Goal: Task Accomplishment & Management: Manage account settings

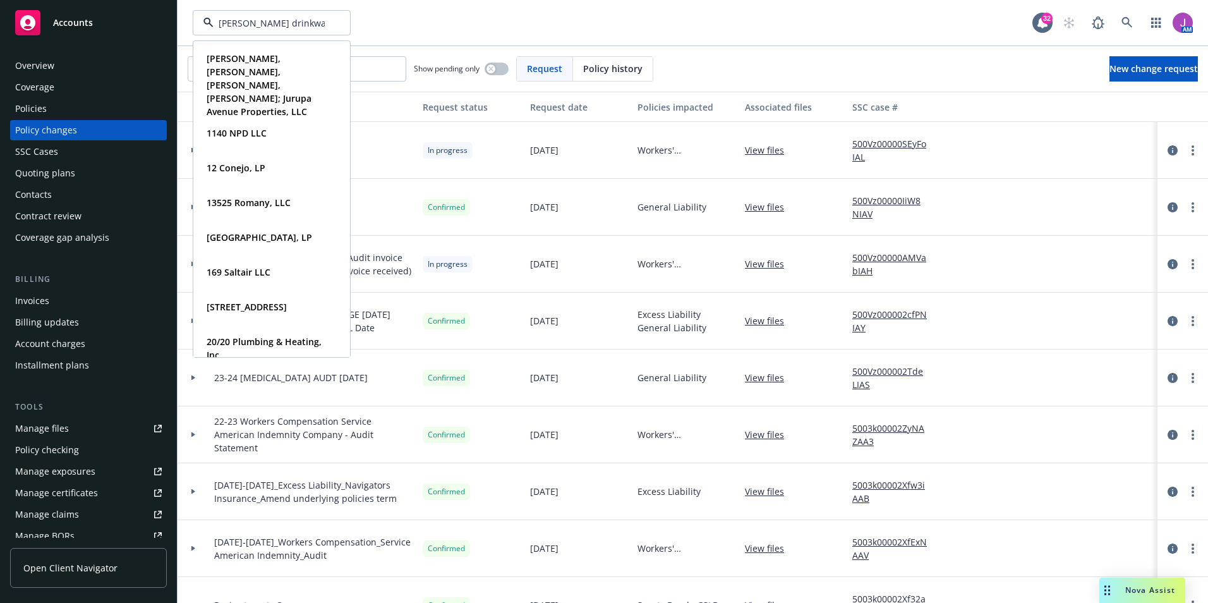
type input "elliott drinkward"
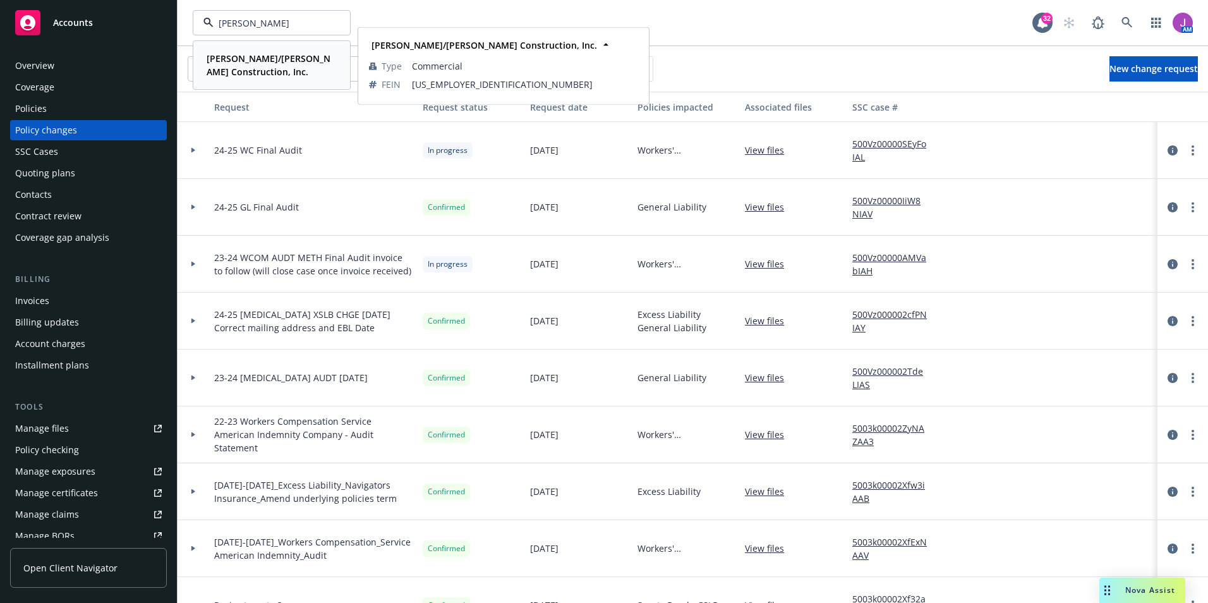
click at [227, 71] on strong "Elliott/Drinkward Construction, Inc." at bounding box center [269, 64] width 124 height 25
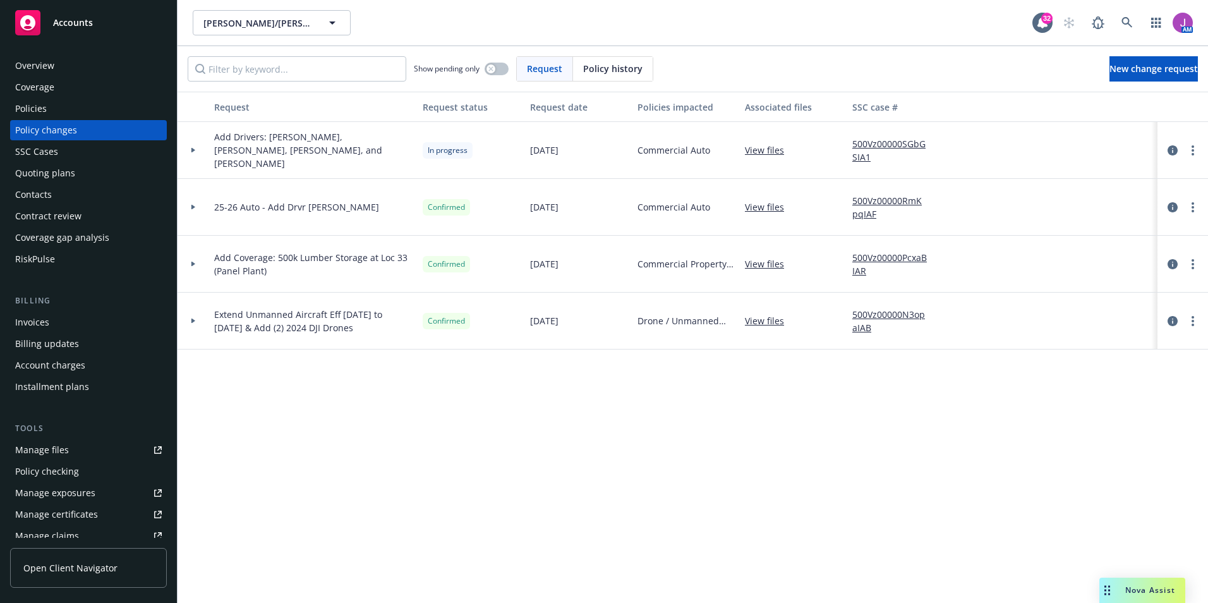
click at [80, 191] on div "Contacts" at bounding box center [88, 195] width 147 height 20
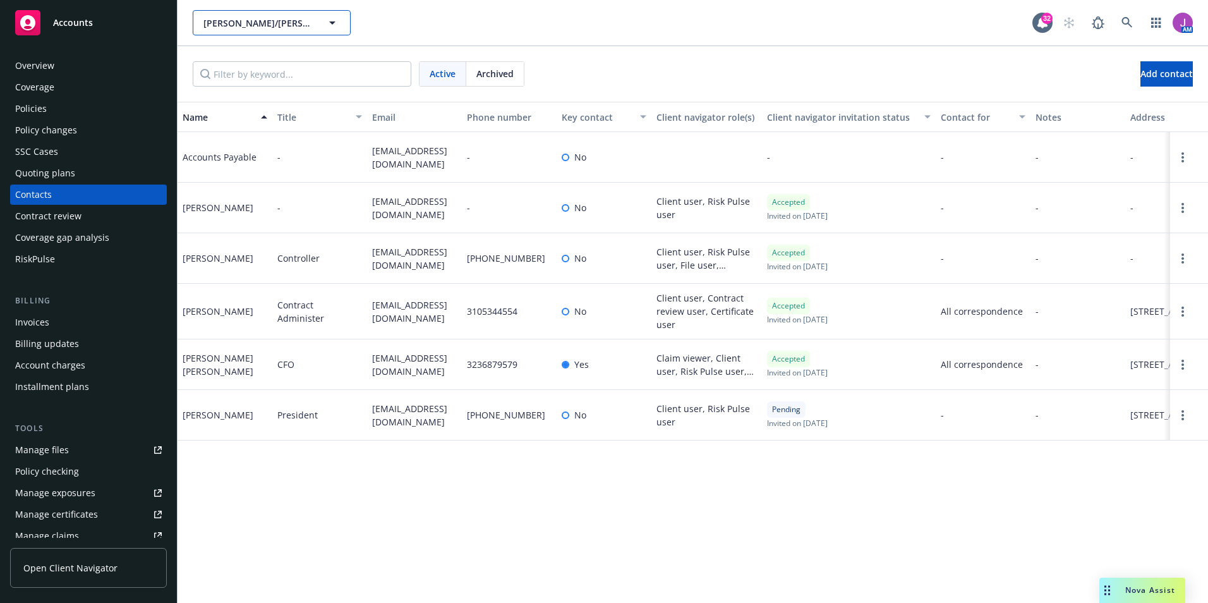
click at [303, 28] on span "Elliott/Drinkward Construction, Inc." at bounding box center [257, 22] width 109 height 13
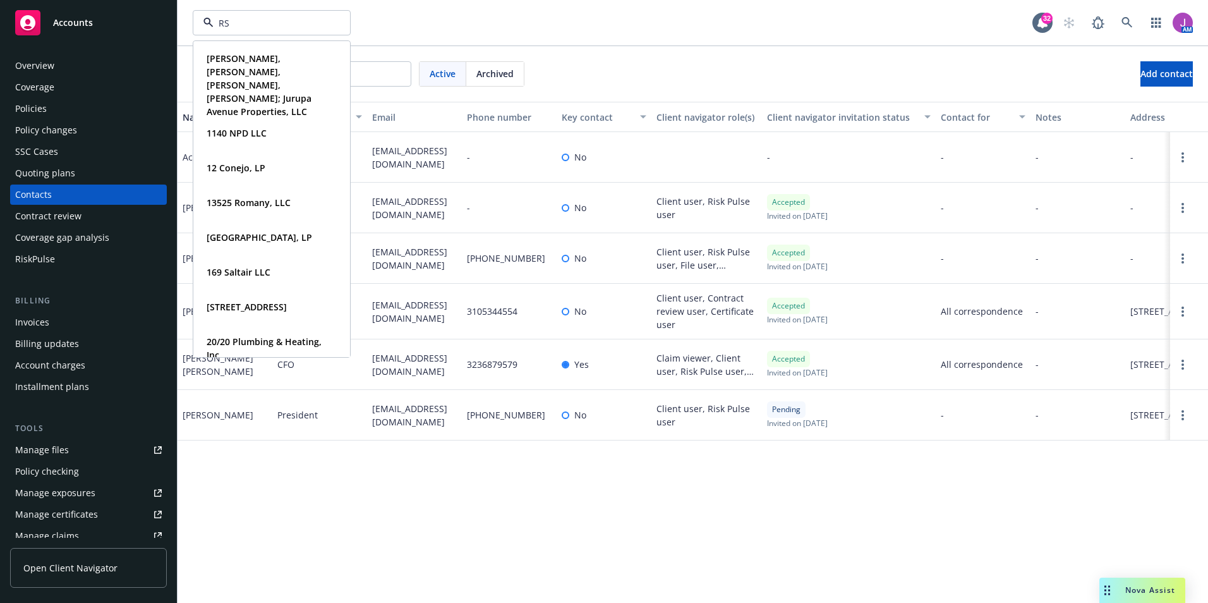
type input "RSF"
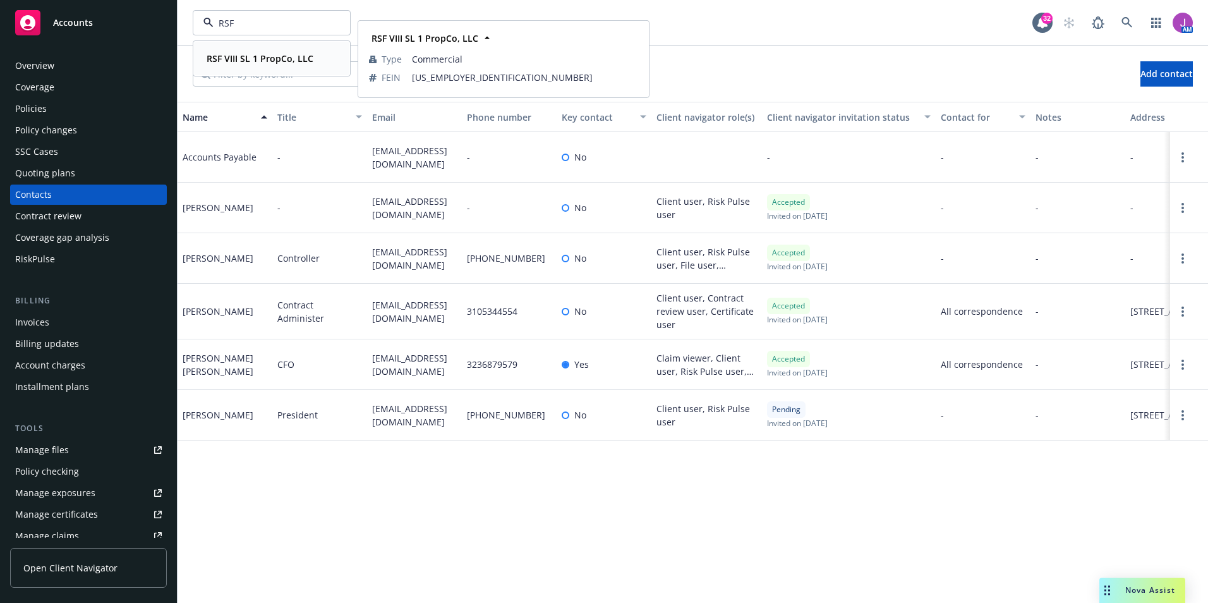
click at [253, 50] on div "RSF VIII SL 1 PropCo, LLC" at bounding box center [259, 58] width 114 height 18
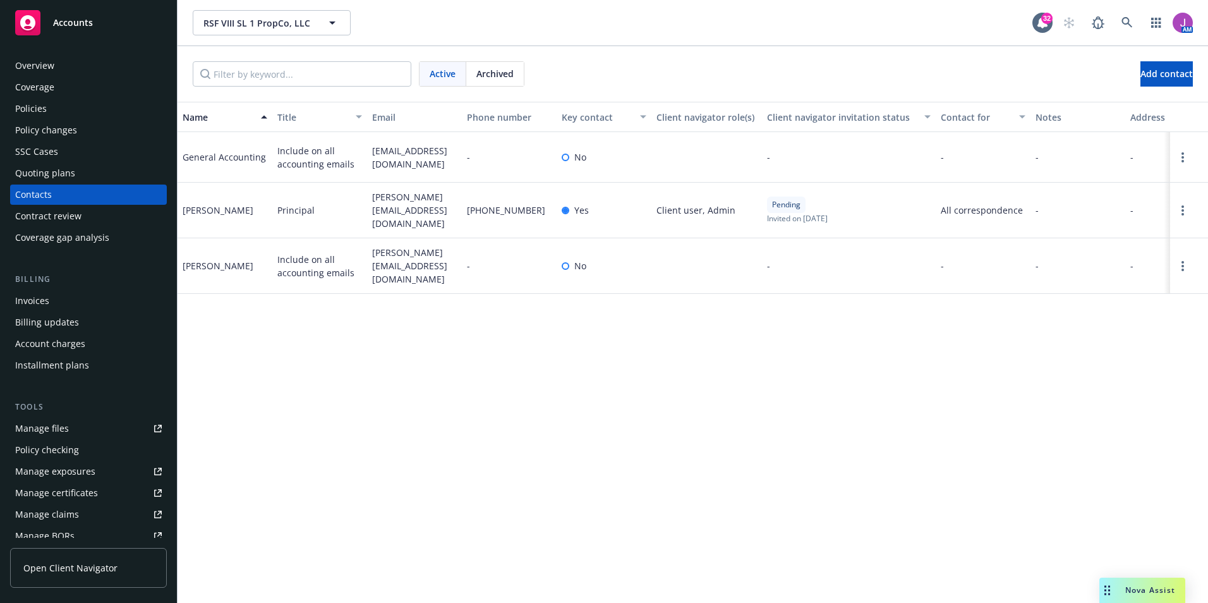
click at [43, 116] on div "Policies" at bounding box center [31, 109] width 32 height 20
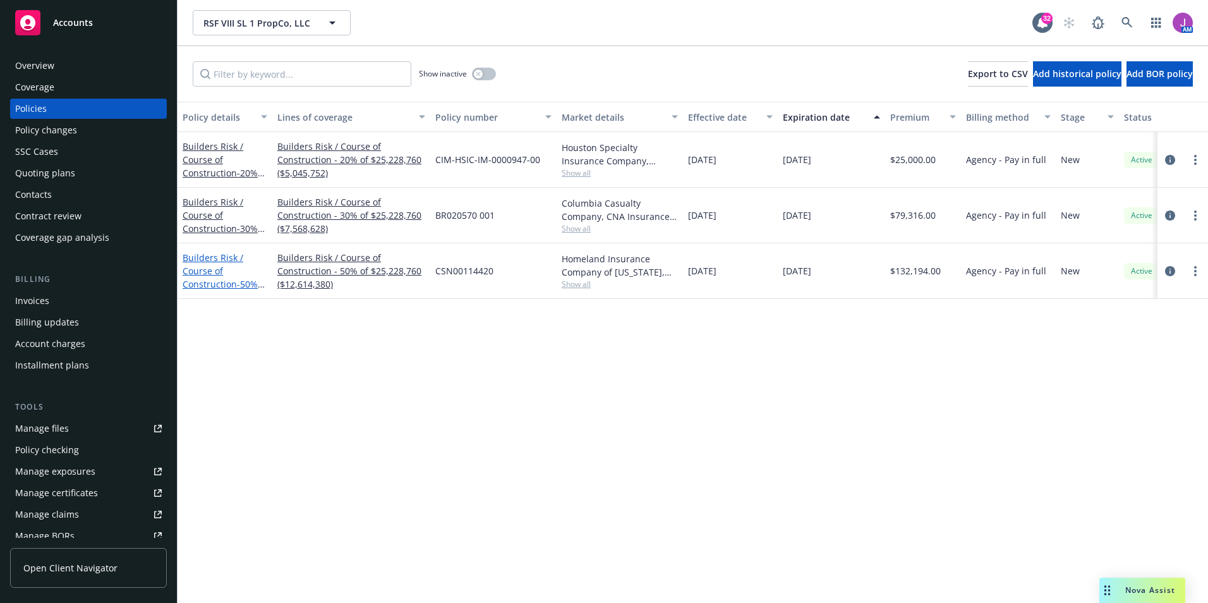
click at [205, 262] on link "Builders Risk / Course of Construction - 50% of $25,228,760 ($12,614,380)" at bounding box center [220, 284] width 75 height 65
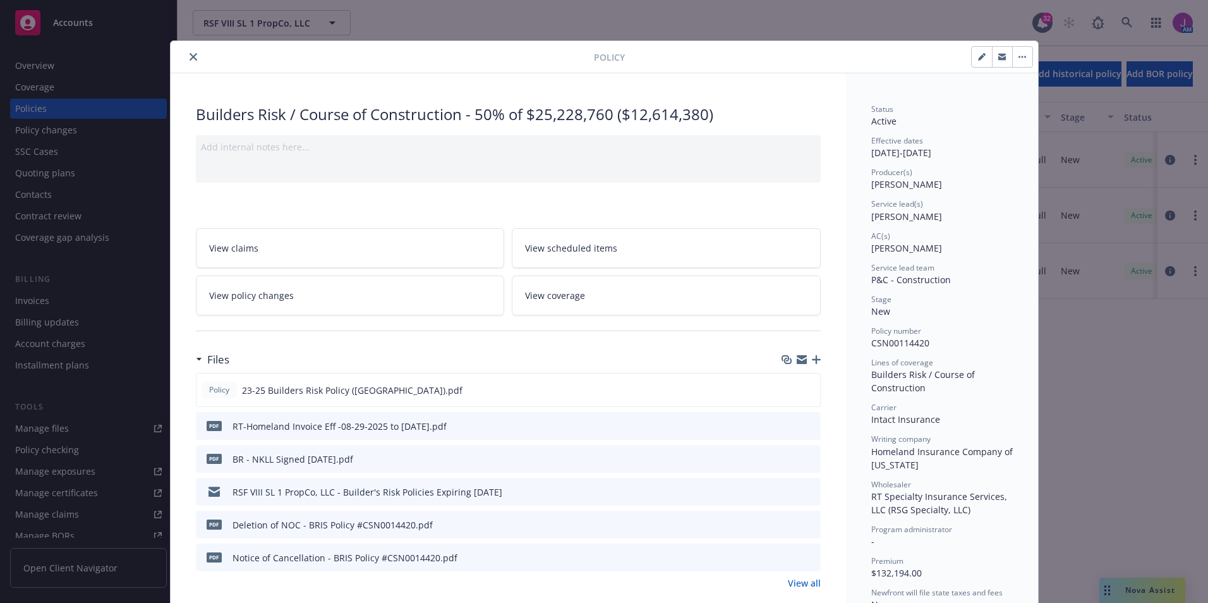
click at [260, 291] on span "View policy changes" at bounding box center [251, 295] width 85 height 13
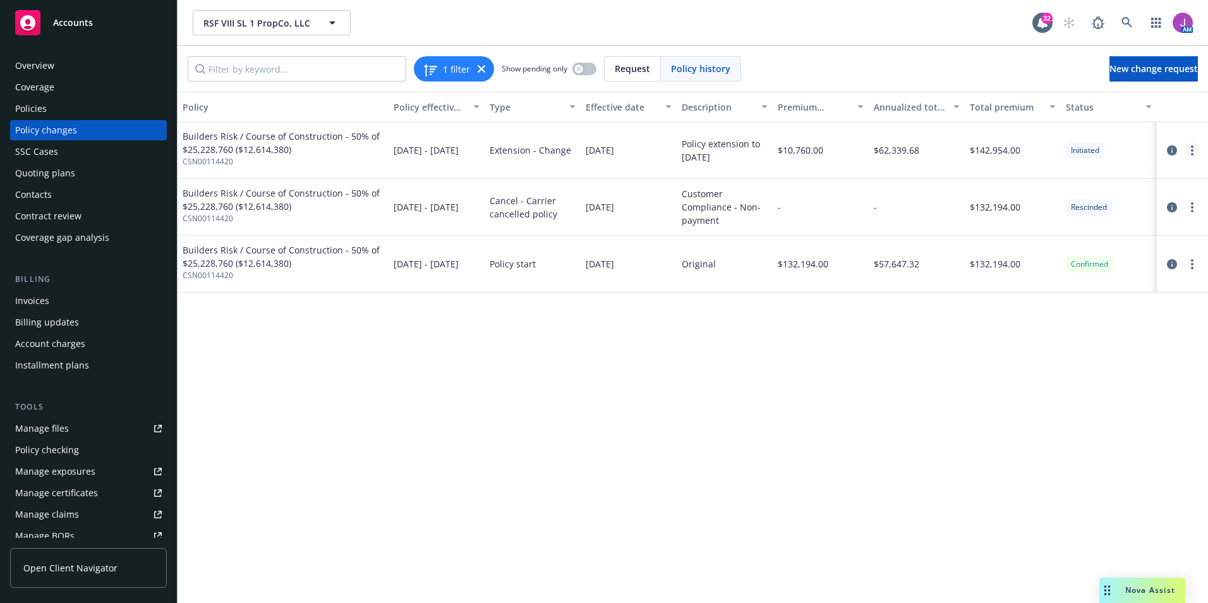
click at [1196, 153] on link "more" at bounding box center [1192, 150] width 15 height 15
click at [1032, 208] on link "Resume workflow" at bounding box center [1091, 201] width 217 height 25
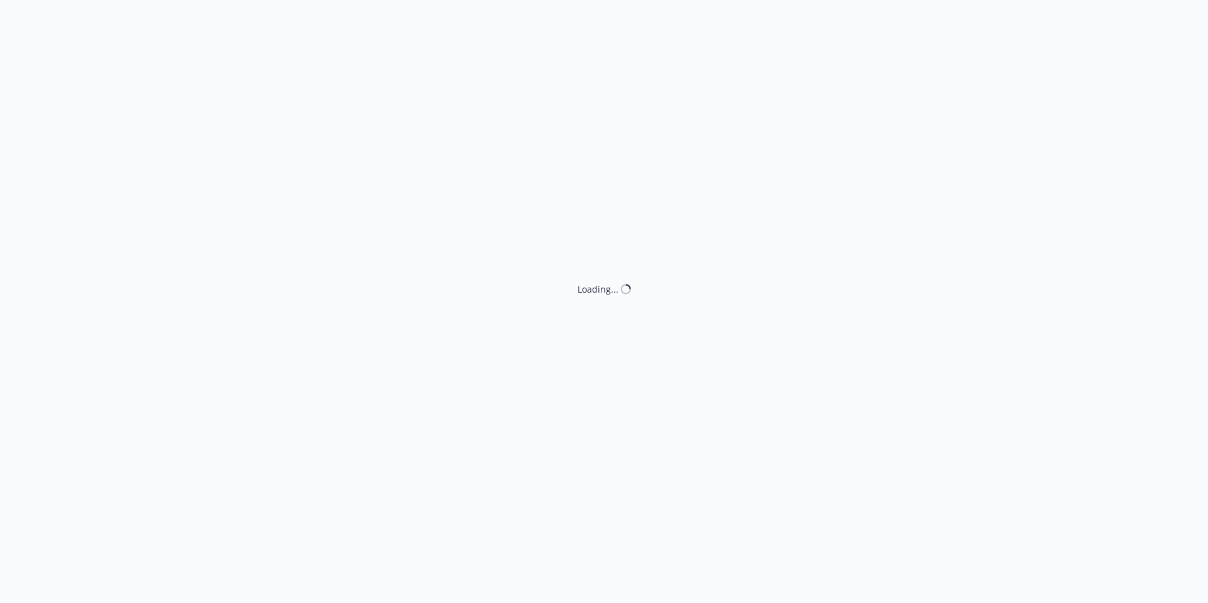
select select "ACCEPTED"
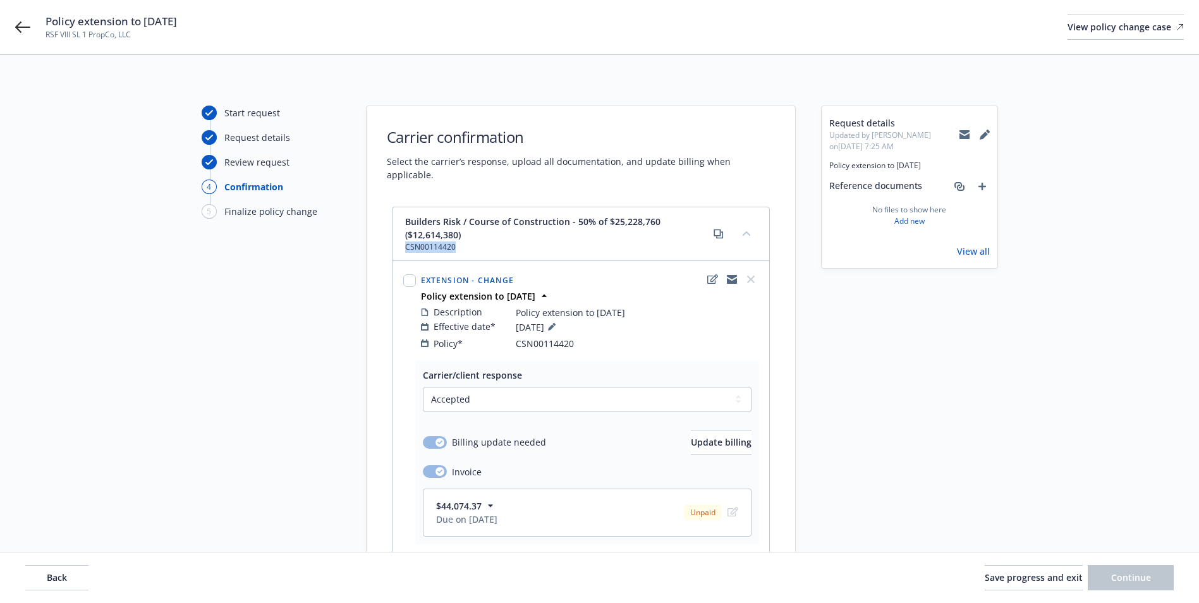
drag, startPoint x: 401, startPoint y: 231, endPoint x: 460, endPoint y: 238, distance: 59.8
click at [460, 238] on div "Builders Risk / Course of Construction - 50% of $25,228,760 ($12,614,380) CSN00…" at bounding box center [580, 234] width 377 height 54
copy span "CSN00114420"
click at [751, 223] on button "collapse content" at bounding box center [746, 233] width 20 height 20
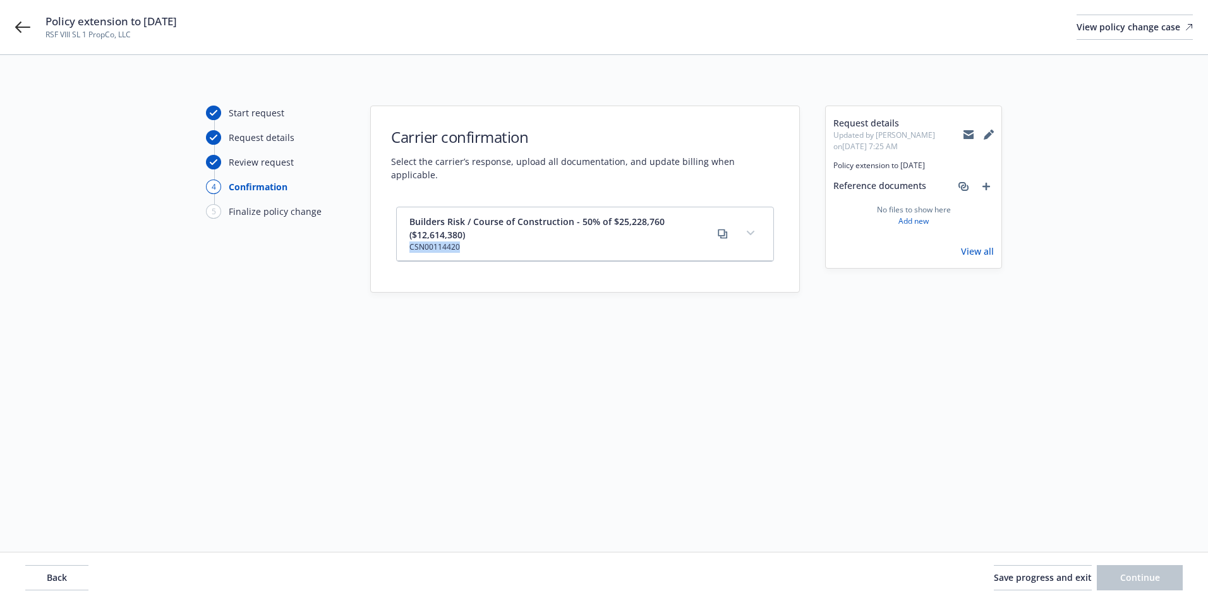
click at [751, 231] on icon "expand content" at bounding box center [751, 233] width 8 height 4
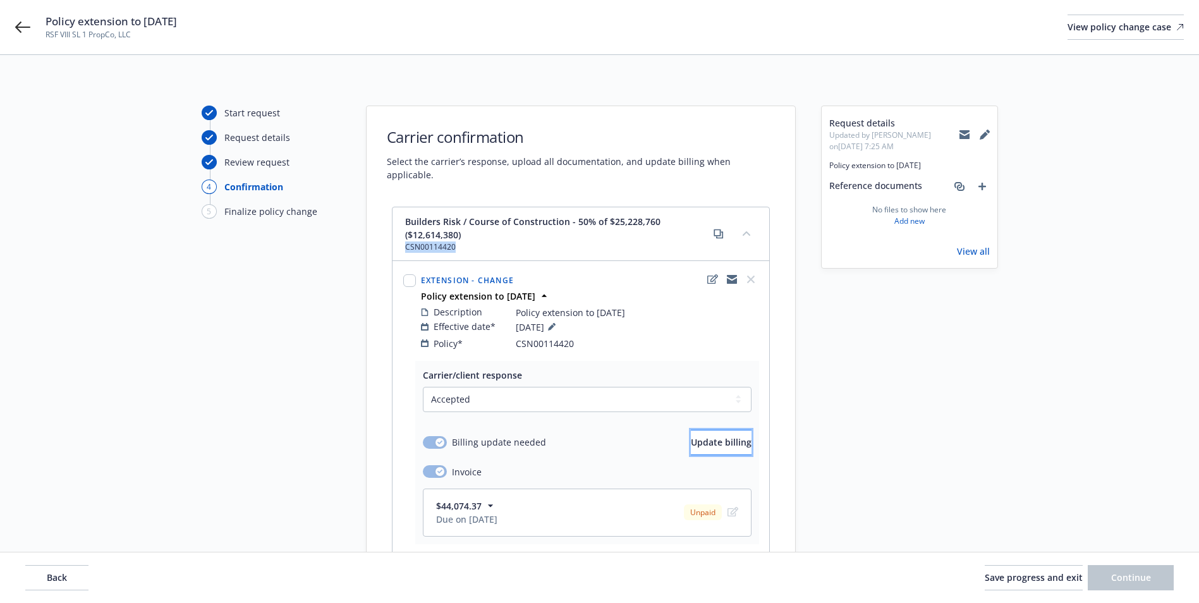
click at [691, 438] on button "Update billing" at bounding box center [721, 442] width 61 height 25
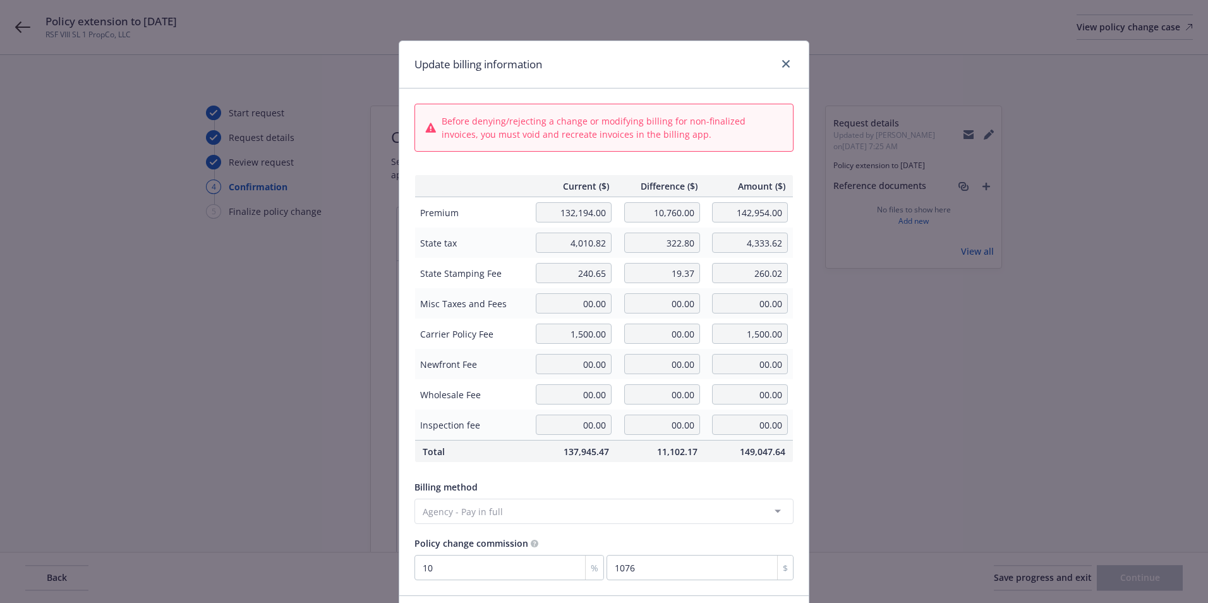
click at [859, 440] on div "Update billing information Before denying/rejecting a change or modifying billi…" at bounding box center [604, 301] width 1208 height 603
click at [782, 64] on icon "close" at bounding box center [786, 64] width 8 height 8
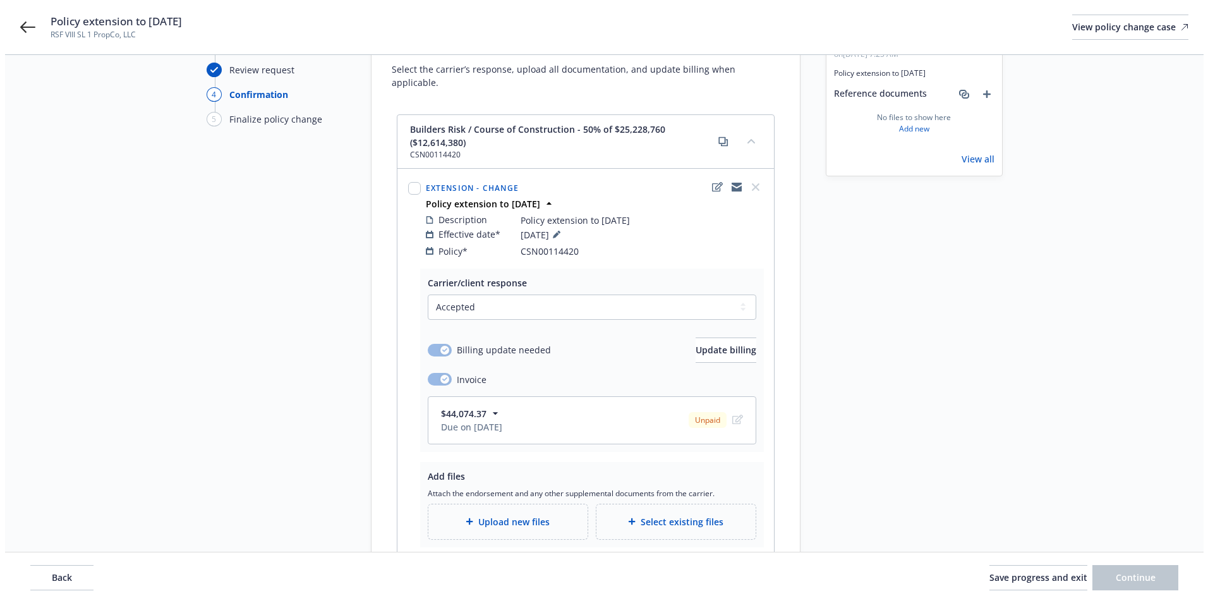
scroll to position [190, 0]
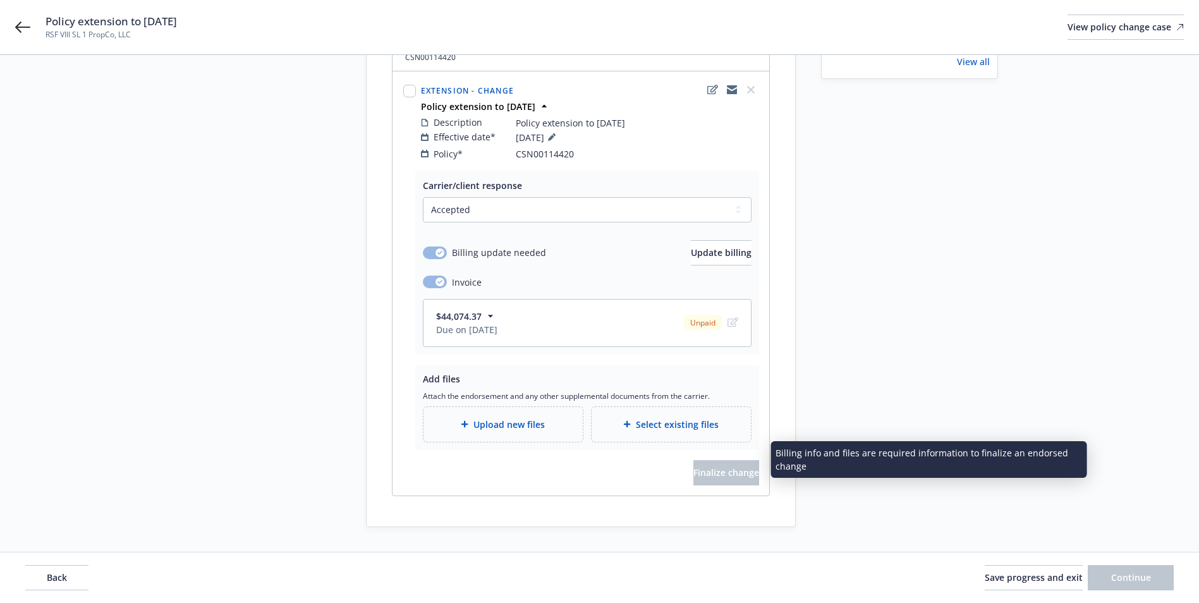
click at [524, 418] on span "Upload new files" at bounding box center [508, 424] width 71 height 13
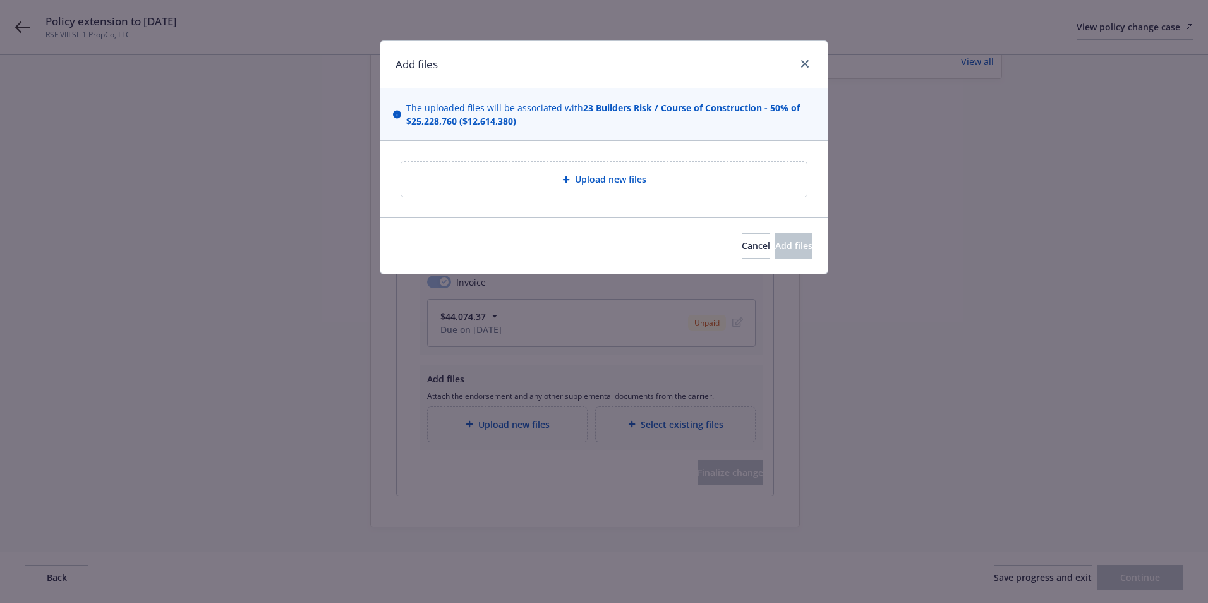
click at [593, 169] on div "Upload new files" at bounding box center [604, 179] width 406 height 35
click at [603, 173] on span "Upload new files" at bounding box center [610, 179] width 71 height 13
type textarea "x"
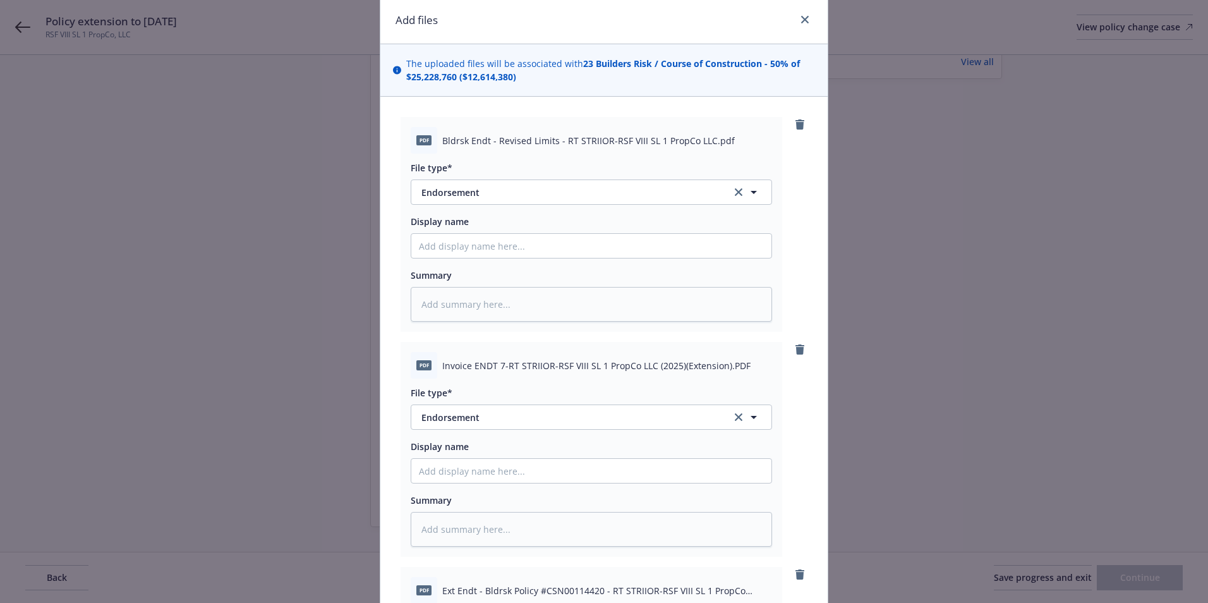
scroll to position [126, 0]
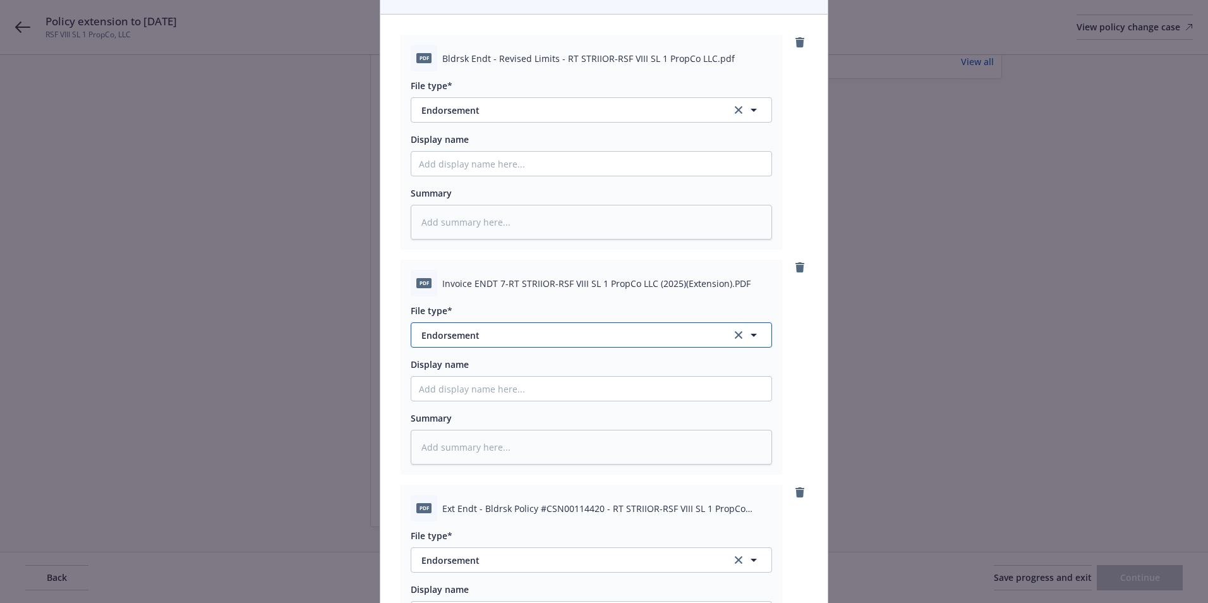
click at [479, 334] on span "Endorsement" at bounding box center [567, 335] width 293 height 13
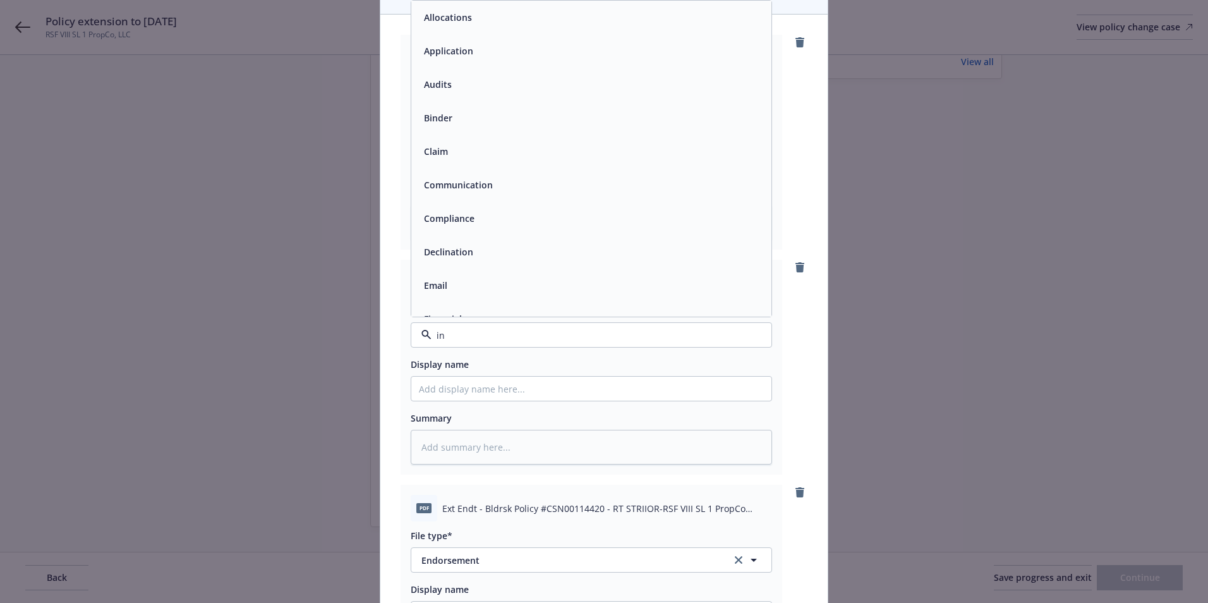
type input "inv"
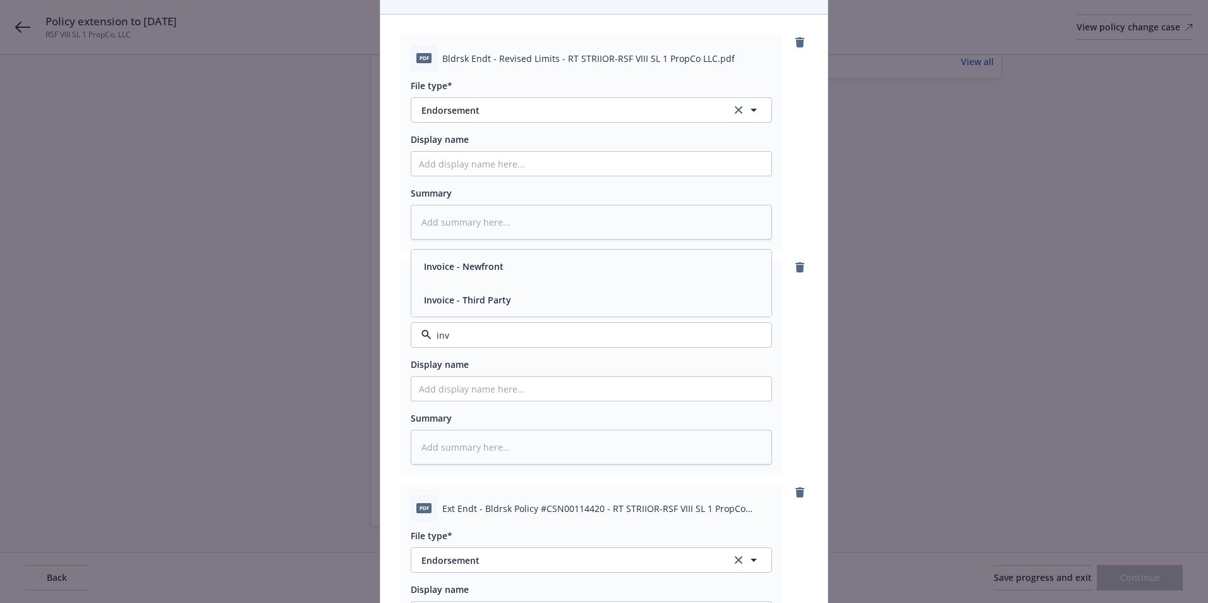
click at [484, 303] on span "Invoice - Third Party" at bounding box center [467, 299] width 87 height 13
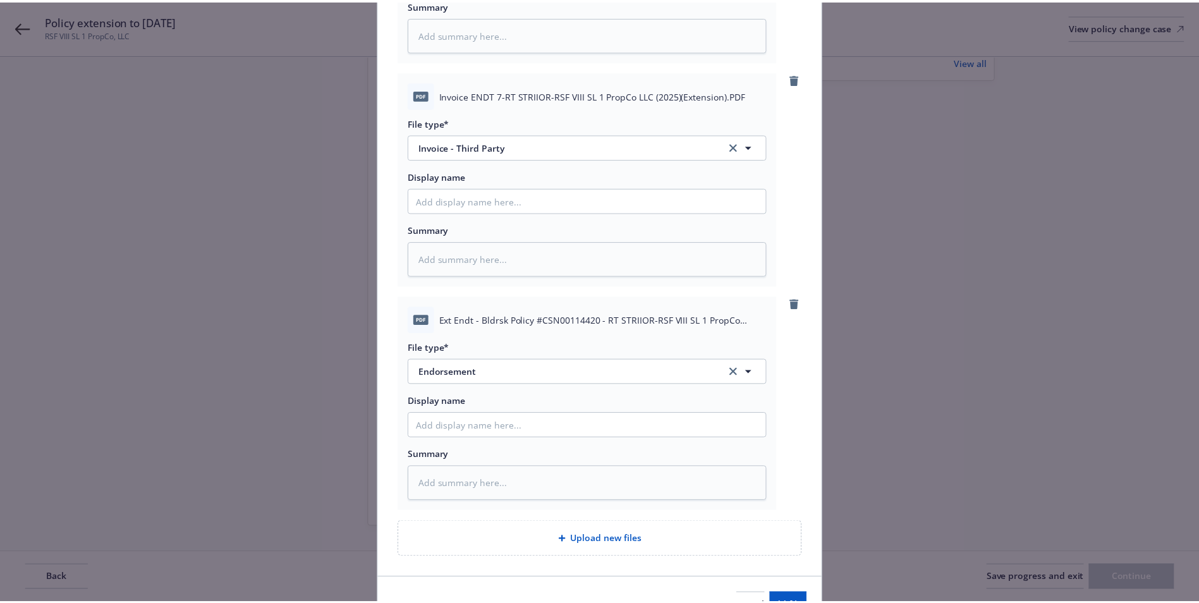
scroll to position [316, 0]
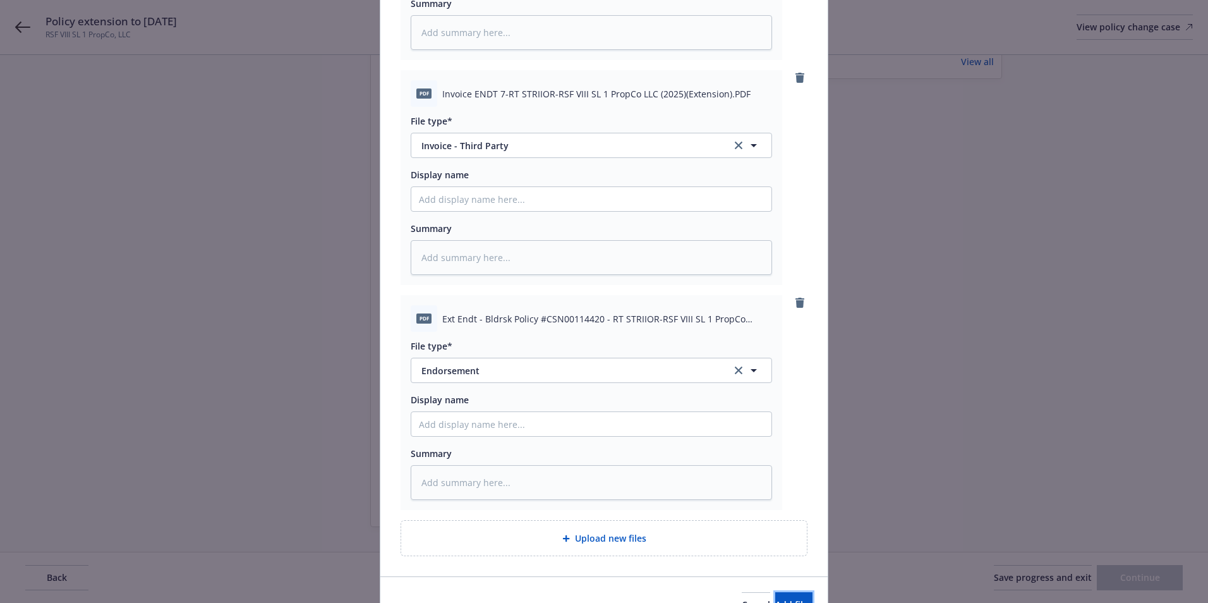
click at [775, 595] on button "Add files" at bounding box center [793, 604] width 37 height 25
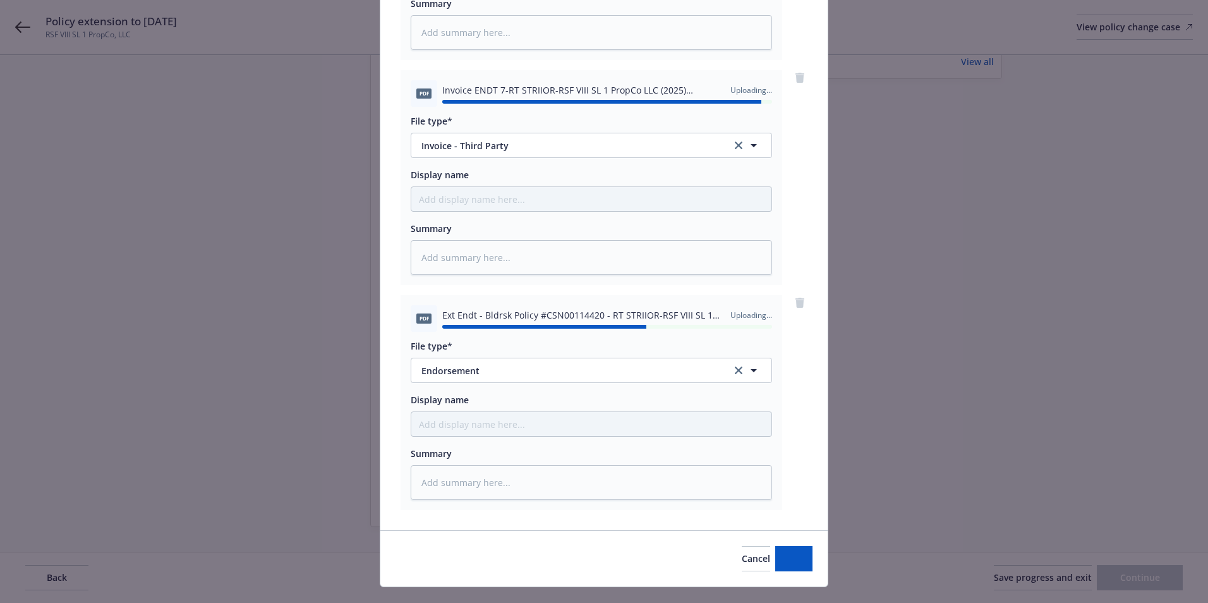
type textarea "x"
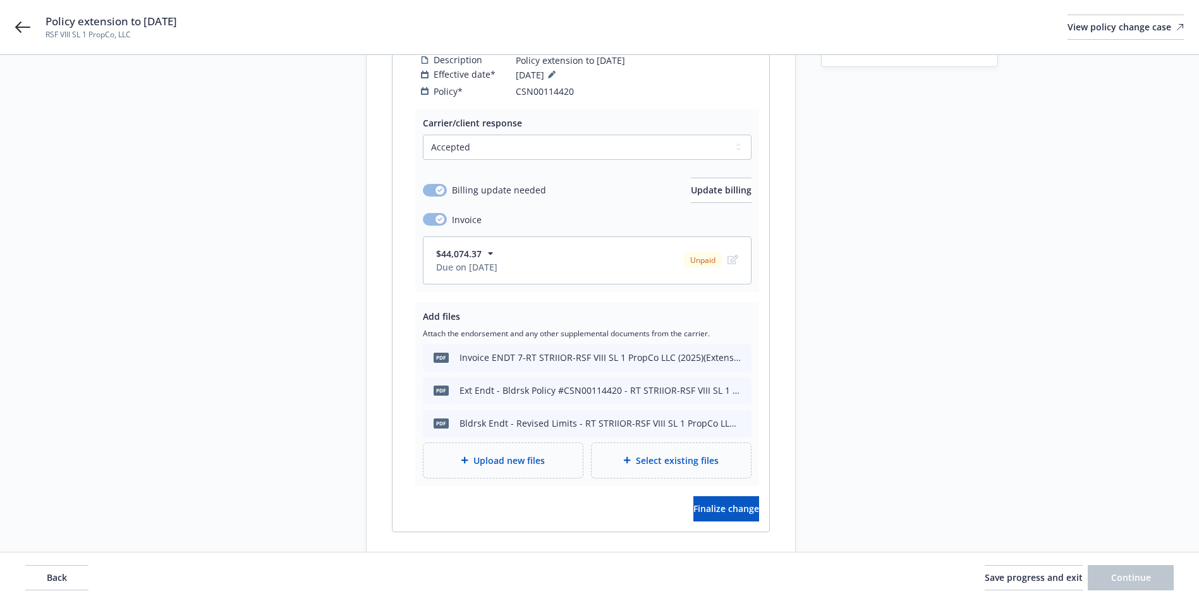
scroll to position [301, 0]
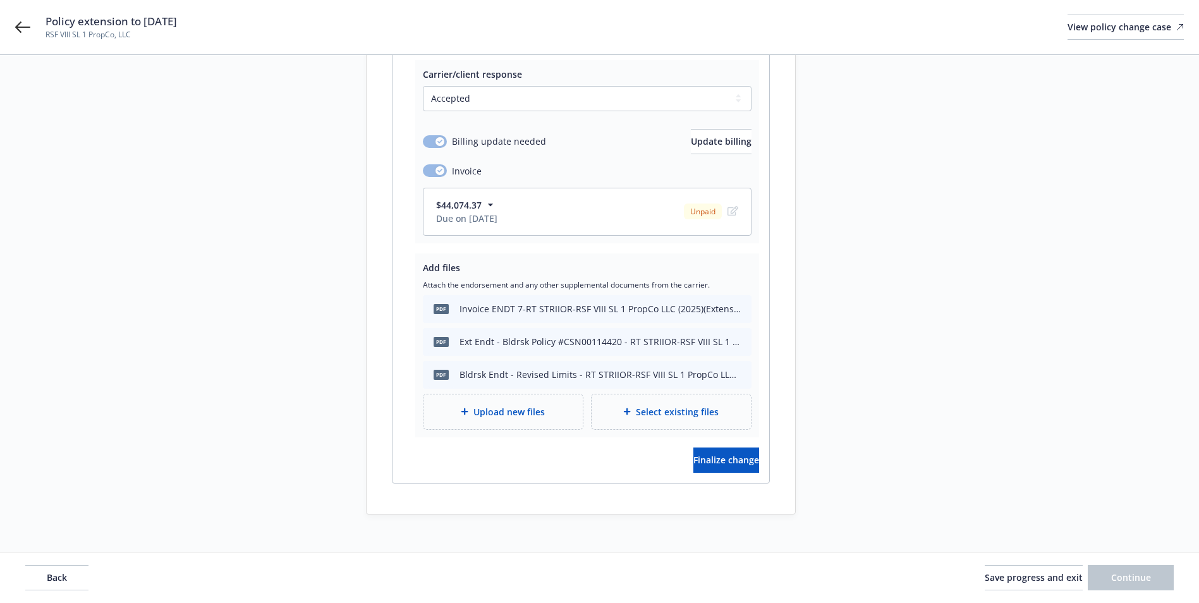
click at [488, 198] on icon "button" at bounding box center [490, 204] width 13 height 13
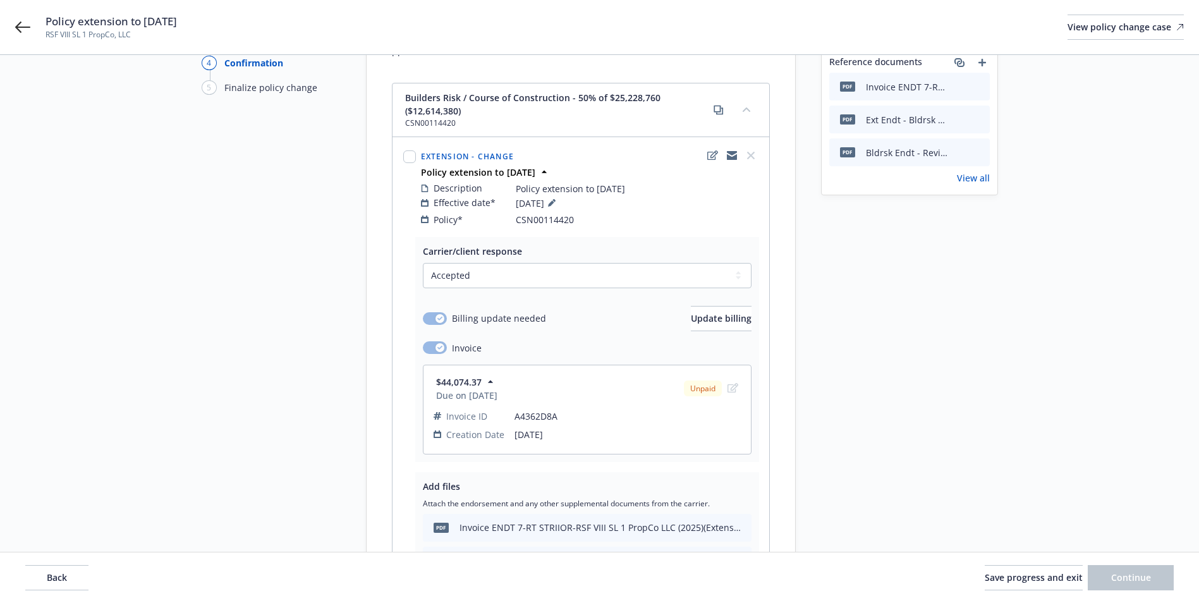
scroll to position [111, 0]
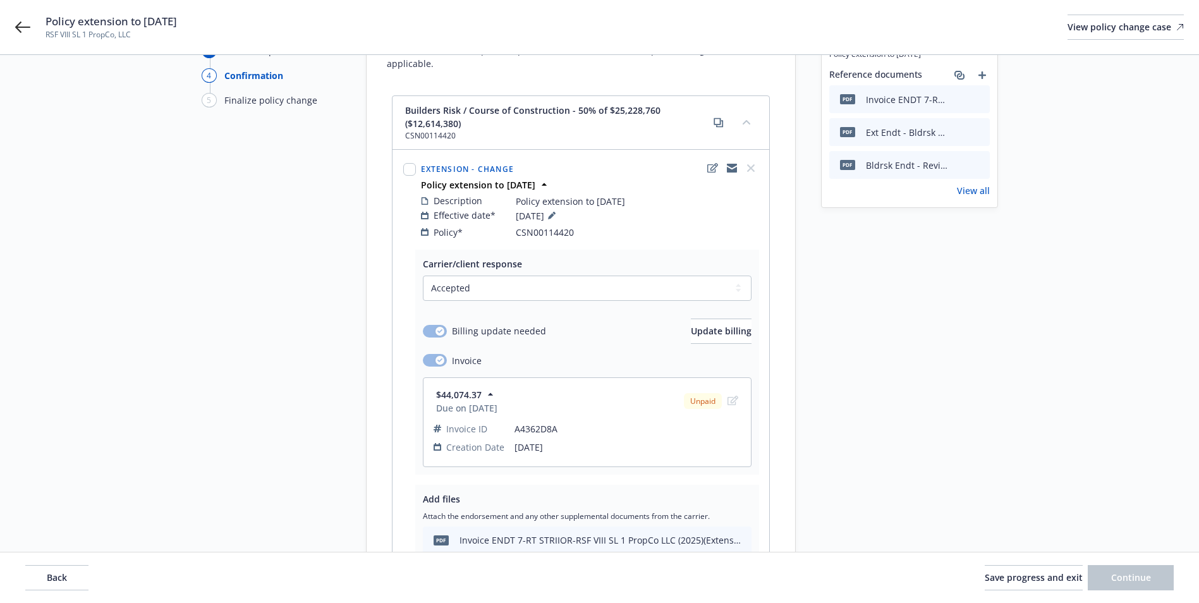
click at [487, 388] on icon "button" at bounding box center [490, 394] width 13 height 13
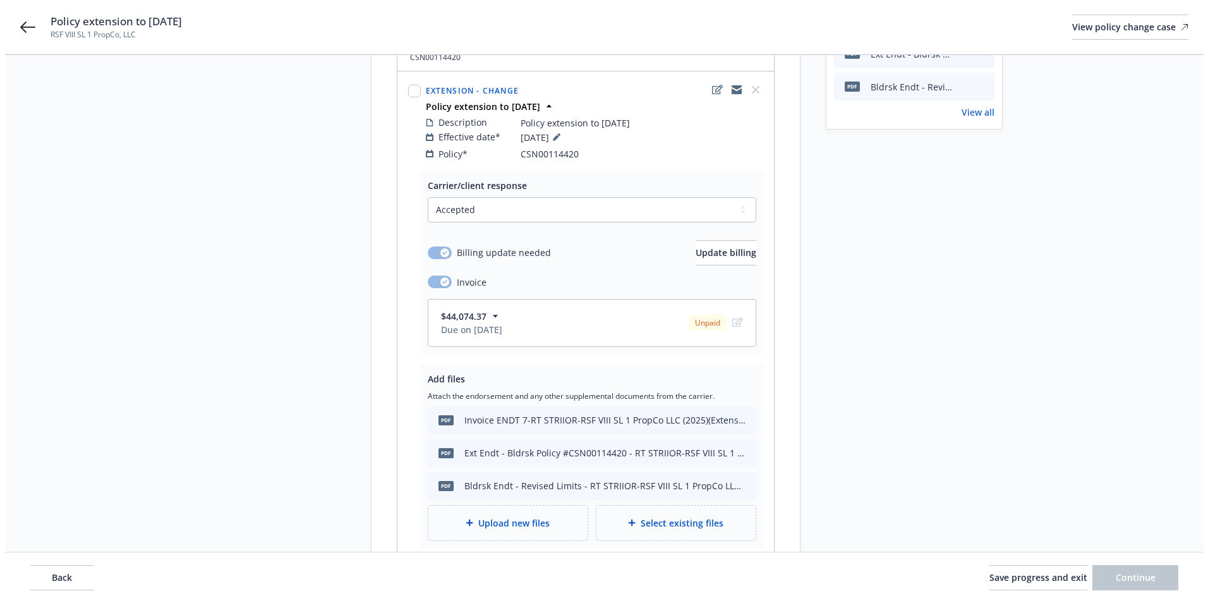
scroll to position [301, 0]
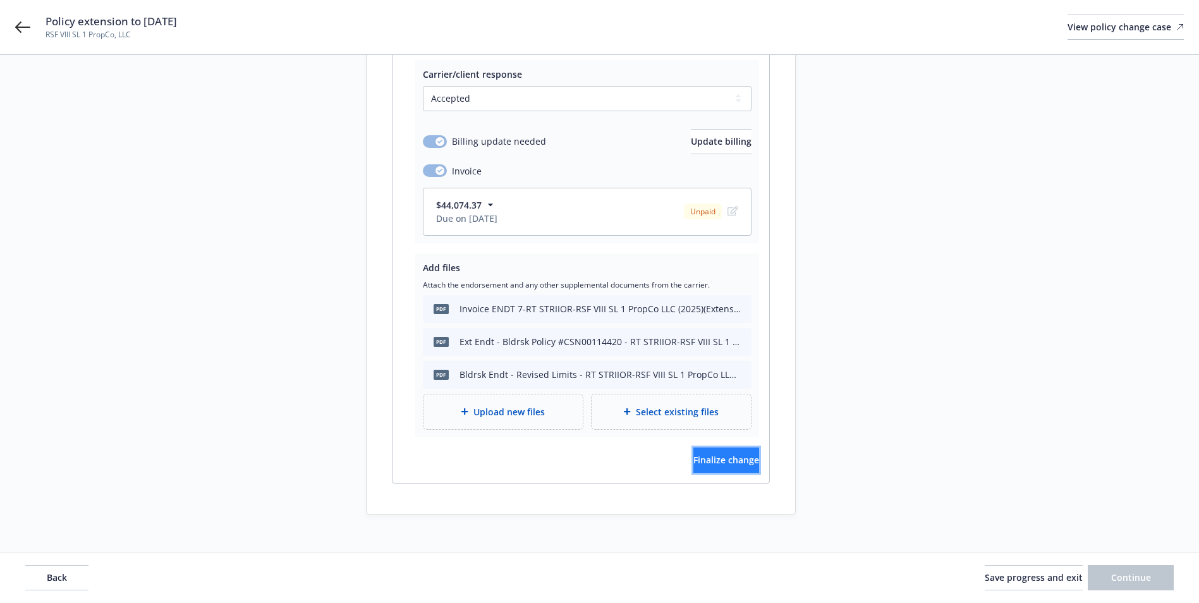
click at [698, 454] on span "Finalize change" at bounding box center [726, 460] width 66 height 12
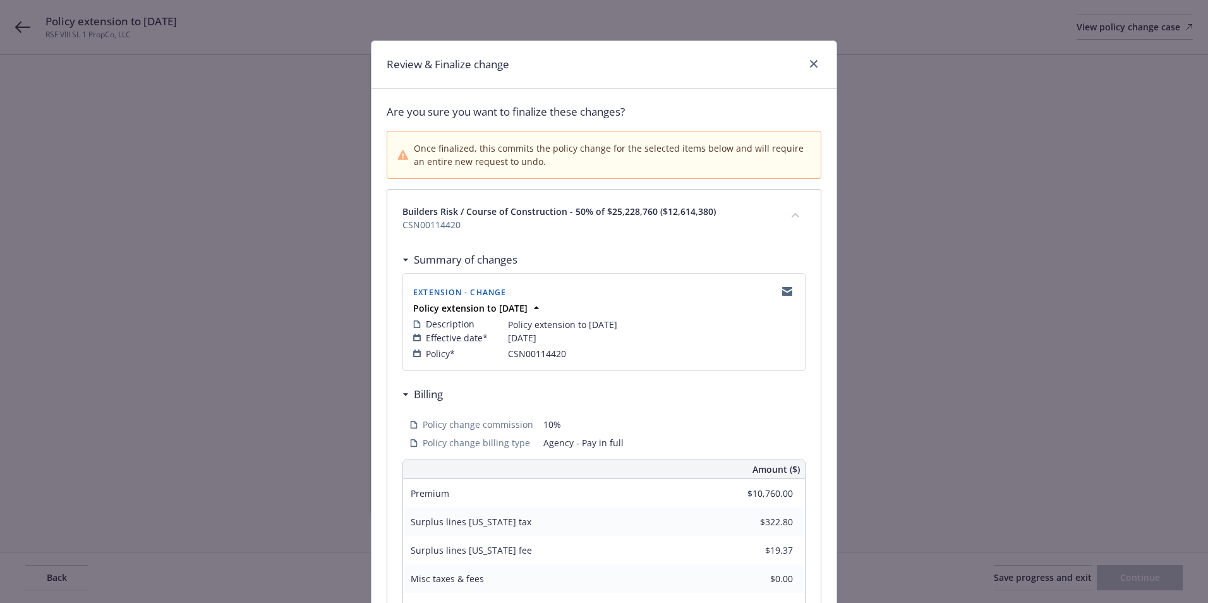
scroll to position [252, 0]
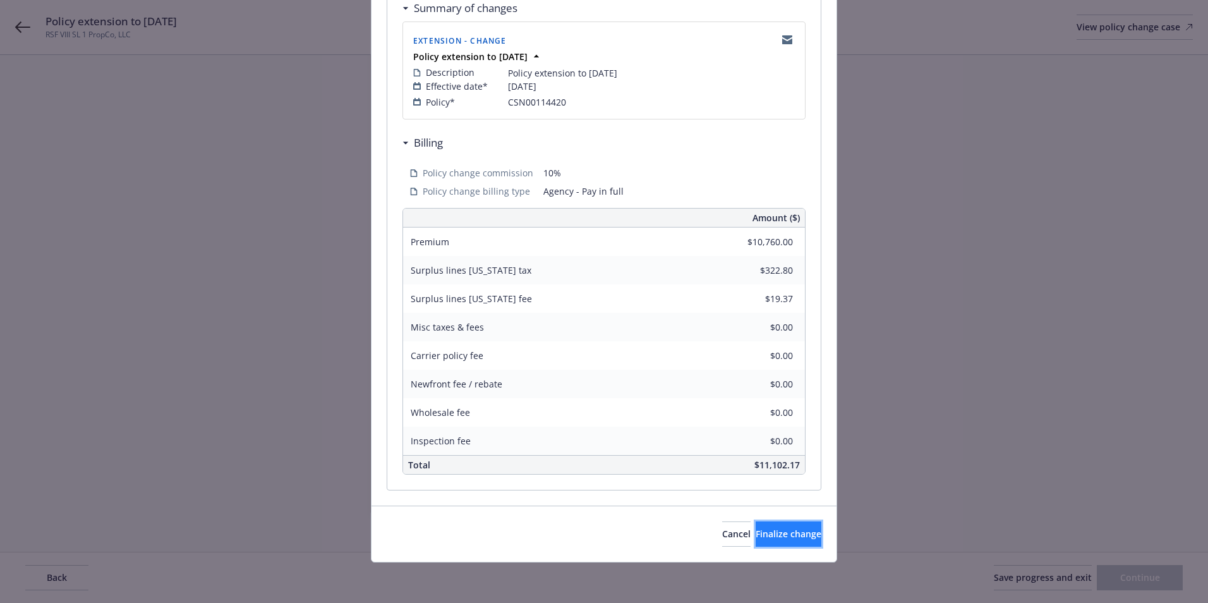
click at [778, 537] on span "Finalize change" at bounding box center [789, 534] width 66 height 12
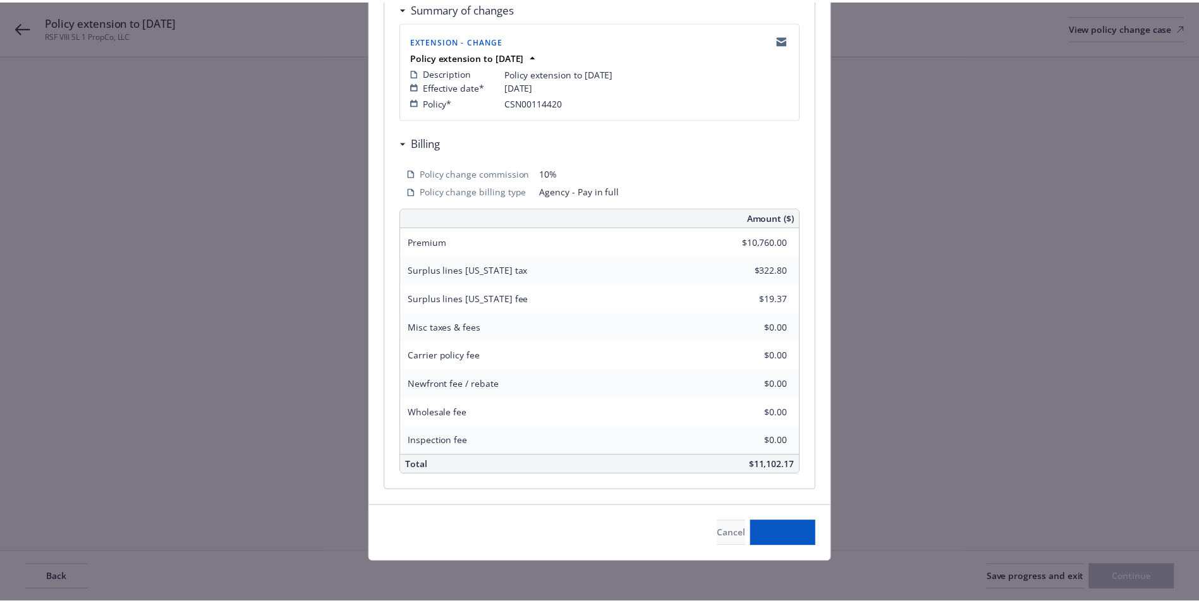
scroll to position [300, 0]
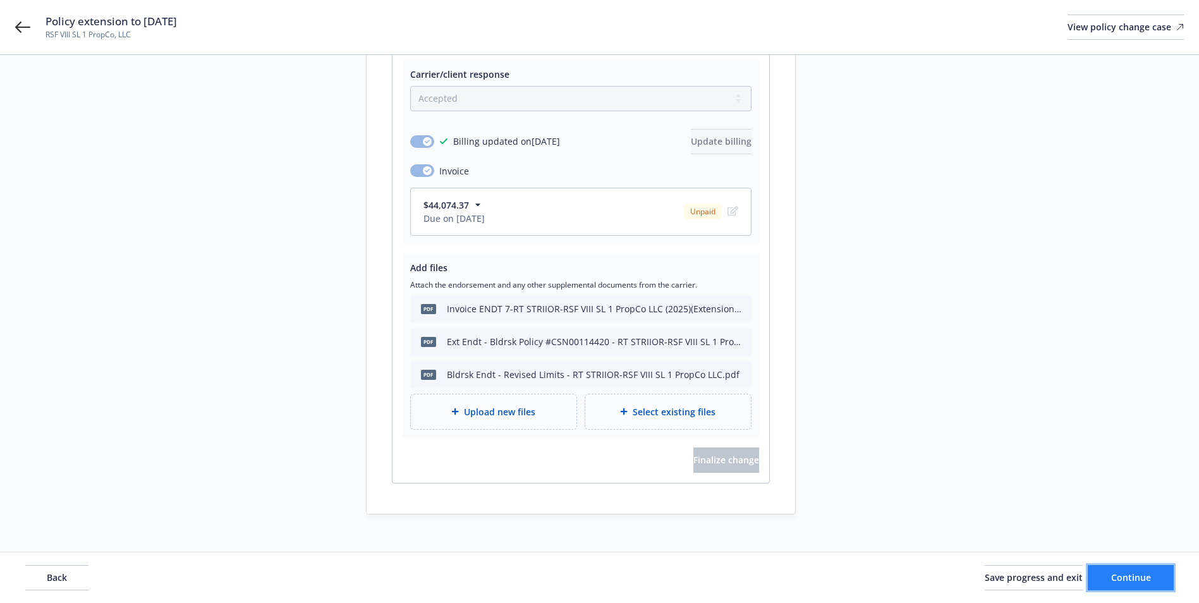
click at [1107, 570] on button "Continue" at bounding box center [1131, 577] width 86 height 25
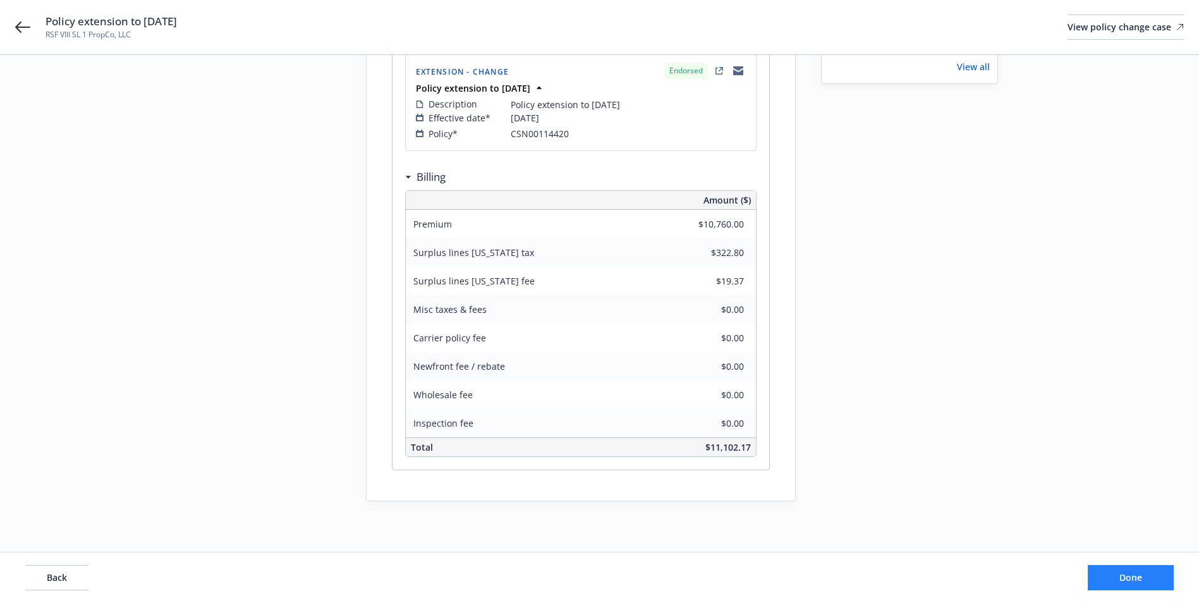
scroll to position [235, 0]
click at [1107, 570] on button "Done" at bounding box center [1131, 577] width 86 height 25
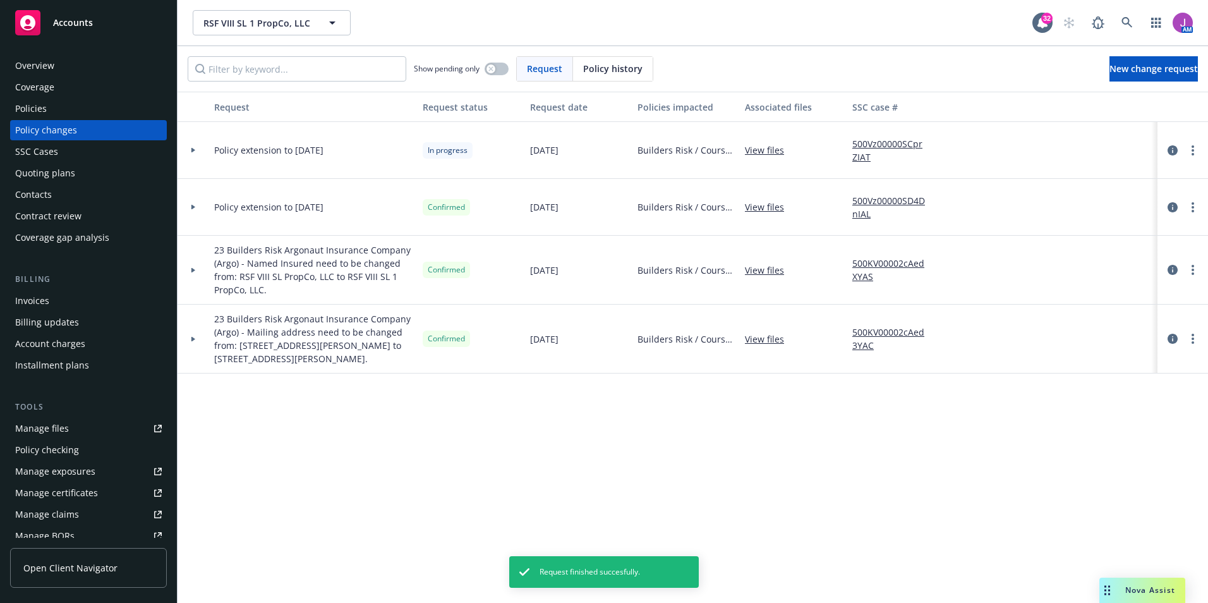
click at [199, 153] on div at bounding box center [194, 150] width 32 height 57
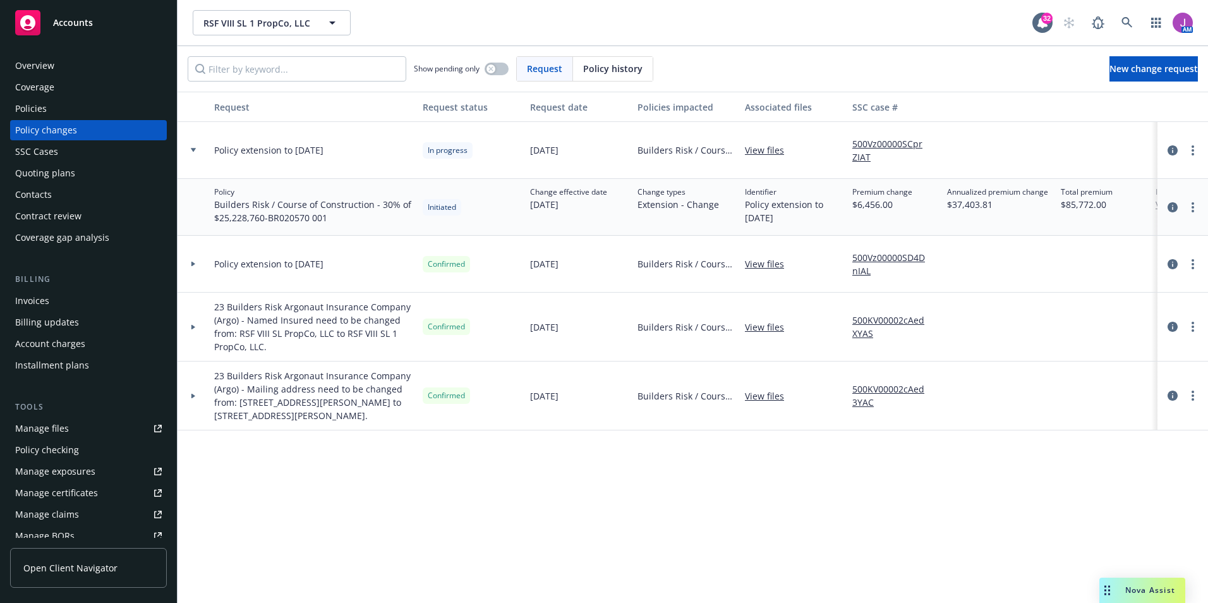
click at [72, 114] on div "Policies" at bounding box center [88, 109] width 147 height 20
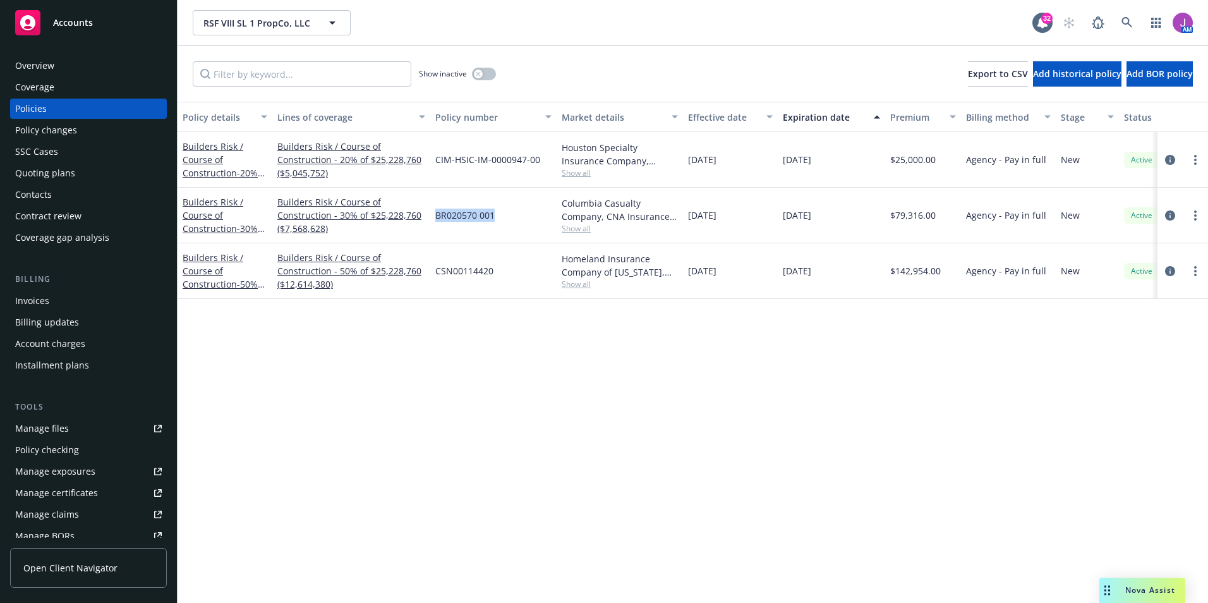
drag, startPoint x: 432, startPoint y: 215, endPoint x: 498, endPoint y: 219, distance: 65.8
click at [498, 219] on div "BR020570 001" at bounding box center [493, 216] width 126 height 56
copy span "BR020570 001"
click at [1170, 161] on icon "circleInformation" at bounding box center [1170, 160] width 10 height 10
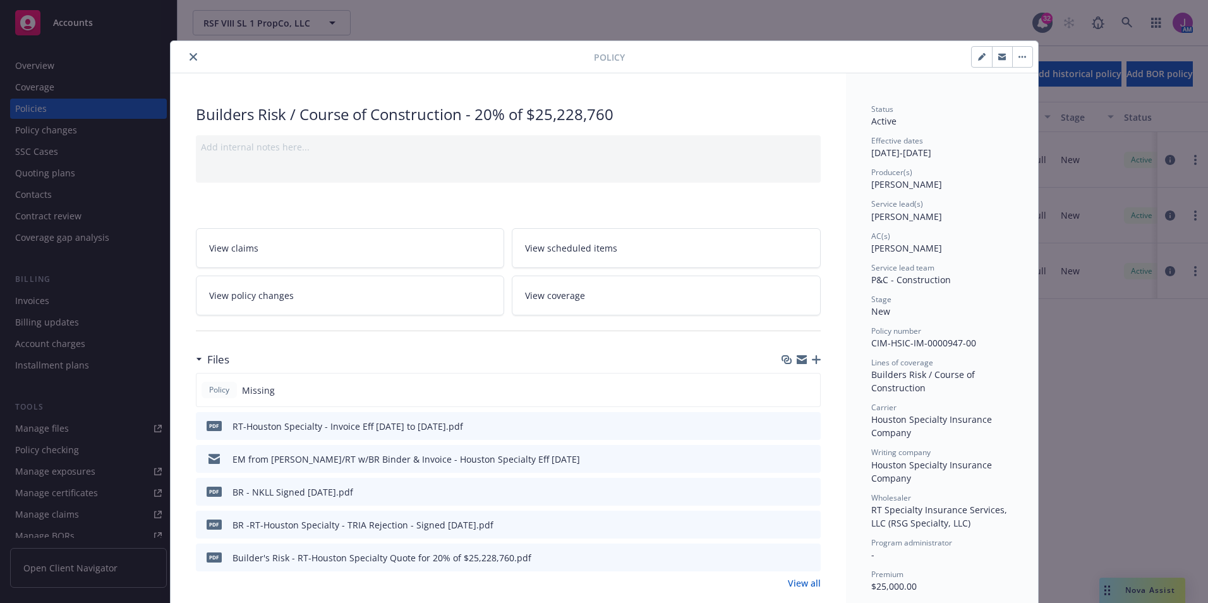
click at [313, 295] on link "View policy changes" at bounding box center [350, 296] width 309 height 40
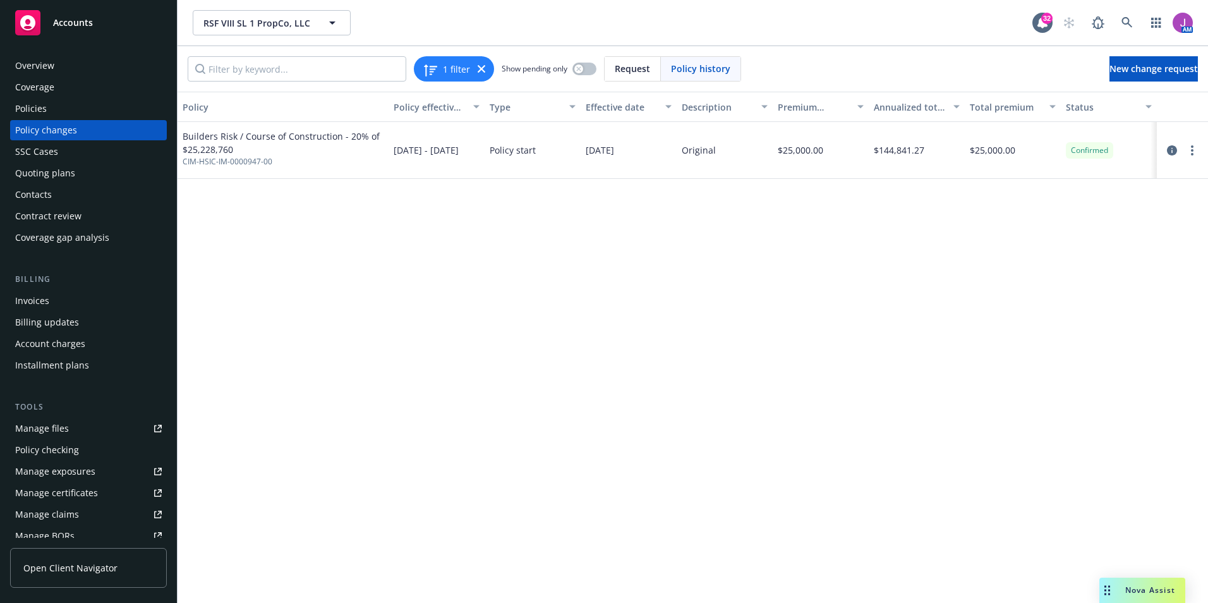
click at [56, 107] on div "Policies" at bounding box center [88, 109] width 147 height 20
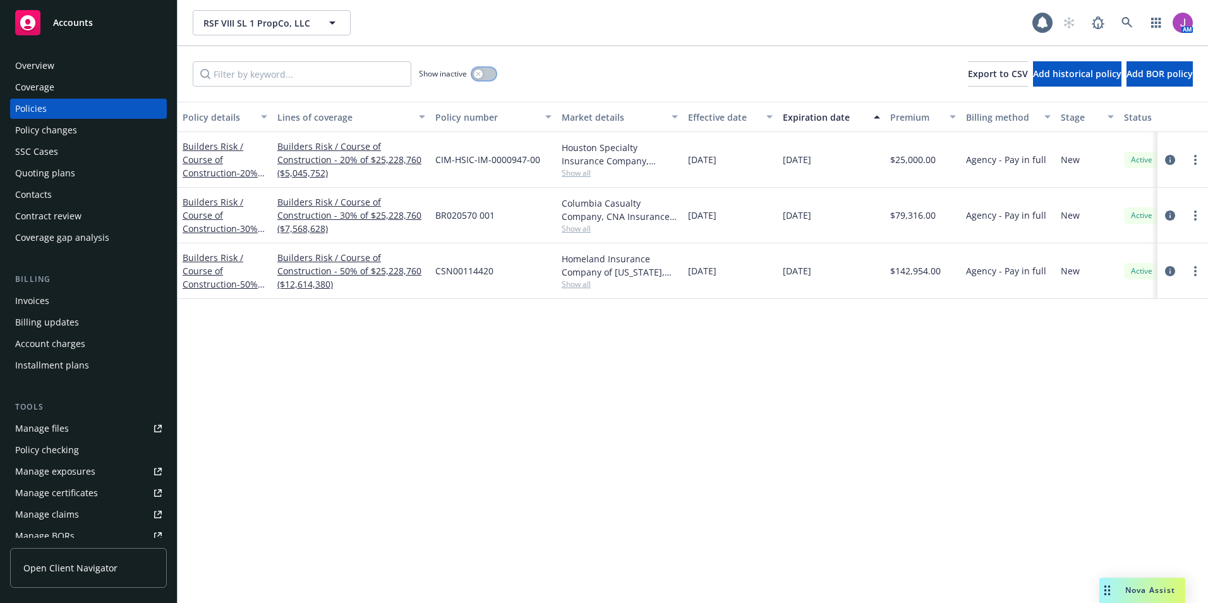
click at [483, 76] on button "button" at bounding box center [484, 74] width 24 height 13
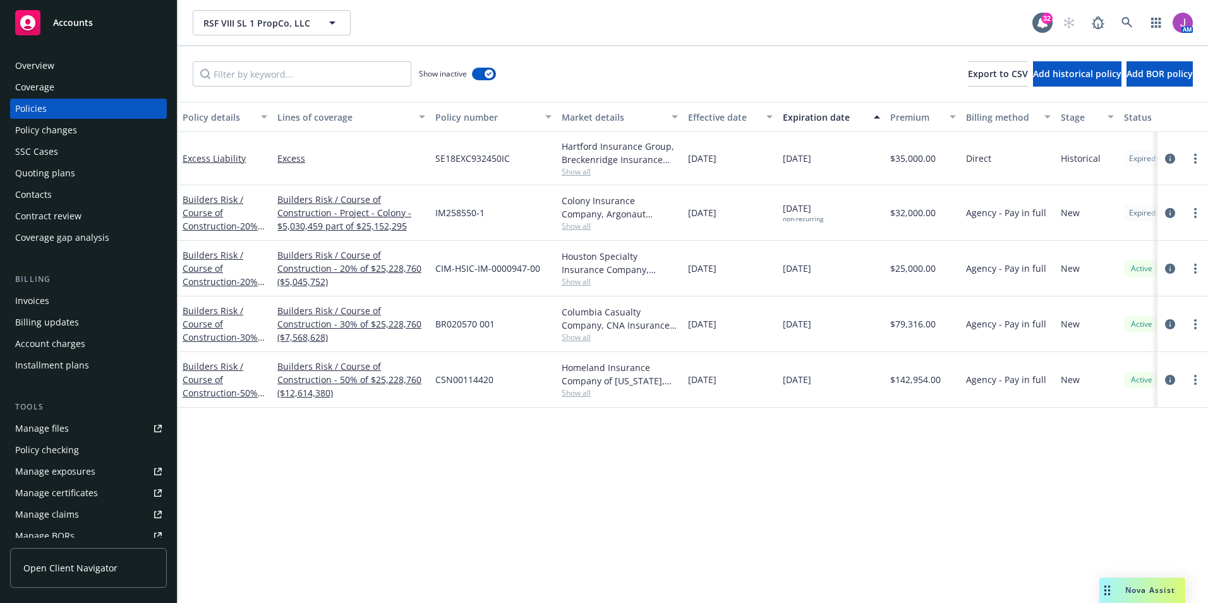
click at [94, 132] on div "Policy changes" at bounding box center [88, 130] width 147 height 20
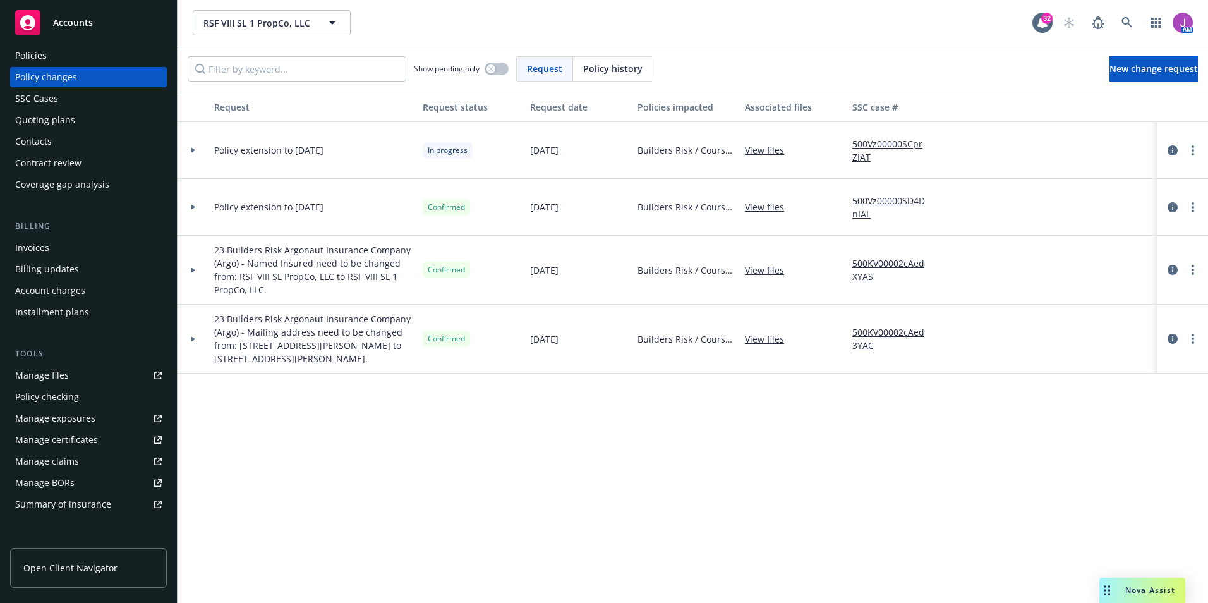
scroll to position [126, 0]
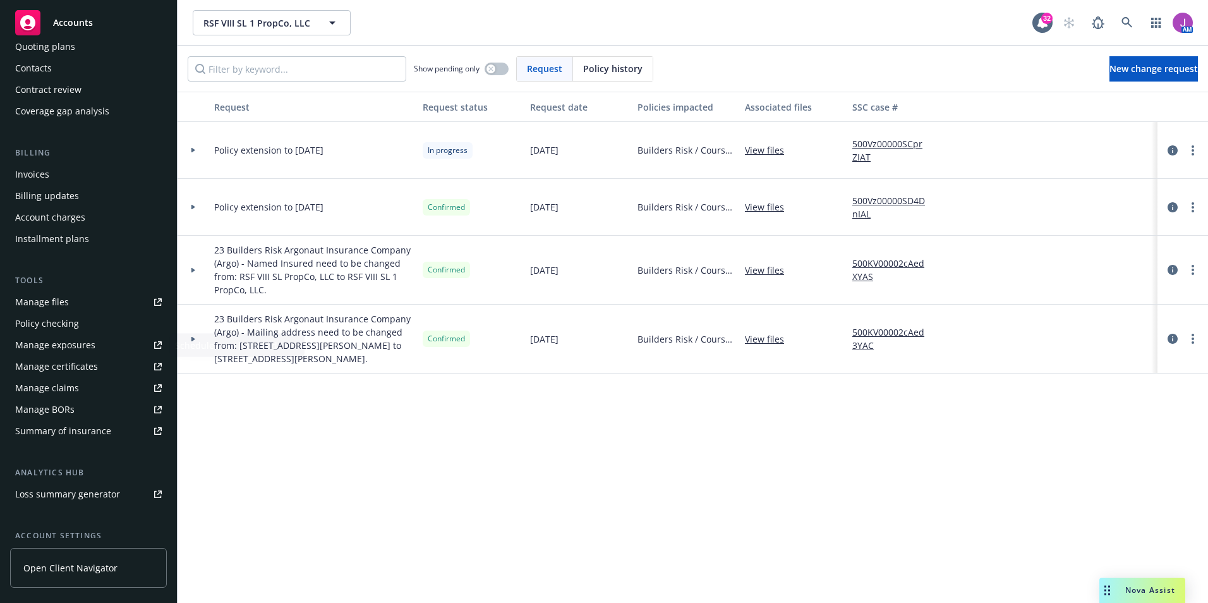
click at [52, 185] on div "Invoices Billing updates Account charges Installment plans" at bounding box center [88, 206] width 157 height 85
click at [37, 176] on div "Invoices" at bounding box center [32, 174] width 34 height 20
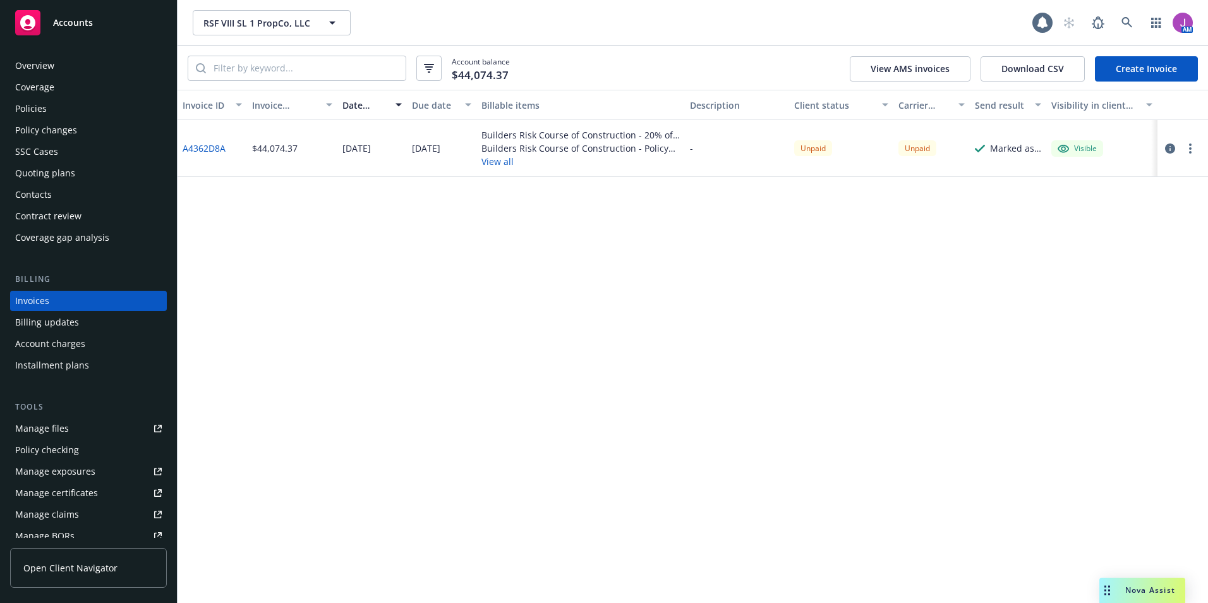
click at [200, 149] on link "A4362D8A" at bounding box center [204, 148] width 43 height 13
click at [504, 159] on button "View all" at bounding box center [581, 161] width 198 height 13
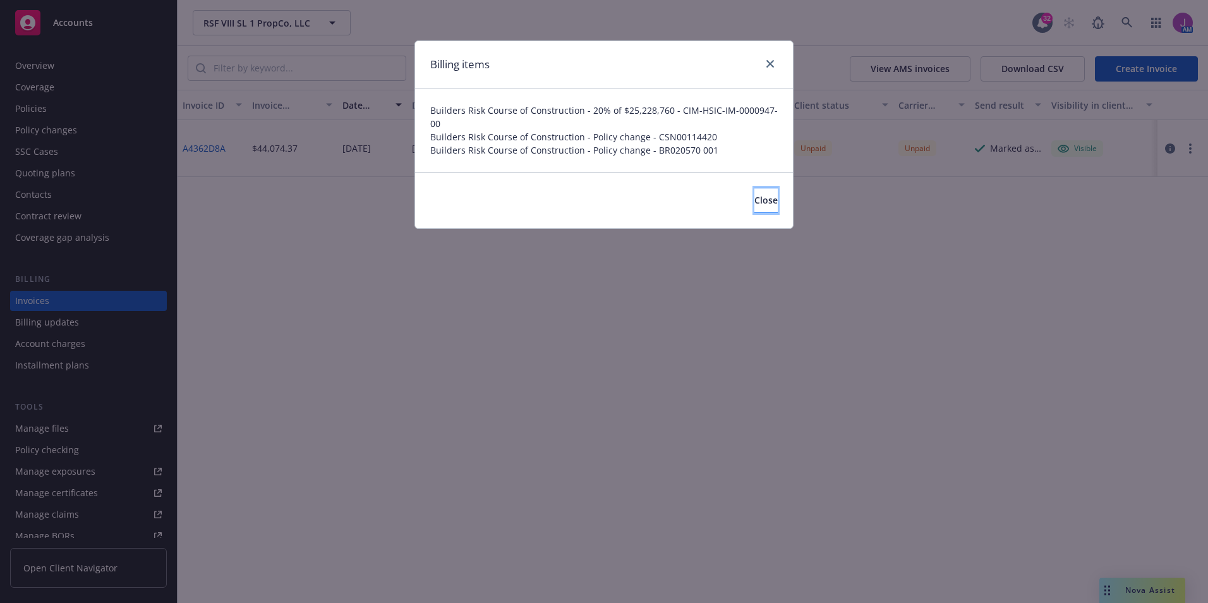
click at [755, 207] on button "Close" at bounding box center [766, 200] width 23 height 25
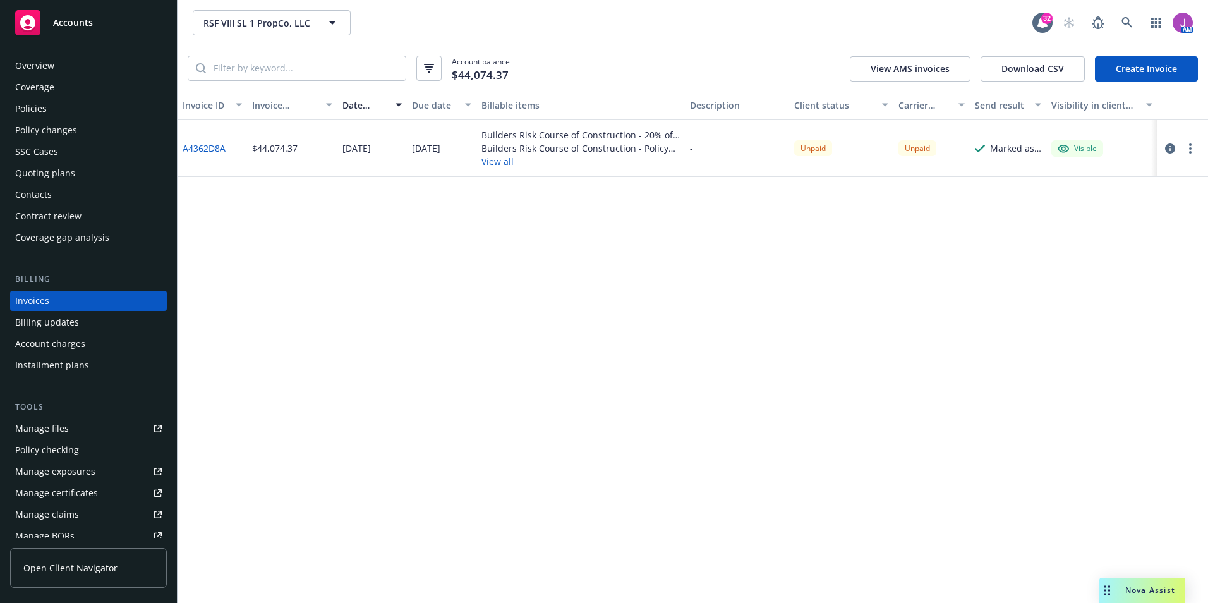
click at [78, 109] on div "Policies" at bounding box center [88, 109] width 147 height 20
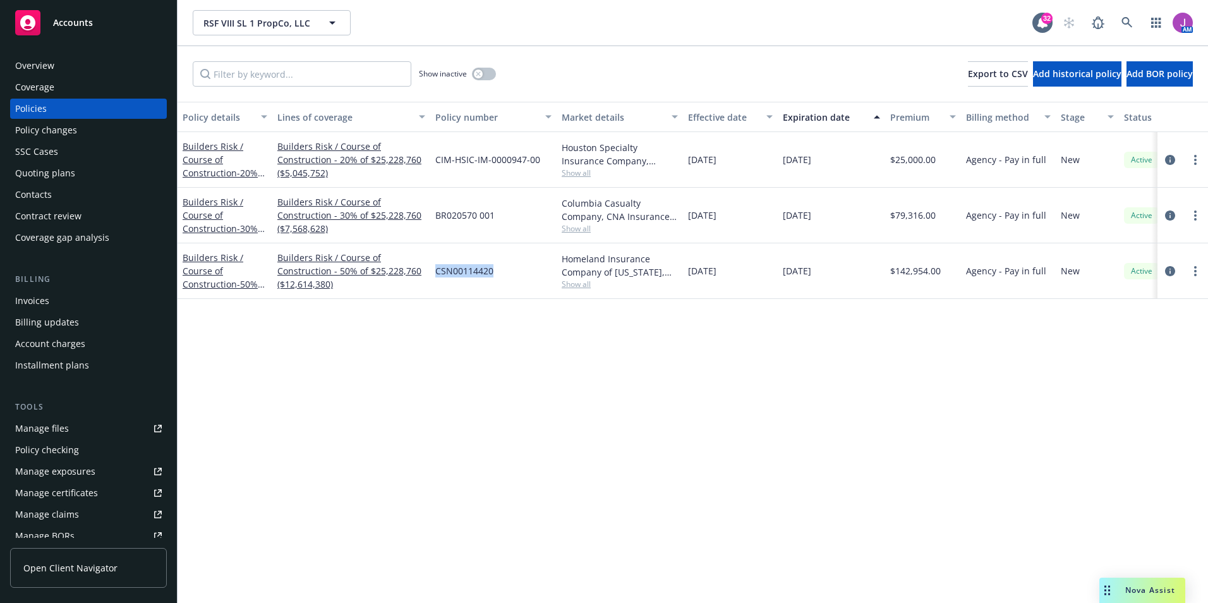
drag, startPoint x: 435, startPoint y: 265, endPoint x: 517, endPoint y: 278, distance: 83.2
click at [517, 278] on div "CSN00114420" at bounding box center [493, 271] width 126 height 56
copy span "CSN00114420"
drag, startPoint x: 432, startPoint y: 210, endPoint x: 504, endPoint y: 220, distance: 72.7
click at [504, 220] on div "BR020570 001" at bounding box center [493, 216] width 126 height 56
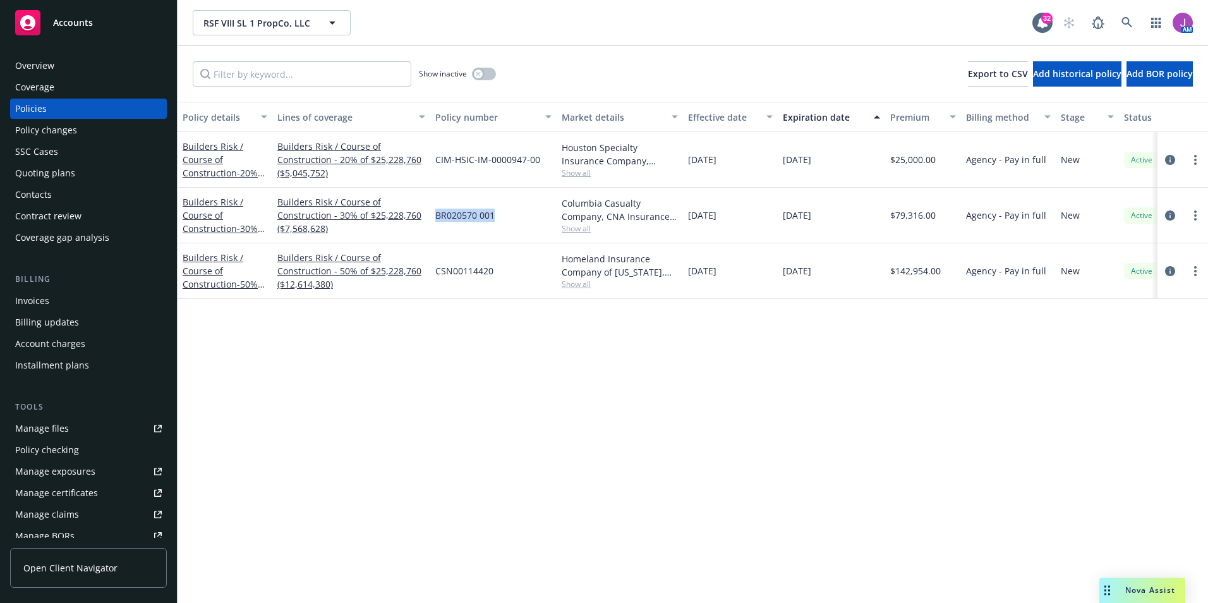
copy span "BR020570 001"
click at [52, 133] on div "Policy changes" at bounding box center [46, 130] width 62 height 20
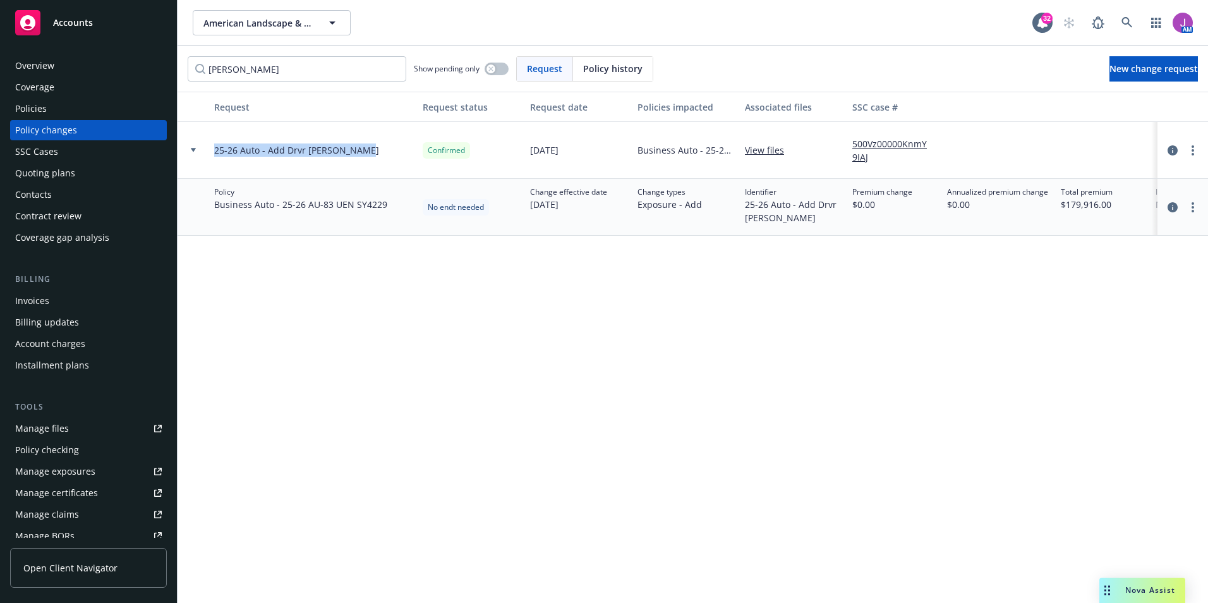
drag, startPoint x: 212, startPoint y: 150, endPoint x: 367, endPoint y: 159, distance: 154.4
click at [367, 159] on div "25-26 Auto - Add Drvr Juan Ramirez" at bounding box center [313, 150] width 209 height 57
copy span "25-26 Auto - Add Drvr Juan Ramirez"
click at [1110, 64] on span "New change request" at bounding box center [1154, 69] width 88 height 12
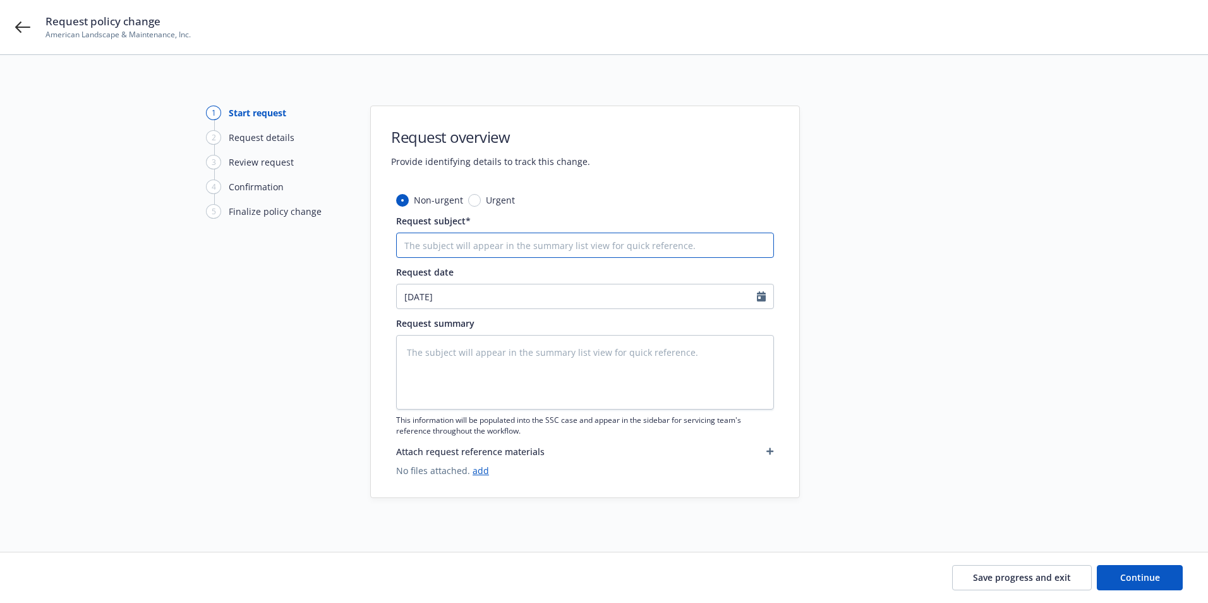
click at [494, 242] on input "Request subject*" at bounding box center [585, 245] width 378 height 25
paste input "25-26 Auto - Add Drvr Juan Ramirez"
type textarea "x"
type input "25-26 Auto - Add Drvr Juan Ramirez"
click at [486, 296] on input "09/16/2025" at bounding box center [577, 296] width 360 height 24
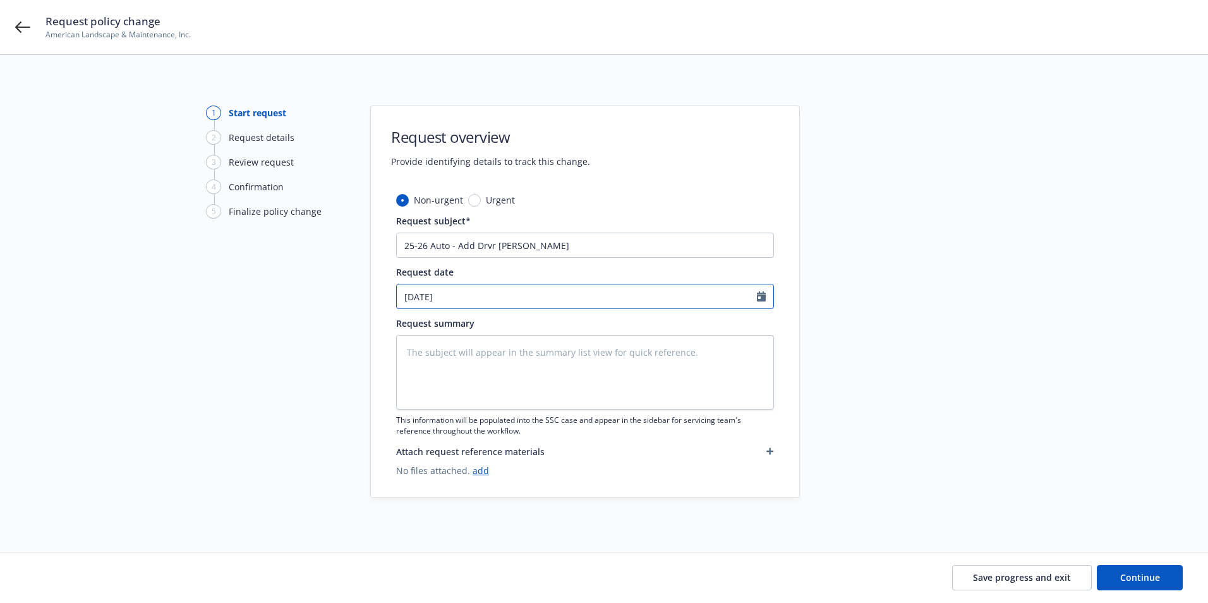
select select "9"
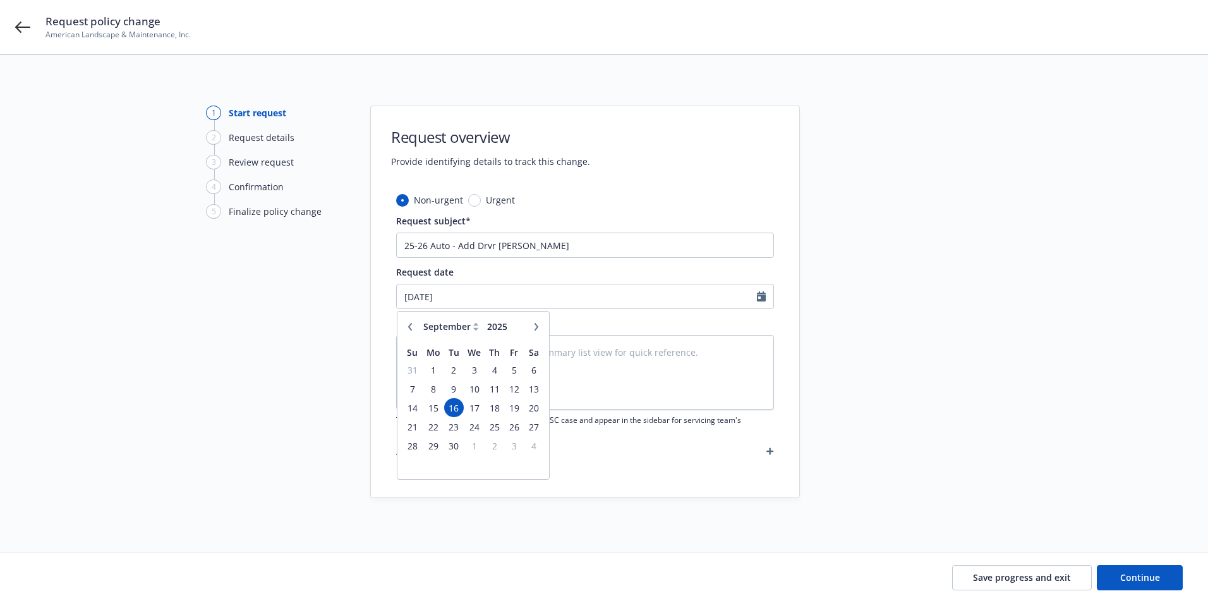
click at [454, 406] on span "16" at bounding box center [454, 408] width 17 height 16
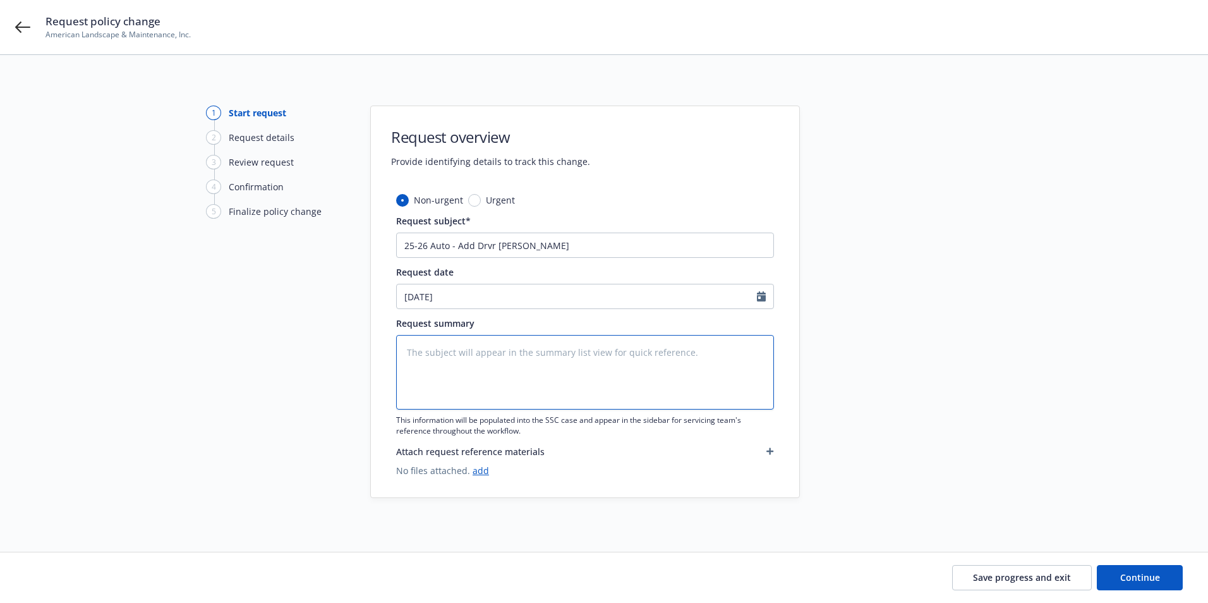
click at [441, 356] on textarea at bounding box center [585, 372] width 378 height 75
type textarea "x"
type textarea "A"
type textarea "x"
type textarea "Ad"
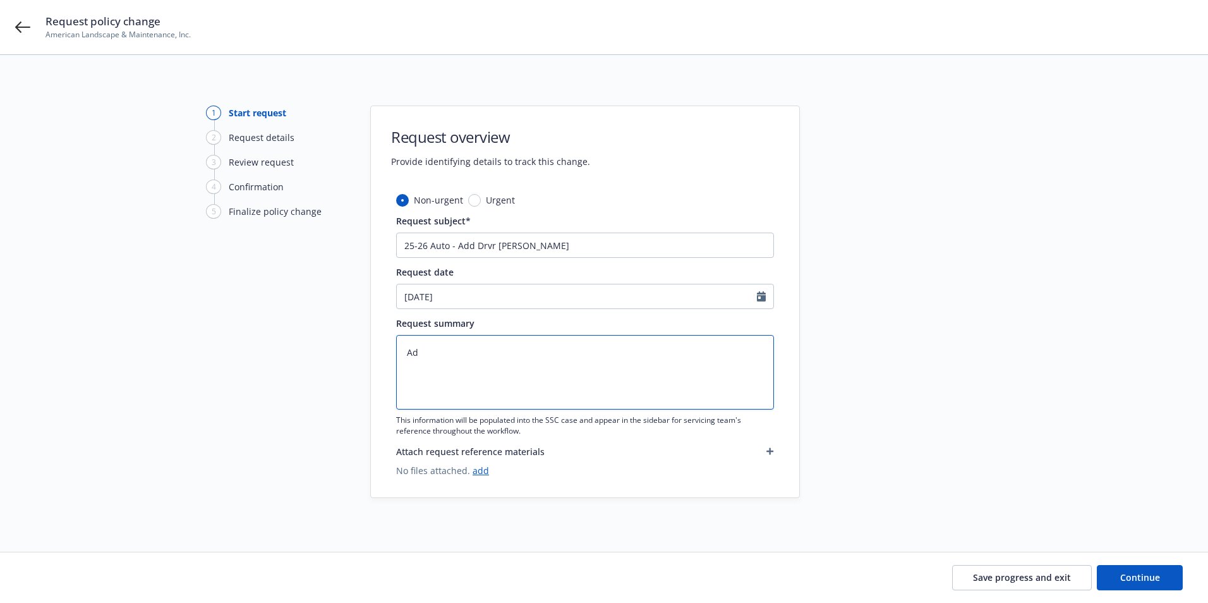
type textarea "x"
type textarea "Add"
type textarea "x"
type textarea "AddL"
type textarea "x"
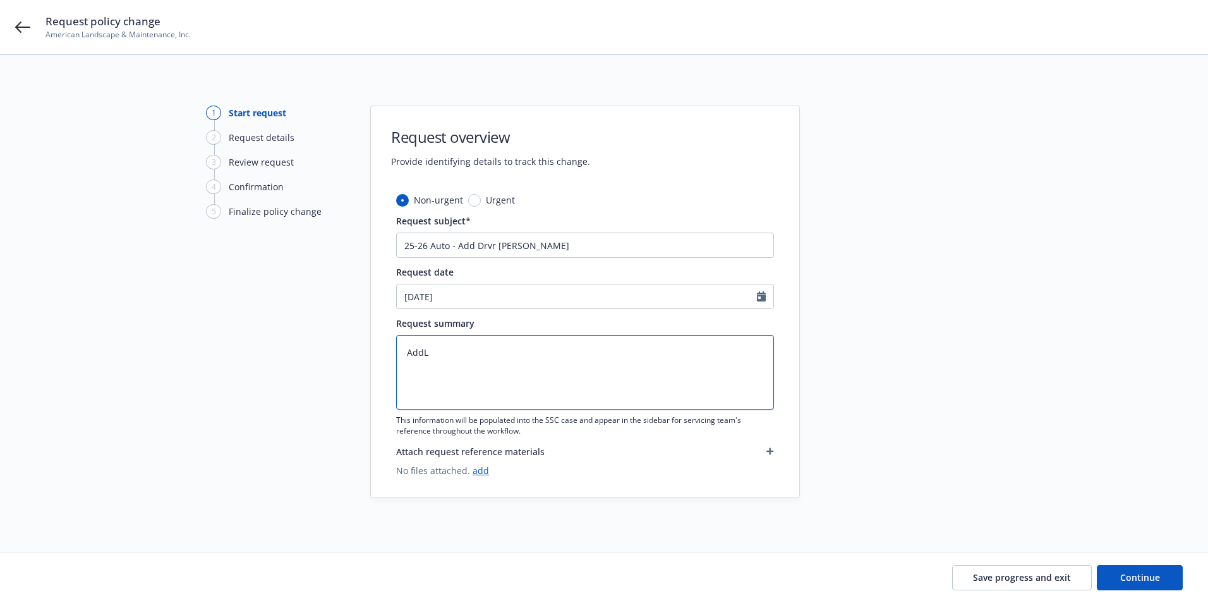
type textarea "Add"
type textarea "x"
type textarea "Add:"
type textarea "x"
type textarea "Add:"
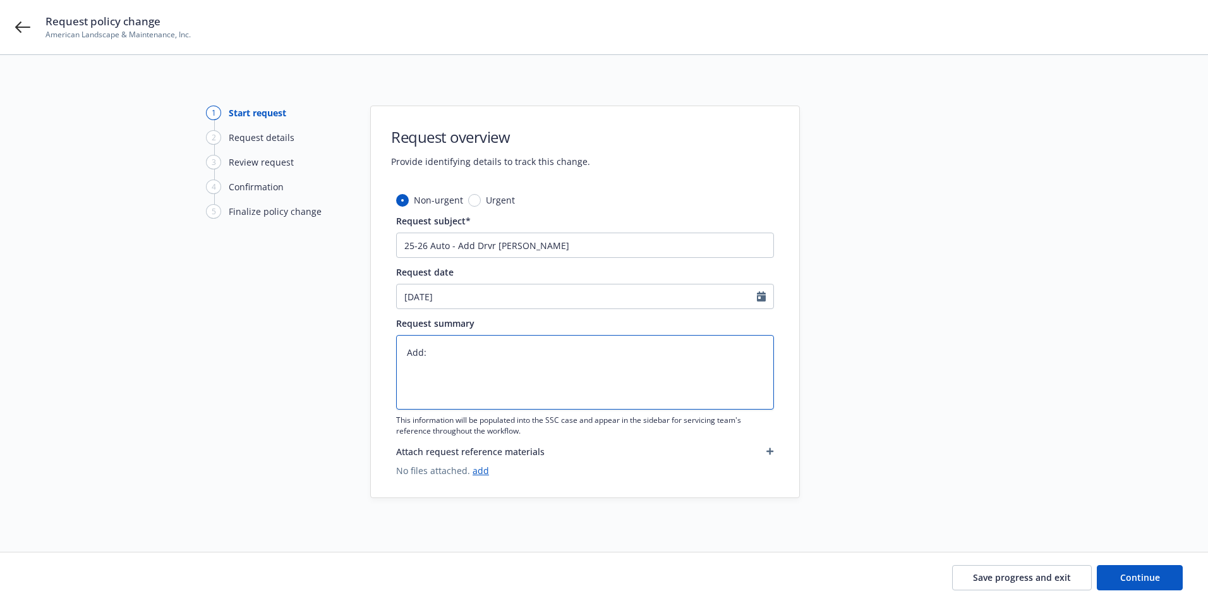
paste textarea "Dionicio Guijosa DOB : 08/13/1974 DL : B5018607"
type textarea "x"
drag, startPoint x: 404, startPoint y: 367, endPoint x: 475, endPoint y: 367, distance: 71.4
click at [475, 367] on textarea "Add: Dionicio Guijosa DOB : 08/13/1974 DL : B5018607" at bounding box center [585, 372] width 378 height 75
type textarea "Add: Dionicio Guijosa DOB : 08/13/1974 DL : B5018607"
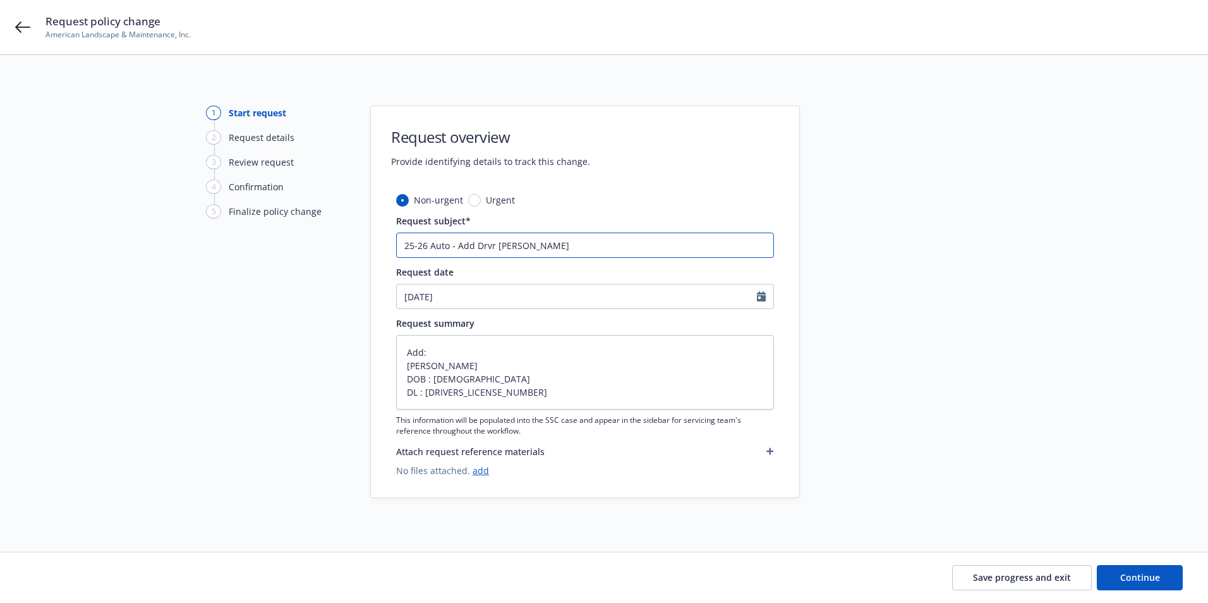
click at [468, 257] on input "25-26 Auto - Add Drvr Juan Ramirez" at bounding box center [585, 245] width 378 height 25
drag, startPoint x: 495, startPoint y: 243, endPoint x: 609, endPoint y: 249, distance: 113.9
click at [603, 245] on input "25-26 Auto - Add Drvr Juan Ramirez" at bounding box center [585, 245] width 378 height 25
paste input "Dionicio Guijosa"
type textarea "x"
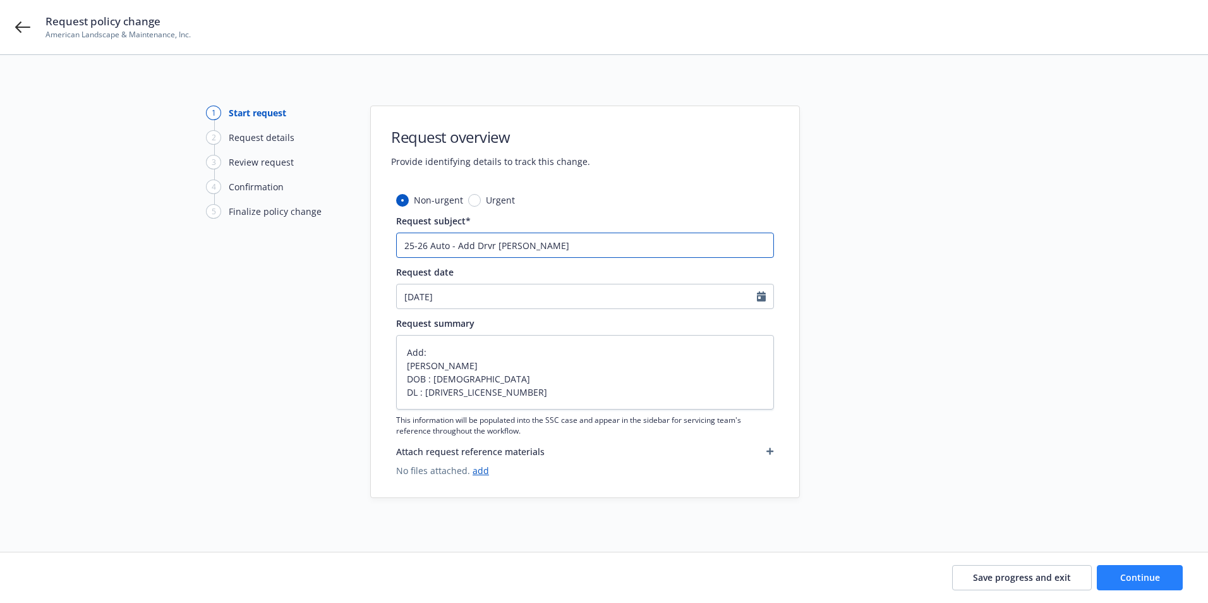
type input "25-26 Auto - Add Drvr Dionicio Guijosa"
click at [1137, 573] on span "Continue" at bounding box center [1140, 577] width 40 height 12
type textarea "x"
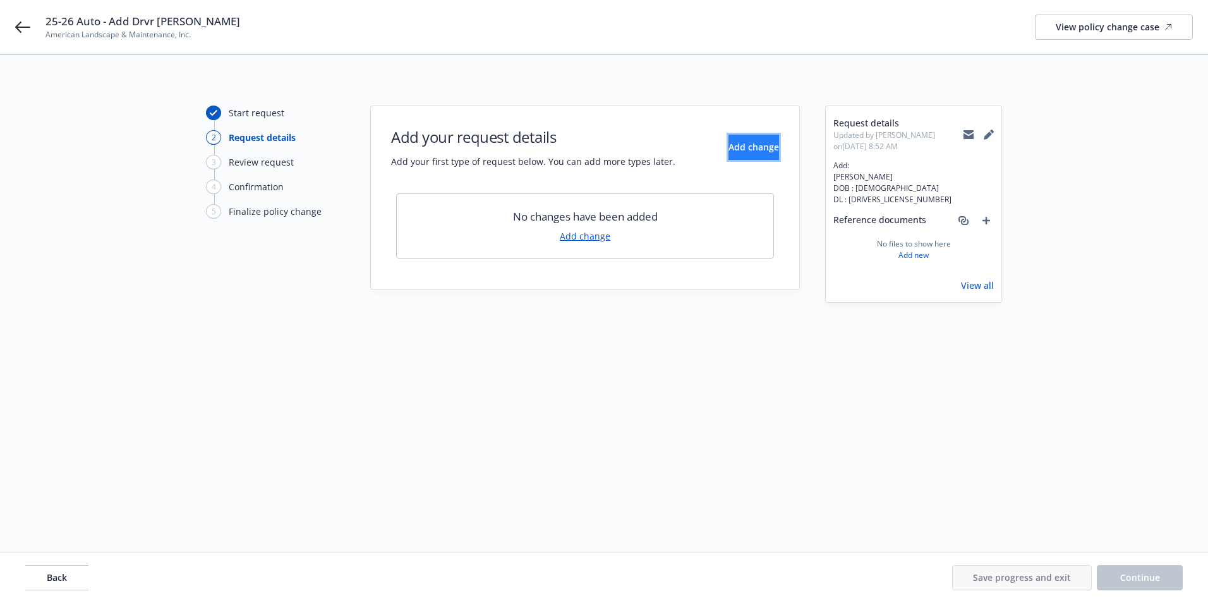
click at [736, 154] on button "Add change" at bounding box center [754, 147] width 51 height 25
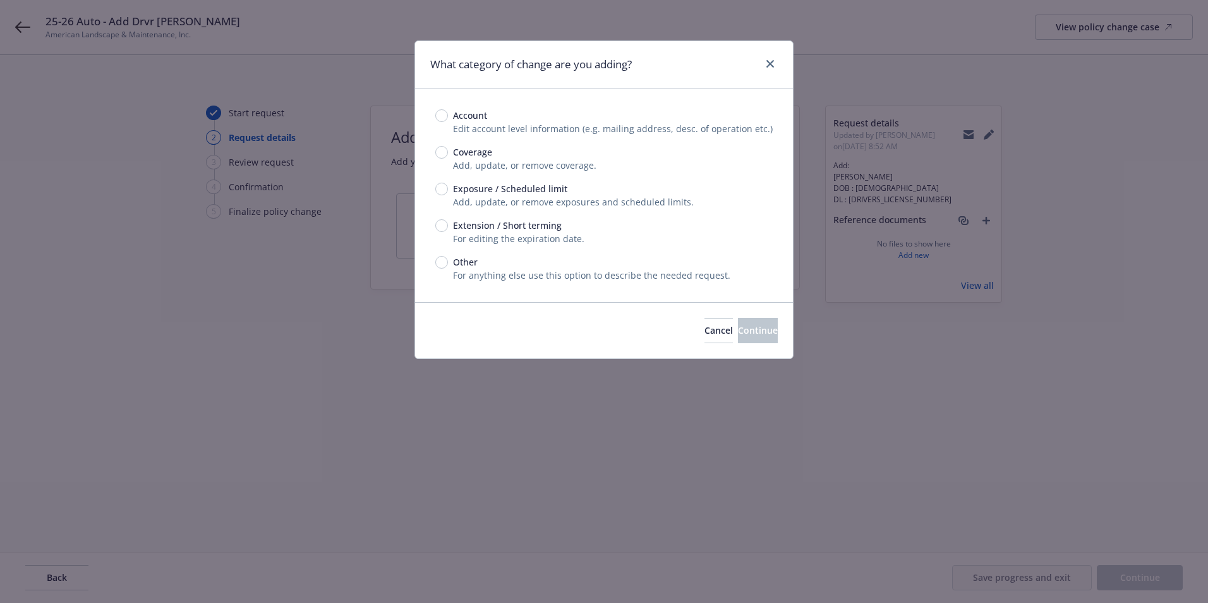
click at [446, 181] on div "Account Edit account level information (e.g. mailing address, desc. of operatio…" at bounding box center [603, 195] width 337 height 173
click at [447, 185] on div "Exposure / Scheduled limit" at bounding box center [603, 188] width 337 height 13
click at [447, 185] on input "Exposure / Scheduled limit" at bounding box center [441, 189] width 13 height 13
radio input "true"
click at [745, 334] on span "Continue" at bounding box center [758, 330] width 40 height 12
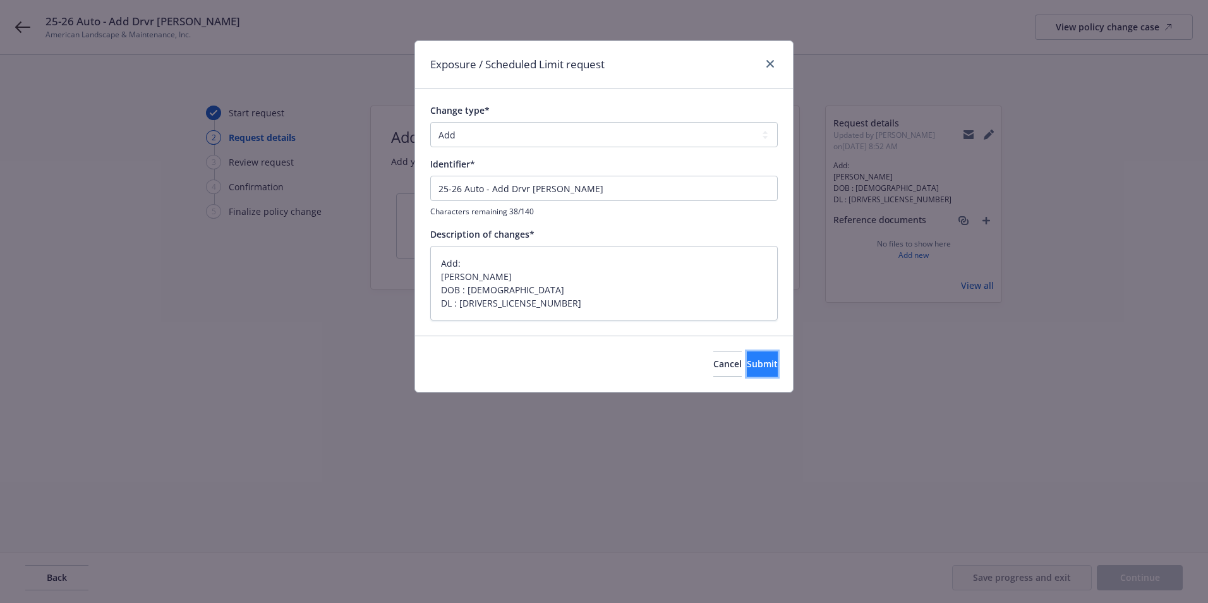
click at [756, 368] on span "Submit" at bounding box center [762, 364] width 31 height 12
type textarea "x"
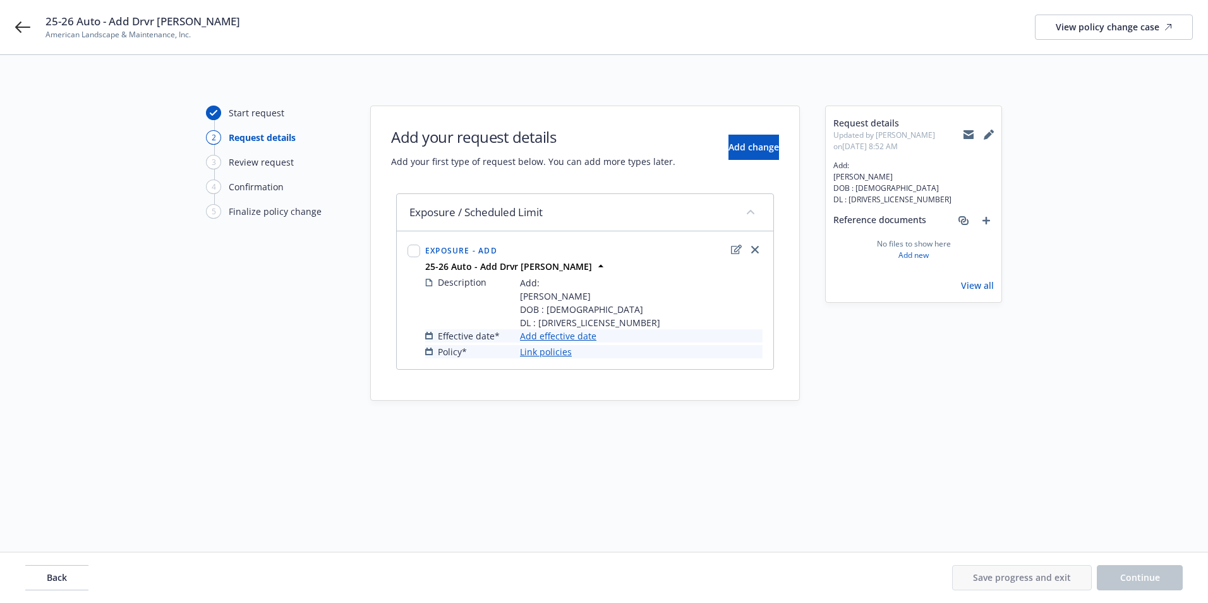
click at [540, 334] on link "Add effective date" at bounding box center [558, 335] width 76 height 13
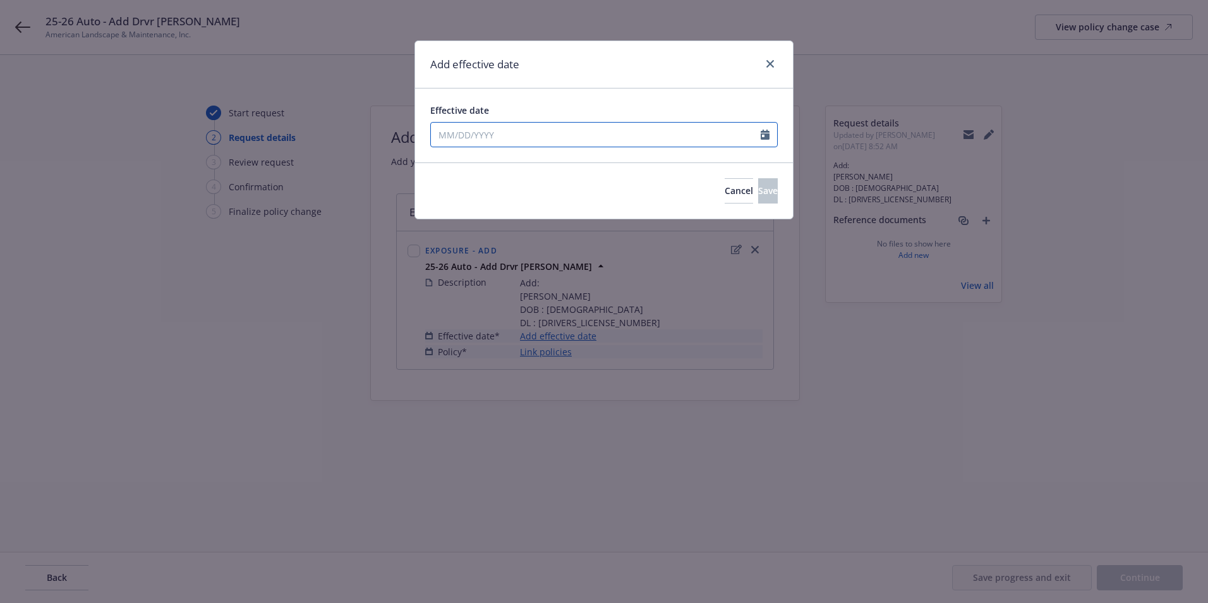
click at [475, 124] on input "Effective date" at bounding box center [596, 135] width 330 height 24
select select "9"
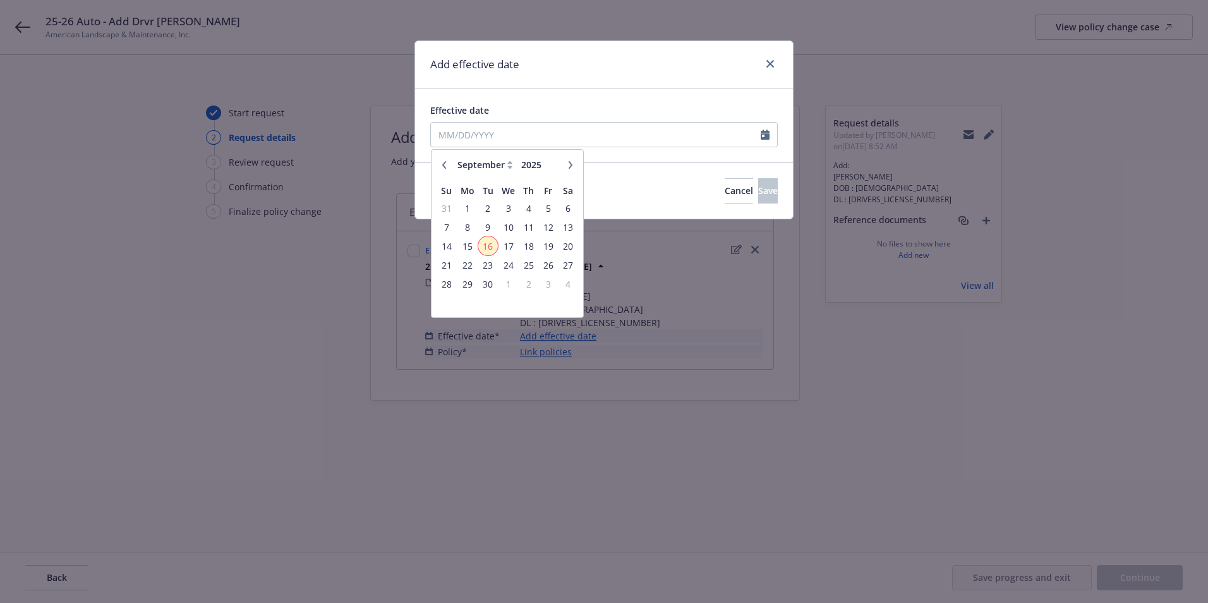
click at [489, 248] on span "16" at bounding box center [488, 246] width 17 height 16
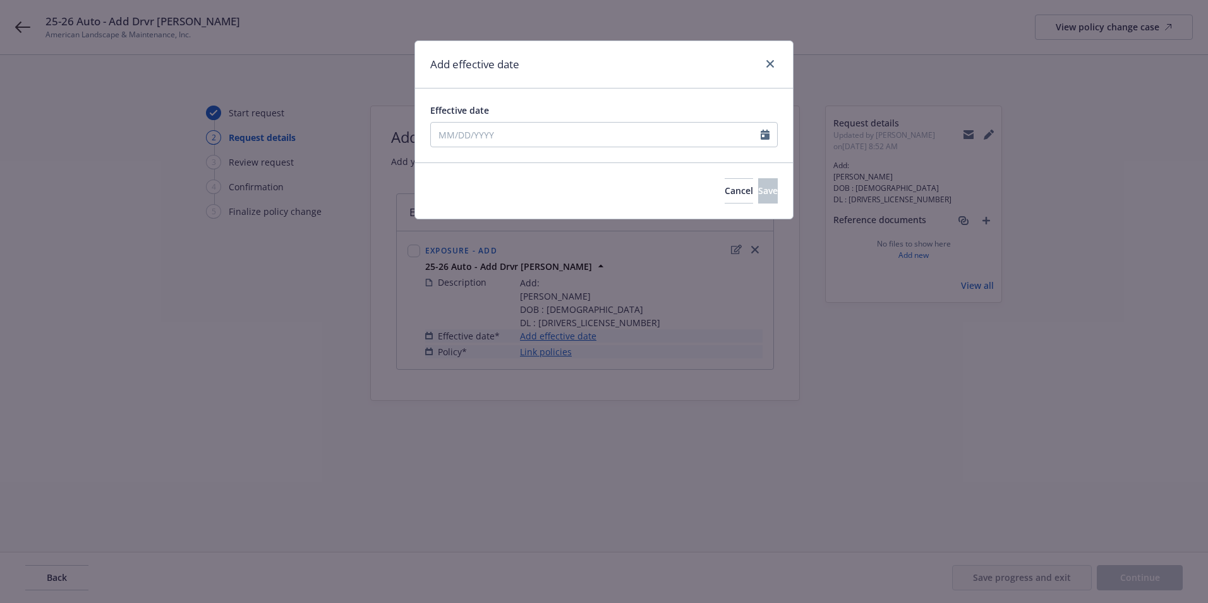
type input "09/16/2025"
click at [758, 188] on span "Save" at bounding box center [768, 191] width 20 height 12
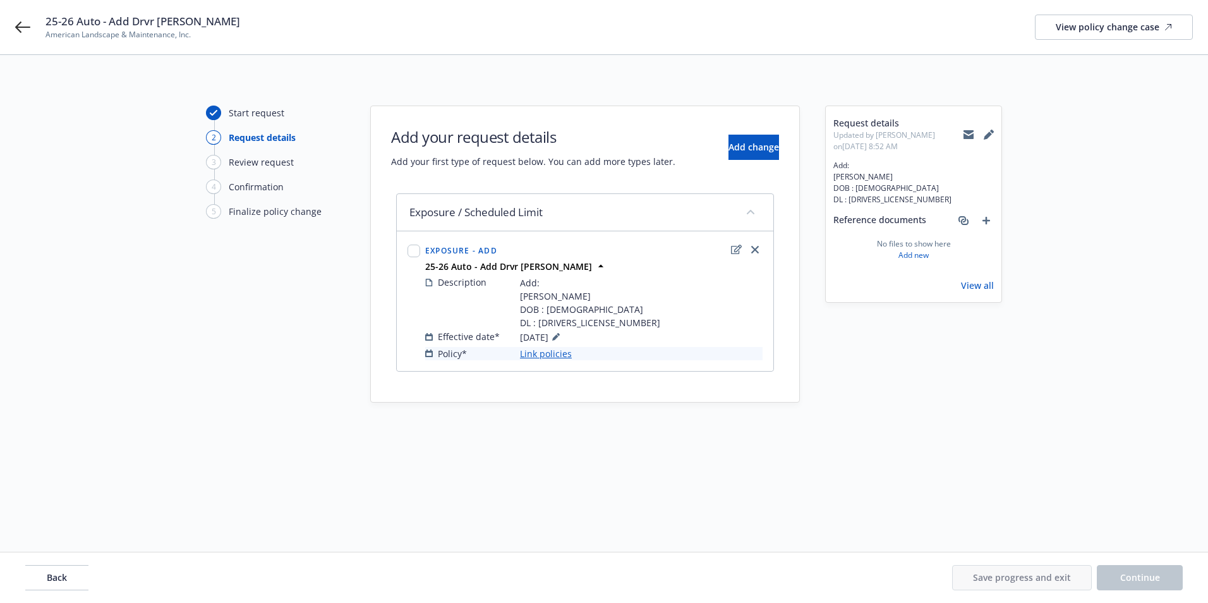
click at [557, 353] on link "Link policies" at bounding box center [546, 353] width 52 height 13
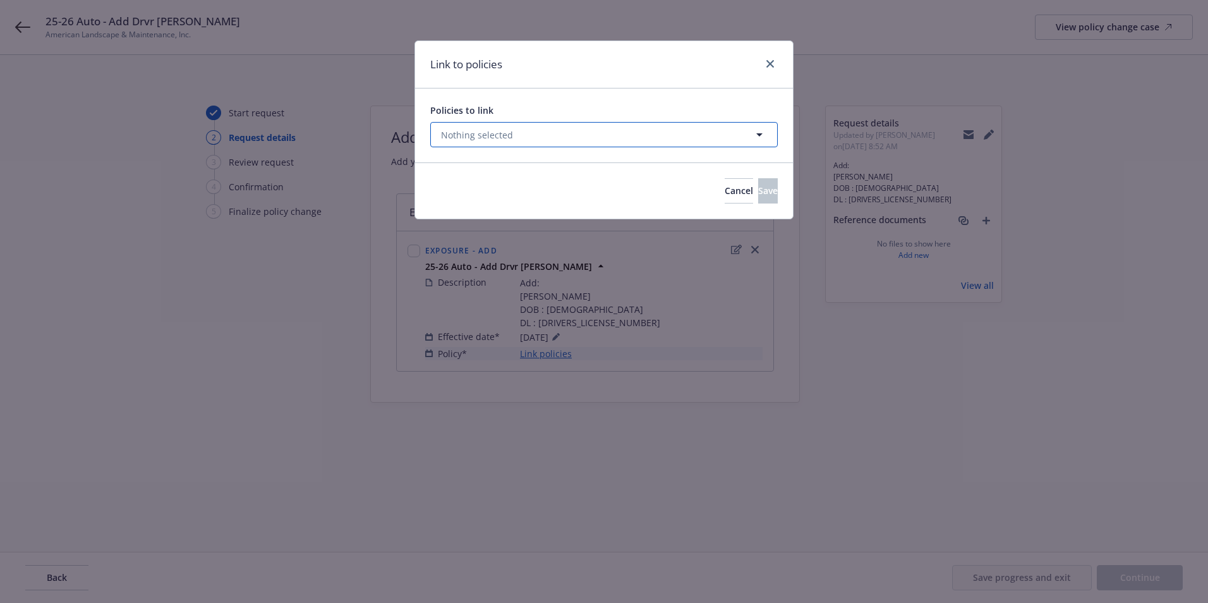
click at [514, 138] on button "Nothing selected" at bounding box center [604, 134] width 348 height 25
select select "ACTIVE"
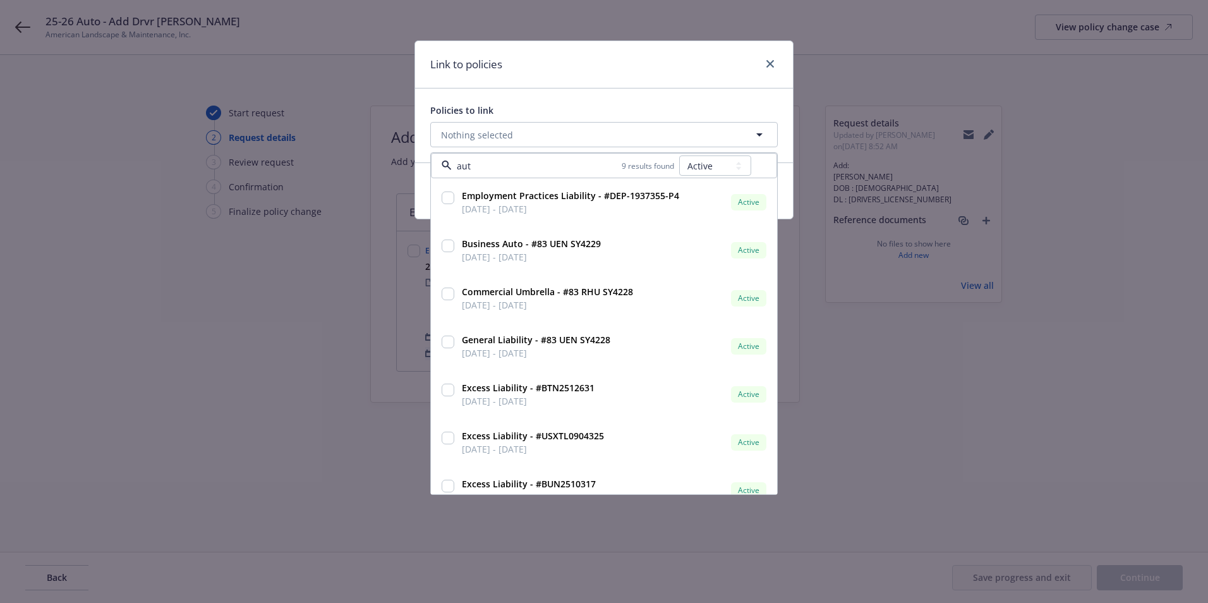
type input "auto"
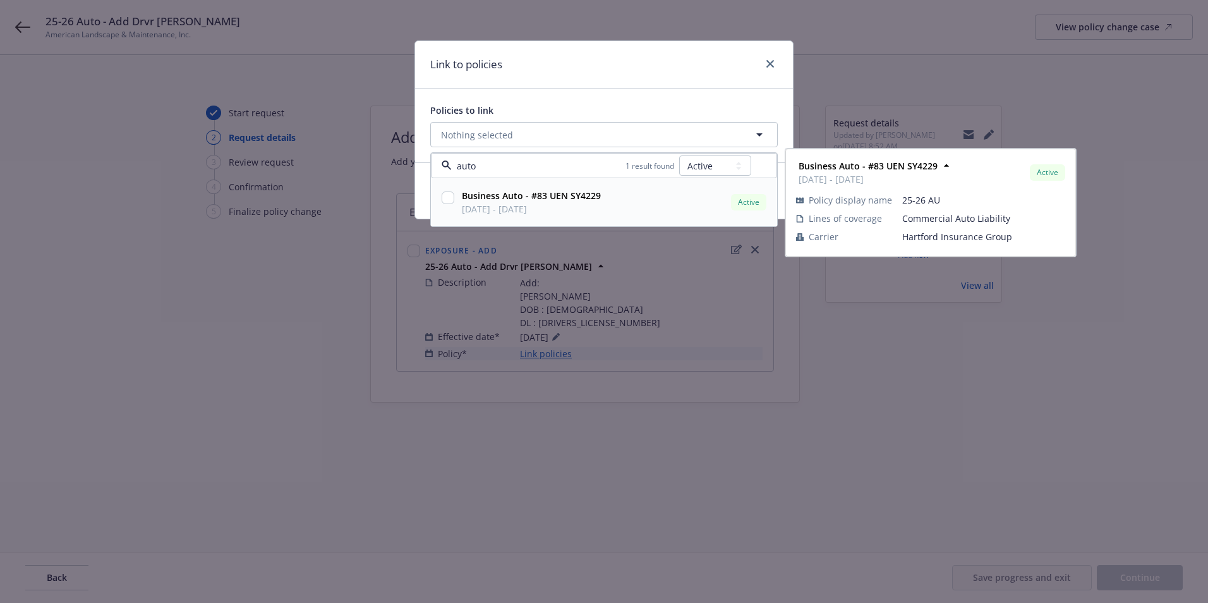
click at [500, 213] on span "03/18/2025 - 03/18/2026" at bounding box center [531, 208] width 139 height 13
checkbox input "true"
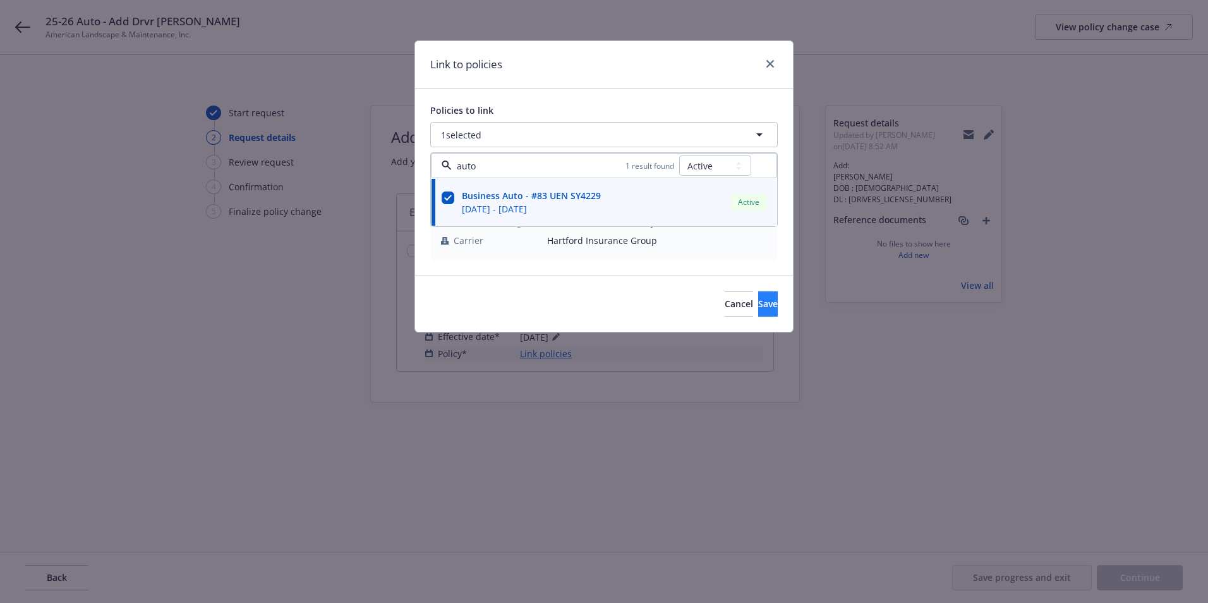
type input "auto"
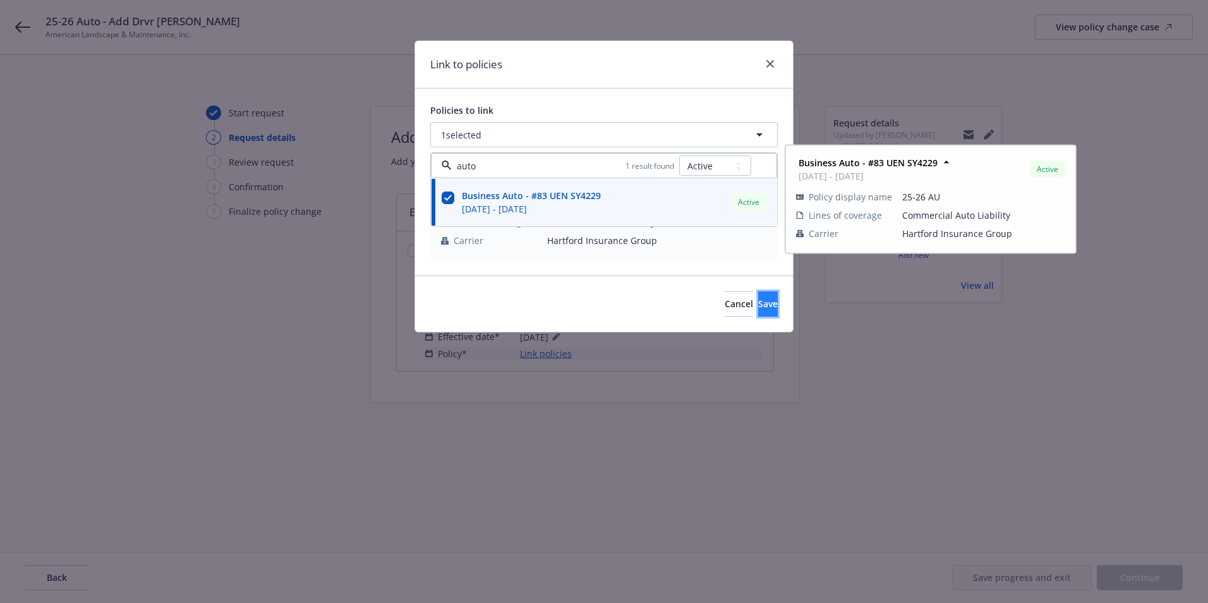
click at [758, 305] on span "Save" at bounding box center [768, 304] width 20 height 12
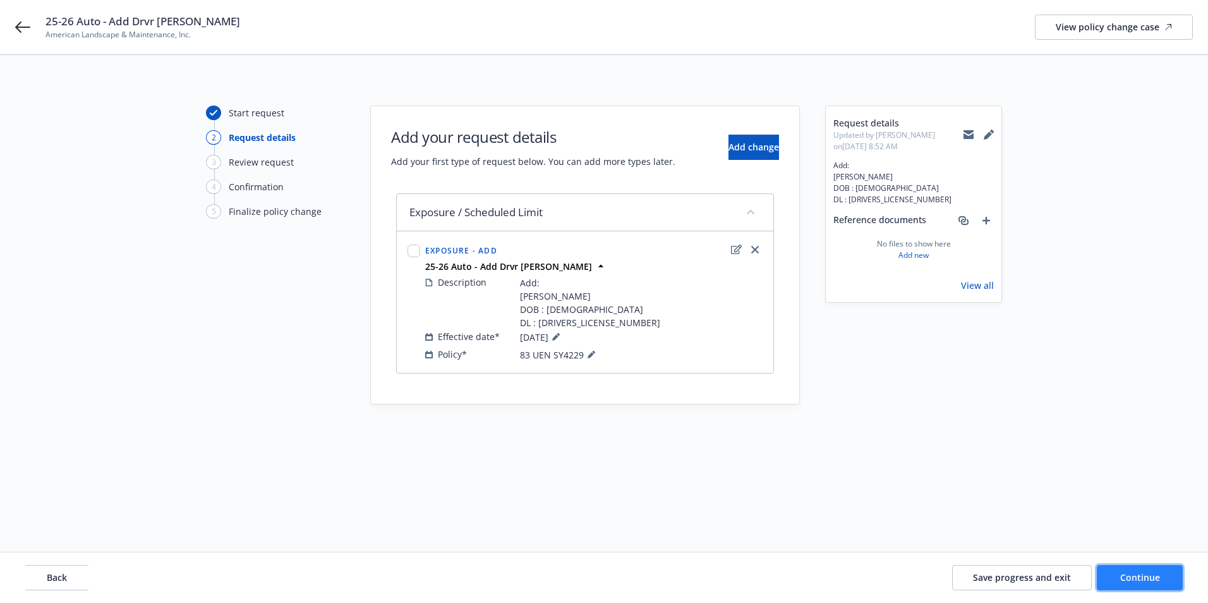
click at [1132, 576] on span "Continue" at bounding box center [1140, 577] width 40 height 12
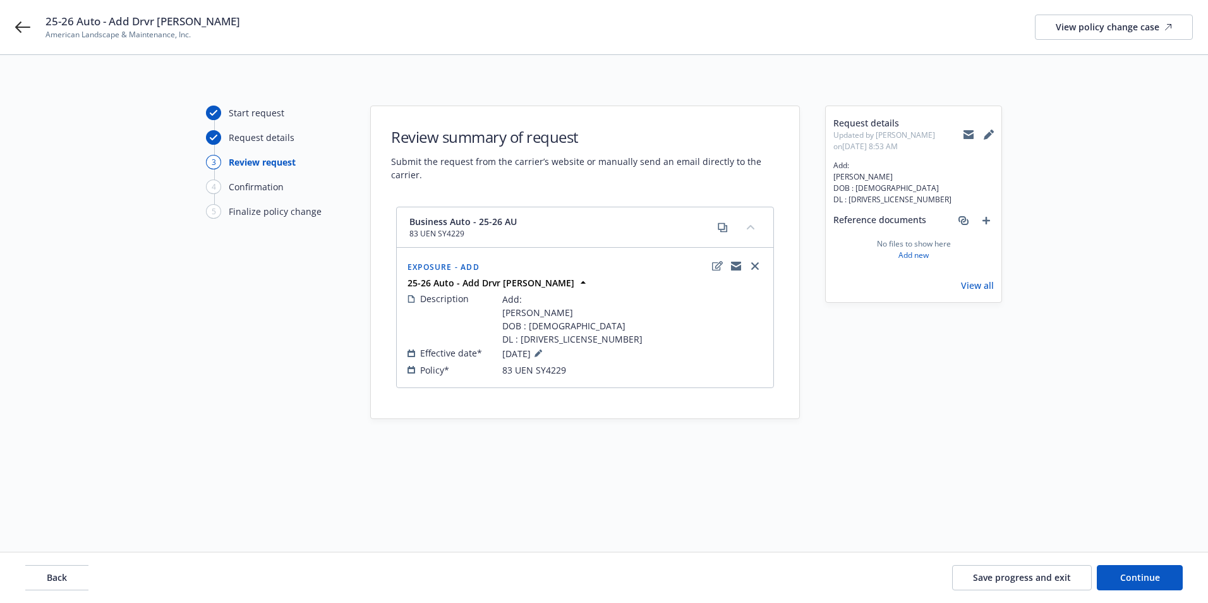
click at [957, 140] on span "Updated by Juhaina Khan on 09/16/2025, 8:53 AM" at bounding box center [899, 141] width 130 height 23
click at [964, 135] on icon at bounding box center [969, 136] width 10 height 6
drag, startPoint x: 404, startPoint y: 234, endPoint x: 485, endPoint y: 240, distance: 80.4
click at [485, 240] on div "Business Auto - 25-26 AU 83 UEN SY4229" at bounding box center [585, 227] width 377 height 40
copy span "83 UEN SY4229"
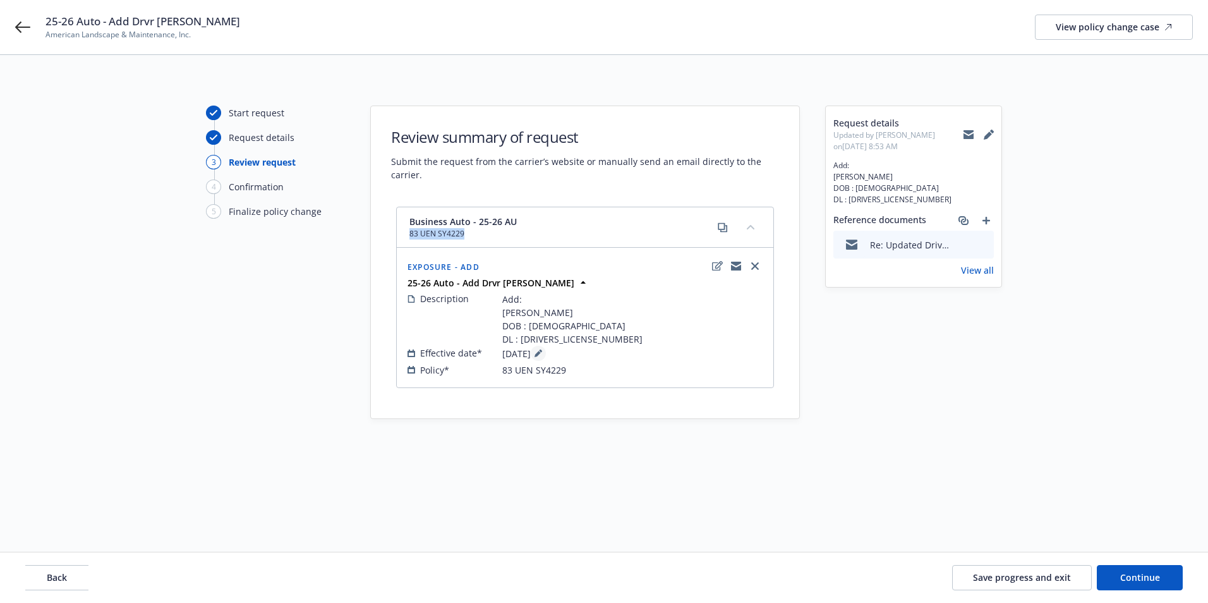
drag, startPoint x: 531, startPoint y: 320, endPoint x: 549, endPoint y: 354, distance: 38.7
click at [549, 354] on div "Description Add: Dionicio Guijosa DOB : 08/13/1974 DL : B5018607 Effective date…" at bounding box center [585, 334] width 360 height 90
drag, startPoint x: 549, startPoint y: 354, endPoint x: 478, endPoint y: 312, distance: 82.2
click at [466, 311] on div "Description Add: Dionicio Guijosa DOB : 08/13/1974 DL : B5018607" at bounding box center [585, 319] width 355 height 54
drag, startPoint x: 502, startPoint y: 312, endPoint x: 571, endPoint y: 340, distance: 75.1
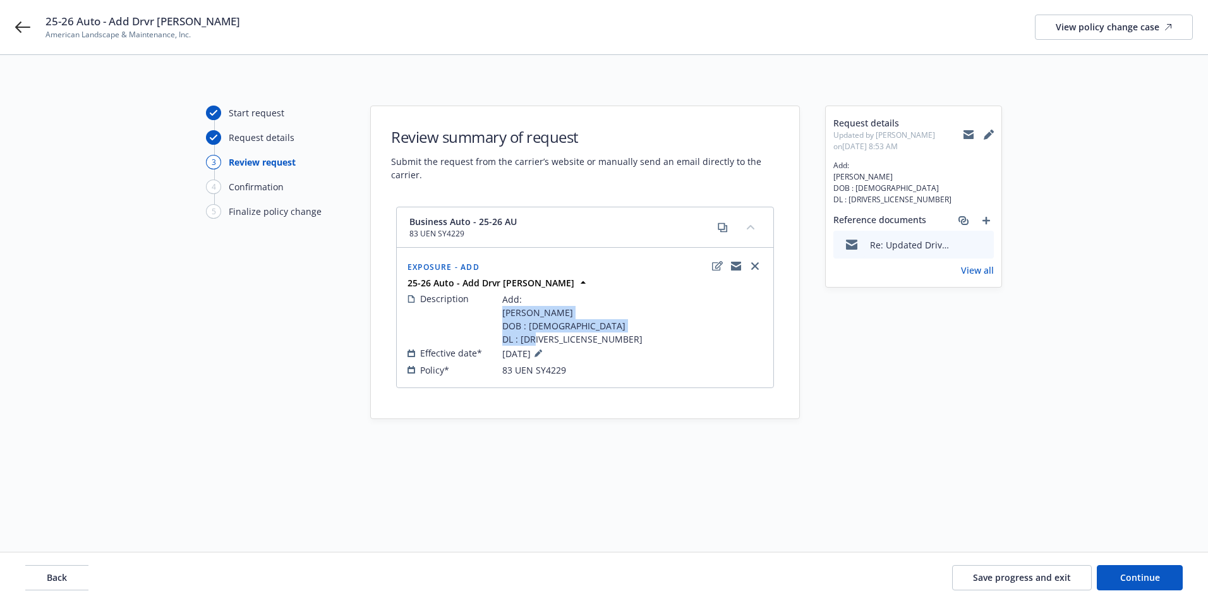
click at [571, 340] on div "Description Add: Dionicio Guijosa DOB : 08/13/1974 DL : B5018607" at bounding box center [585, 319] width 355 height 54
copy span "Dionicio Guijosa DOB : 08/13/1974 DL : B5018607"
click at [964, 135] on icon at bounding box center [969, 136] width 10 height 6
click at [1143, 585] on button "Continue" at bounding box center [1140, 577] width 86 height 25
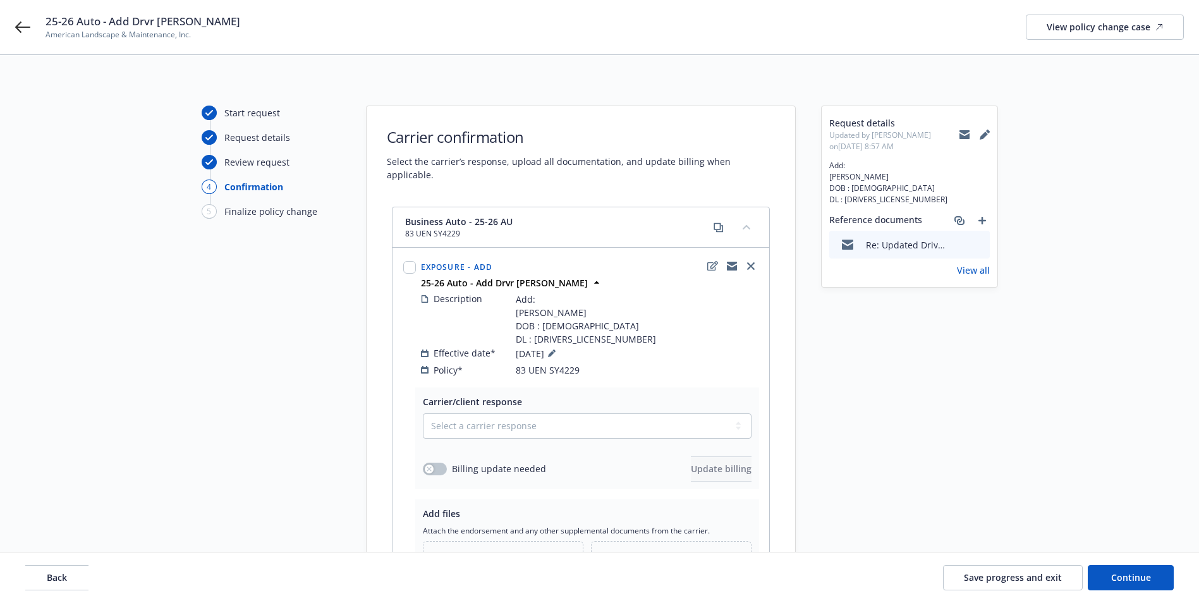
scroll to position [147, 0]
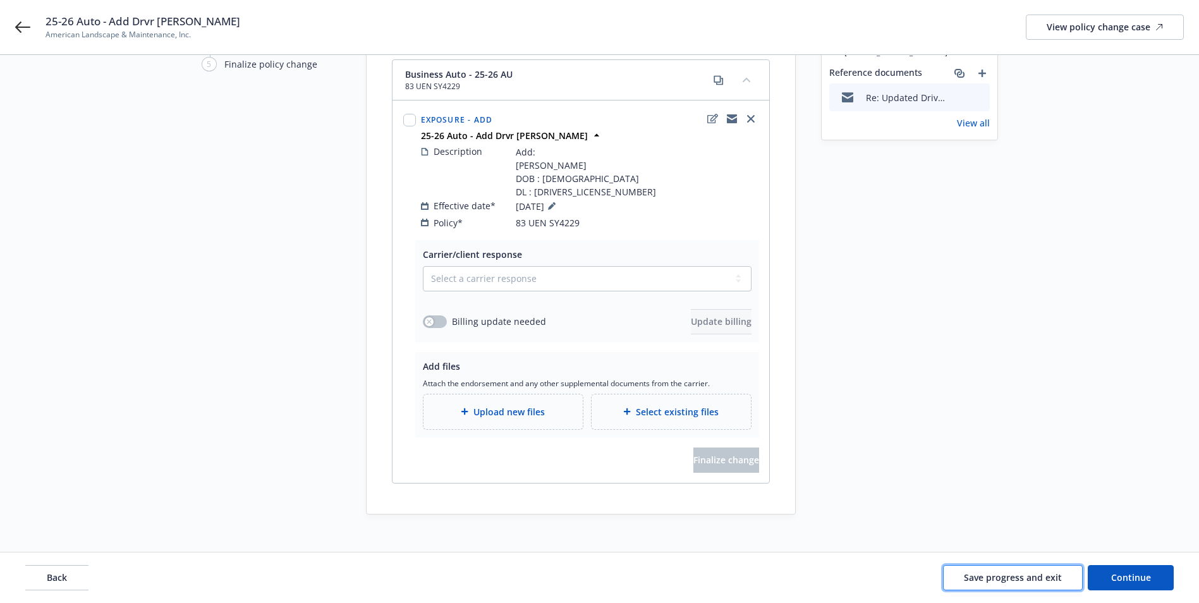
click at [988, 573] on span "Save progress and exit" at bounding box center [1013, 577] width 98 height 12
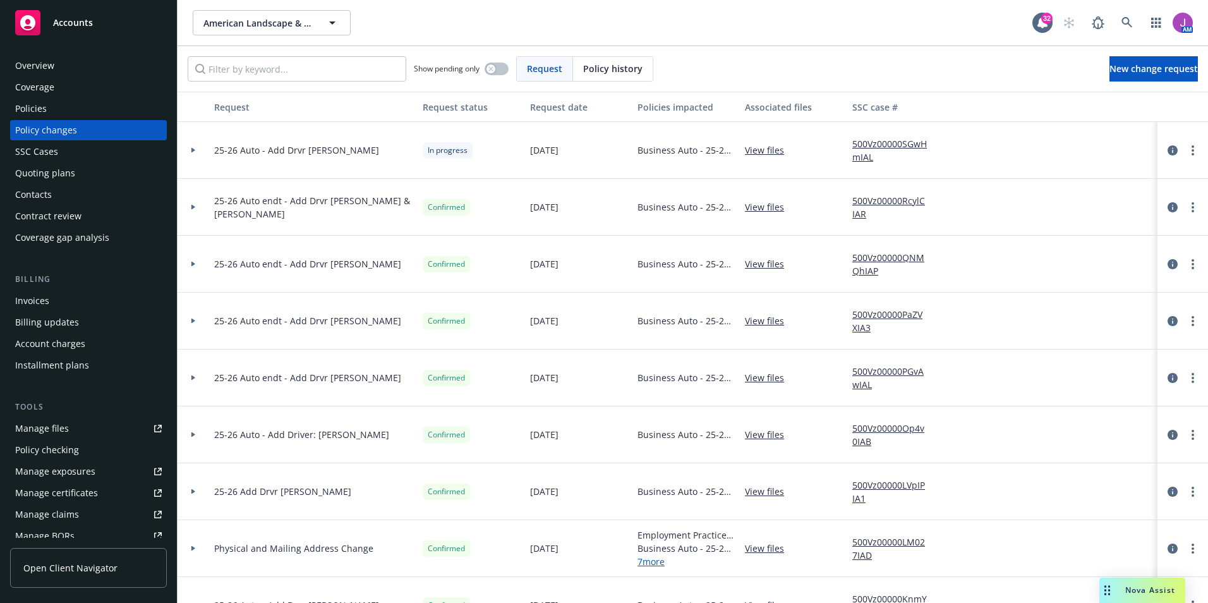
click at [858, 145] on link "500Vz00000SGwHmIAL" at bounding box center [894, 150] width 85 height 27
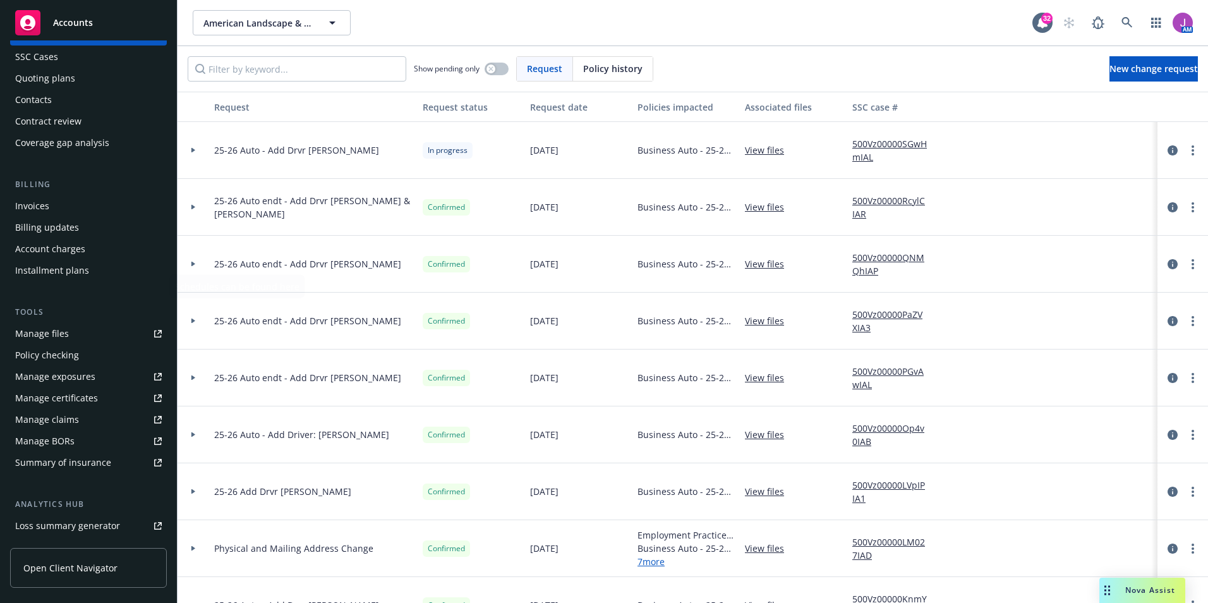
scroll to position [190, 0]
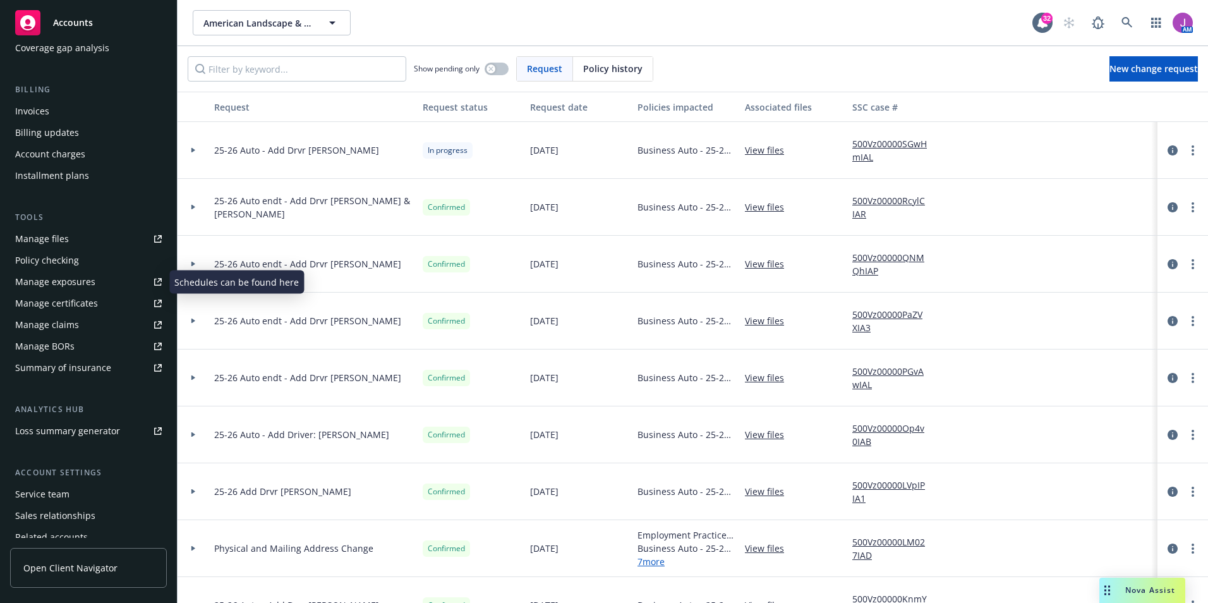
click at [65, 279] on div "Manage exposures" at bounding box center [55, 282] width 80 height 20
click at [1165, 150] on link "circleInformation" at bounding box center [1172, 150] width 15 height 15
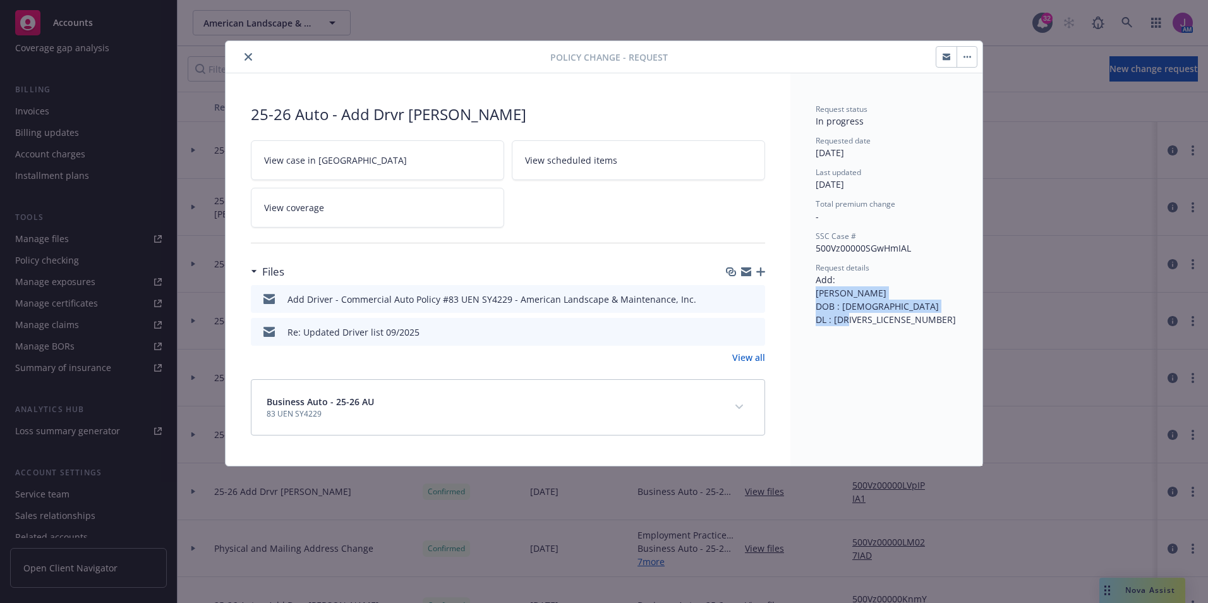
drag, startPoint x: 816, startPoint y: 294, endPoint x: 895, endPoint y: 322, distance: 83.7
click at [895, 322] on div "Request details Add: Dionicio Guijosa DOB : 08/13/1974 DL : B5018607" at bounding box center [887, 294] width 142 height 64
copy span "Dionicio Guijosa DOB : 08/13/1974 DL : B5018607"
click at [243, 54] on button "close" at bounding box center [248, 56] width 15 height 15
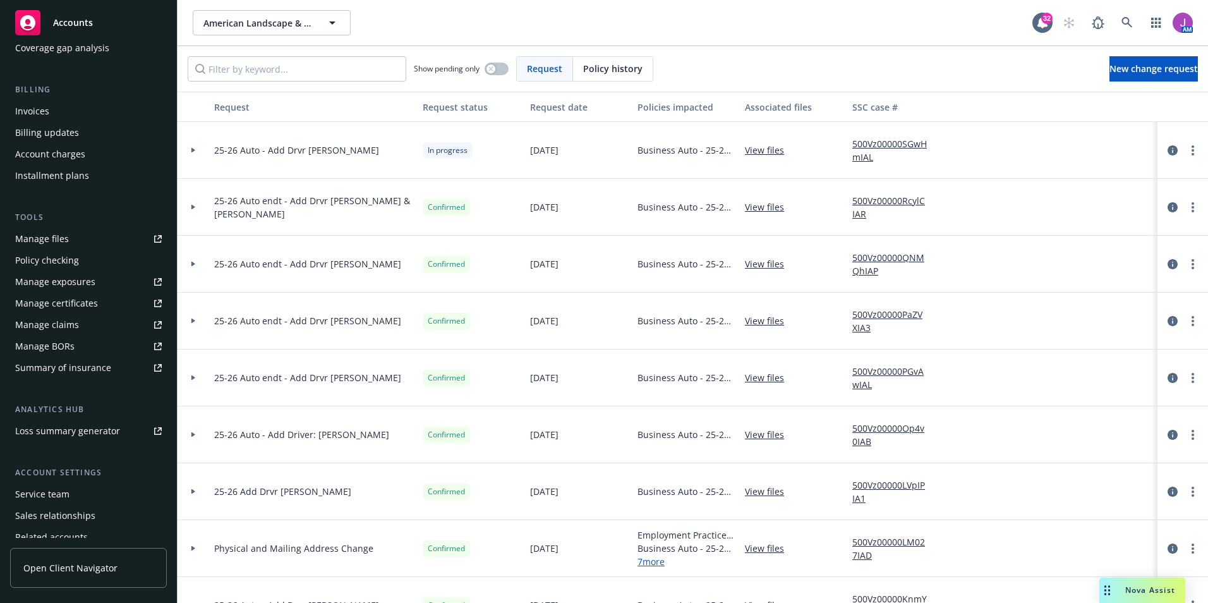
click at [190, 147] on div at bounding box center [194, 150] width 32 height 57
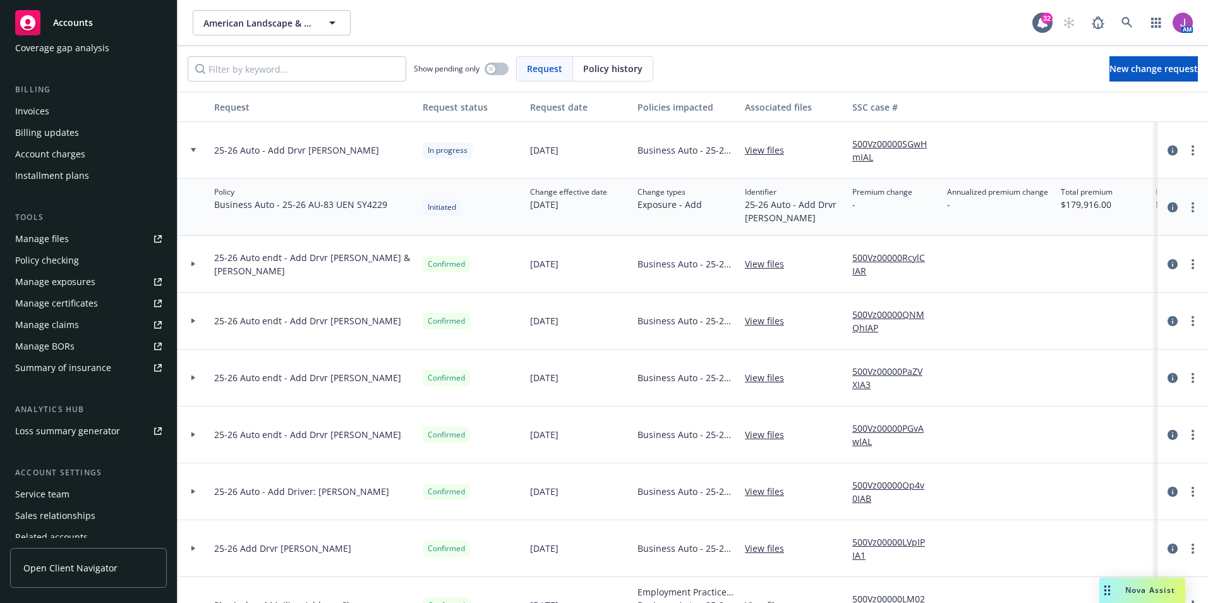
click at [190, 147] on div at bounding box center [194, 150] width 32 height 57
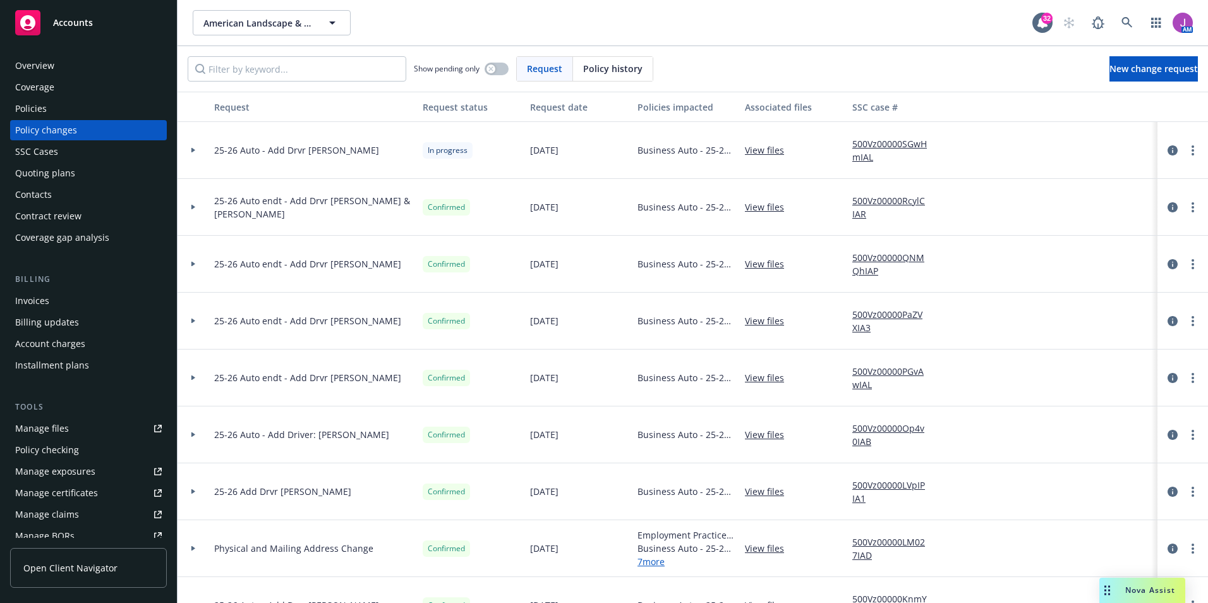
click at [36, 111] on div "Policies" at bounding box center [31, 109] width 32 height 20
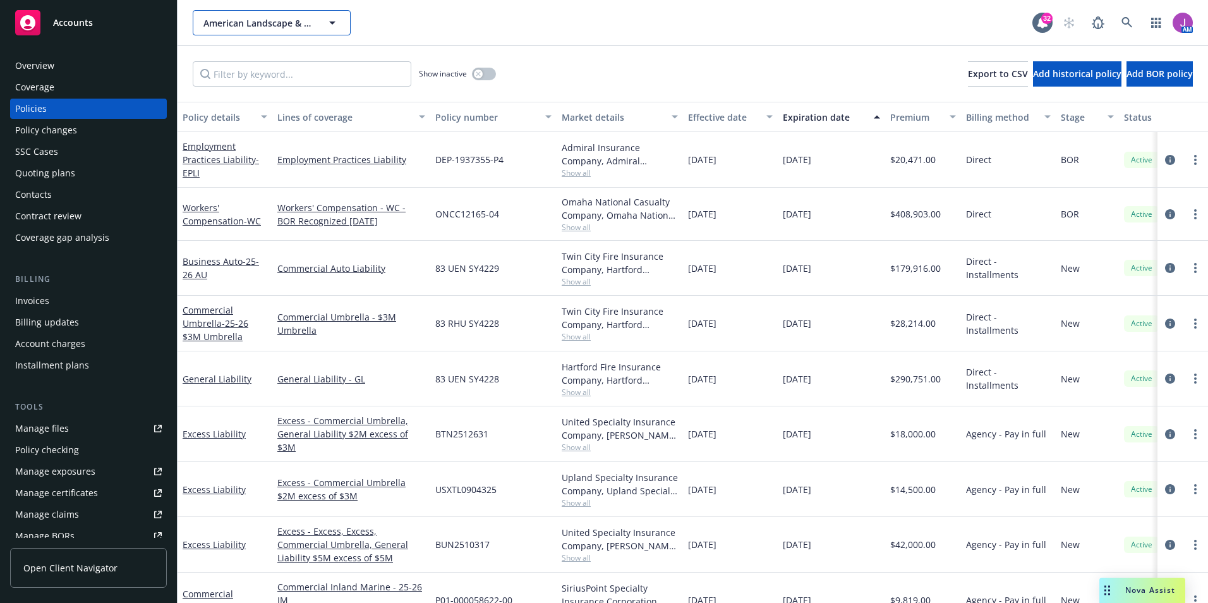
click at [268, 25] on span "American Landscape & Maintenance, Inc." at bounding box center [257, 22] width 109 height 13
type input "rsr"
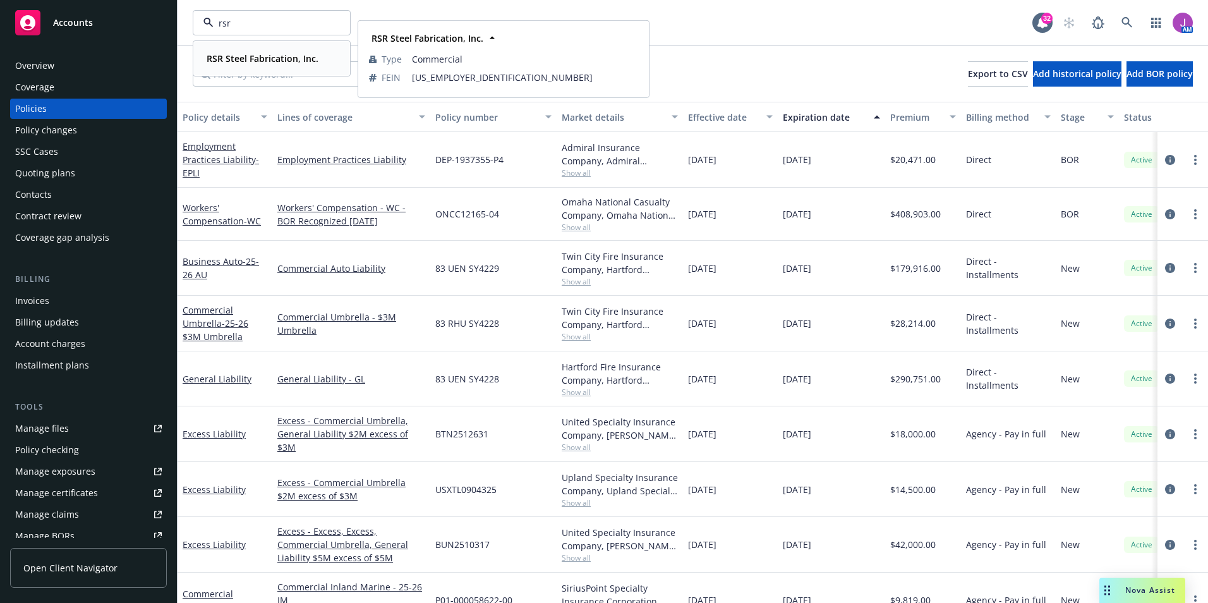
click at [269, 58] on strong "RSR Steel Fabrication, Inc." at bounding box center [263, 58] width 112 height 12
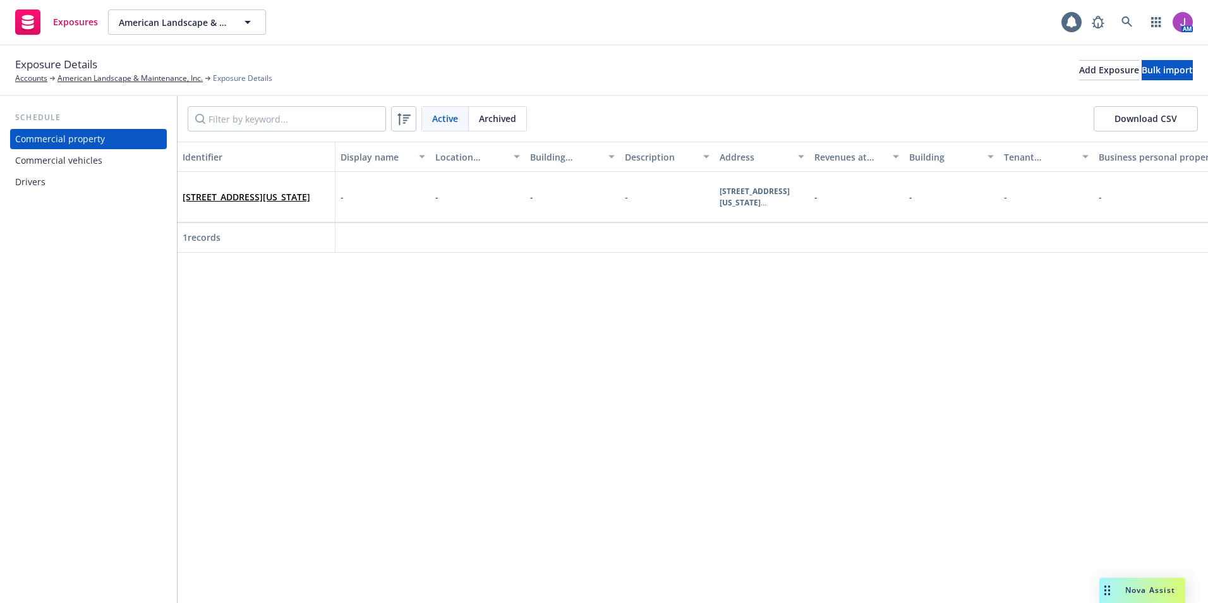
click at [35, 183] on div "Drivers" at bounding box center [30, 182] width 30 height 20
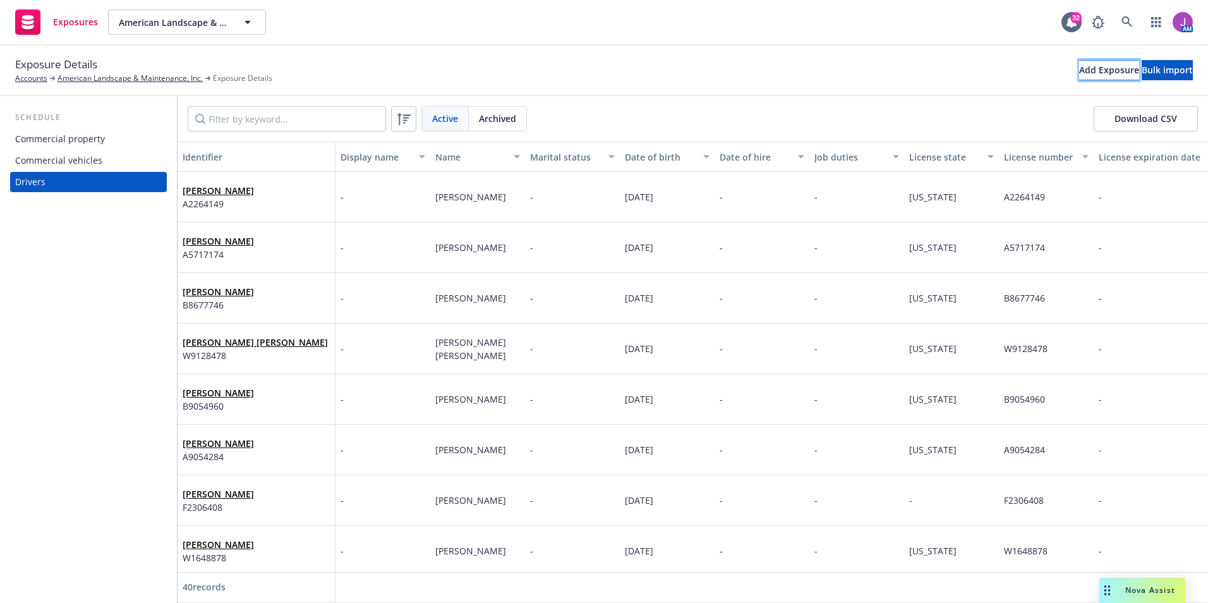
click at [1079, 71] on div "Add Exposure" at bounding box center [1109, 70] width 60 height 19
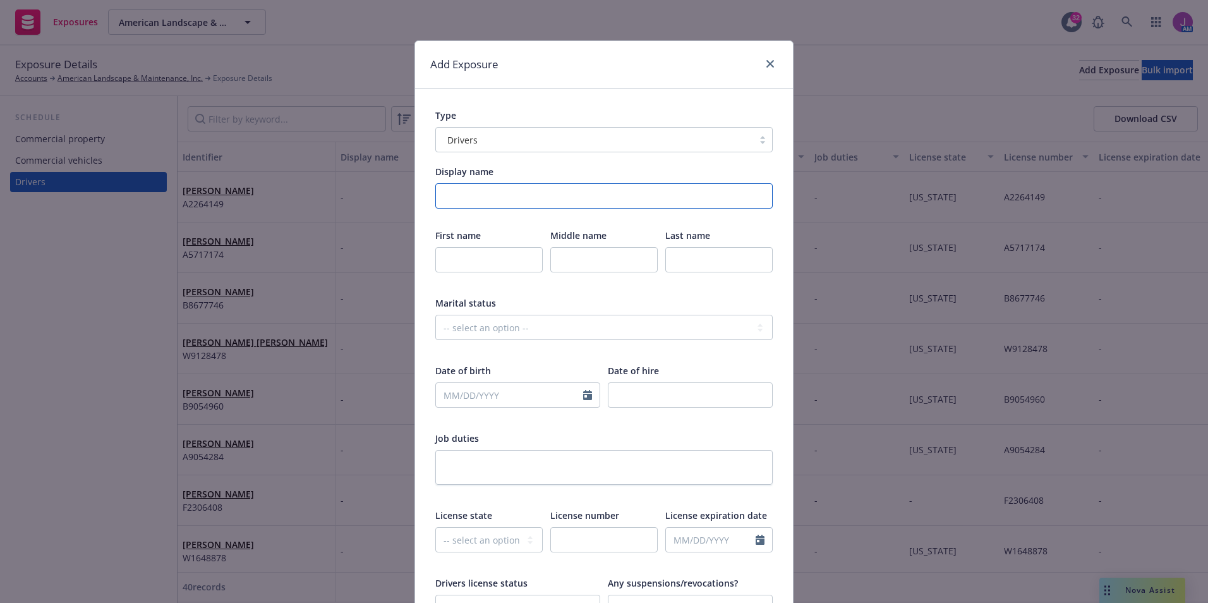
click at [531, 189] on input "Display name" at bounding box center [603, 195] width 337 height 25
paste input "Dionicio Guijosa DOB : 08/13/1974 DL : B5018607"
drag, startPoint x: 440, startPoint y: 196, endPoint x: 470, endPoint y: 196, distance: 29.7
click at [470, 196] on input "Dionicio Guijosa DOB : 08/13/1974 DL : B5018607" at bounding box center [603, 195] width 337 height 25
type input "Dionicio Guijosa DOB : 08/13/1974 DL : B5018607"
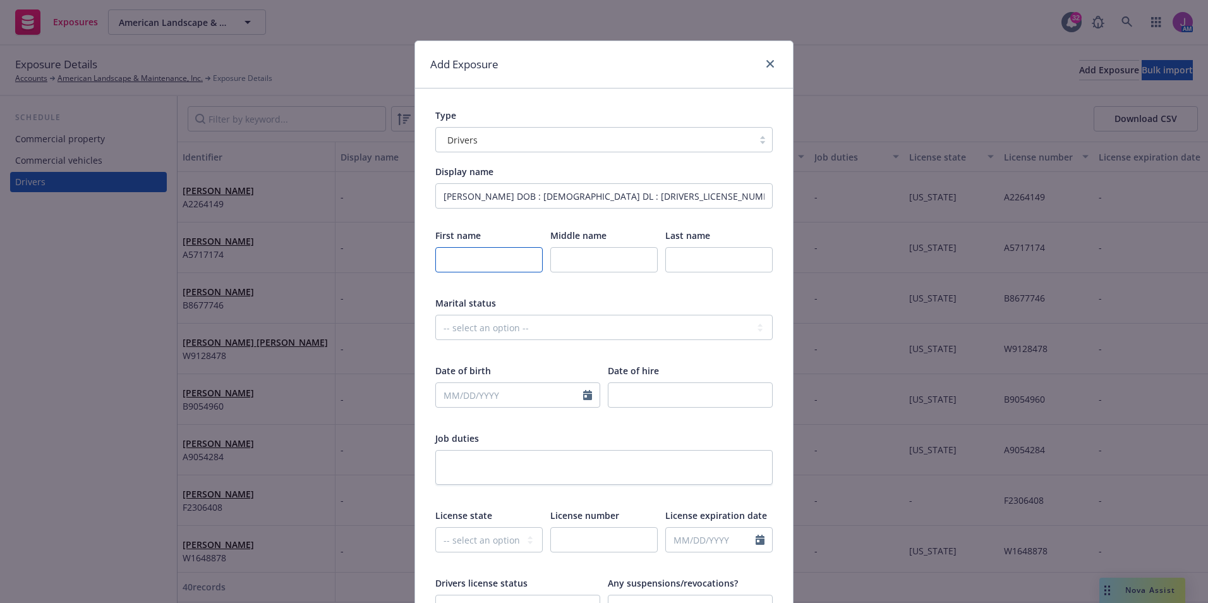
click at [472, 261] on input "text" at bounding box center [488, 259] width 107 height 25
paste input "Dionicio"
type input "Dionicio"
drag, startPoint x: 475, startPoint y: 194, endPoint x: 503, endPoint y: 190, distance: 28.1
click at [503, 190] on input "Dionicio Guijosa DOB : 08/13/1974 DL : B5018607" at bounding box center [603, 195] width 337 height 25
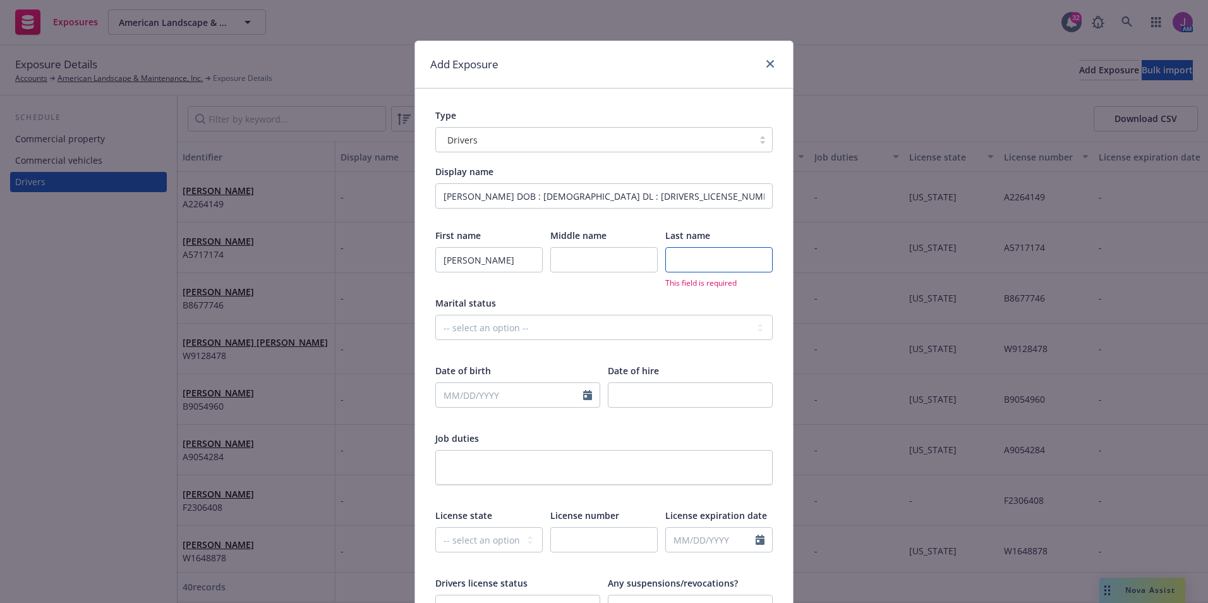
click at [708, 248] on input "text" at bounding box center [718, 259] width 107 height 25
paste input "Guijosa"
type input "Guijosa"
drag, startPoint x: 536, startPoint y: 195, endPoint x: 581, endPoint y: 195, distance: 44.9
click at [581, 195] on input "Dionicio Guijosa DOB : 08/13/1974 DL : B5018607" at bounding box center [603, 195] width 337 height 25
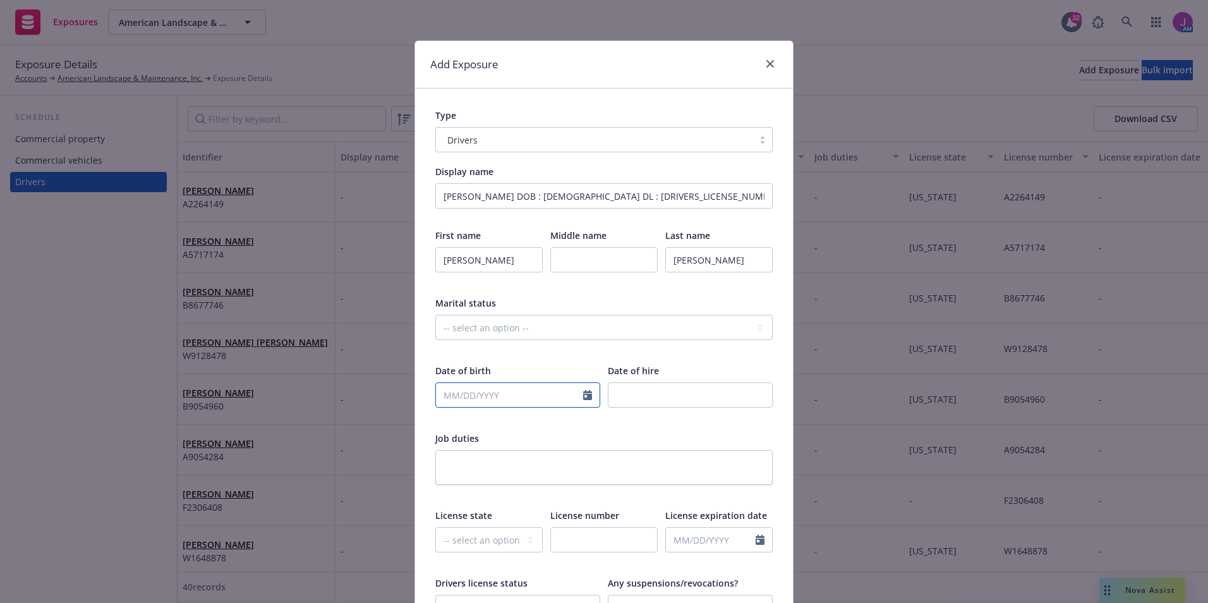
select select "9"
click at [454, 387] on input "text" at bounding box center [509, 395] width 147 height 24
paste input "08/13/1974"
type input "08/13/1974"
drag, startPoint x: 602, startPoint y: 195, endPoint x: 672, endPoint y: 195, distance: 70.8
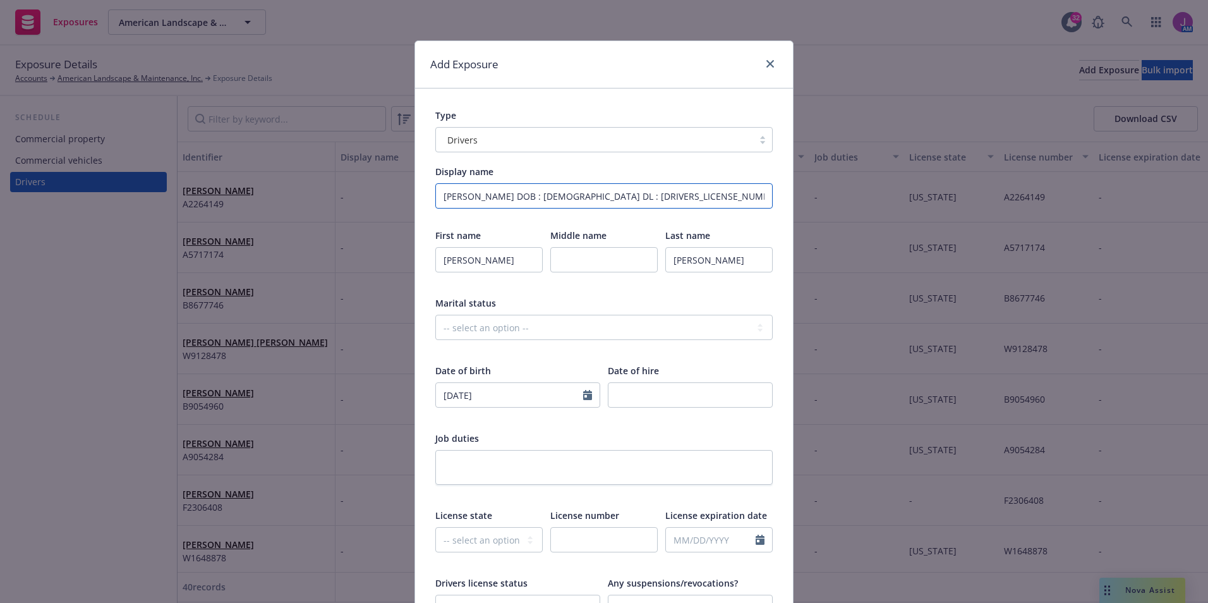
click at [672, 195] on input "Dionicio Guijosa DOB : 08/13/1974 DL : B5018607" at bounding box center [603, 195] width 337 height 25
click at [459, 538] on select "-- select an option -- Alaska Alabama Arkansas American Samoa Arizona Californi…" at bounding box center [488, 539] width 107 height 25
select select "CA"
click at [435, 527] on select "-- select an option -- Alaska Alabama Arkansas American Samoa Arizona Californi…" at bounding box center [488, 539] width 107 height 25
click at [564, 528] on input "text" at bounding box center [603, 539] width 107 height 25
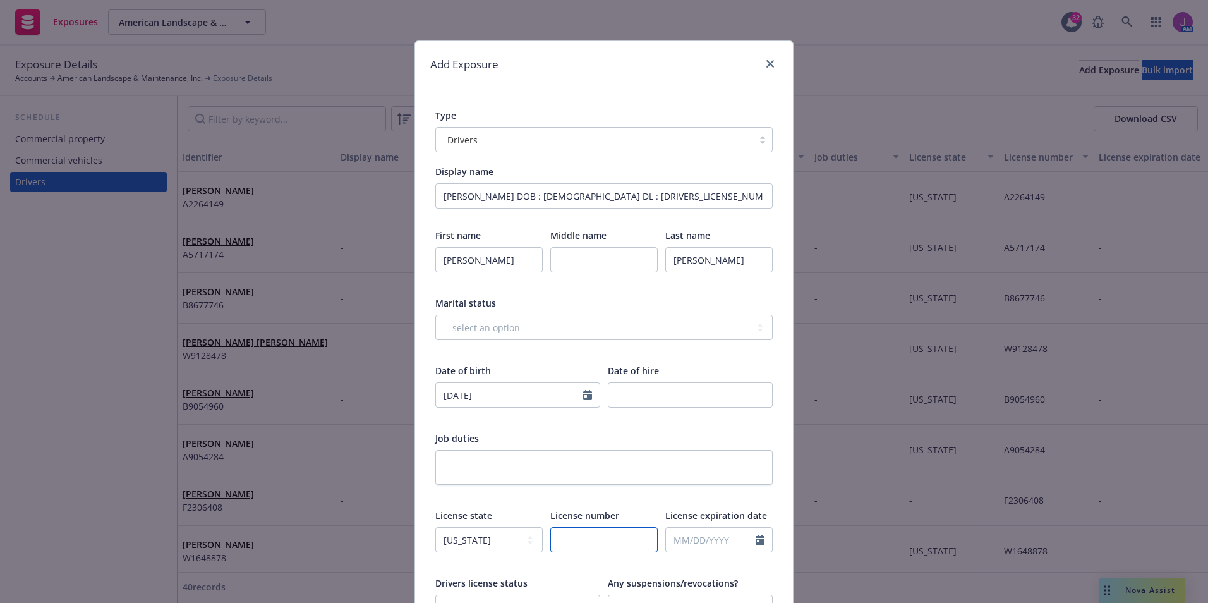
paste input "B5018607"
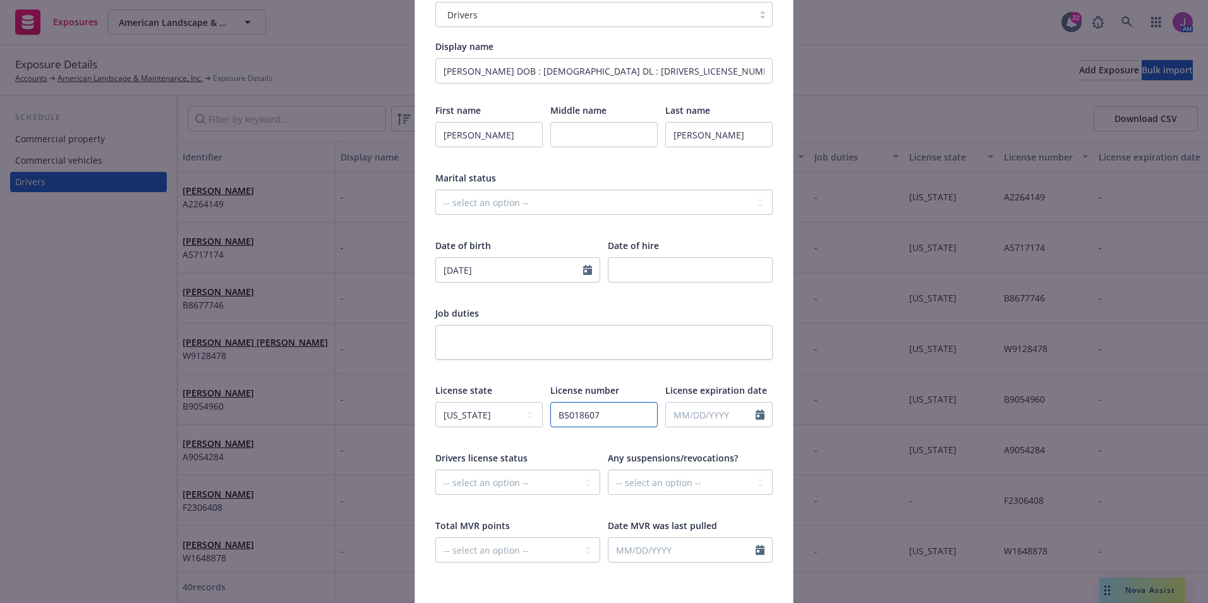
scroll to position [281, 0]
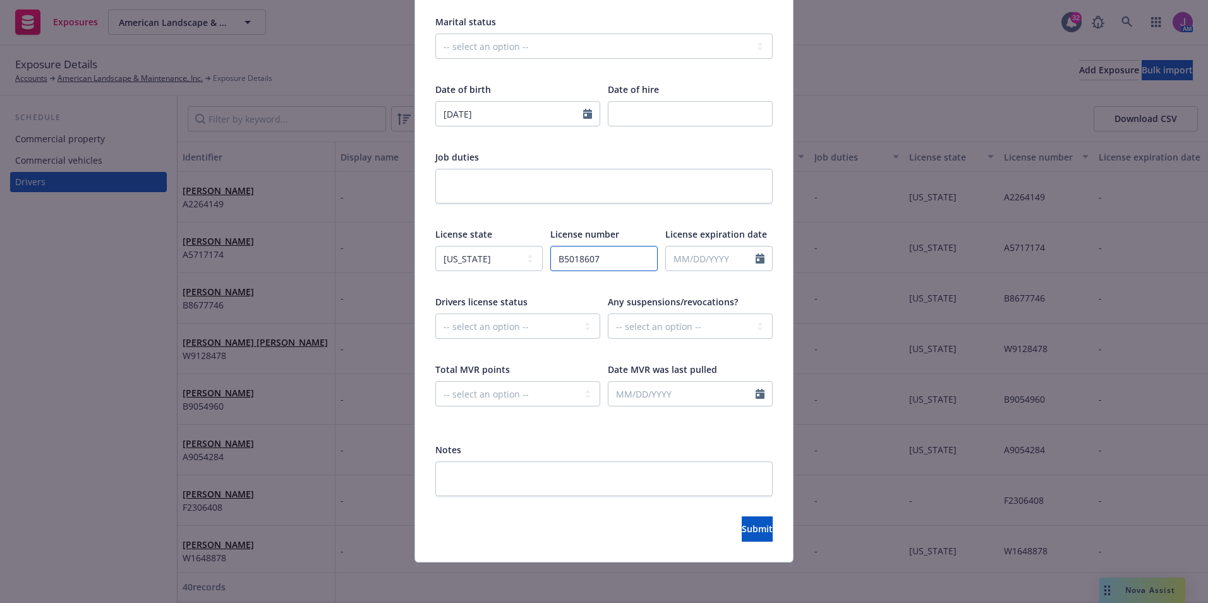
type input "B5018607"
click at [504, 483] on textarea at bounding box center [603, 478] width 337 height 35
type textarea "I"
type textarea "x"
type textarea "In"
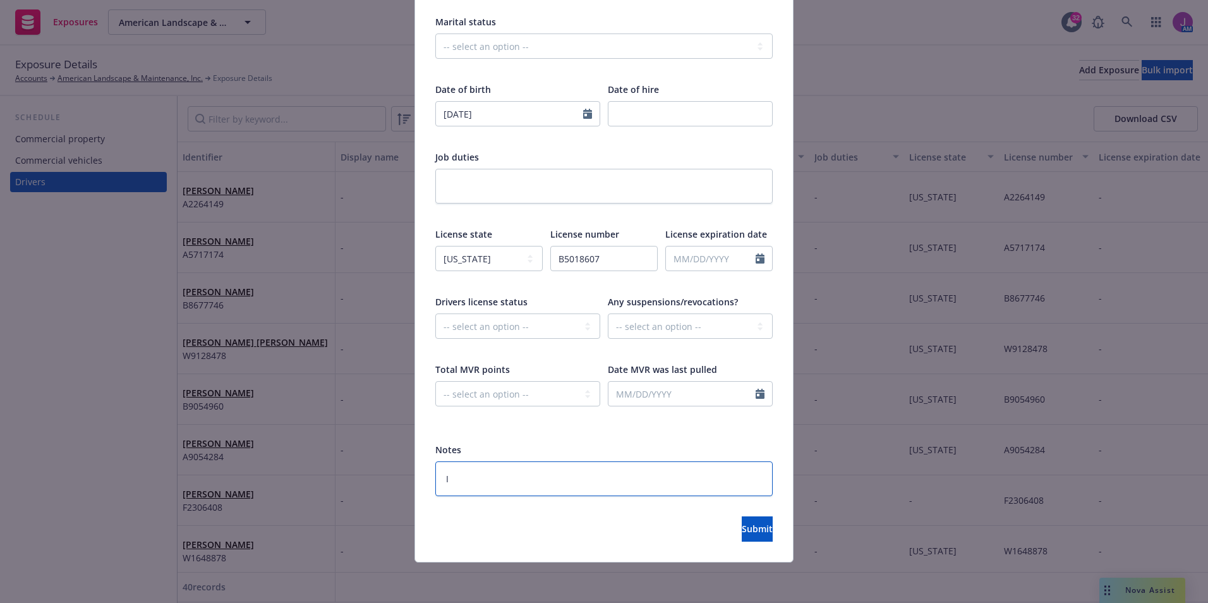
type textarea "x"
type textarea "Ins"
type textarea "x"
type textarea "Insd"
type textarea "x"
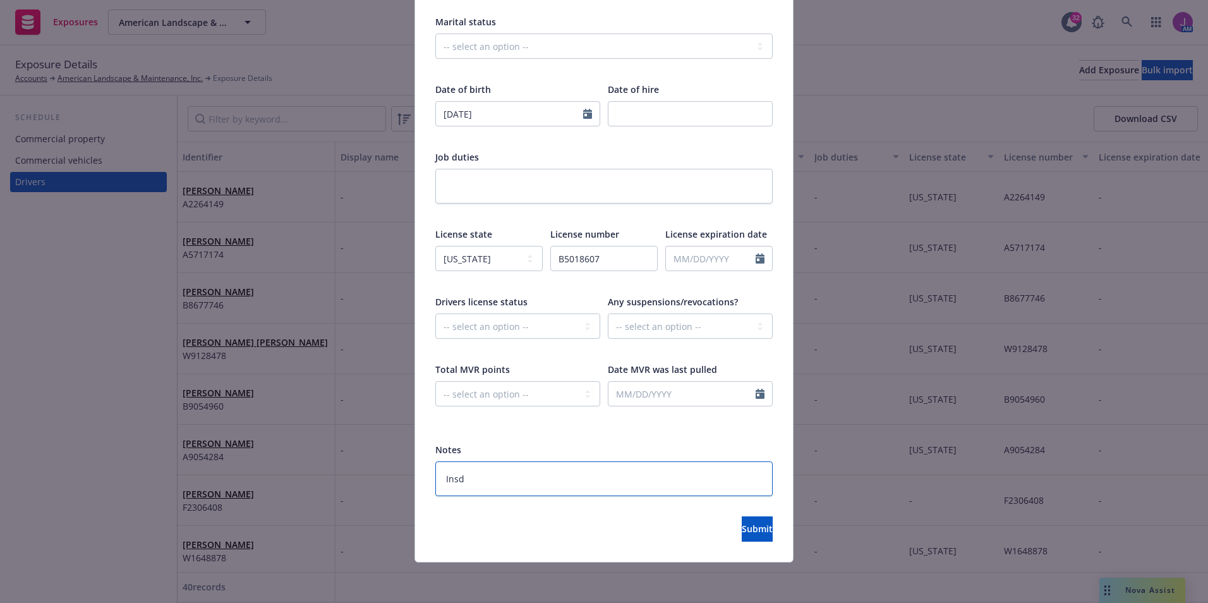
type textarea "Insd"
type textarea "x"
type textarea "Insd r"
type textarea "x"
type textarea "Insd re"
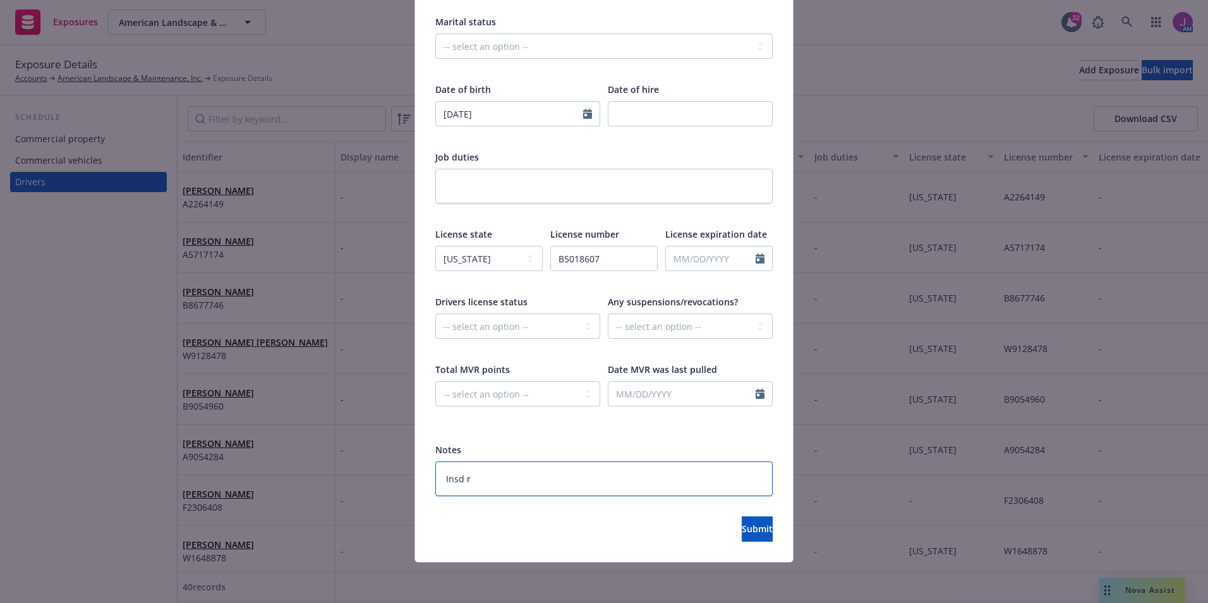
type textarea "x"
type textarea "Insd req"
type textarea "x"
type textarea "Insd req"
type textarea "x"
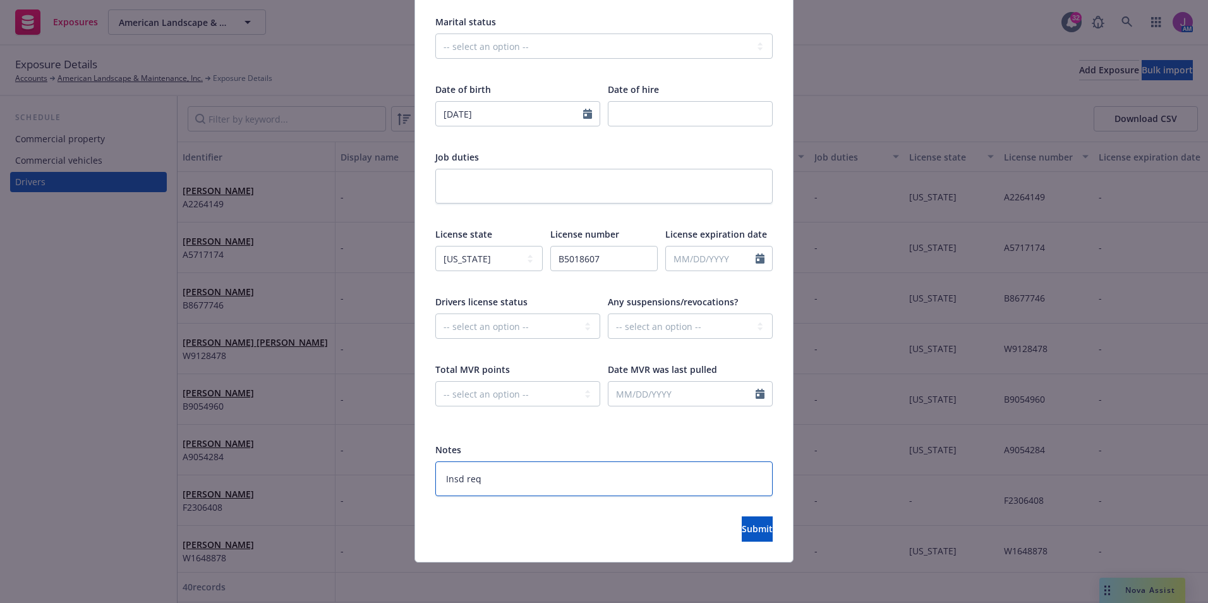
type textarea "Insd req t"
type textarea "x"
type textarea "Insd req to"
type textarea "x"
type textarea "Insd req to"
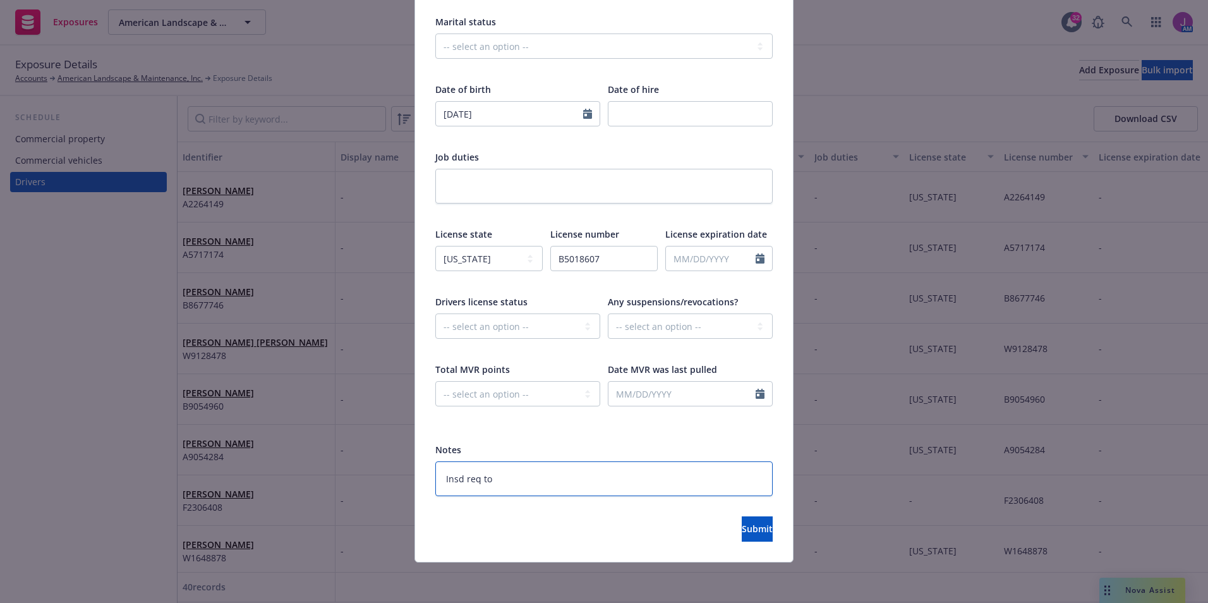
type textarea "x"
type textarea "Insd req to a"
type textarea "x"
type textarea "Insd req to ad"
type textarea "x"
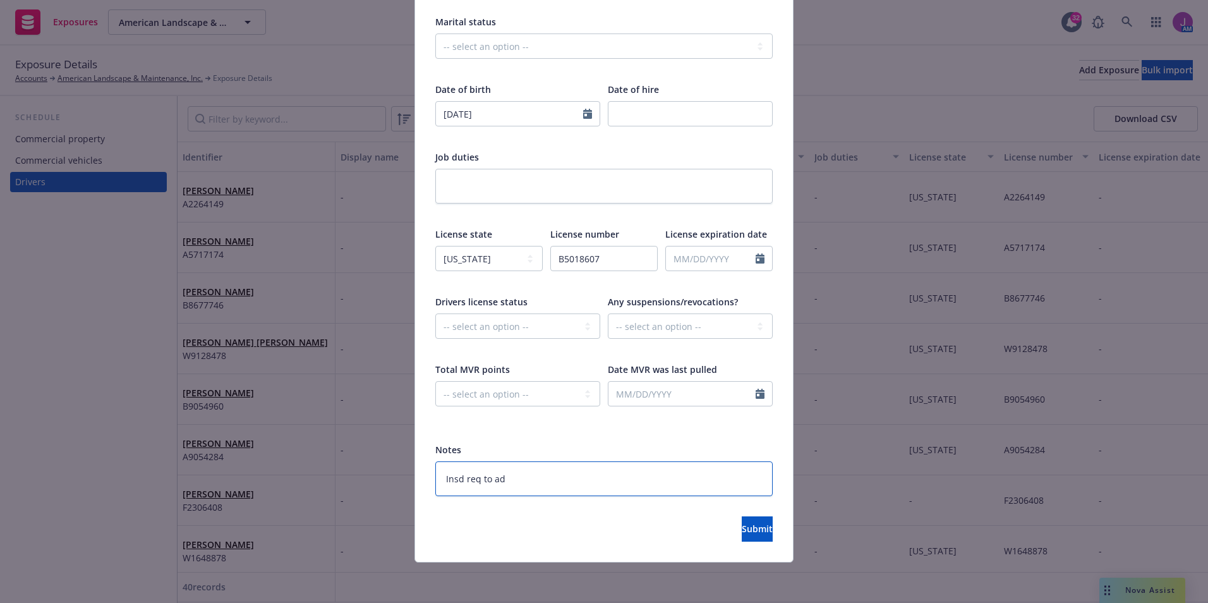
type textarea "Insd req to add"
type textarea "x"
type textarea "Insd req to add"
type textarea "x"
type textarea "Insd req to add 9"
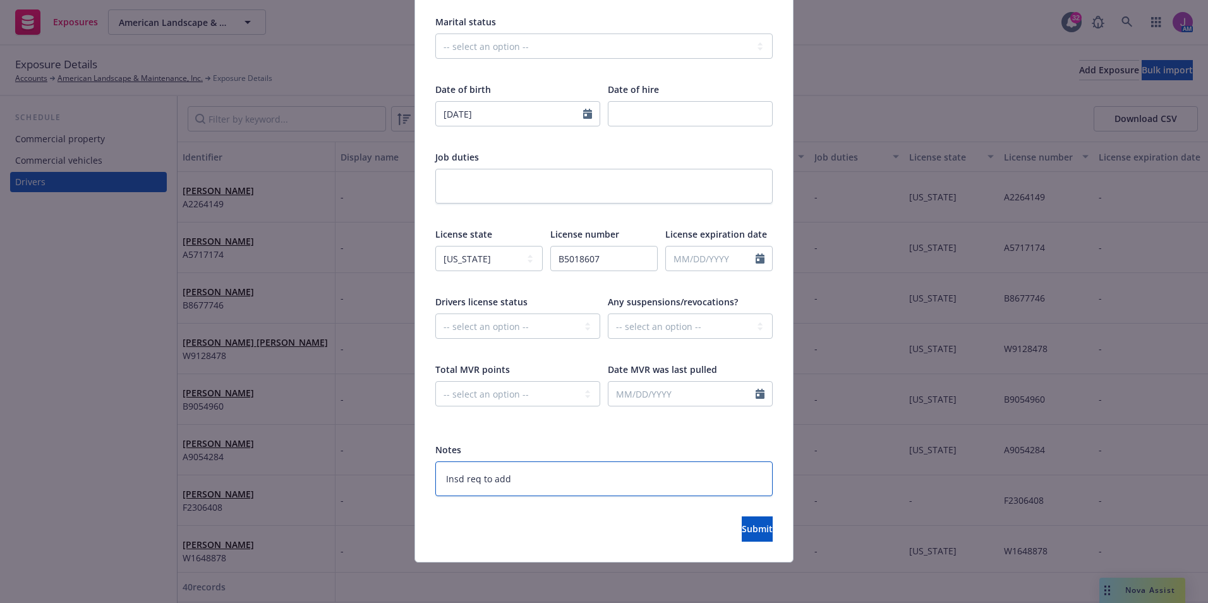
type textarea "x"
type textarea "Insd req to add 9/"
type textarea "x"
type textarea "Insd req to add 9/1"
type textarea "x"
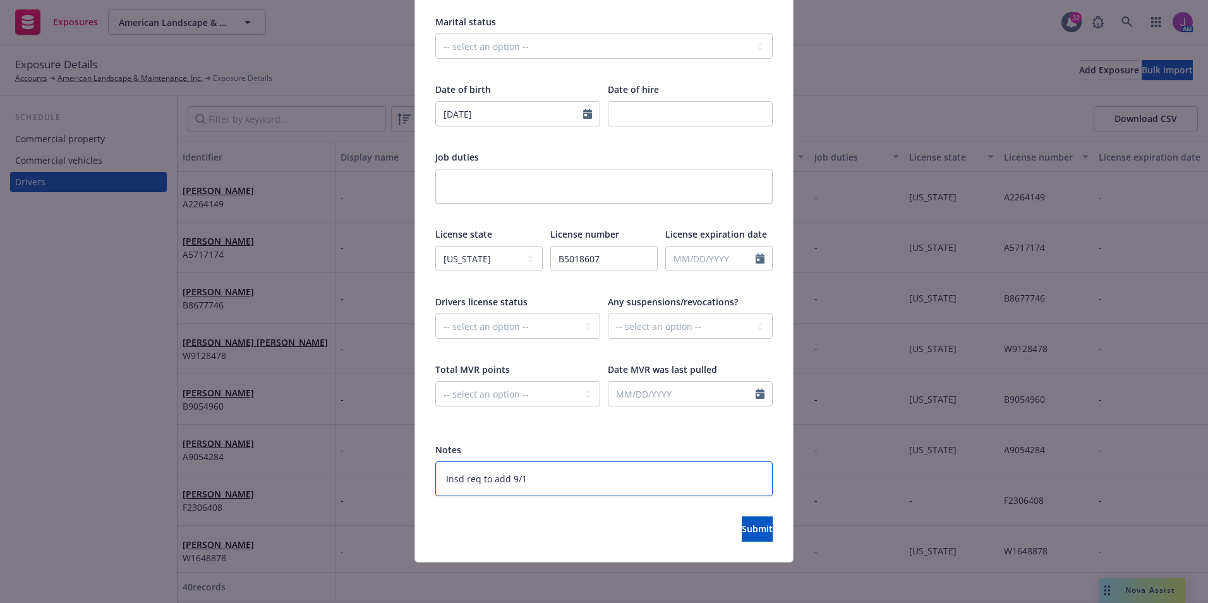
type textarea "Insd req to add 9/16"
type textarea "x"
type textarea "Insd req to add 9/16/"
type textarea "x"
type textarea "Insd req to add 9/16/2"
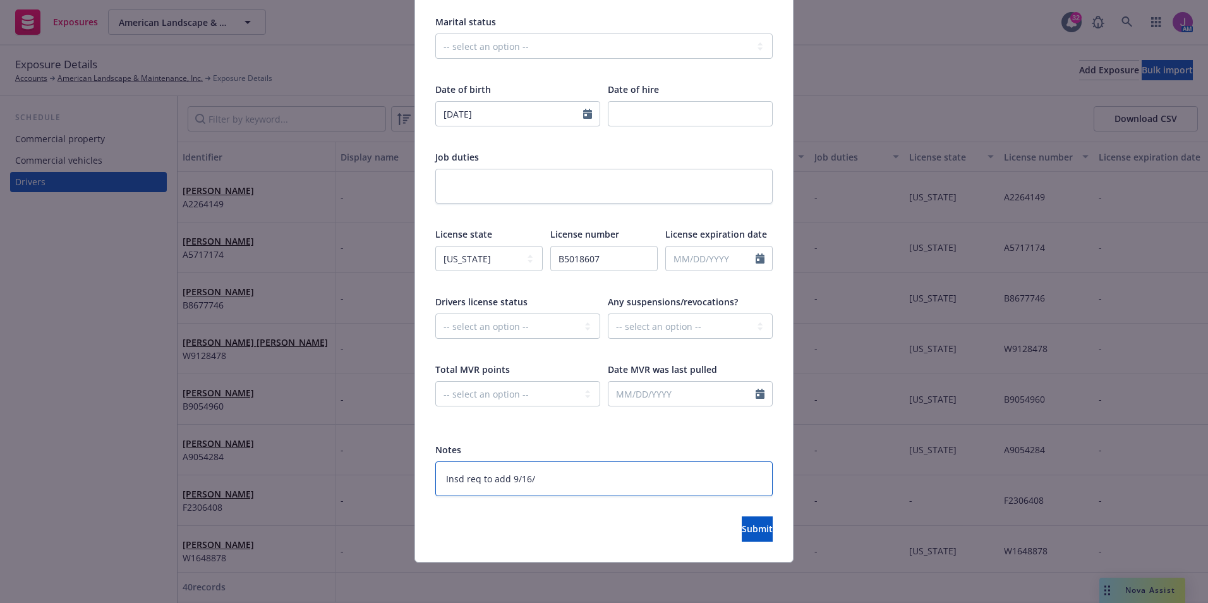
type textarea "x"
type textarea "Insd req to add 9/16/20"
type textarea "x"
type textarea "Insd req to add 9/16/202"
type textarea "x"
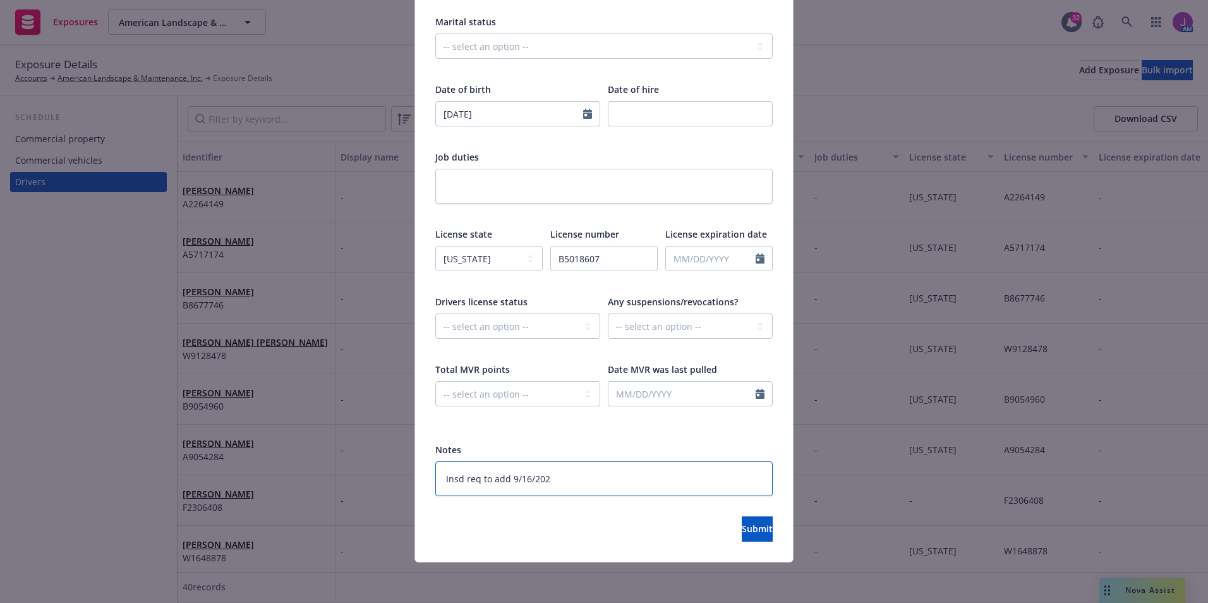
type textarea "Insd req to add 9/16/2025"
type textarea "x"
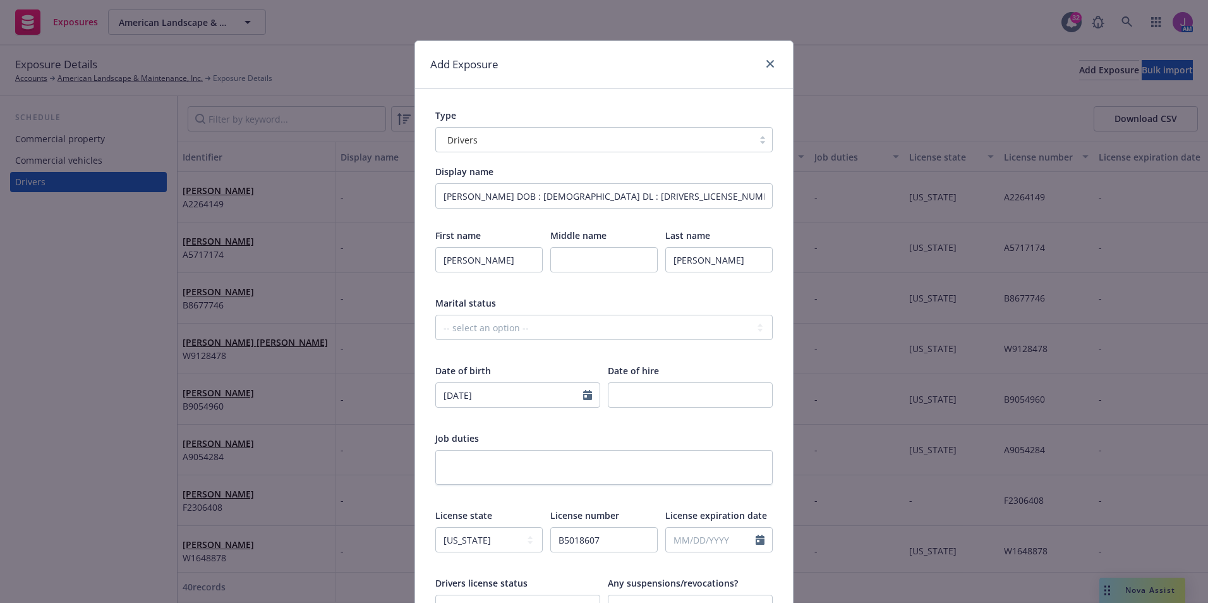
type textarea "Insd req to add 9/16/2025"
drag, startPoint x: 652, startPoint y: 195, endPoint x: 392, endPoint y: 171, distance: 260.3
click at [392, 171] on div "Add Exposure Type Drivers Display name Dionicio Guijosa DOB : 08/13/1974 DL : B…" at bounding box center [604, 301] width 1208 height 603
type textarea "x"
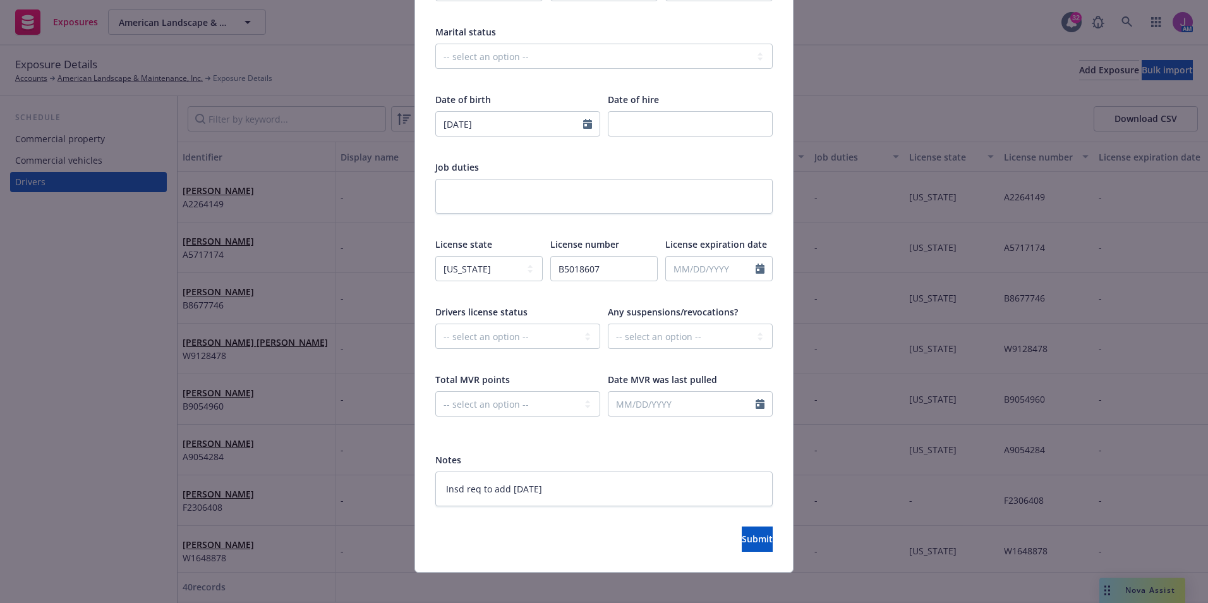
scroll to position [281, 0]
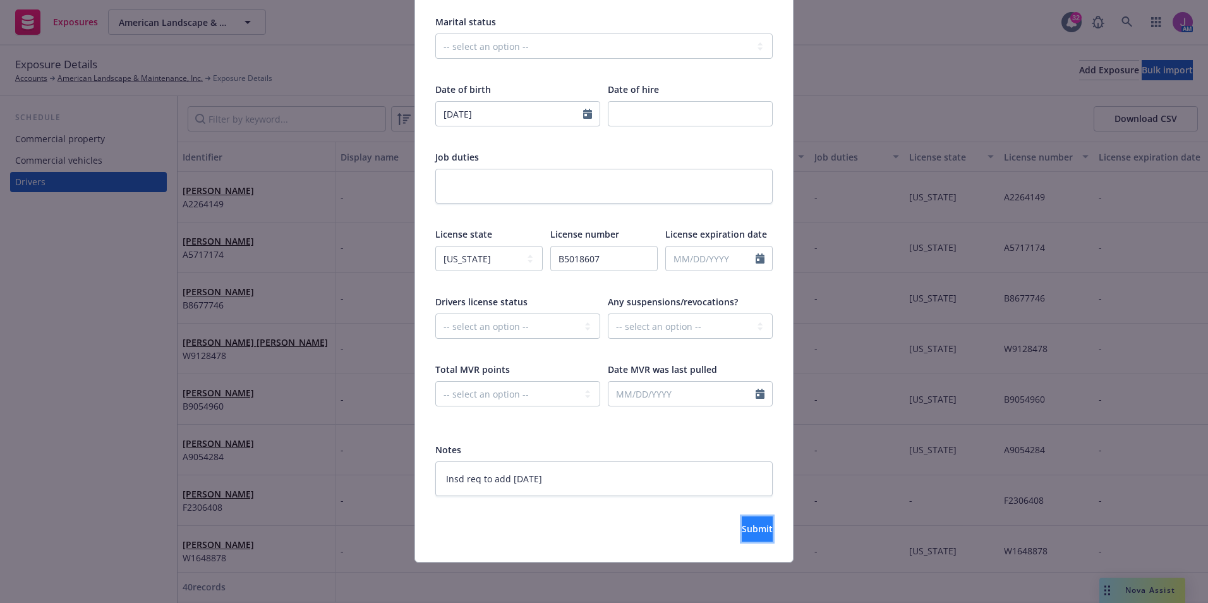
click at [742, 528] on button "Submit" at bounding box center [757, 528] width 31 height 25
type textarea "x"
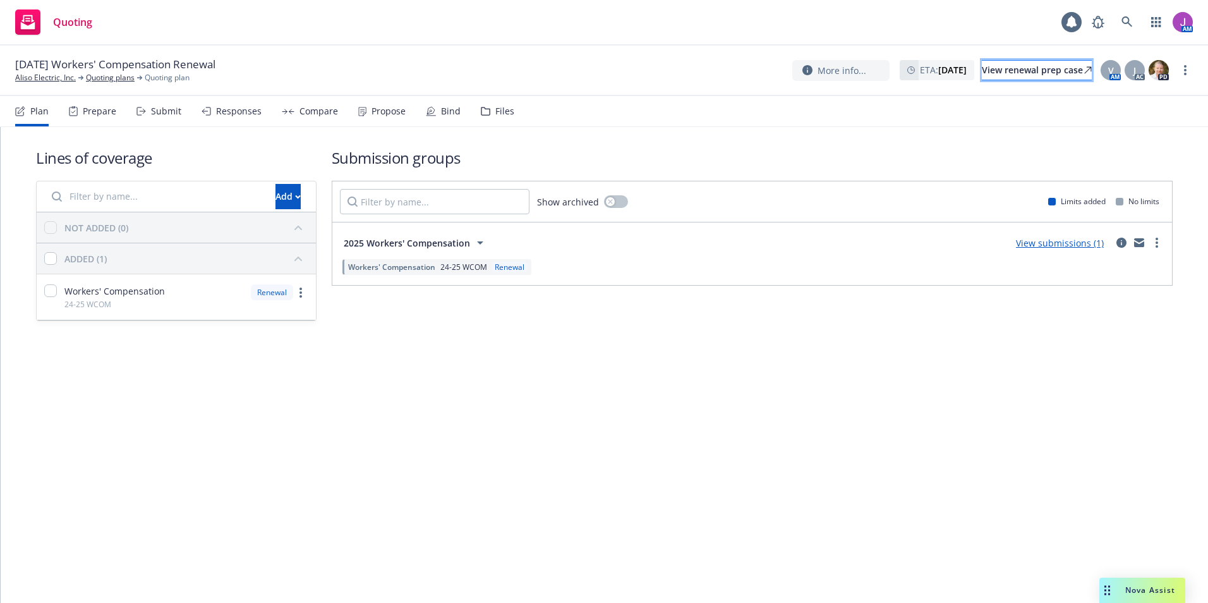
click at [1003, 67] on div "View renewal prep case" at bounding box center [1037, 70] width 110 height 19
click at [44, 76] on link "Aliso Electric, Inc." at bounding box center [45, 77] width 61 height 11
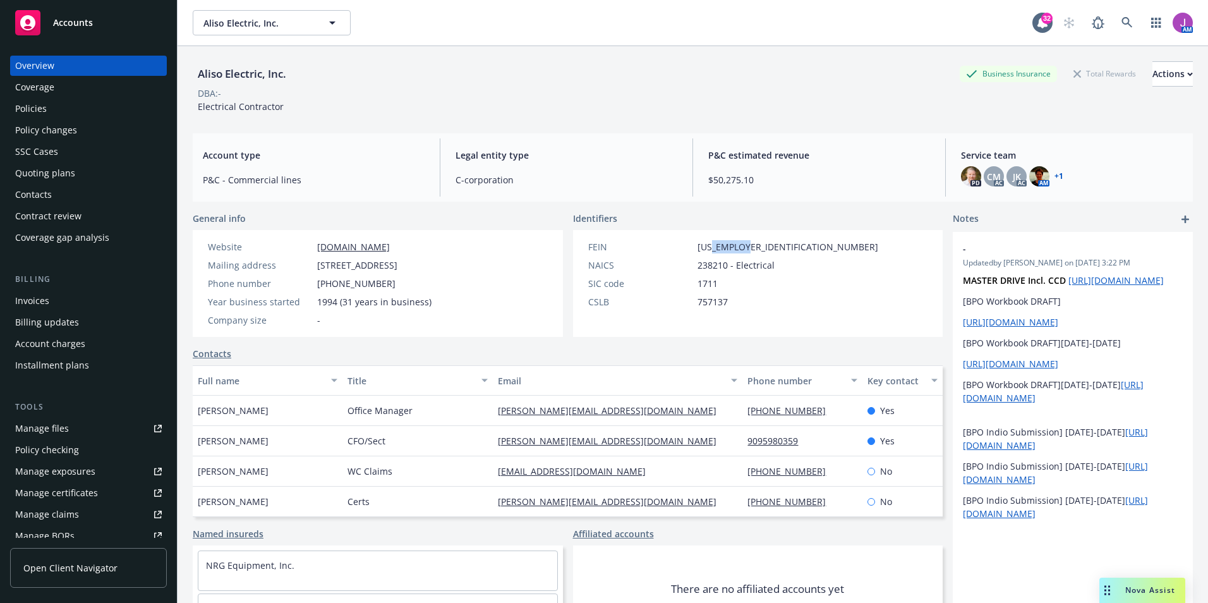
drag, startPoint x: 706, startPoint y: 246, endPoint x: 761, endPoint y: 247, distance: 55.0
click at [761, 247] on div "FEIN 33-0816246" at bounding box center [733, 246] width 300 height 13
copy span "0816246"
drag, startPoint x: 39, startPoint y: 114, endPoint x: 52, endPoint y: 108, distance: 14.7
click at [39, 114] on div "Policies" at bounding box center [31, 109] width 32 height 20
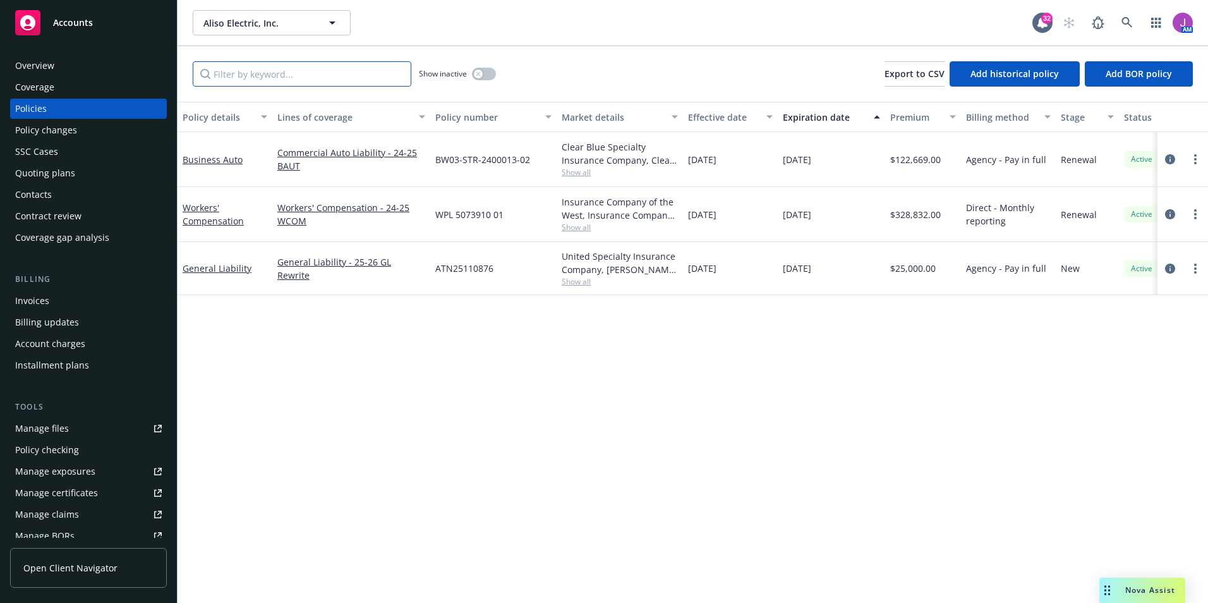
click at [277, 71] on input "Filter by keyword..." at bounding box center [302, 73] width 219 height 25
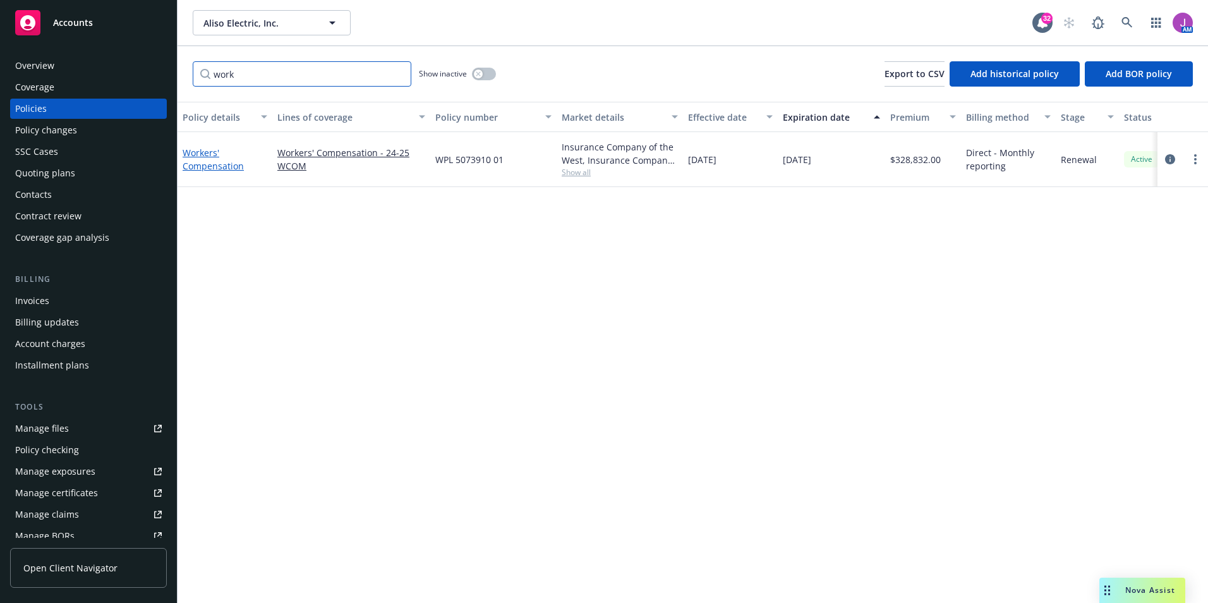
type input "work"
click at [202, 162] on link "Workers' Compensation" at bounding box center [213, 159] width 61 height 25
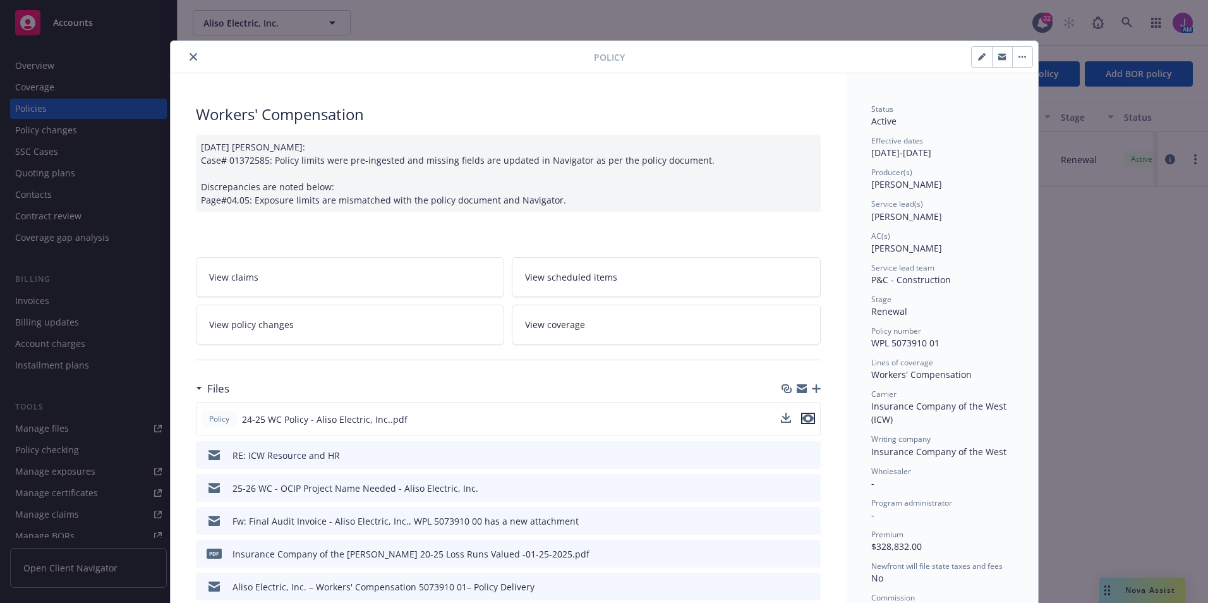
click at [803, 417] on icon "preview file" at bounding box center [808, 418] width 11 height 9
click at [190, 53] on icon "close" at bounding box center [194, 57] width 8 height 8
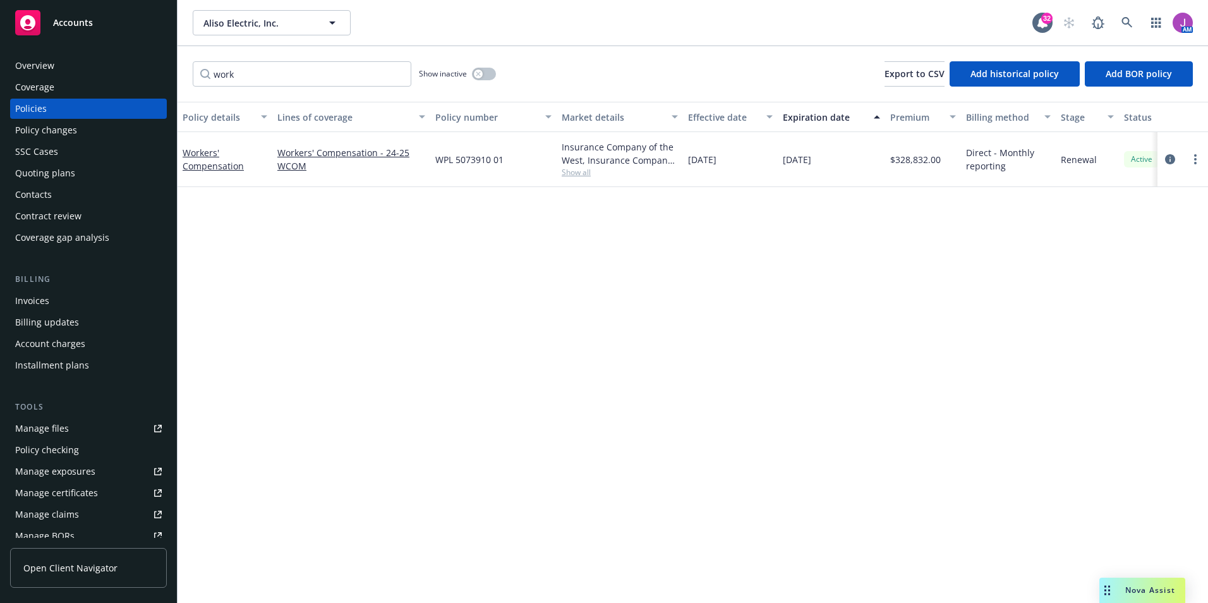
click at [571, 172] on span "Show all" at bounding box center [620, 172] width 116 height 11
click at [811, 273] on div "Policy details Lines of coverage Policy number Market details Effective date Ex…" at bounding box center [693, 352] width 1031 height 501
click at [76, 171] on div "Quoting plans" at bounding box center [88, 173] width 147 height 20
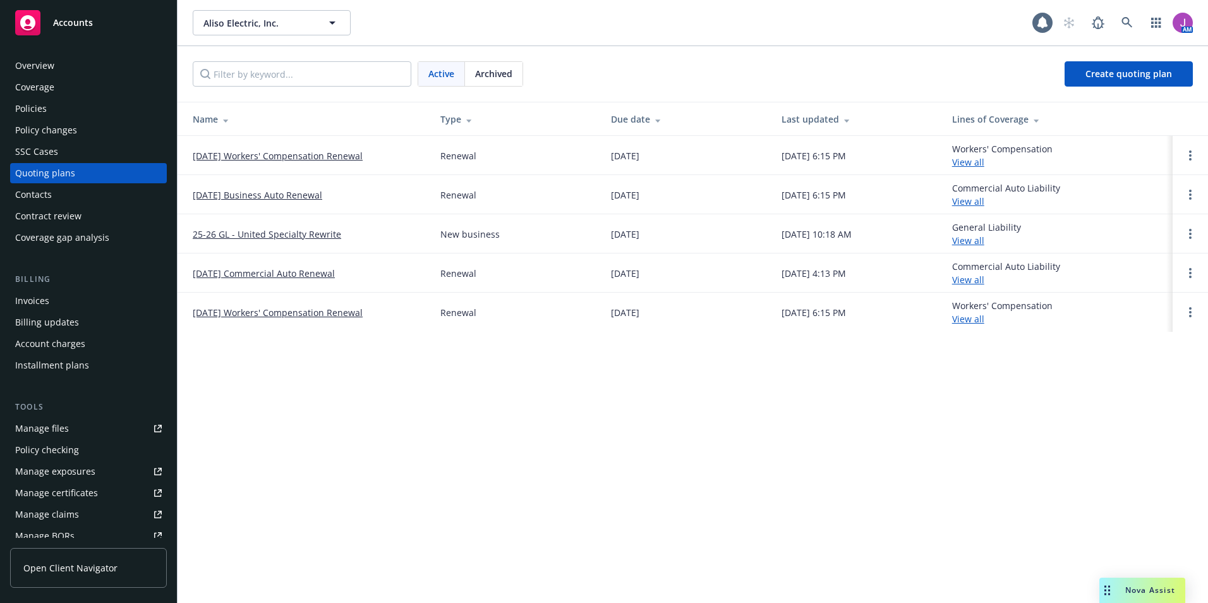
click at [287, 155] on link "[DATE] Workers' Compensation Renewal" at bounding box center [278, 155] width 170 height 13
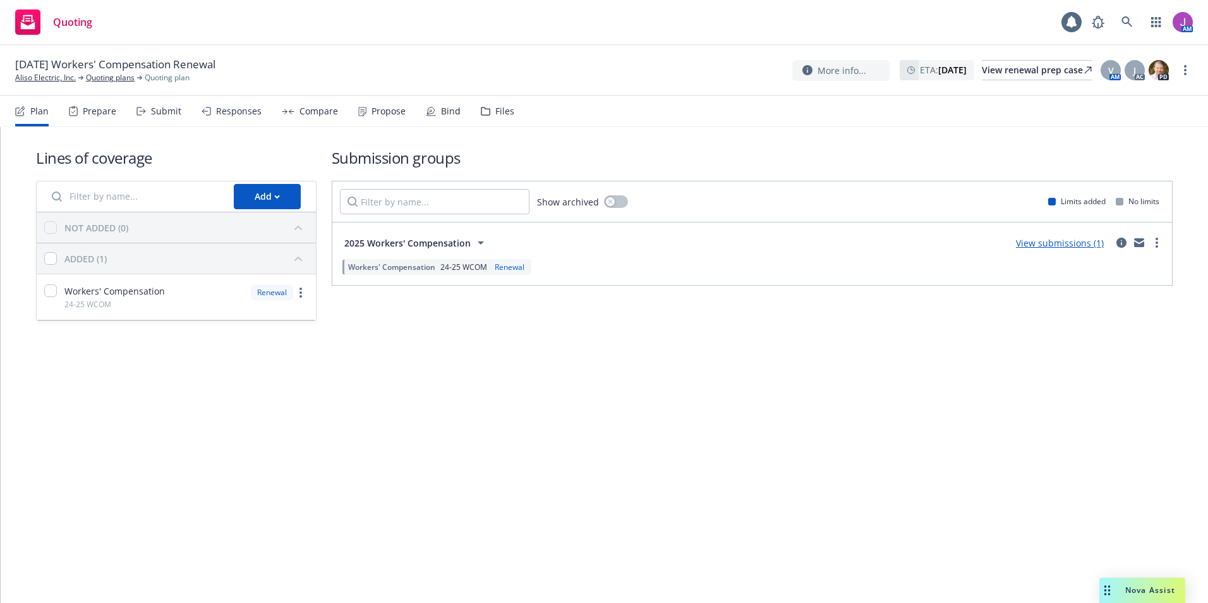
click at [500, 111] on div "Files" at bounding box center [504, 111] width 19 height 10
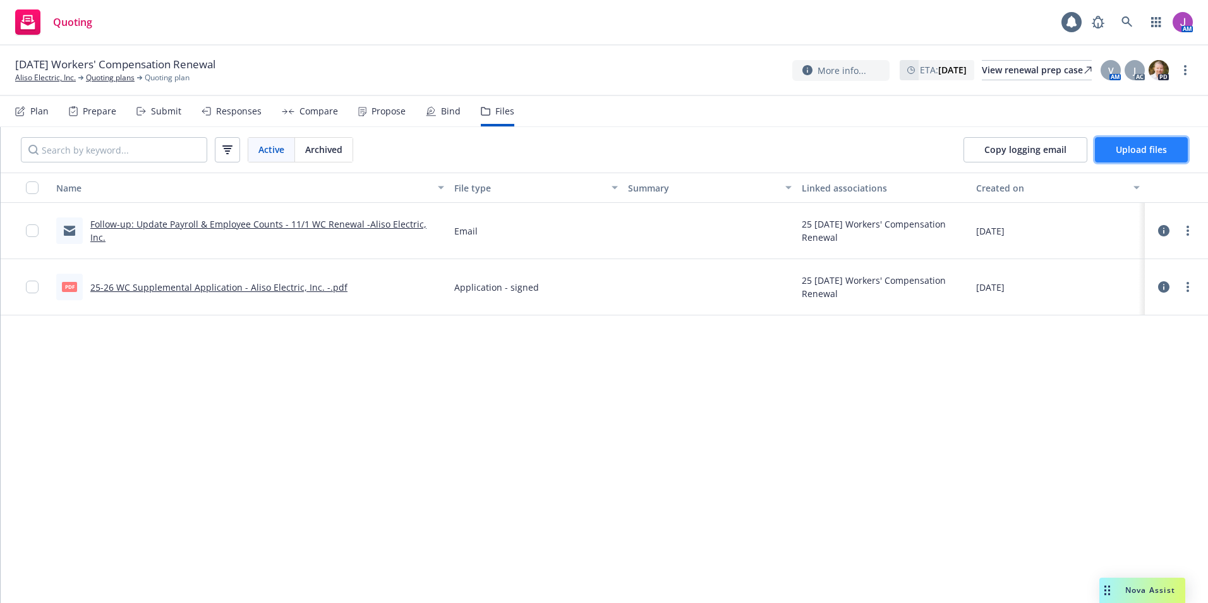
click at [1161, 153] on span "Upload files" at bounding box center [1141, 149] width 51 height 12
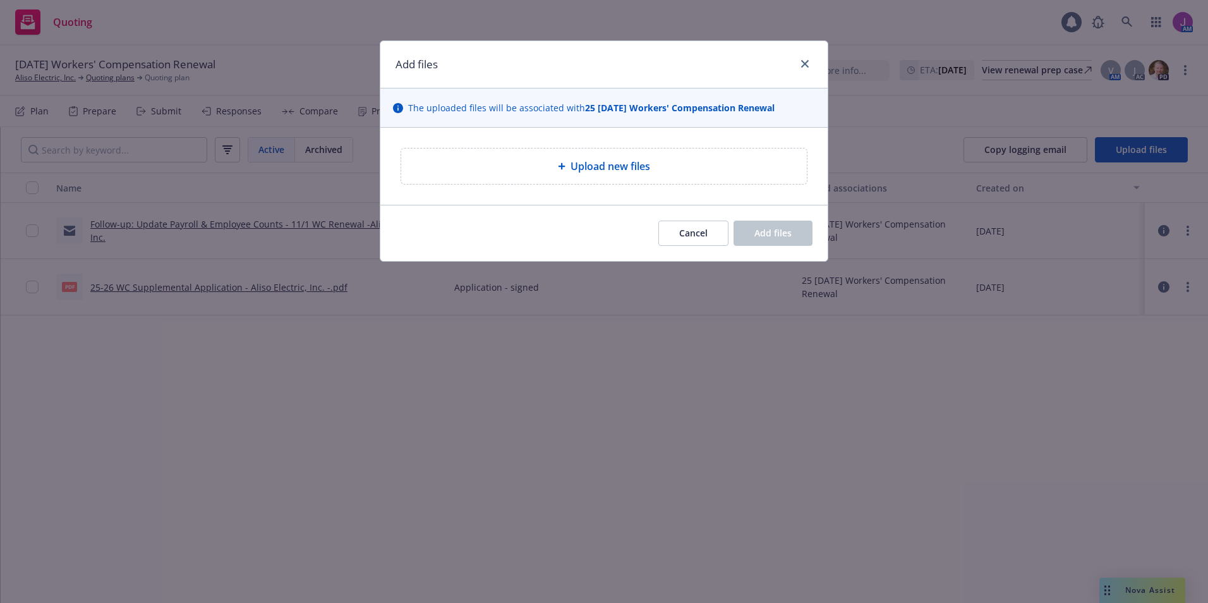
click at [599, 176] on div "Upload new files" at bounding box center [604, 166] width 406 height 35
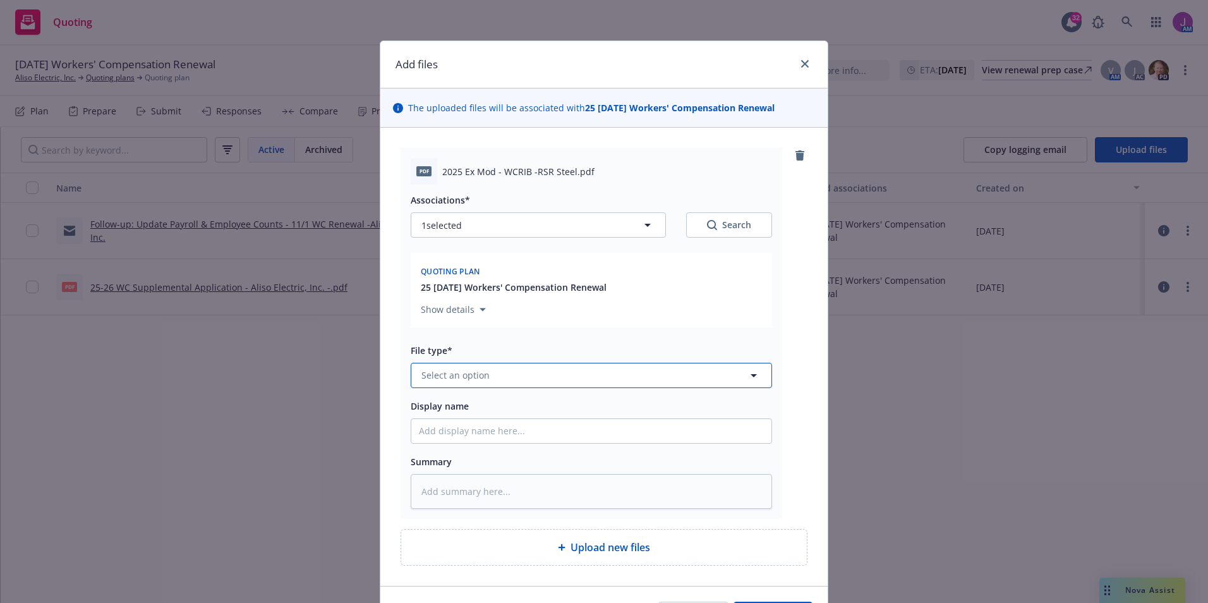
click at [500, 378] on button "Select an option" at bounding box center [591, 375] width 361 height 25
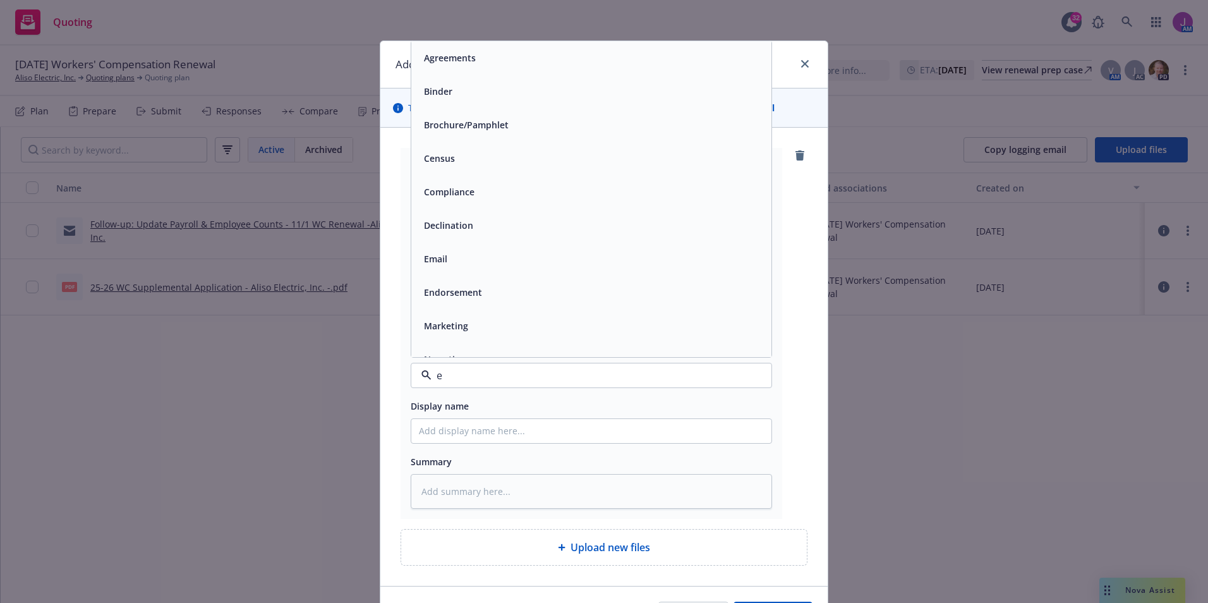
type input "ex"
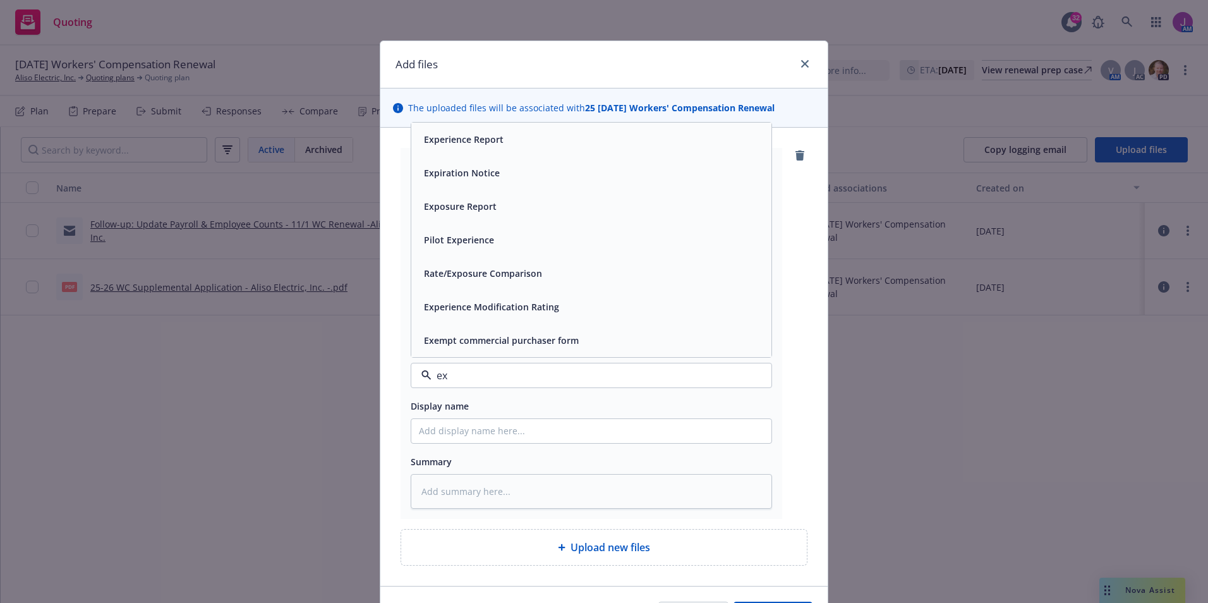
click at [530, 310] on span "Experience Modification Rating" at bounding box center [491, 306] width 135 height 13
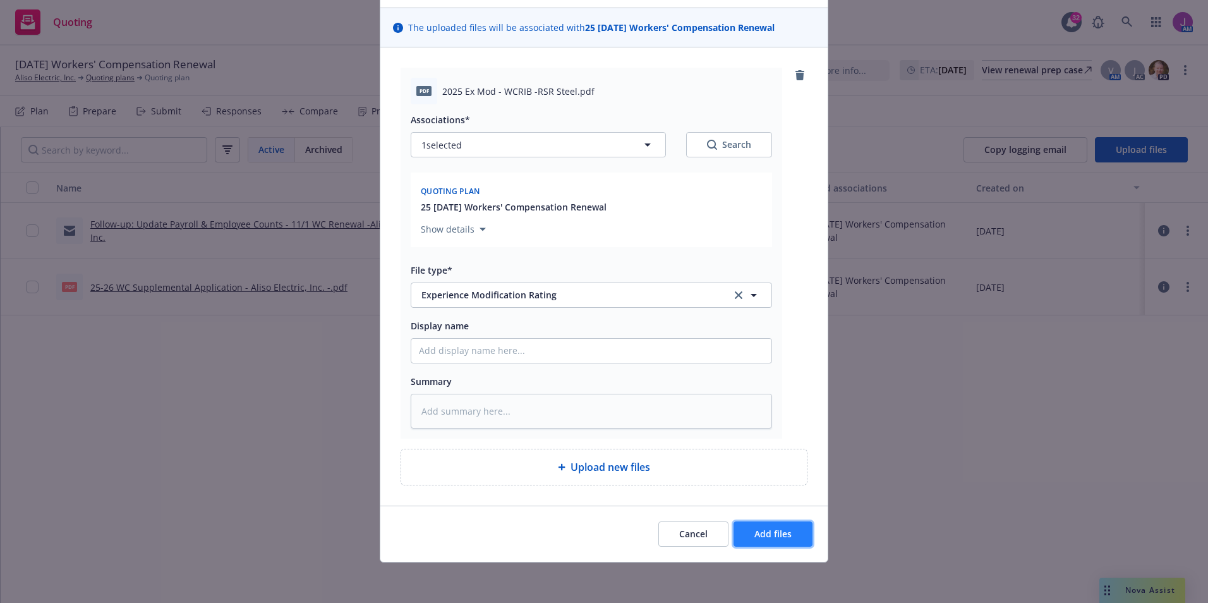
click at [759, 524] on button "Add files" at bounding box center [773, 533] width 79 height 25
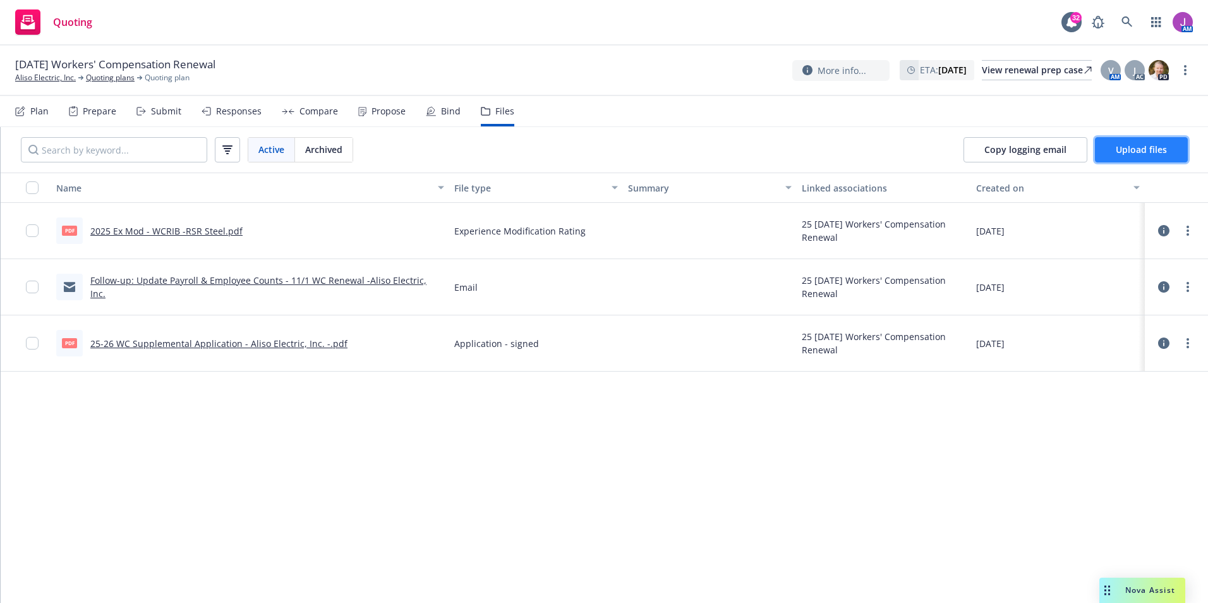
click at [1134, 150] on span "Upload files" at bounding box center [1141, 149] width 51 height 12
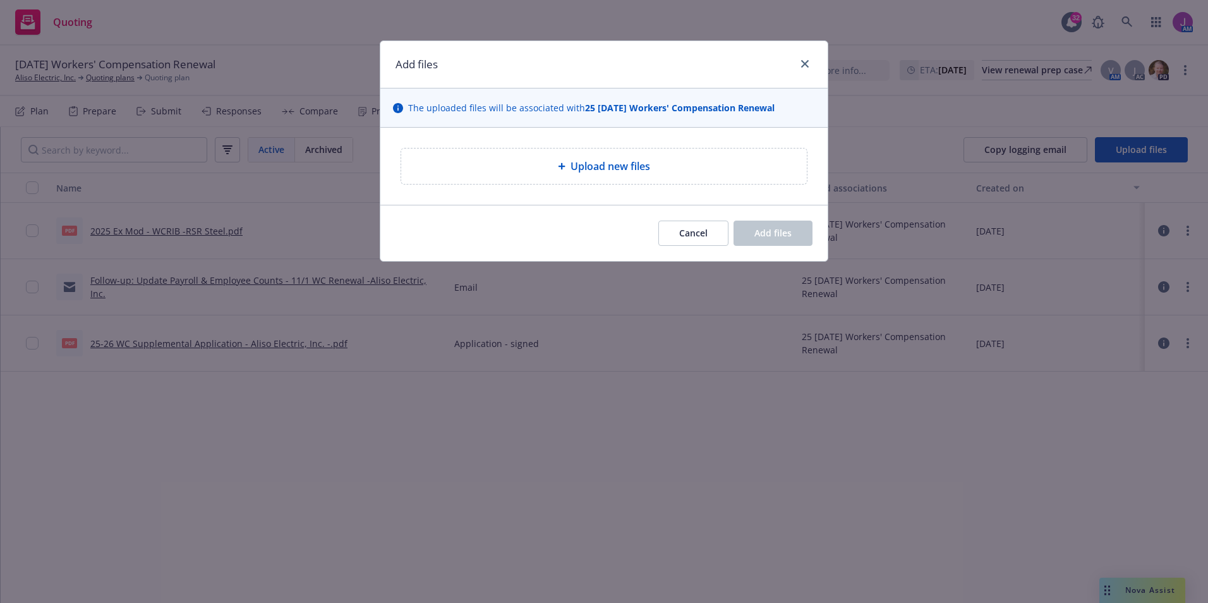
click at [597, 157] on div "Upload new files" at bounding box center [604, 166] width 406 height 35
type textarea "x"
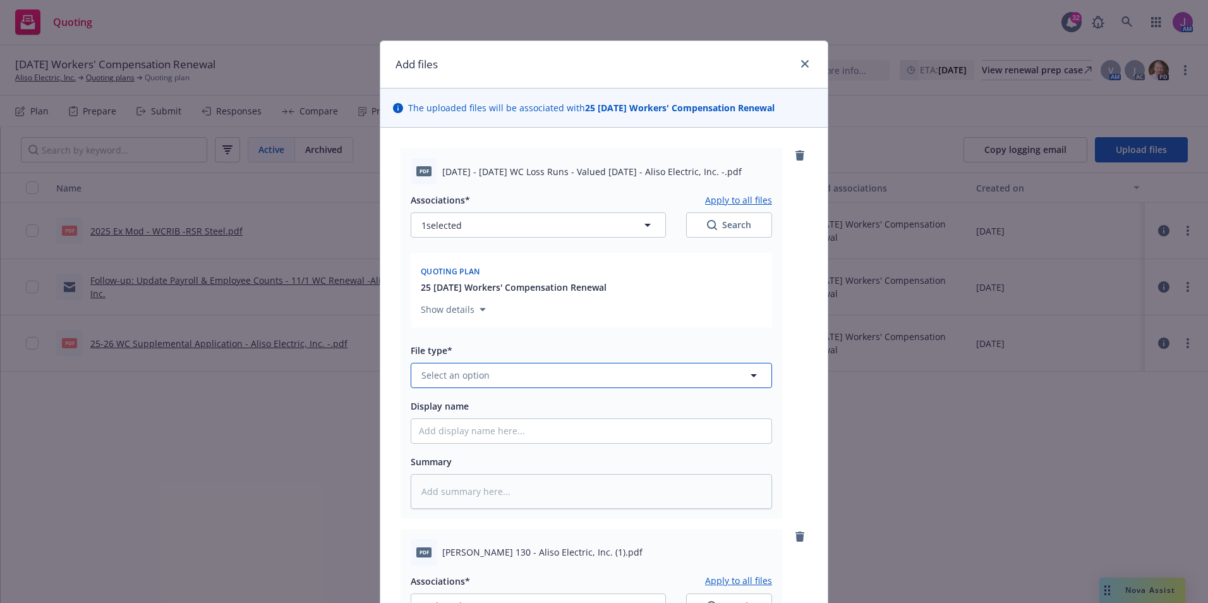
click at [518, 364] on button "Select an option" at bounding box center [591, 375] width 361 height 25
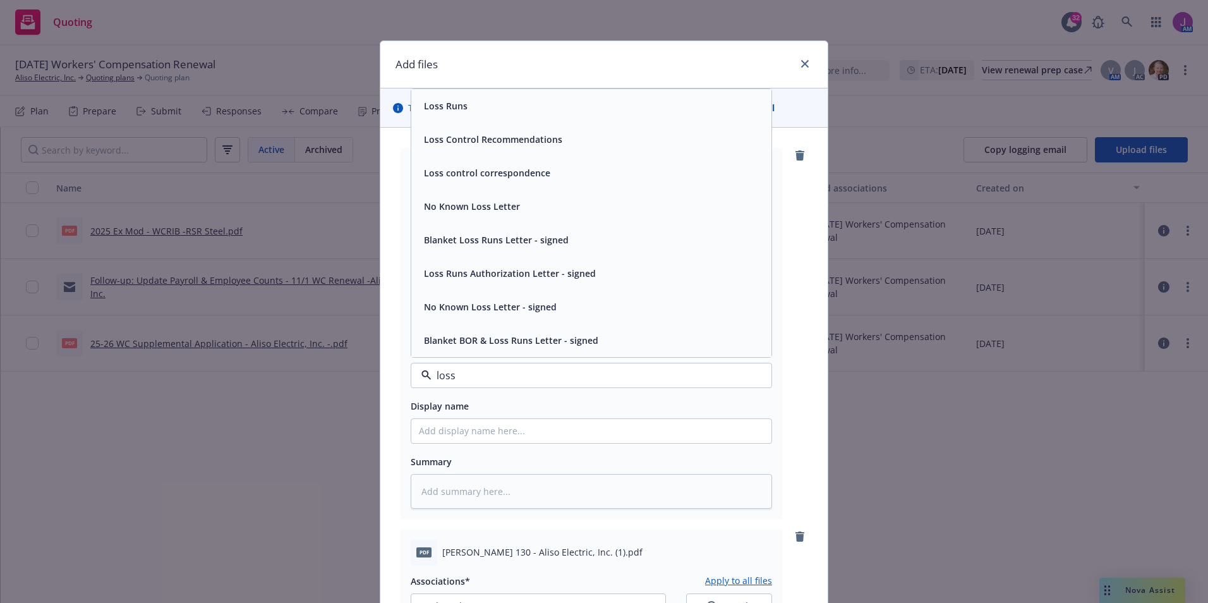
type input "loss r"
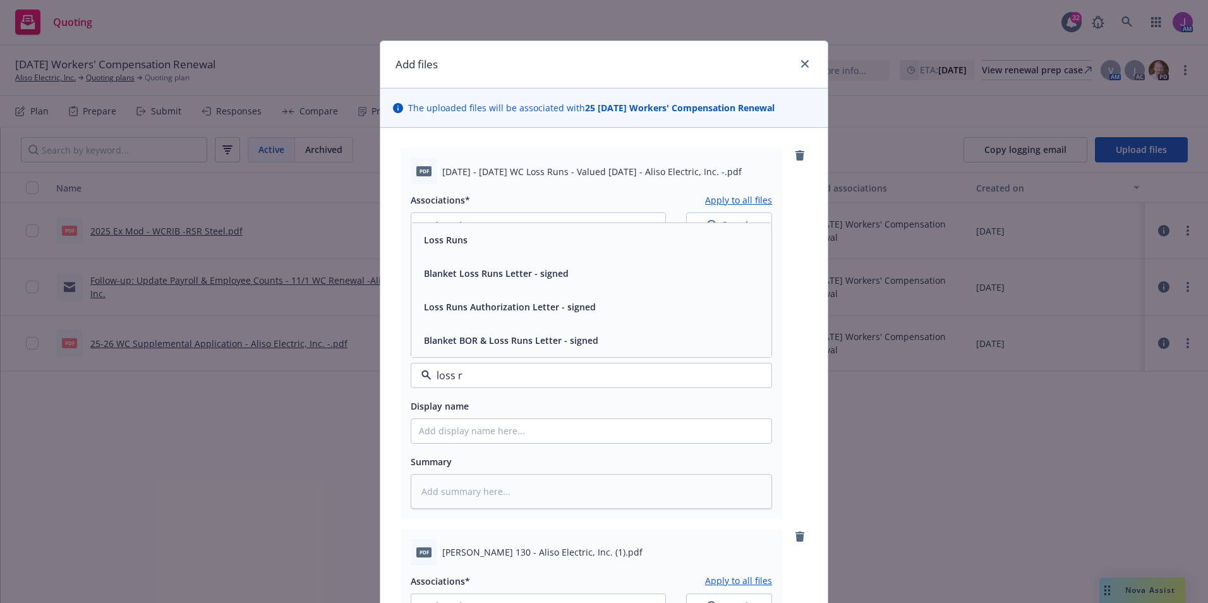
click at [499, 234] on div "Loss Runs" at bounding box center [591, 240] width 345 height 18
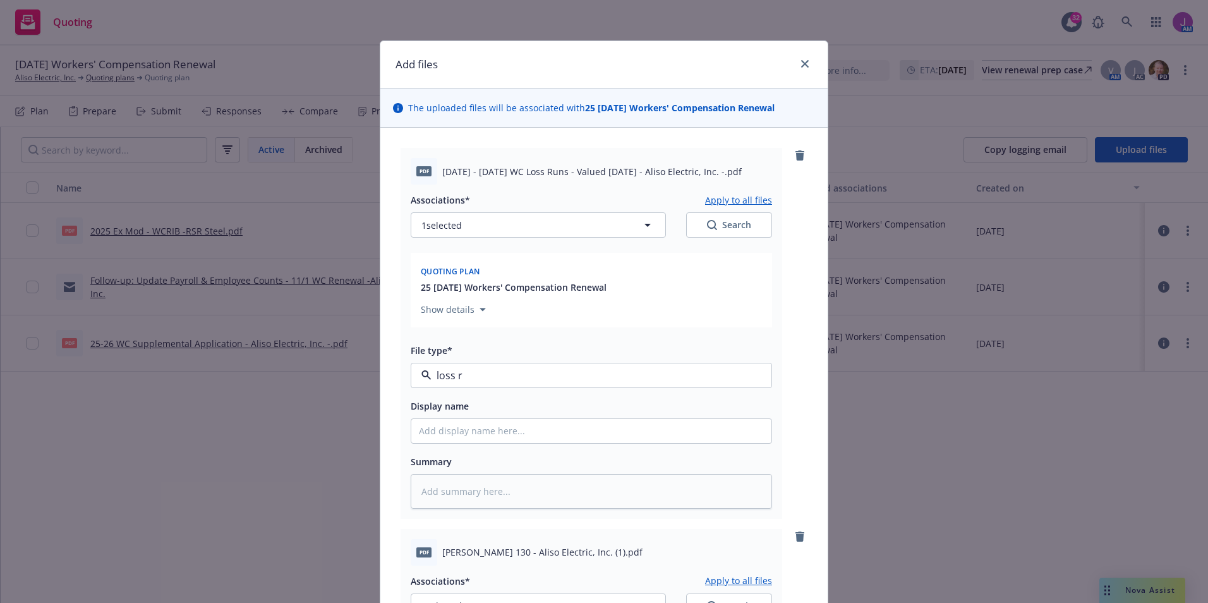
type textarea "x"
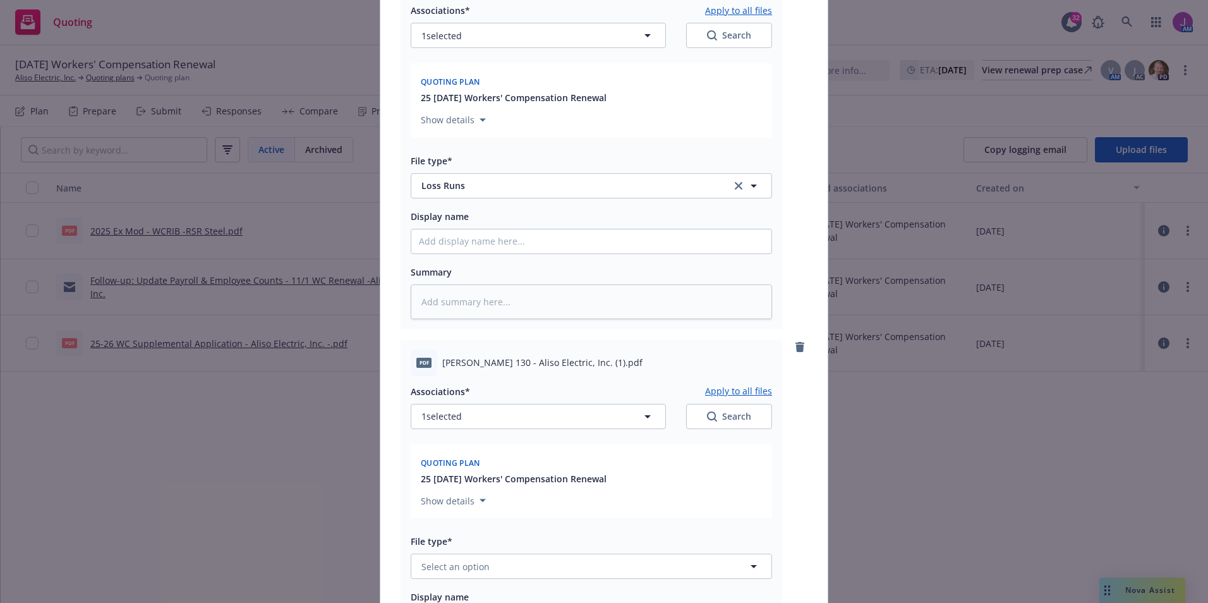
scroll to position [379, 0]
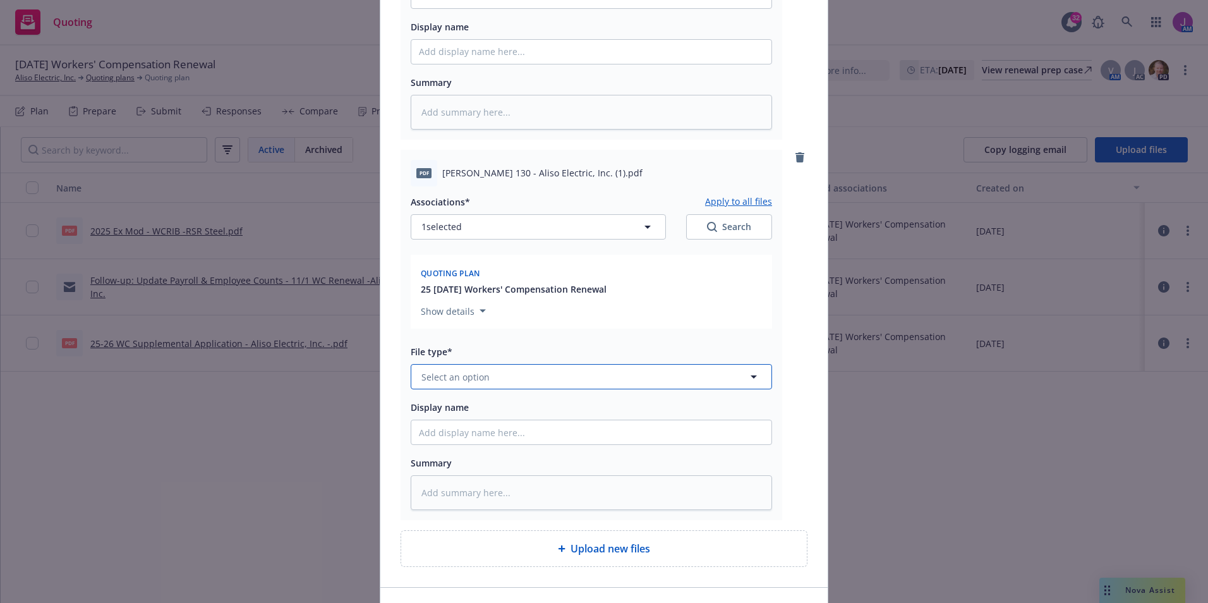
click at [462, 382] on span "Select an option" at bounding box center [455, 376] width 68 height 13
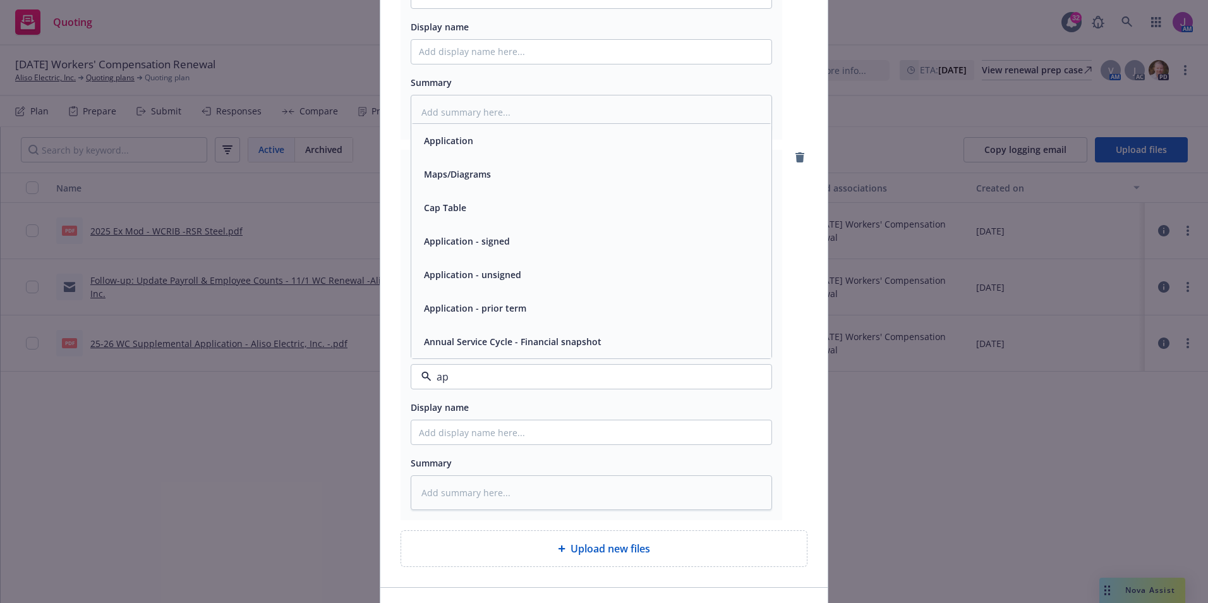
type input "app"
click at [451, 234] on div "Application" at bounding box center [447, 241] width 57 height 18
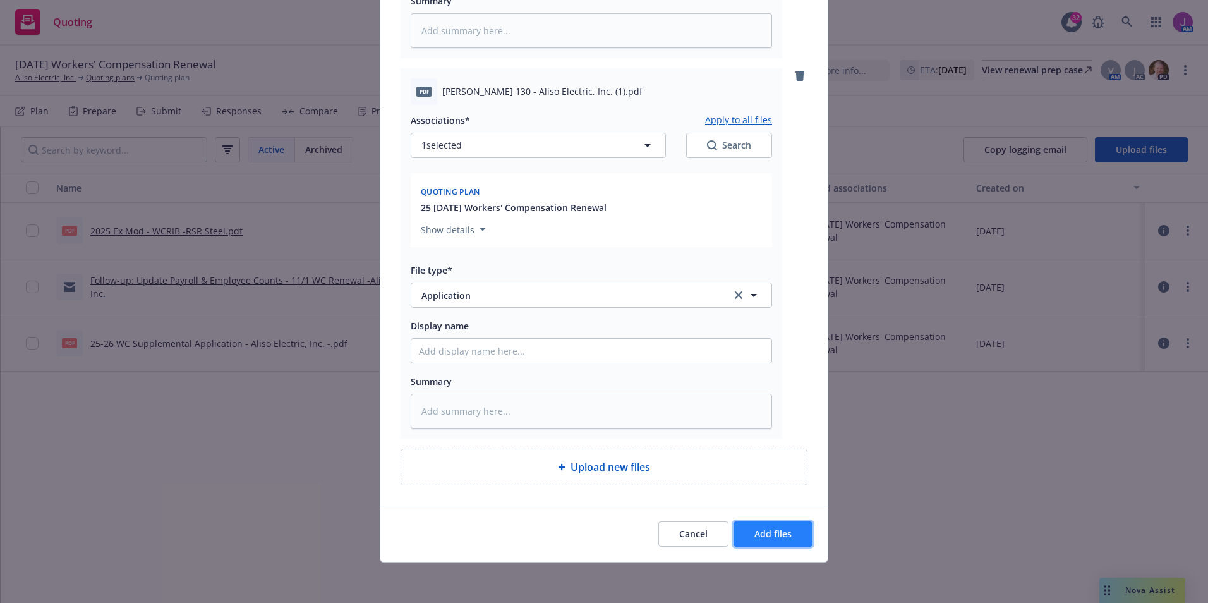
click at [763, 534] on span "Add files" at bounding box center [773, 534] width 37 height 12
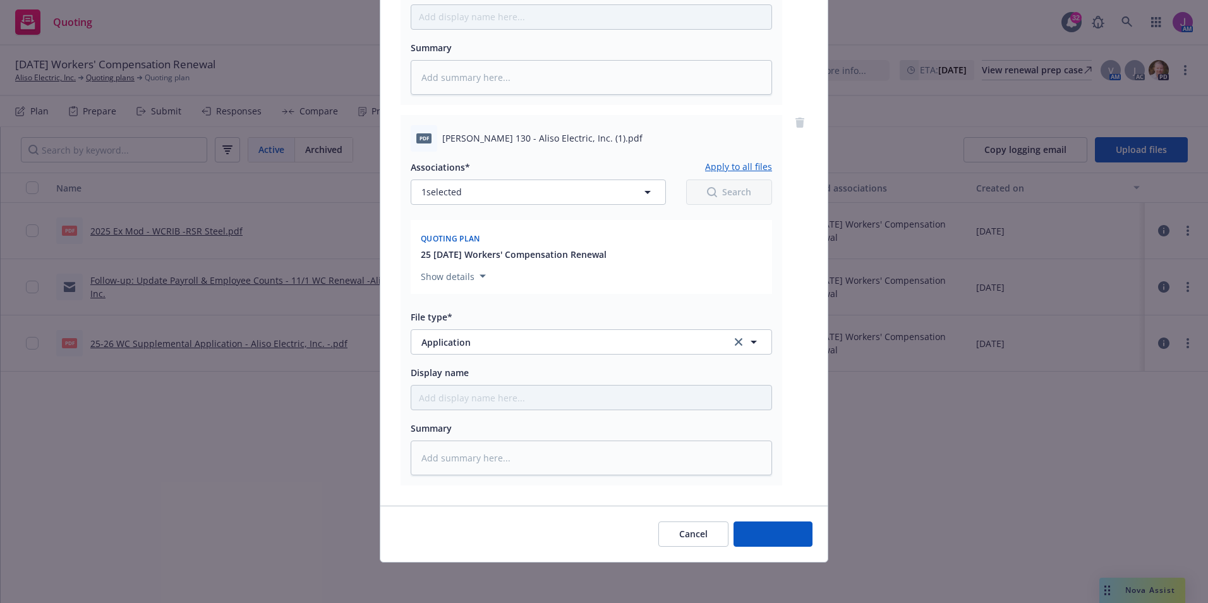
scroll to position [414, 0]
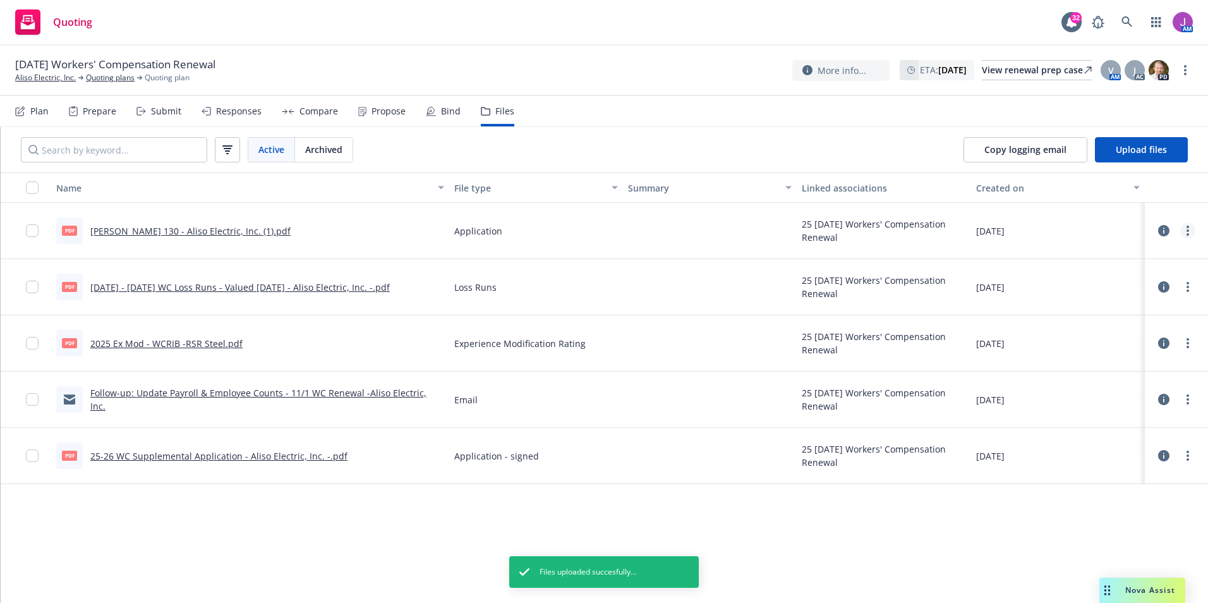
click at [1187, 231] on circle "more" at bounding box center [1188, 230] width 3 height 3
click at [1103, 311] on link "Edit" at bounding box center [1132, 306] width 126 height 25
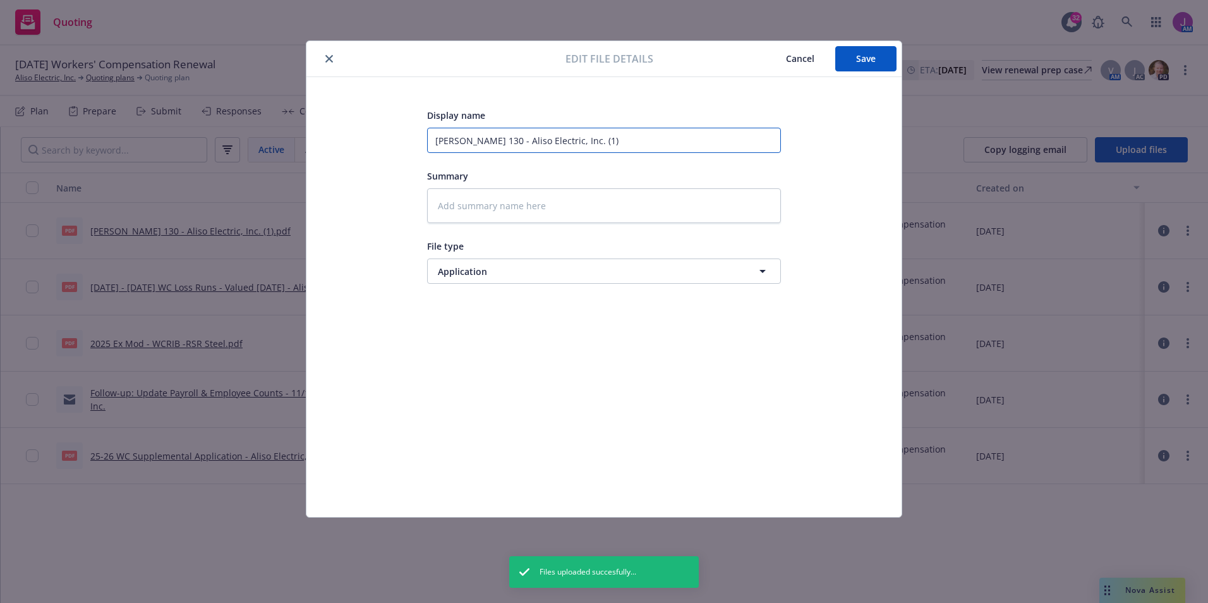
drag, startPoint x: 562, startPoint y: 138, endPoint x: 672, endPoint y: 138, distance: 110.0
click at [672, 138] on input "ACORD 130 - Aliso Electric, Inc. (1)" at bounding box center [604, 140] width 354 height 25
type textarea "x"
type input "ACORD 130 - Aliso Electric, Inc."
click at [860, 56] on span "Save" at bounding box center [866, 58] width 20 height 12
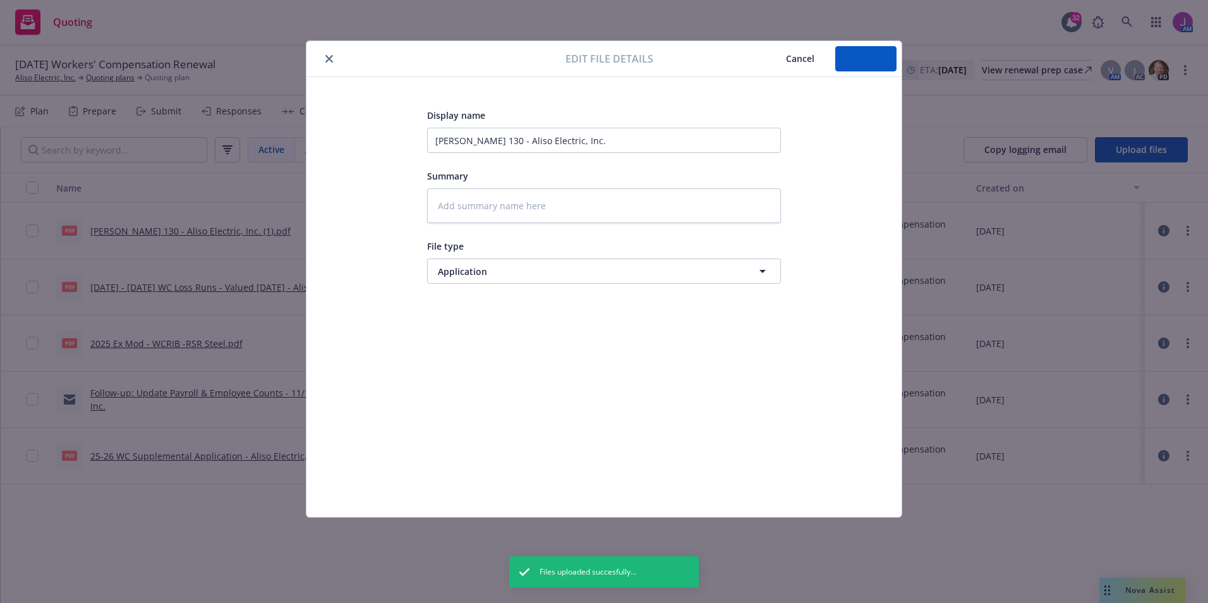
type textarea "x"
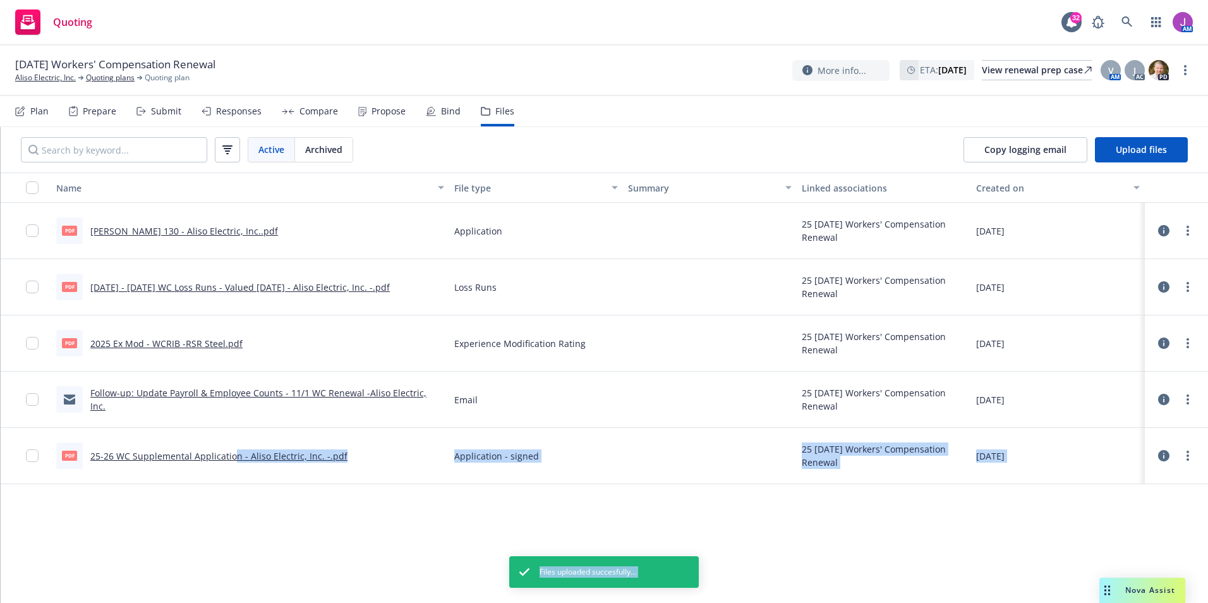
drag, startPoint x: 234, startPoint y: 473, endPoint x: 458, endPoint y: 557, distance: 239.2
click at [458, 557] on div "Name File type Summary Linked associations Created on pdf ACORD 130 - Aliso Ele…" at bounding box center [605, 388] width 1208 height 430
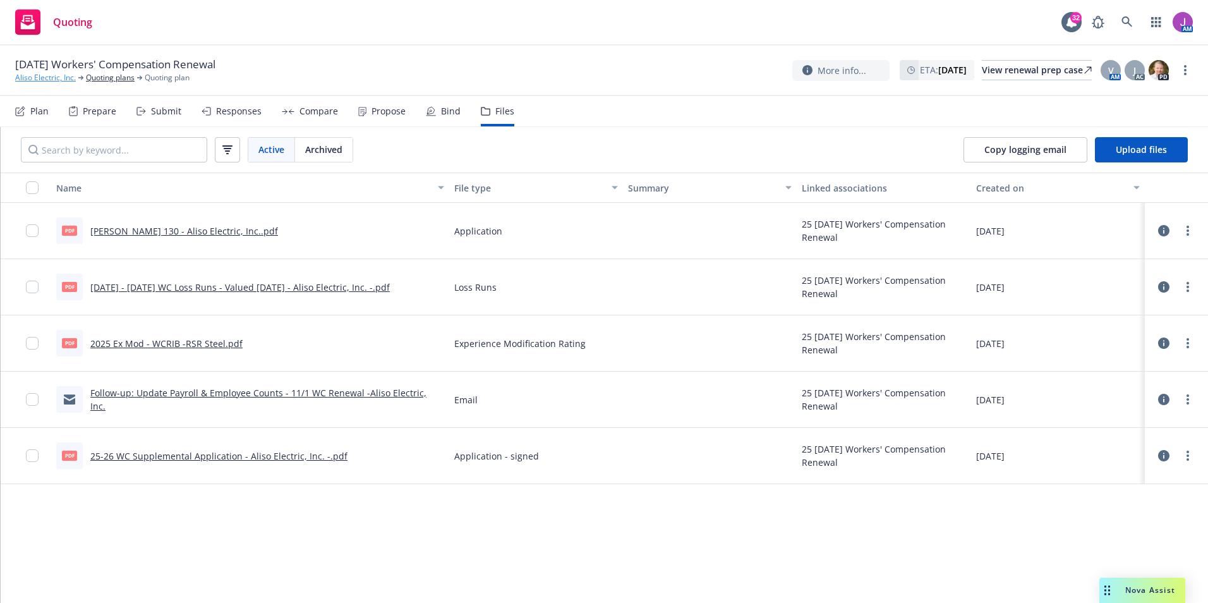
click at [63, 81] on link "Aliso Electric, Inc." at bounding box center [45, 77] width 61 height 11
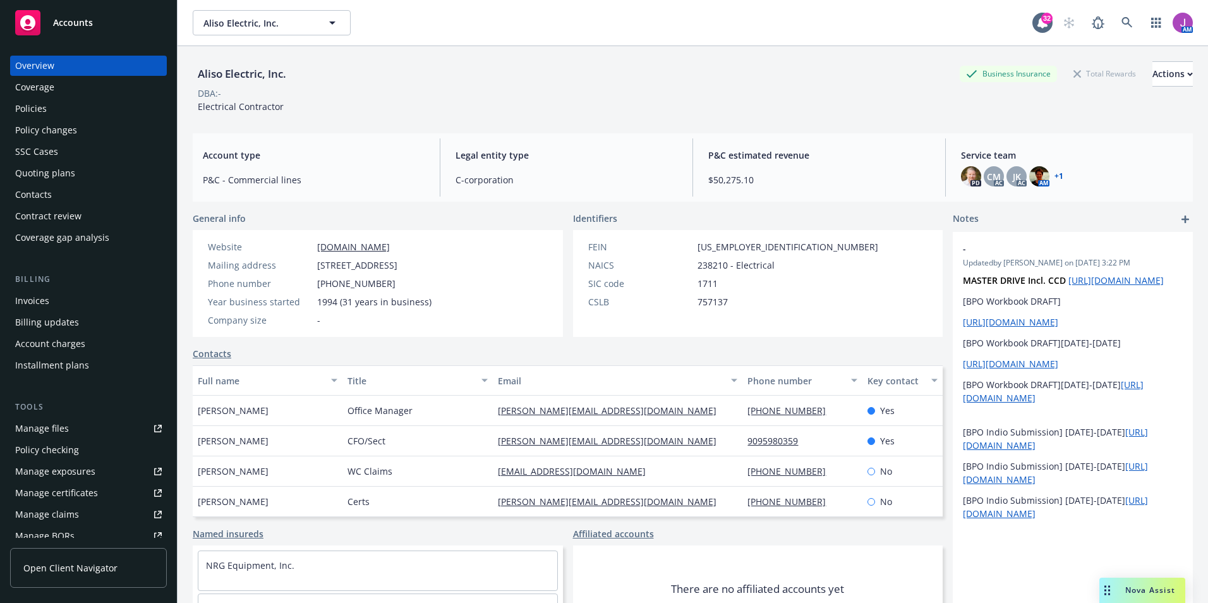
click at [40, 106] on div "Policies" at bounding box center [31, 109] width 32 height 20
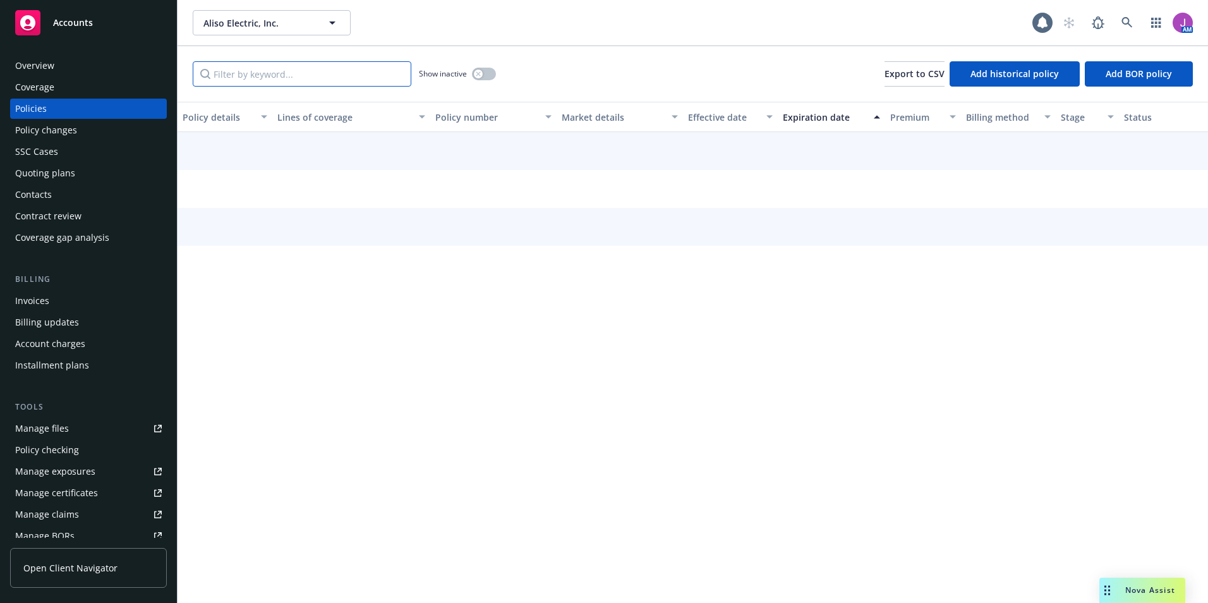
click at [275, 70] on input "Filter by keyword..." at bounding box center [302, 73] width 219 height 25
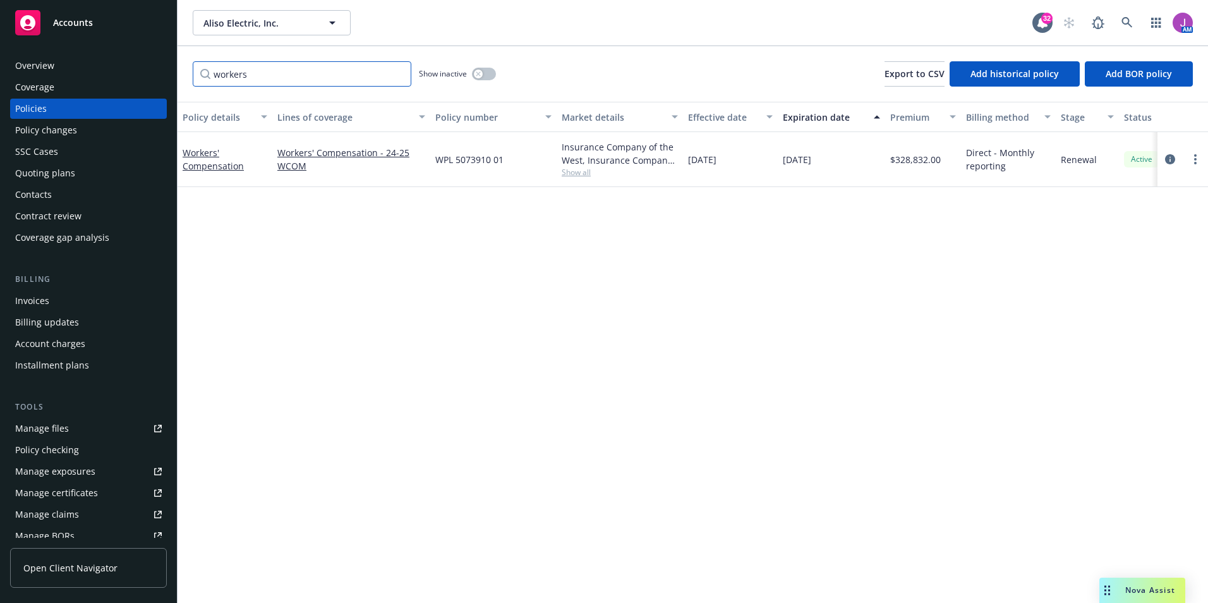
type input "workers"
click at [487, 70] on button "button" at bounding box center [484, 74] width 24 height 13
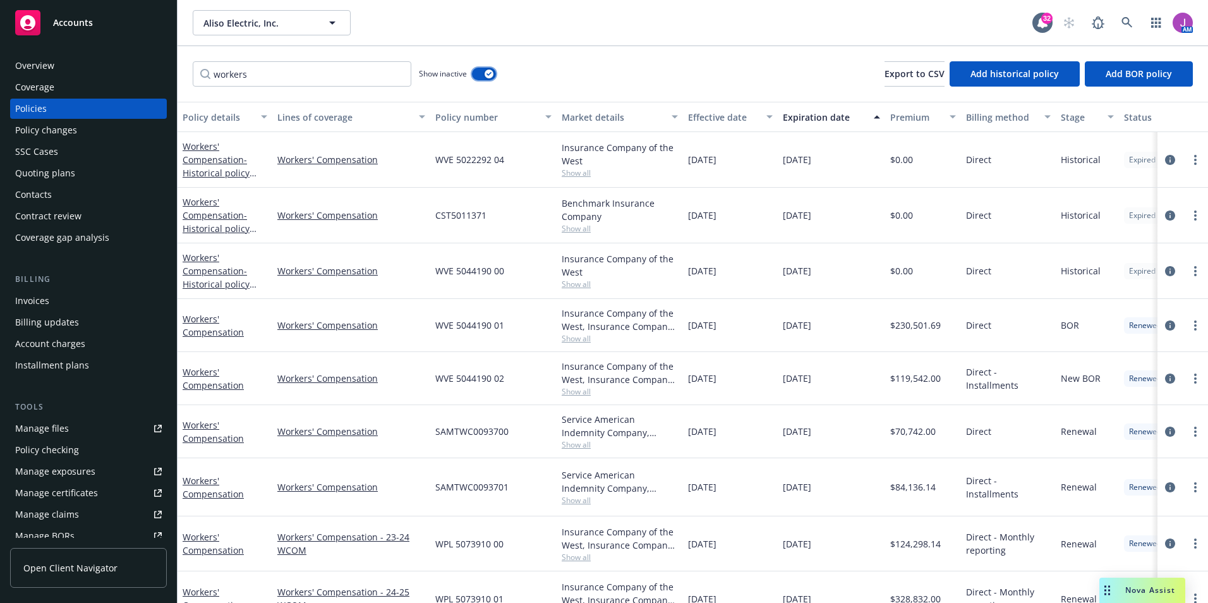
scroll to position [28, 0]
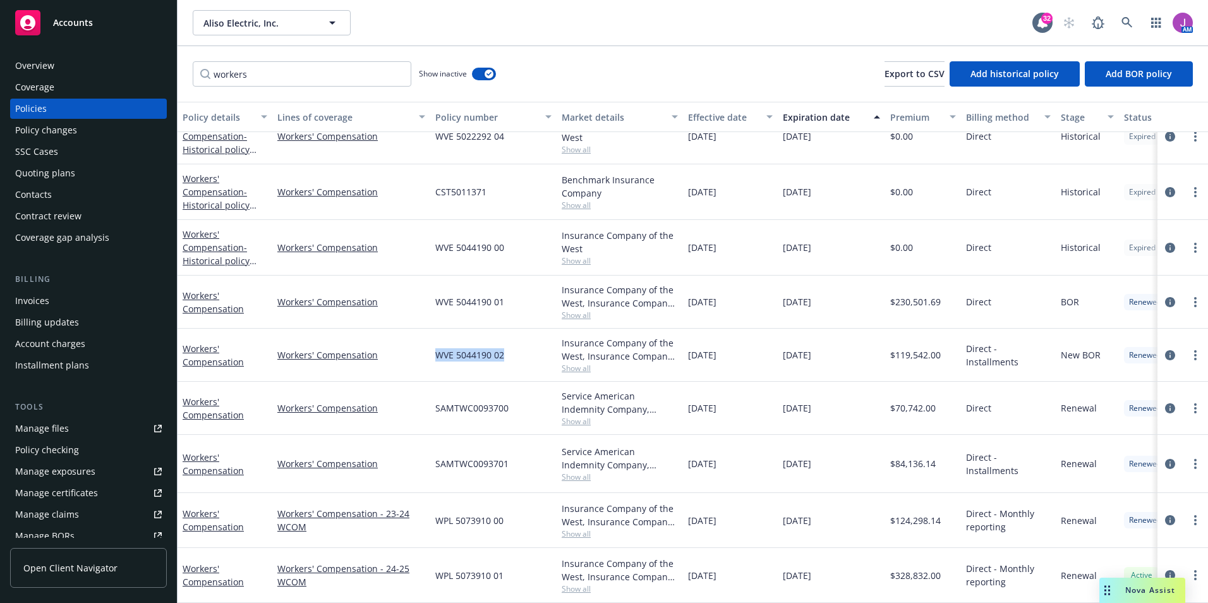
drag, startPoint x: 435, startPoint y: 349, endPoint x: 509, endPoint y: 350, distance: 73.9
click at [509, 350] on div "WVE 5044190 02" at bounding box center [493, 355] width 126 height 53
drag, startPoint x: 509, startPoint y: 350, endPoint x: 500, endPoint y: 423, distance: 73.9
click at [500, 423] on div "SAMTWC0093700" at bounding box center [493, 408] width 126 height 53
drag, startPoint x: 437, startPoint y: 405, endPoint x: 520, endPoint y: 404, distance: 82.8
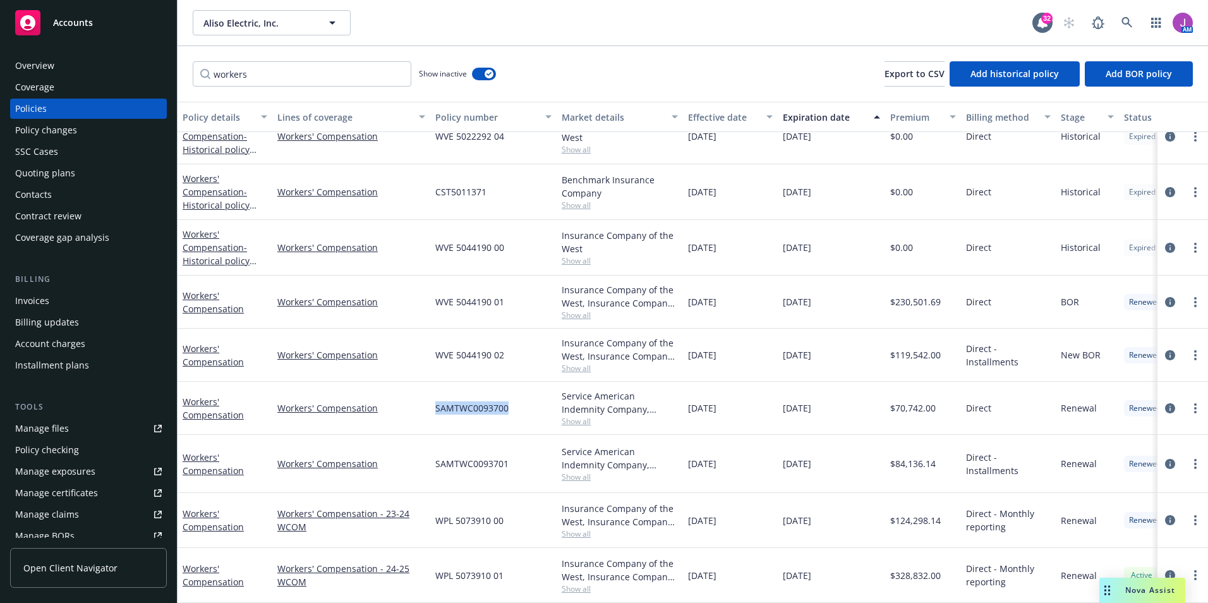
click at [520, 404] on div "SAMTWC0093700" at bounding box center [493, 408] width 126 height 53
copy span "SAMTWC0093700"
drag, startPoint x: 427, startPoint y: 346, endPoint x: 514, endPoint y: 351, distance: 87.4
click at [514, 351] on div "Workers' Compensation Workers' Compensation WVE 5044190 02 Insurance Company of…" at bounding box center [788, 355] width 1220 height 53
copy div "WVE 5044190 02"
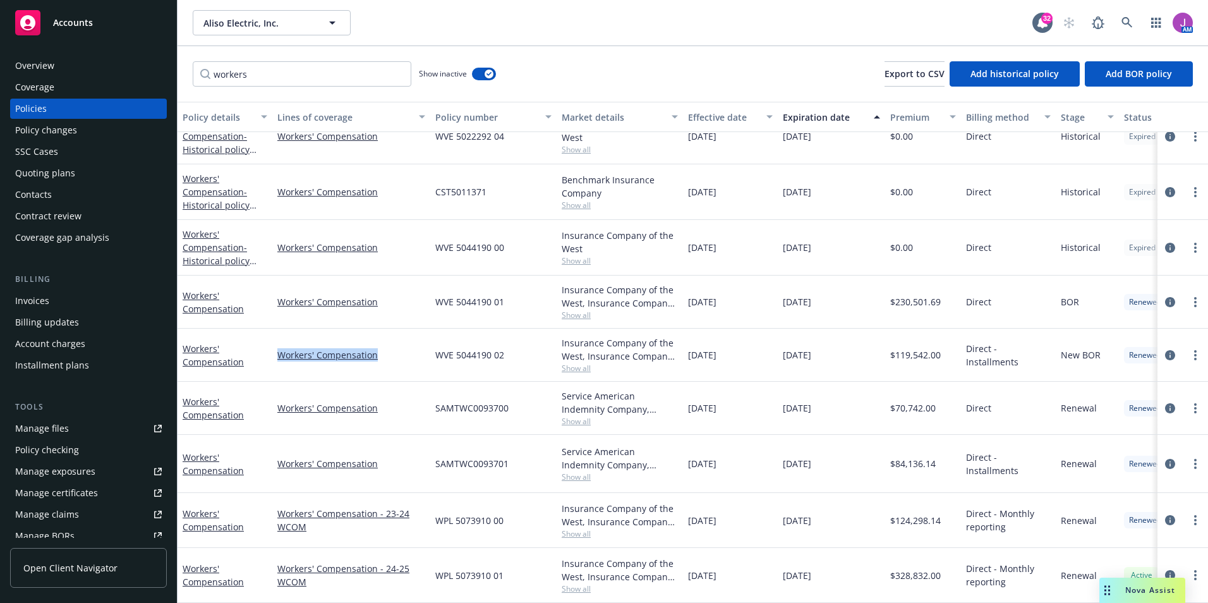
click at [432, 360] on div "WVE 5044190 02" at bounding box center [493, 355] width 126 height 53
click at [422, 330] on div "Workers' Compensation" at bounding box center [351, 355] width 158 height 53
drag, startPoint x: 430, startPoint y: 348, endPoint x: 508, endPoint y: 353, distance: 77.9
click at [508, 353] on div "WVE 5044190 02" at bounding box center [493, 355] width 126 height 53
click at [52, 168] on div "Quoting plans" at bounding box center [45, 173] width 60 height 20
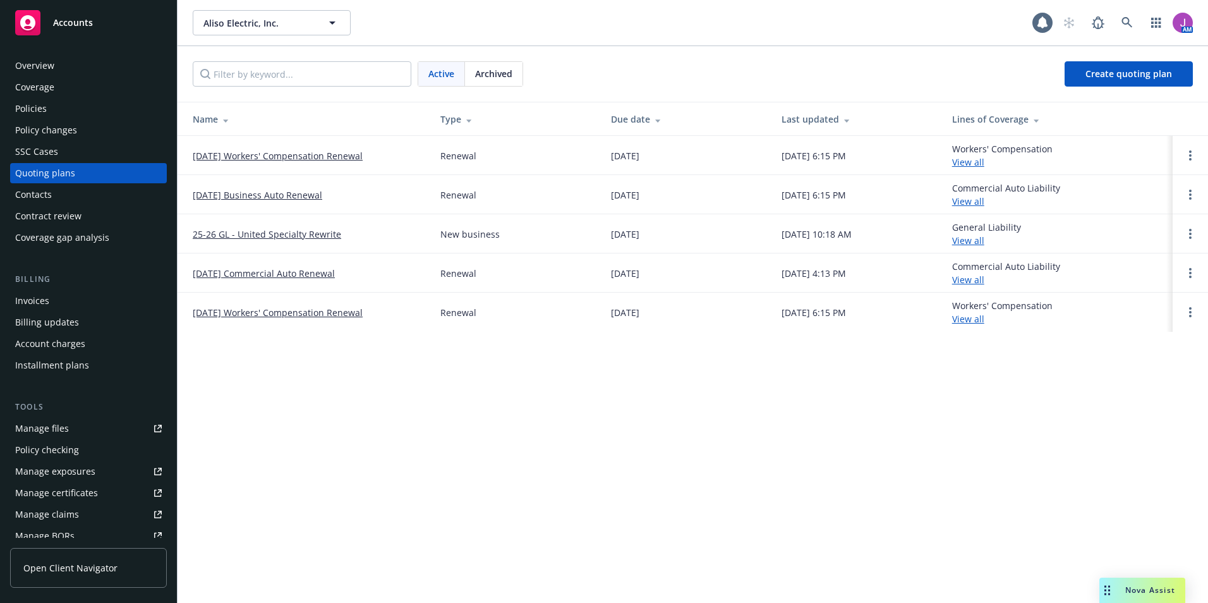
click at [237, 153] on link "[DATE] Workers' Compensation Renewal" at bounding box center [278, 155] width 170 height 13
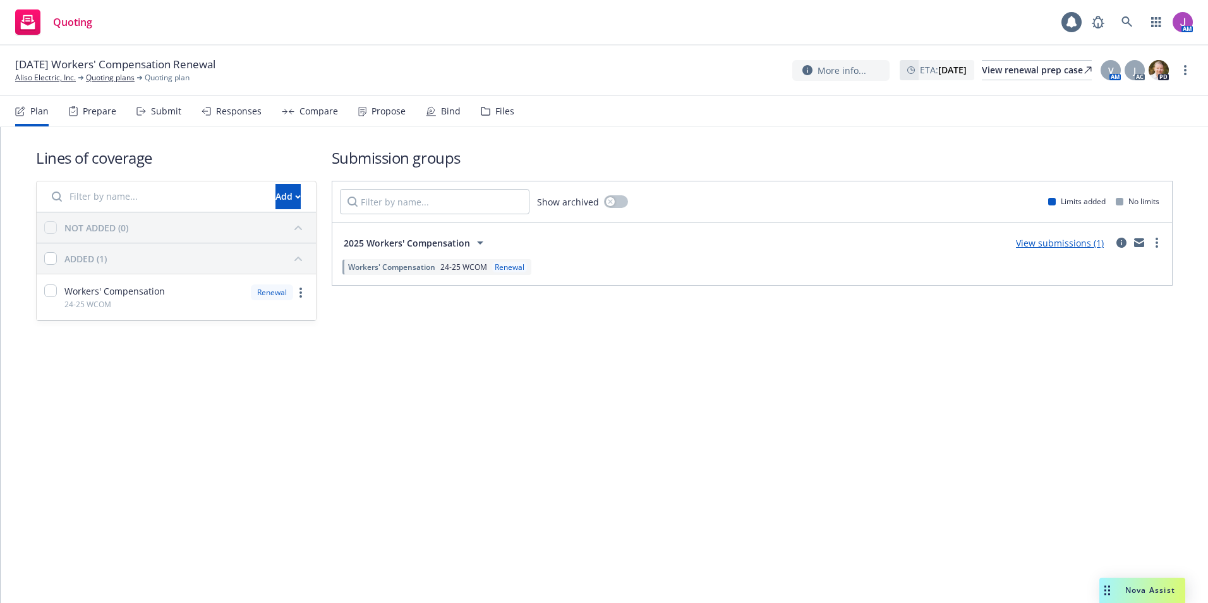
click at [495, 112] on div "Files" at bounding box center [504, 111] width 19 height 10
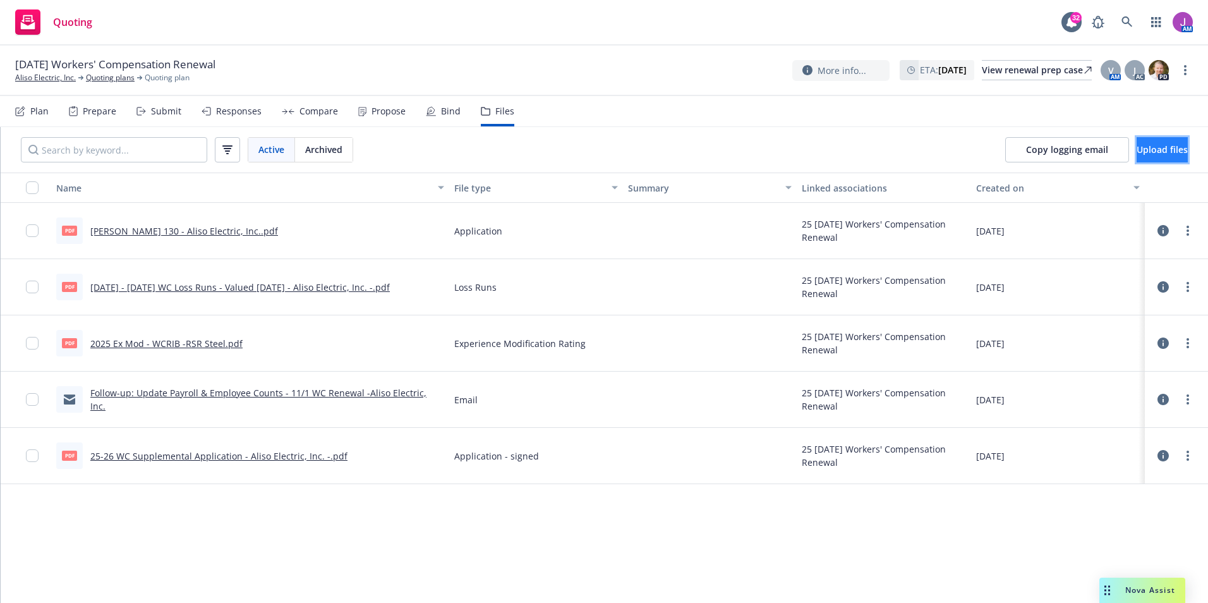
click at [1146, 156] on button "Upload files" at bounding box center [1162, 149] width 51 height 25
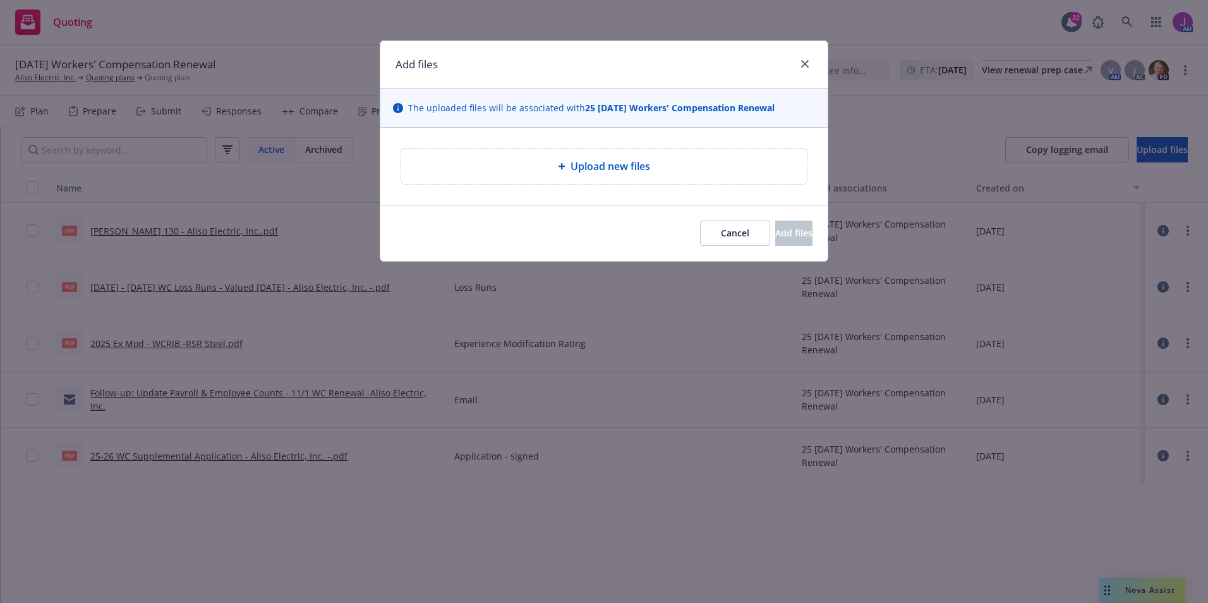
click at [597, 166] on span "Upload new files" at bounding box center [611, 166] width 80 height 15
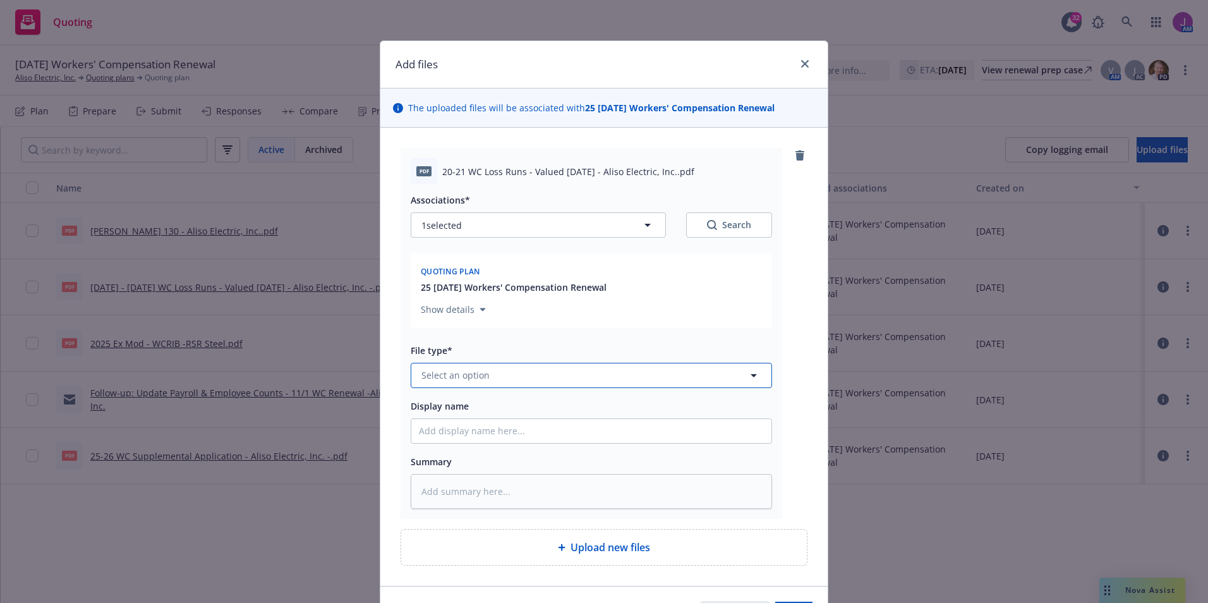
click at [514, 367] on button "Select an option" at bounding box center [591, 375] width 361 height 25
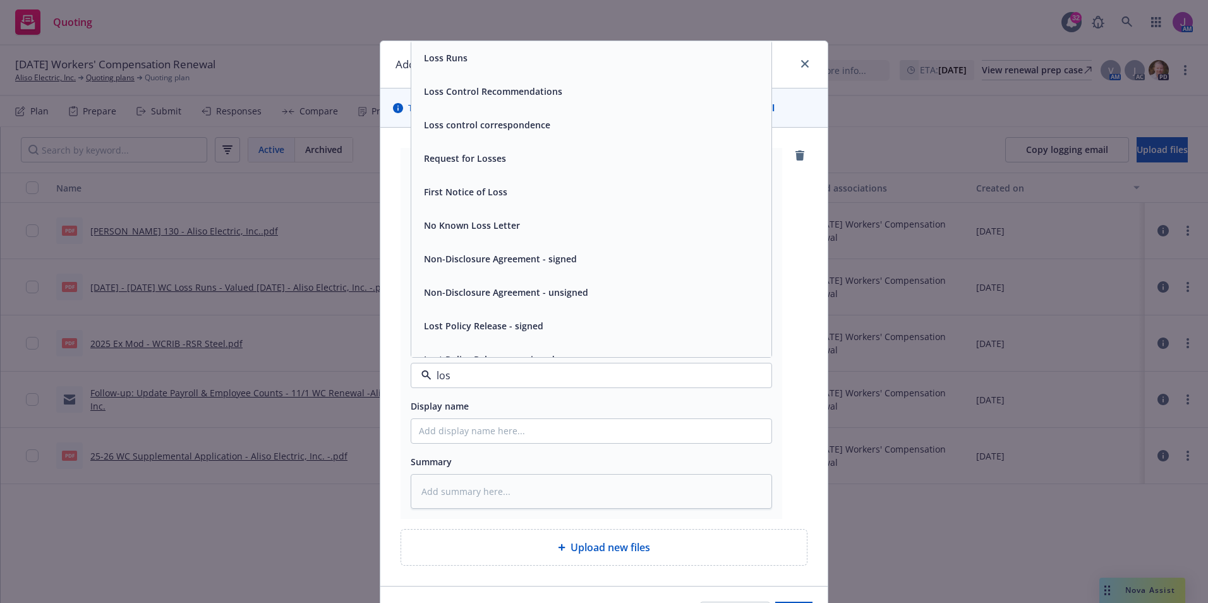
type input "loss"
click at [454, 54] on span "Loss Runs" at bounding box center [446, 57] width 44 height 13
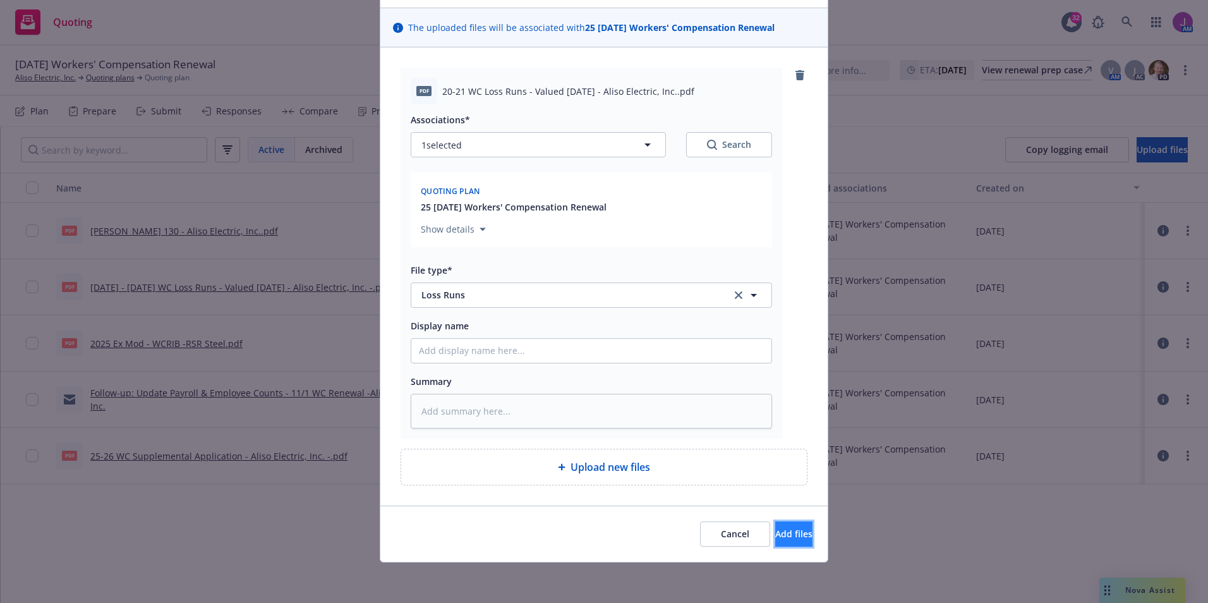
click at [776, 530] on span "Add files" at bounding box center [793, 534] width 37 height 12
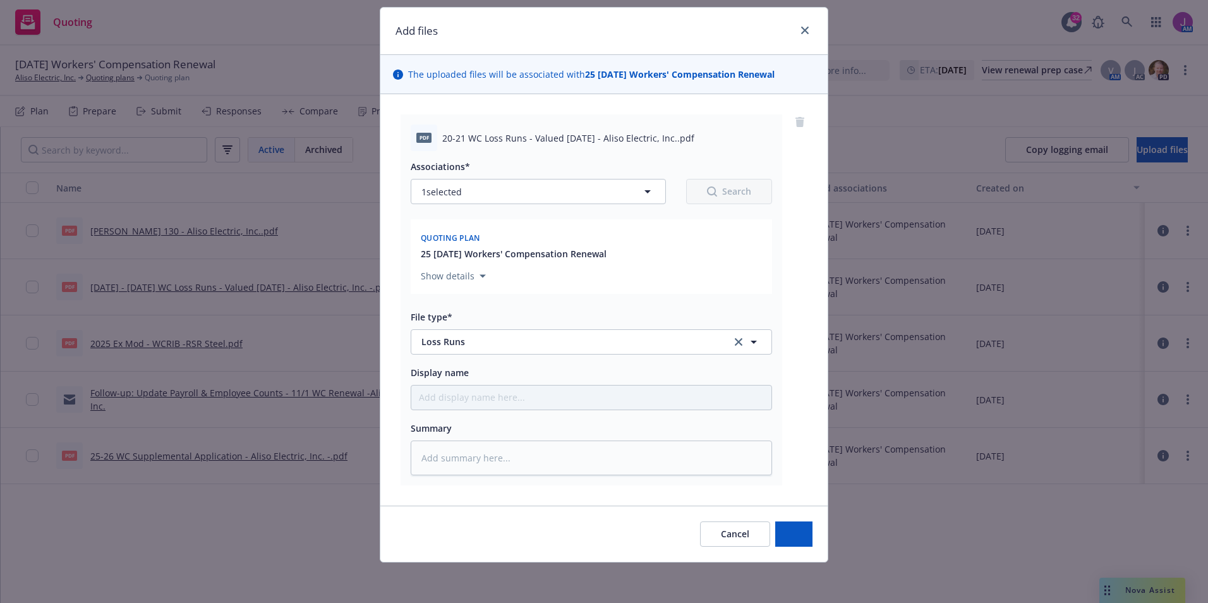
type textarea "x"
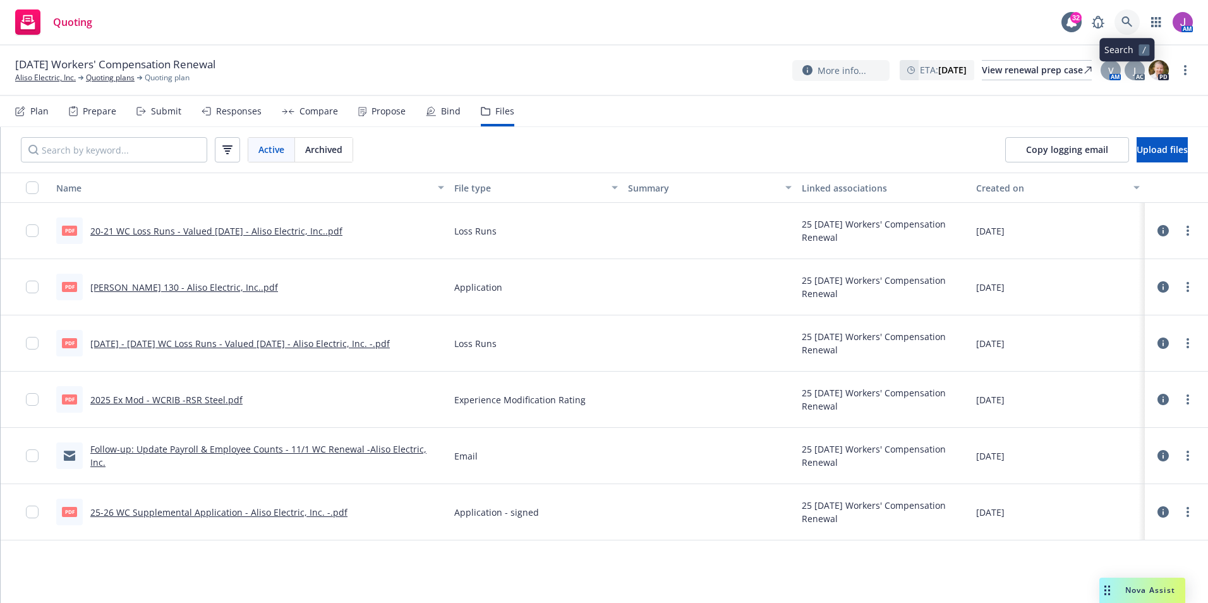
click at [1129, 20] on icon at bounding box center [1127, 21] width 11 height 11
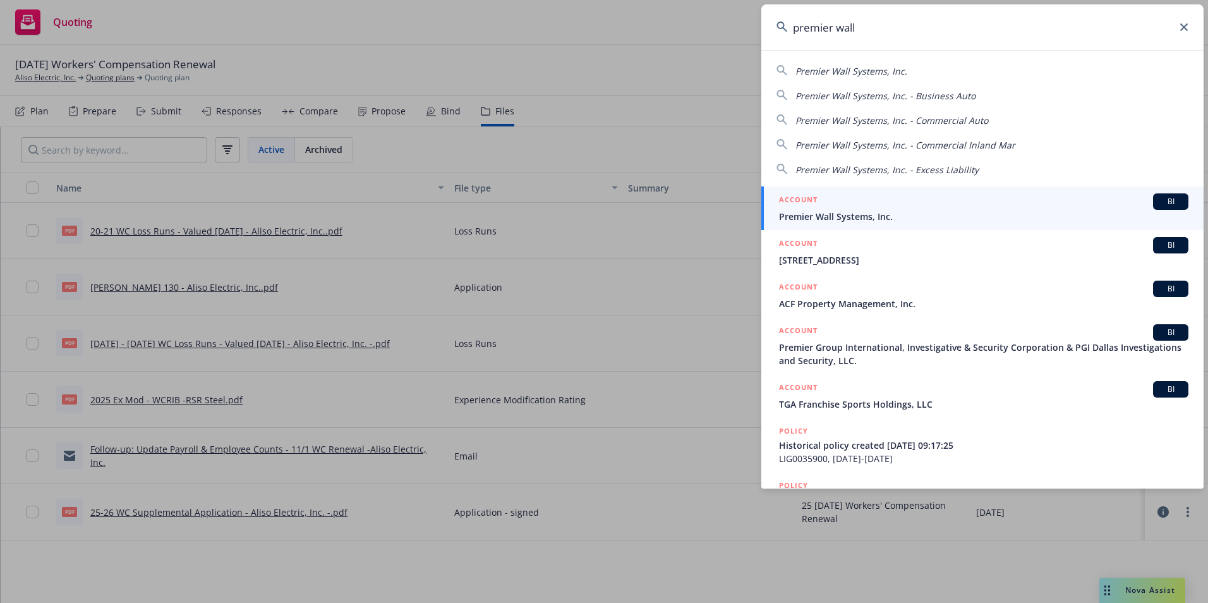
type input "premier wall"
click at [861, 214] on span "Premier Wall Systems, Inc." at bounding box center [983, 216] width 409 height 13
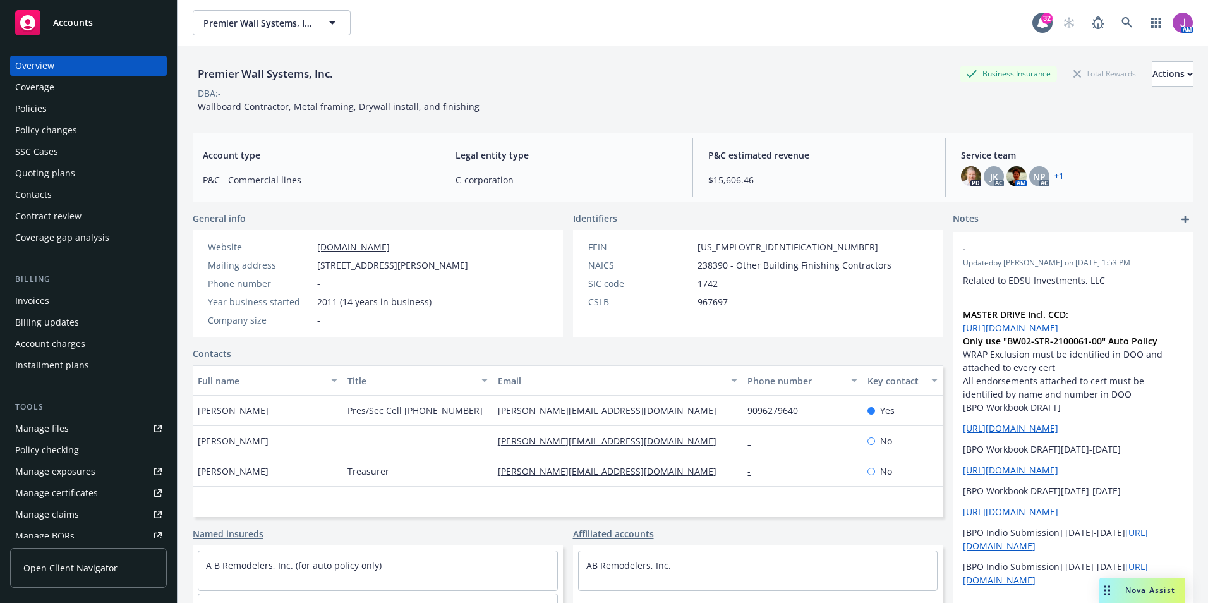
click at [46, 175] on div "Quoting plans" at bounding box center [45, 173] width 60 height 20
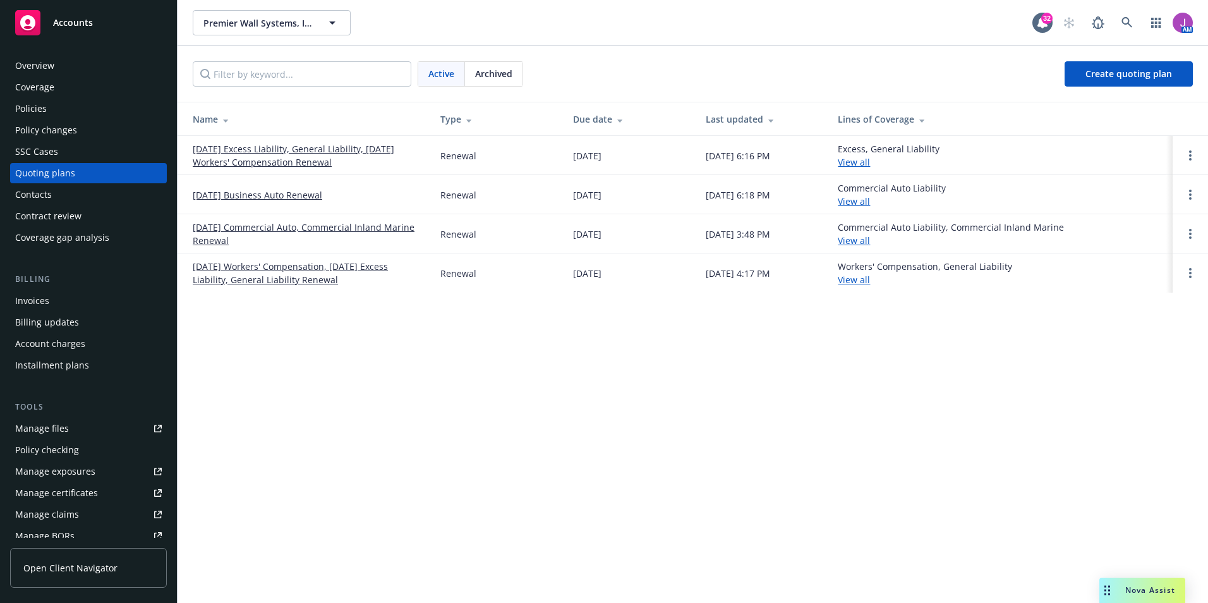
click at [302, 267] on link "[DATE] Workers' Compensation, [DATE] Excess Liability, General Liability Renewal" at bounding box center [306, 273] width 227 height 27
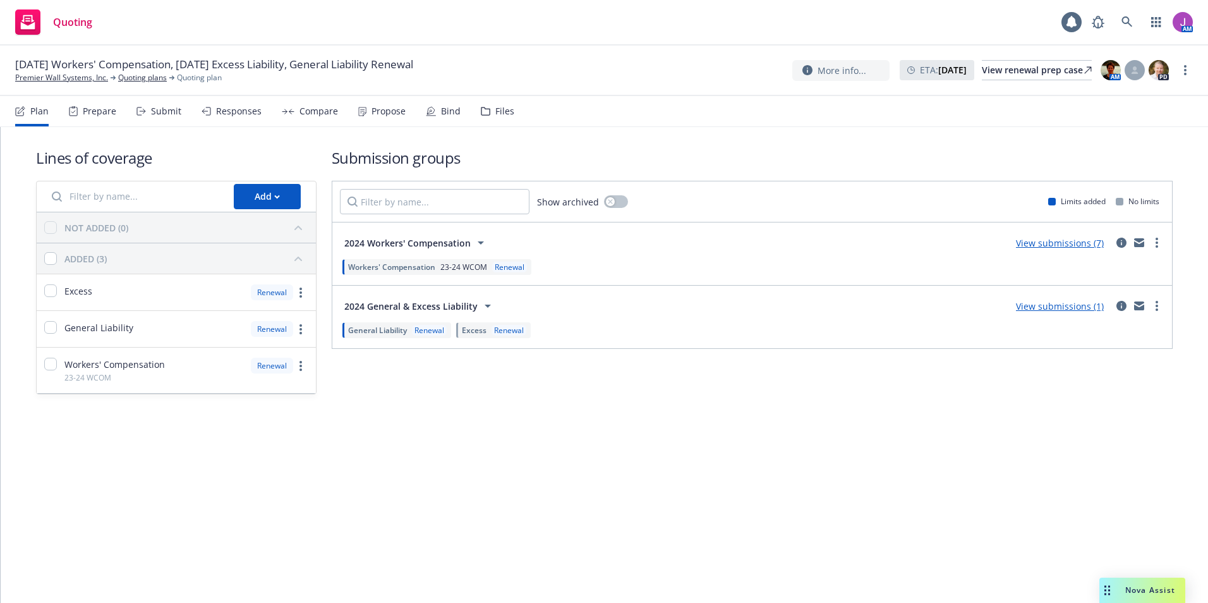
click at [495, 107] on div "Files" at bounding box center [504, 111] width 19 height 10
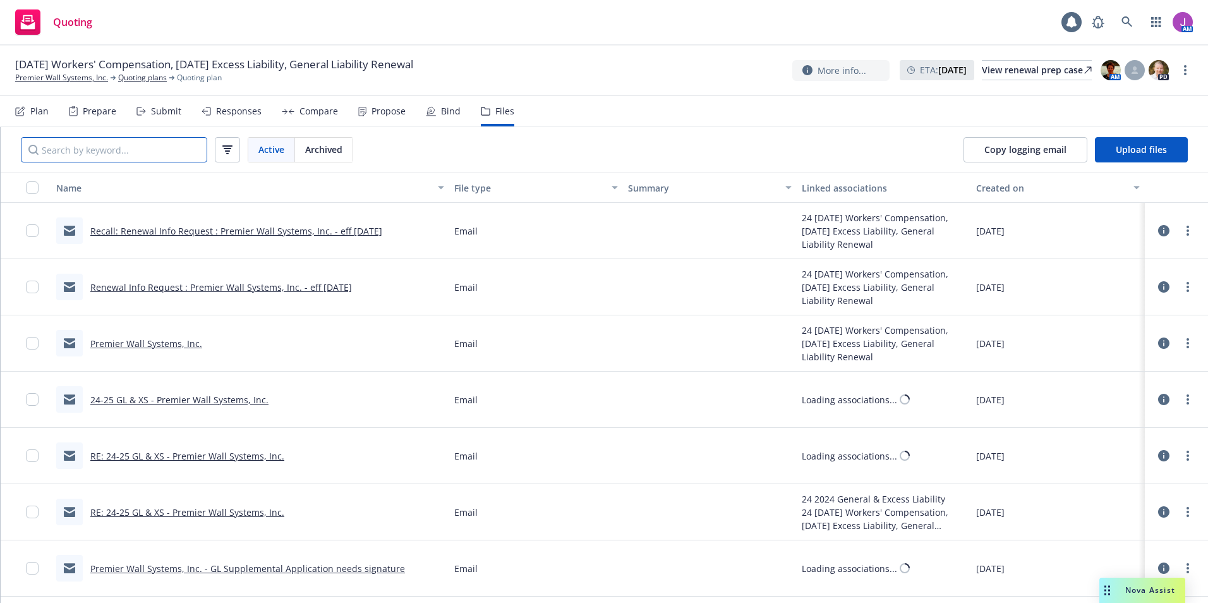
click at [141, 147] on input "Search by keyword..." at bounding box center [114, 149] width 186 height 25
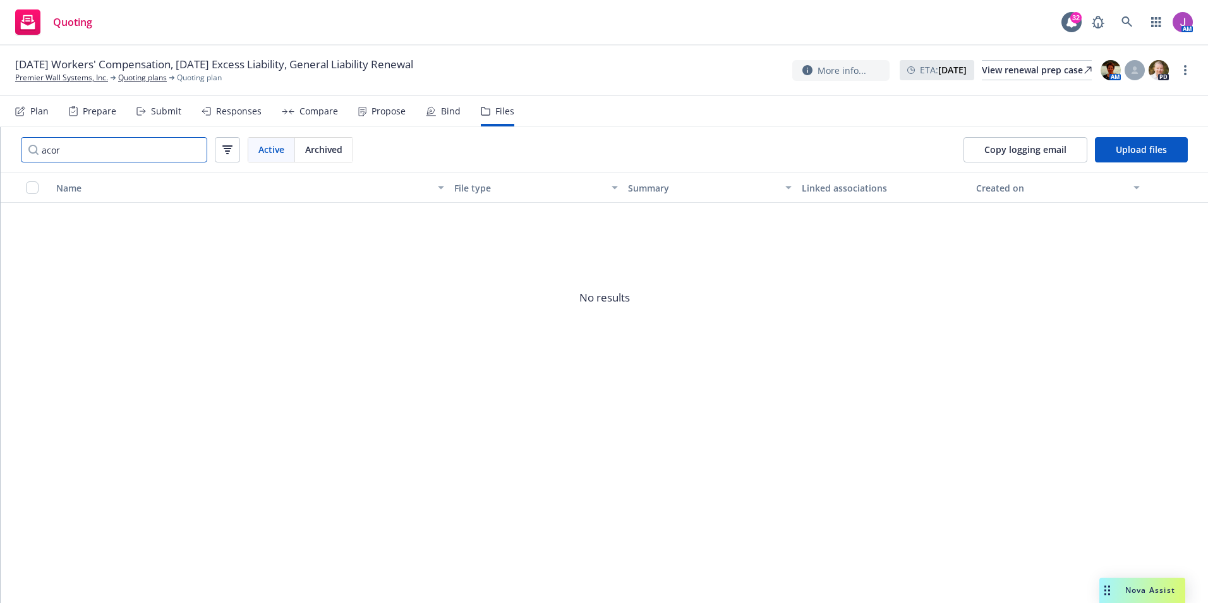
type input "acord"
drag, startPoint x: 95, startPoint y: 152, endPoint x: -7, endPoint y: 142, distance: 102.2
click at [0, 142] on html "Quoting 32 AM 11/18/24 Workers' Compensation, 11/23/24 Excess Liability, Genera…" at bounding box center [604, 301] width 1208 height 603
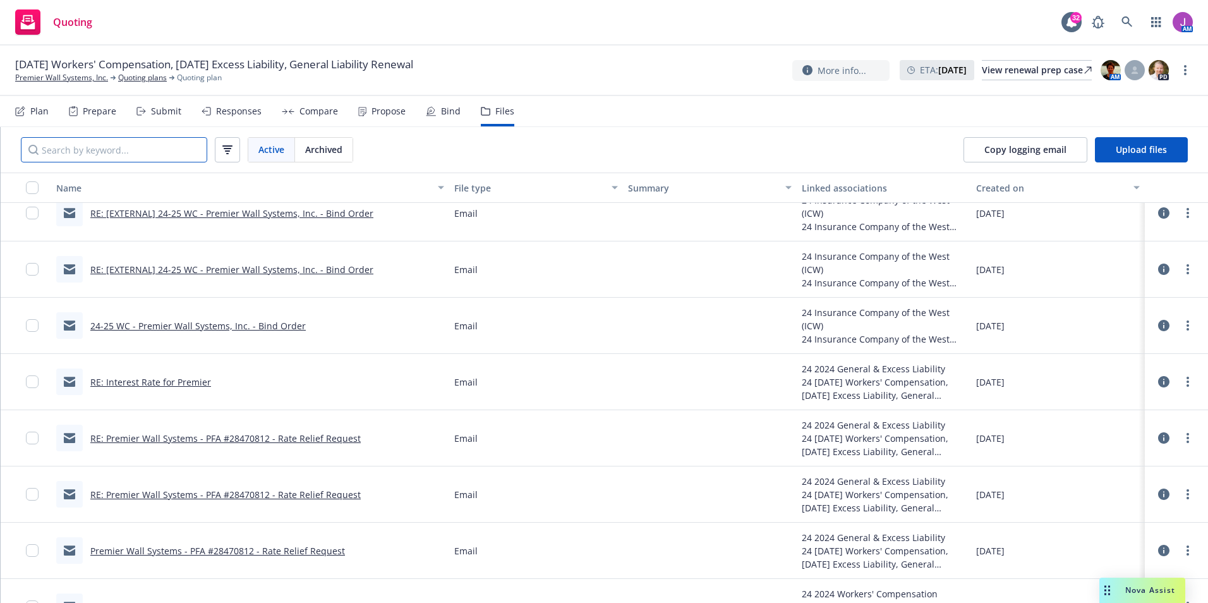
scroll to position [948, 0]
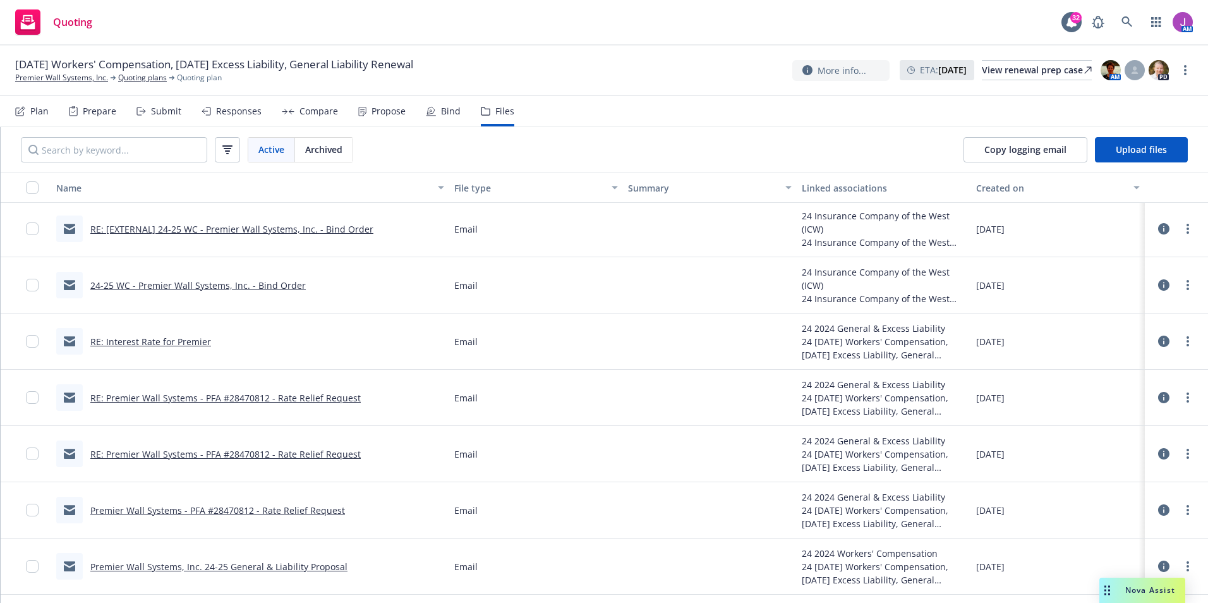
click at [187, 286] on link "24-25 WC - Premier Wall Systems, Inc. - Bind Order" at bounding box center [197, 285] width 215 height 12
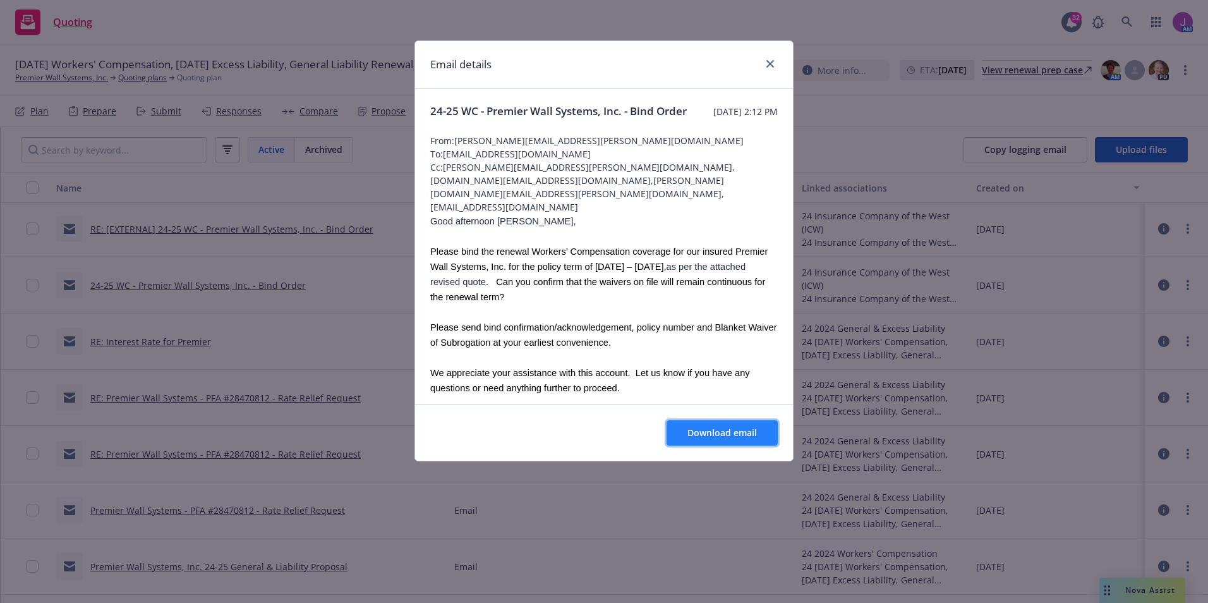
click at [708, 426] on button "Download email" at bounding box center [722, 432] width 111 height 25
click at [769, 66] on icon "close" at bounding box center [771, 64] width 8 height 8
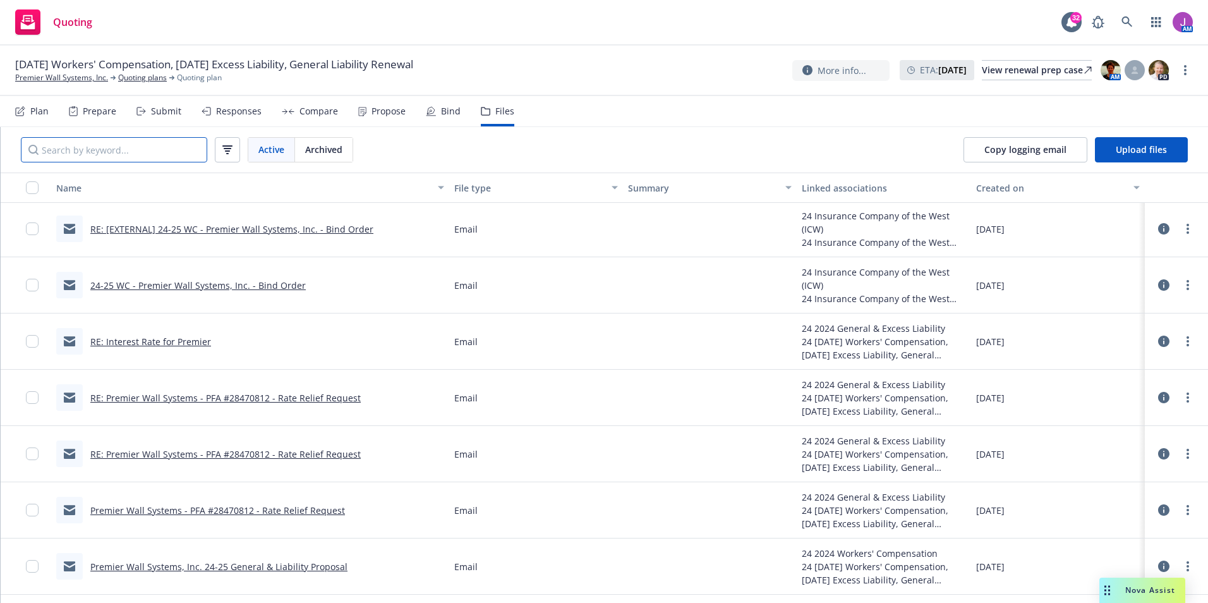
click at [169, 154] on input "Search by keyword..." at bounding box center [114, 149] width 186 height 25
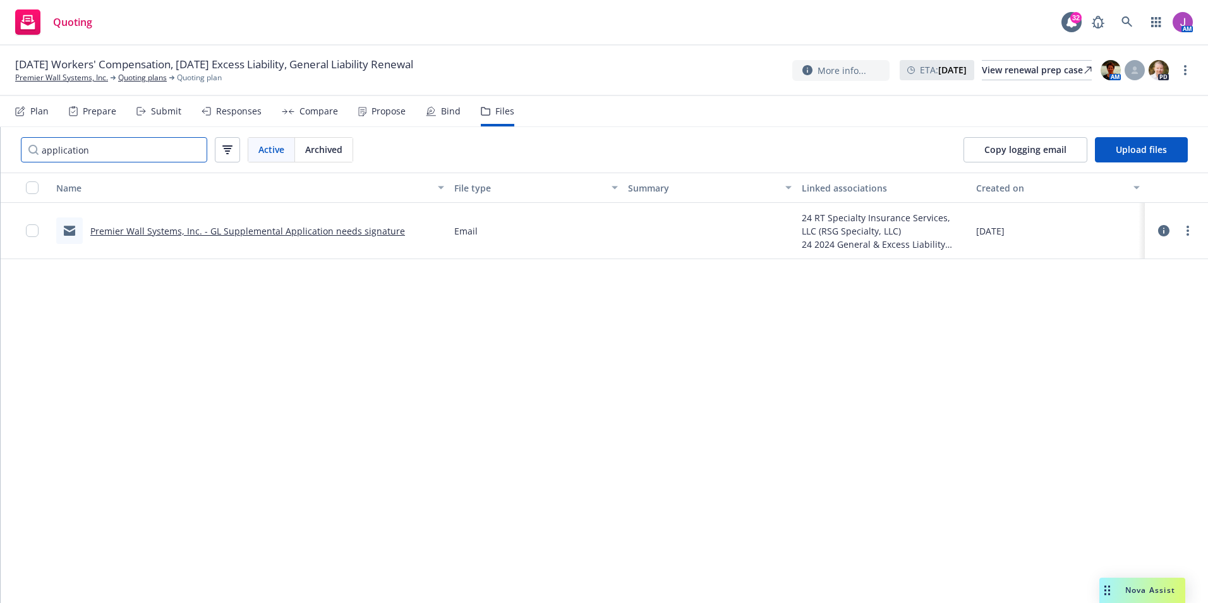
type input "application"
click at [221, 231] on link "Premier Wall Systems, Inc. - GL Supplemental Application needs signature" at bounding box center [247, 231] width 315 height 12
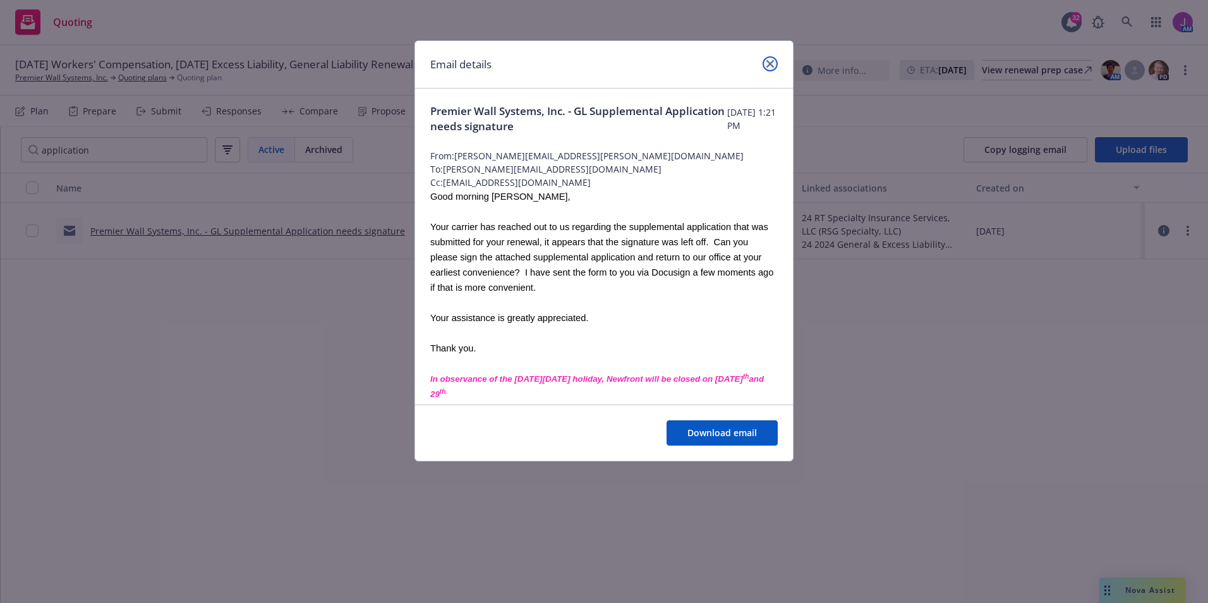
click at [770, 64] on icon "close" at bounding box center [771, 64] width 8 height 8
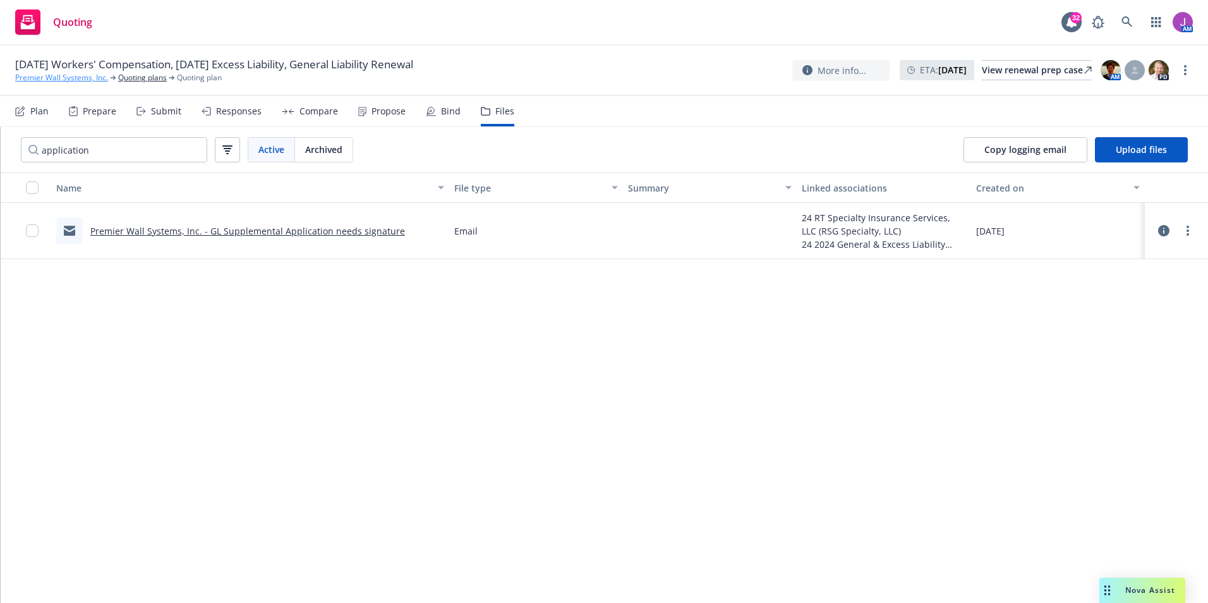
click at [81, 79] on link "Premier Wall Systems, Inc." at bounding box center [61, 77] width 93 height 11
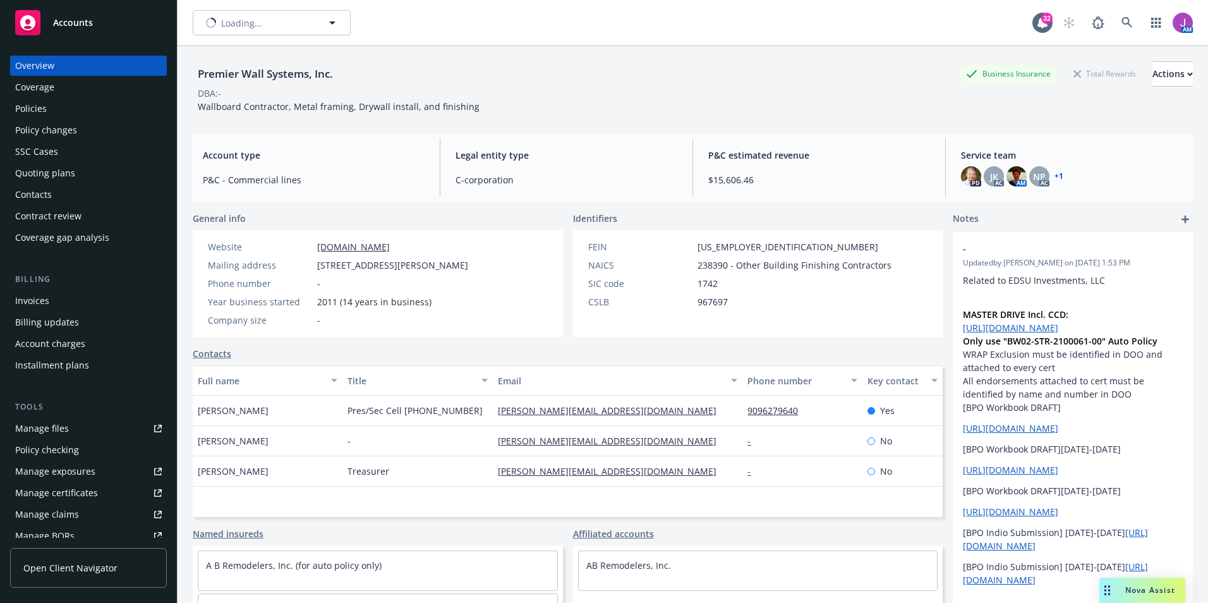
click at [58, 167] on div "Quoting plans" at bounding box center [45, 173] width 60 height 20
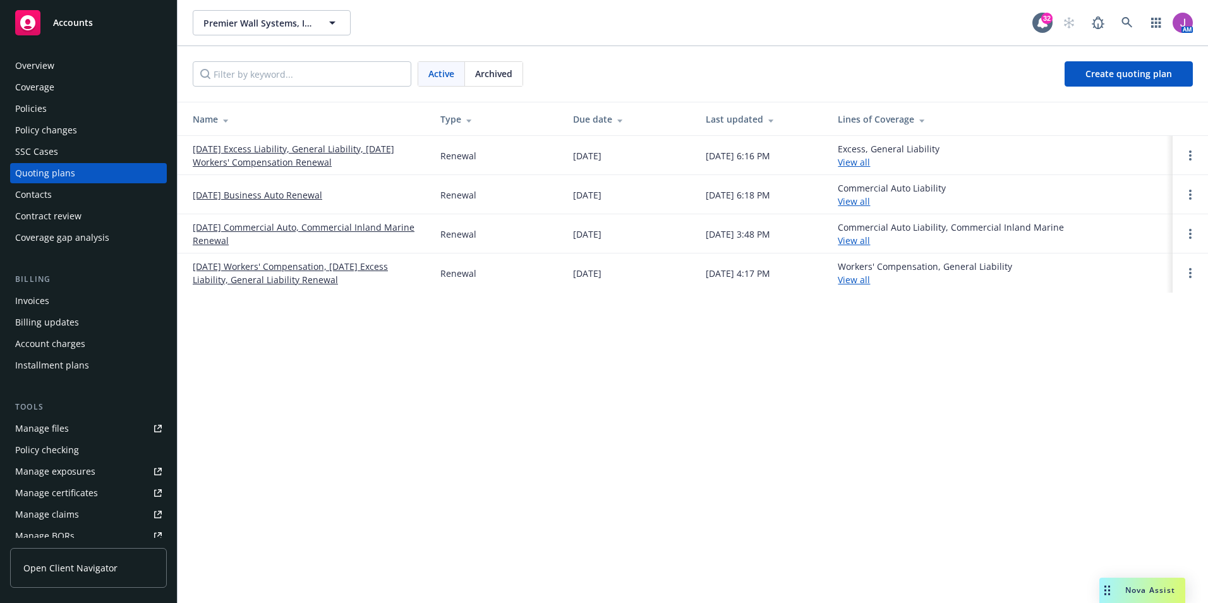
click at [280, 151] on link "[DATE] Excess Liability, General Liability, [DATE] Workers' Compensation Renewal" at bounding box center [306, 155] width 227 height 27
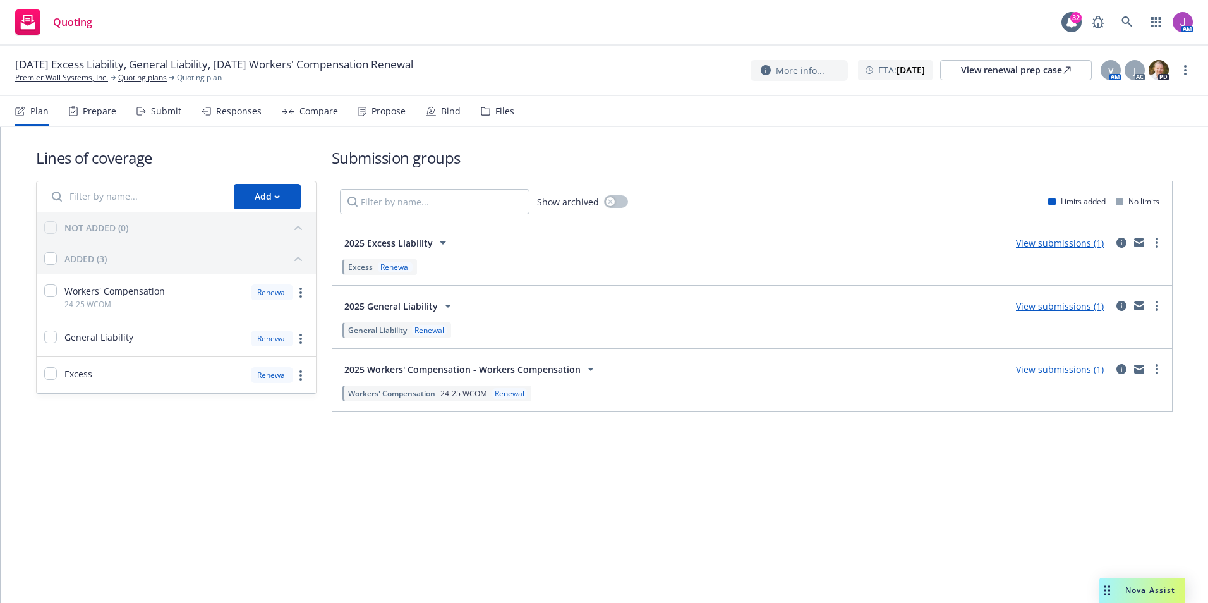
click at [485, 114] on icon at bounding box center [485, 111] width 9 height 9
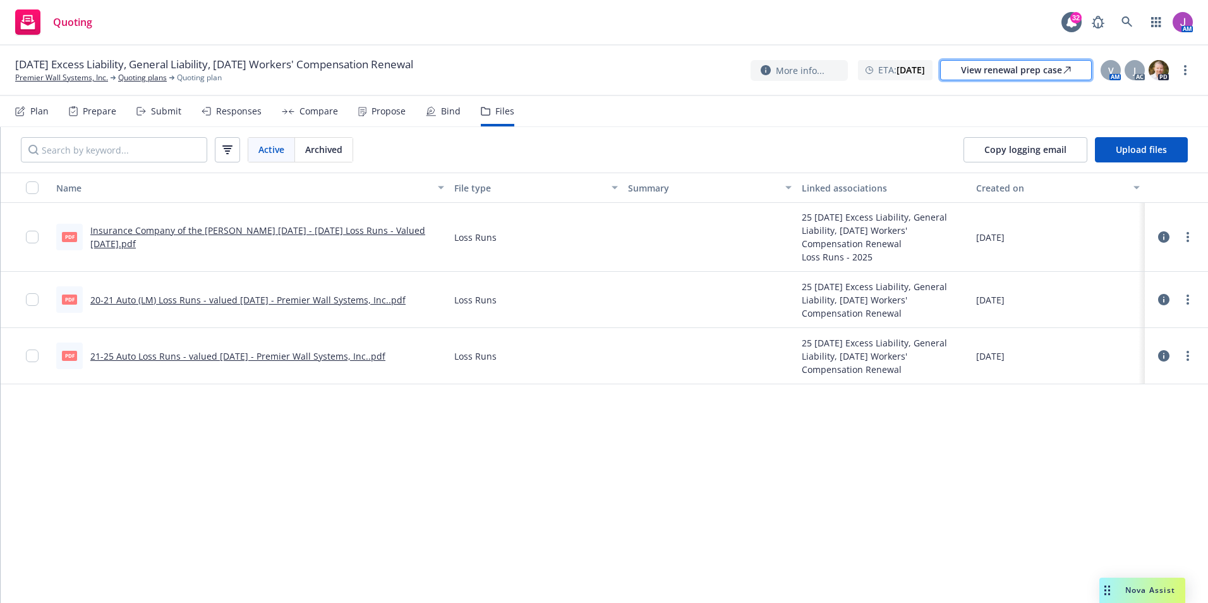
click at [980, 74] on div "View renewal prep case" at bounding box center [1016, 70] width 110 height 19
click at [79, 74] on link "Premier Wall Systems, Inc." at bounding box center [61, 77] width 93 height 11
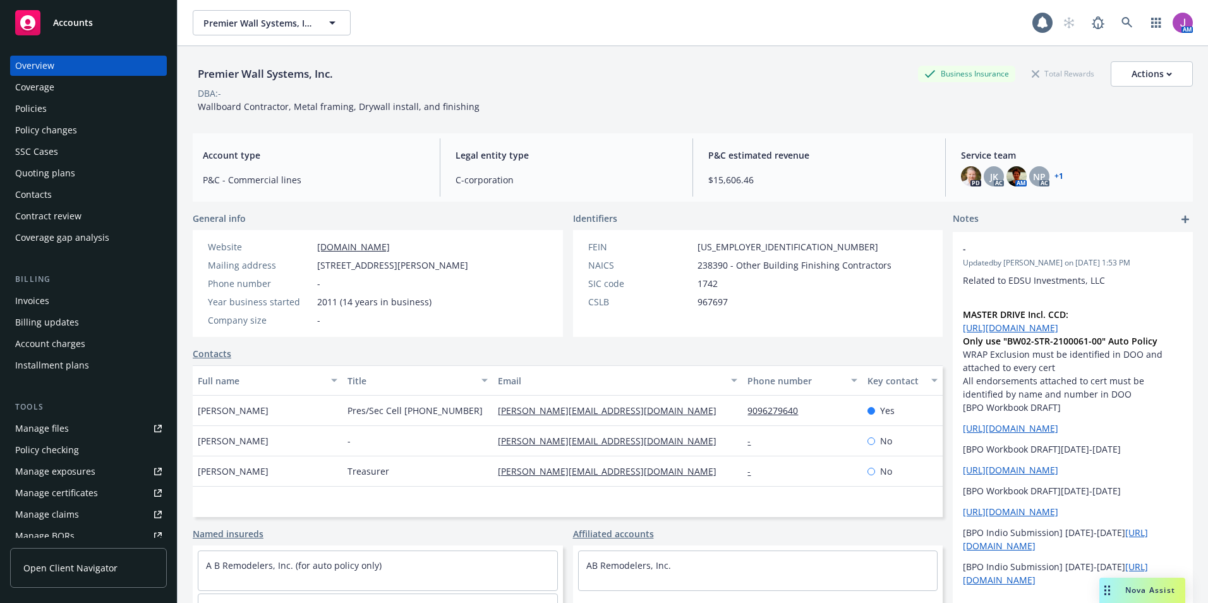
click at [40, 110] on div "Policies" at bounding box center [31, 109] width 32 height 20
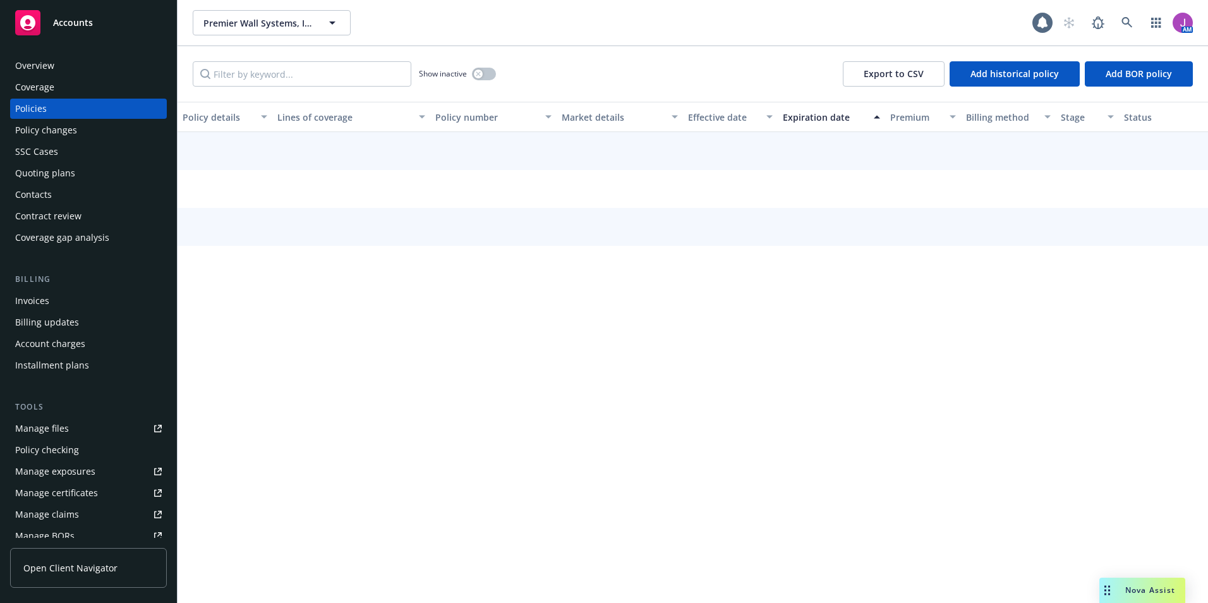
click at [280, 59] on div "Show inactive Export to CSV Add historical policy Add BOR policy" at bounding box center [693, 74] width 1031 height 56
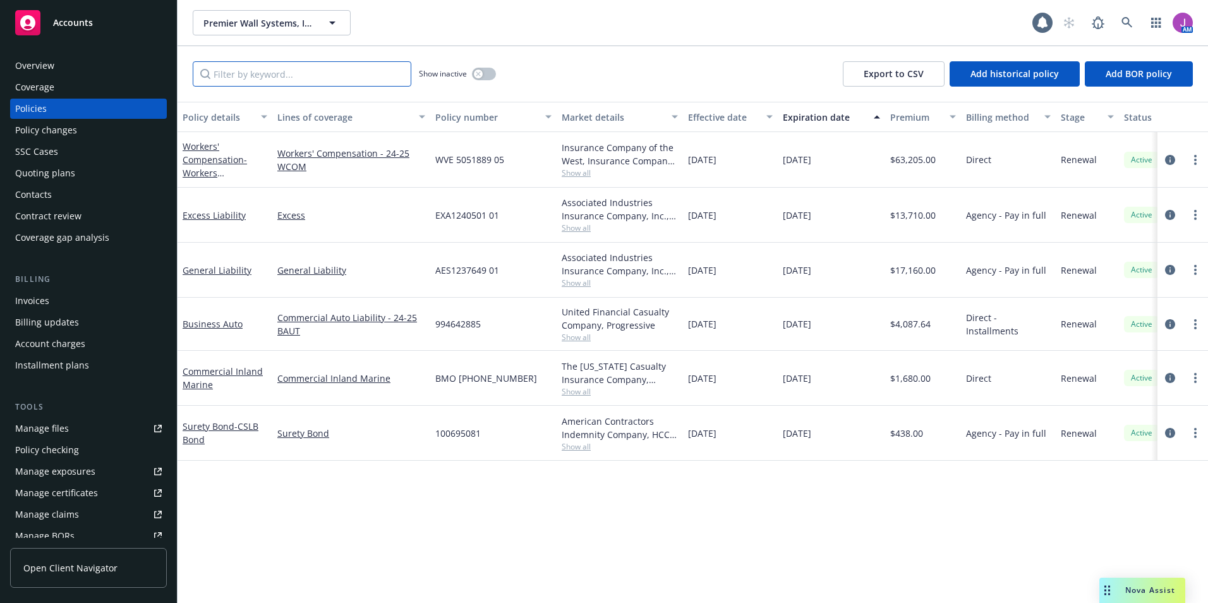
click at [280, 73] on input "Filter by keyword..." at bounding box center [302, 73] width 219 height 25
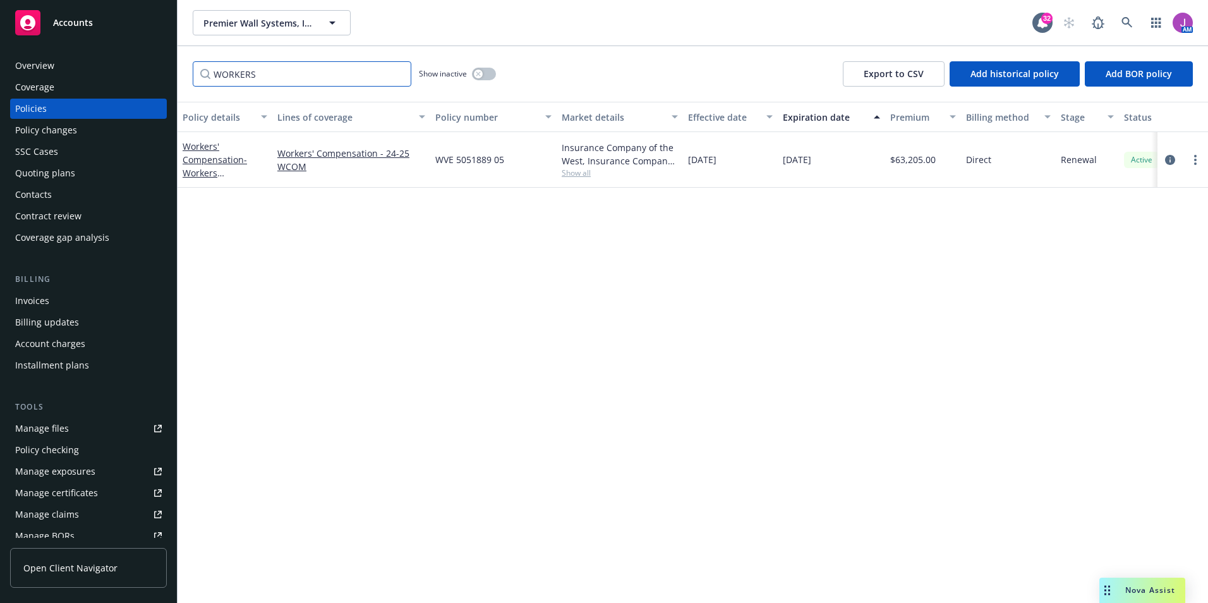
type input "WORKERS"
drag, startPoint x: 433, startPoint y: 163, endPoint x: 536, endPoint y: 168, distance: 103.1
click at [536, 168] on div "WVE 5051889 05" at bounding box center [493, 160] width 126 height 56
copy span "WVE 5051889 05"
drag, startPoint x: 887, startPoint y: 163, endPoint x: 952, endPoint y: 165, distance: 64.5
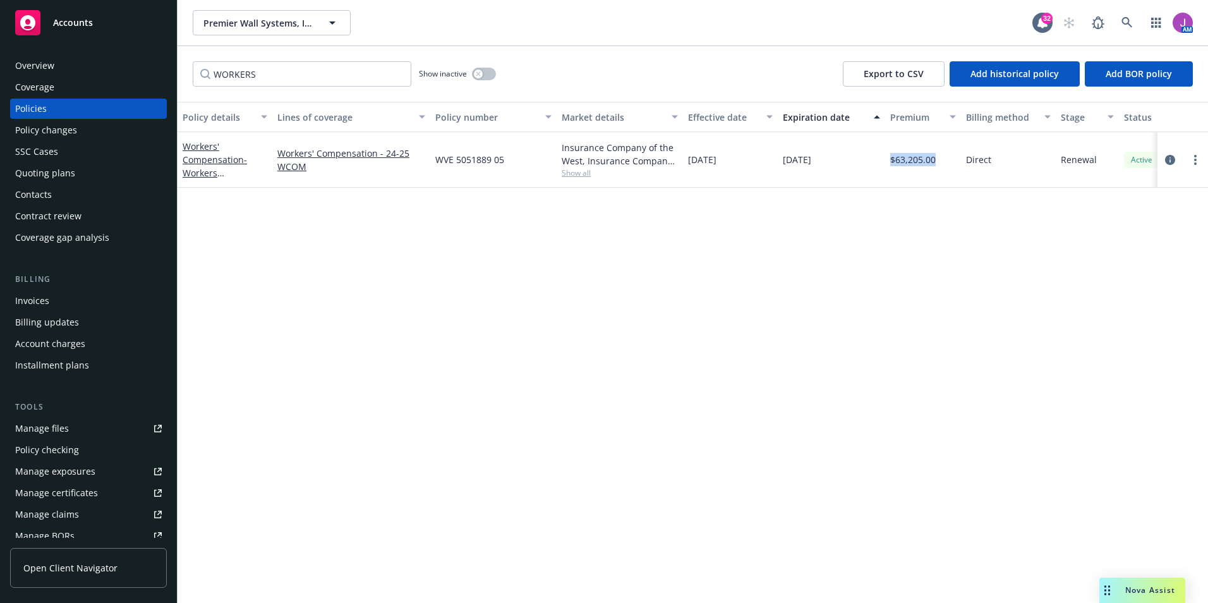
click at [952, 165] on div "$63,205.00" at bounding box center [923, 160] width 76 height 56
copy span "$63,205.00"
click at [232, 20] on span "Premier Wall Systems, Inc." at bounding box center [257, 22] width 109 height 13
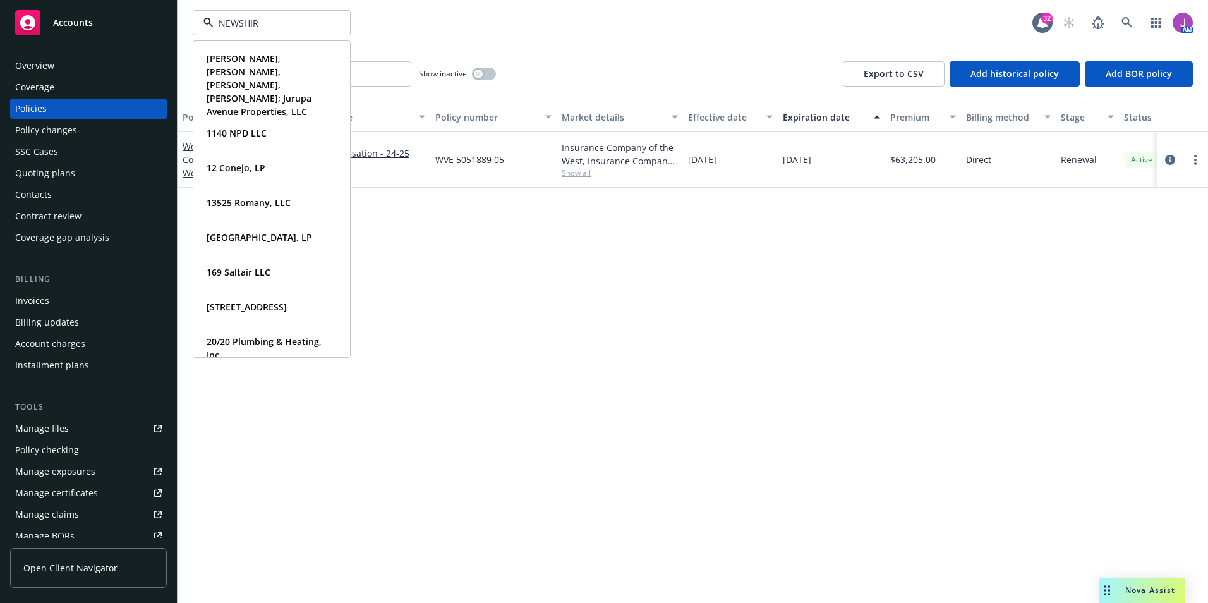
type input "NEWSHIRE"
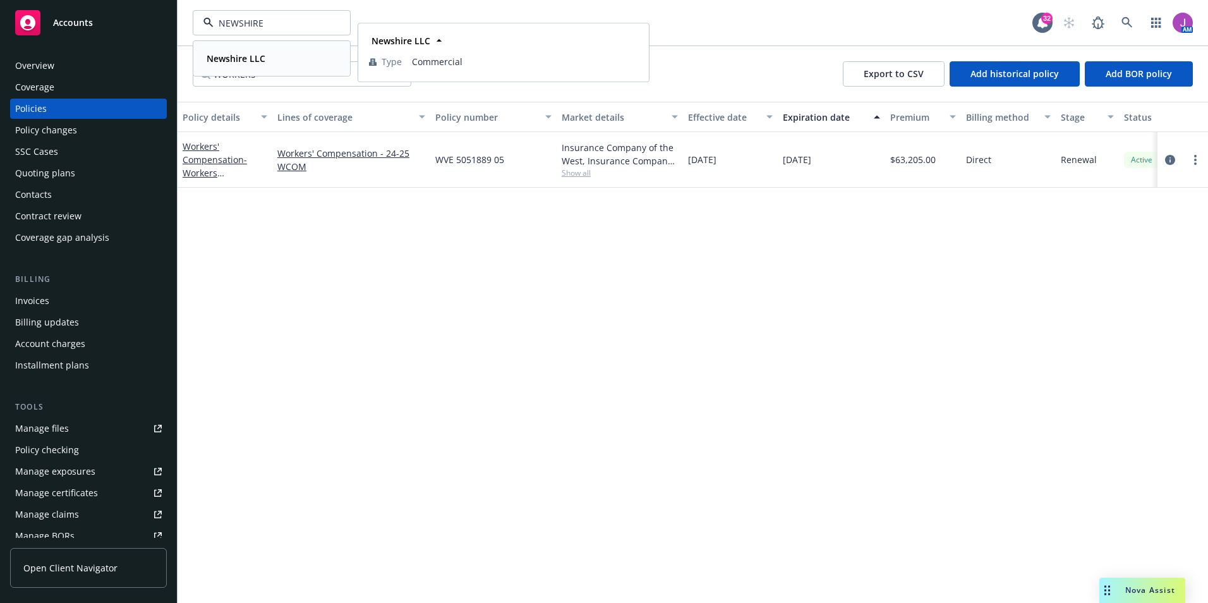
click at [265, 54] on div "Newshire LLC" at bounding box center [235, 58] width 66 height 18
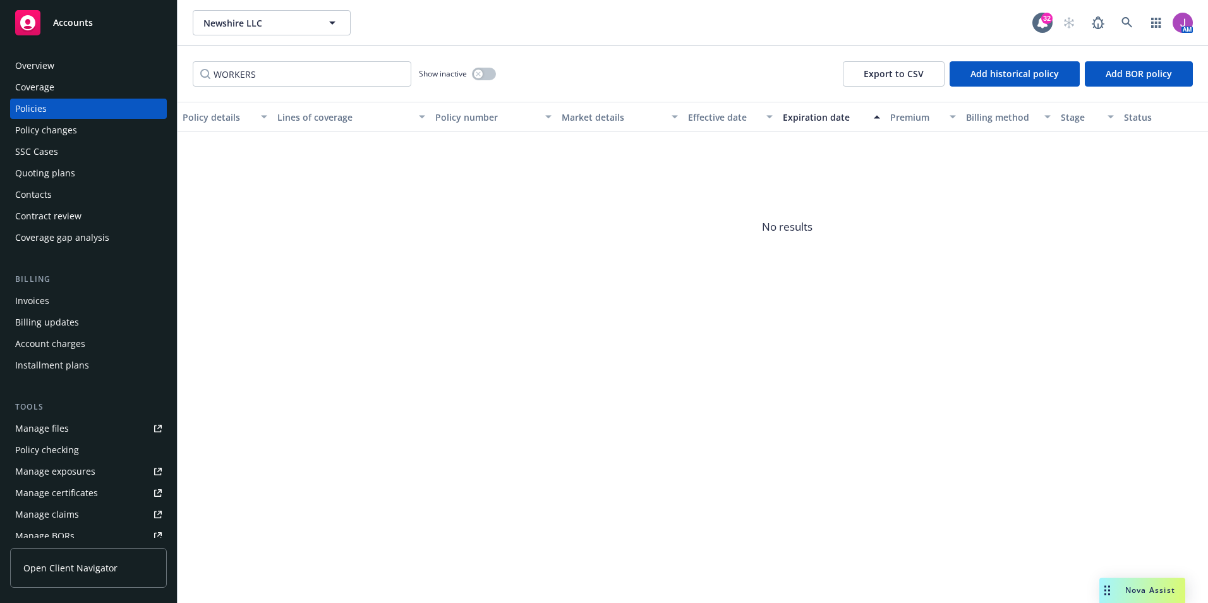
click at [20, 304] on div "Invoices" at bounding box center [32, 301] width 34 height 20
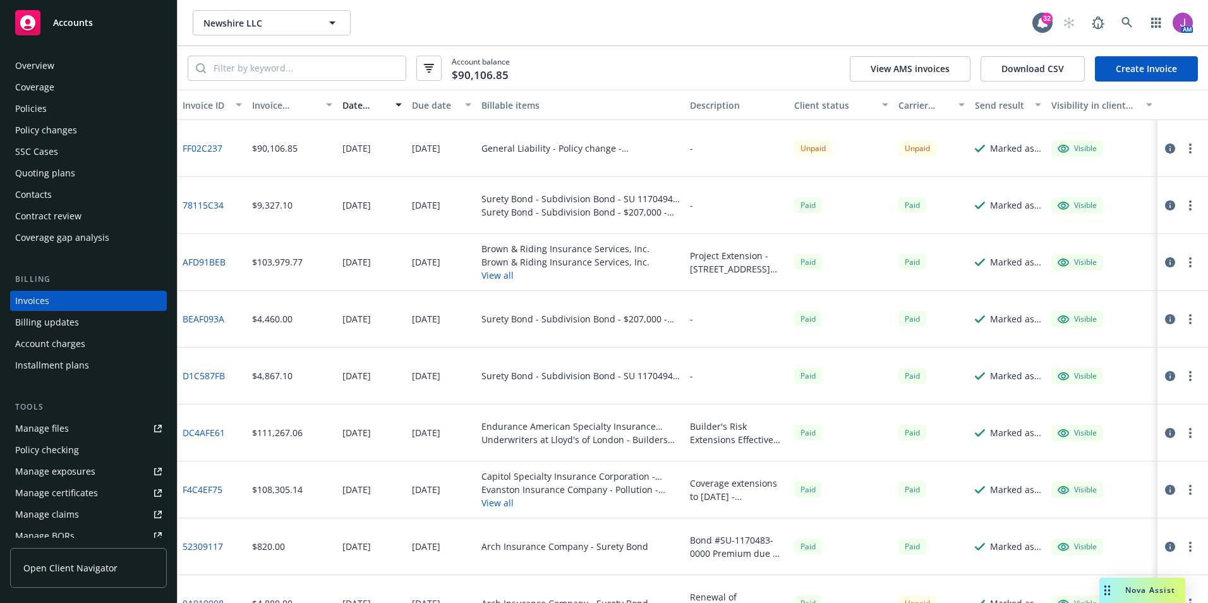
click at [212, 147] on link "FF02C237" at bounding box center [203, 148] width 40 height 13
click at [440, 68] on button "button" at bounding box center [428, 68] width 25 height 25
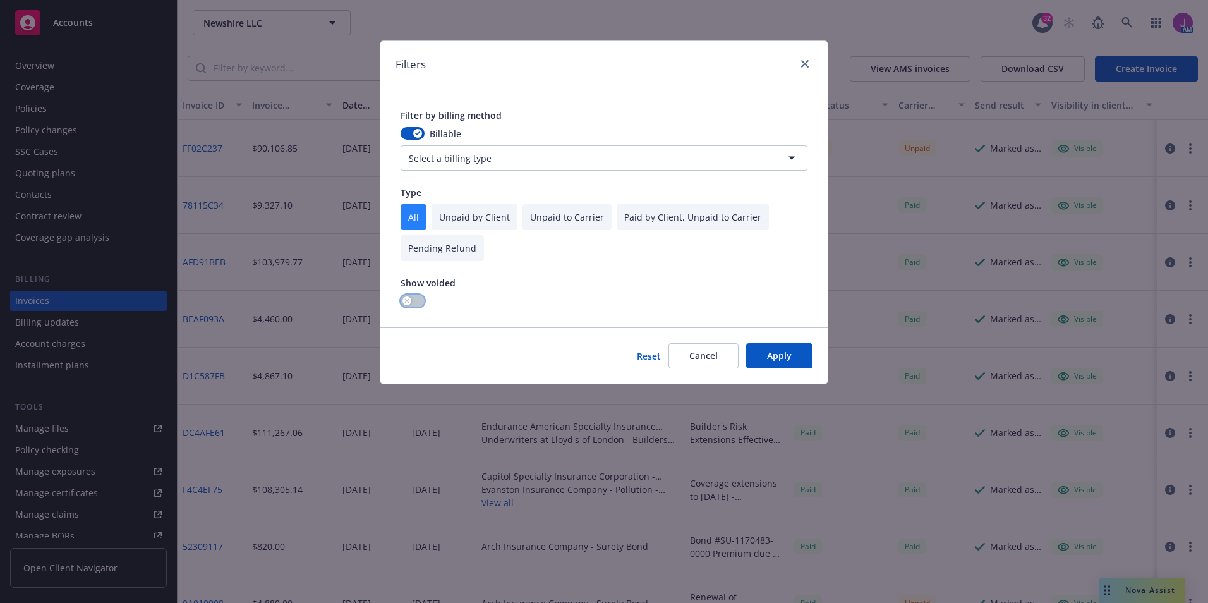
click at [414, 294] on button "button" at bounding box center [413, 300] width 24 height 13
click at [773, 359] on button "Apply" at bounding box center [779, 355] width 66 height 25
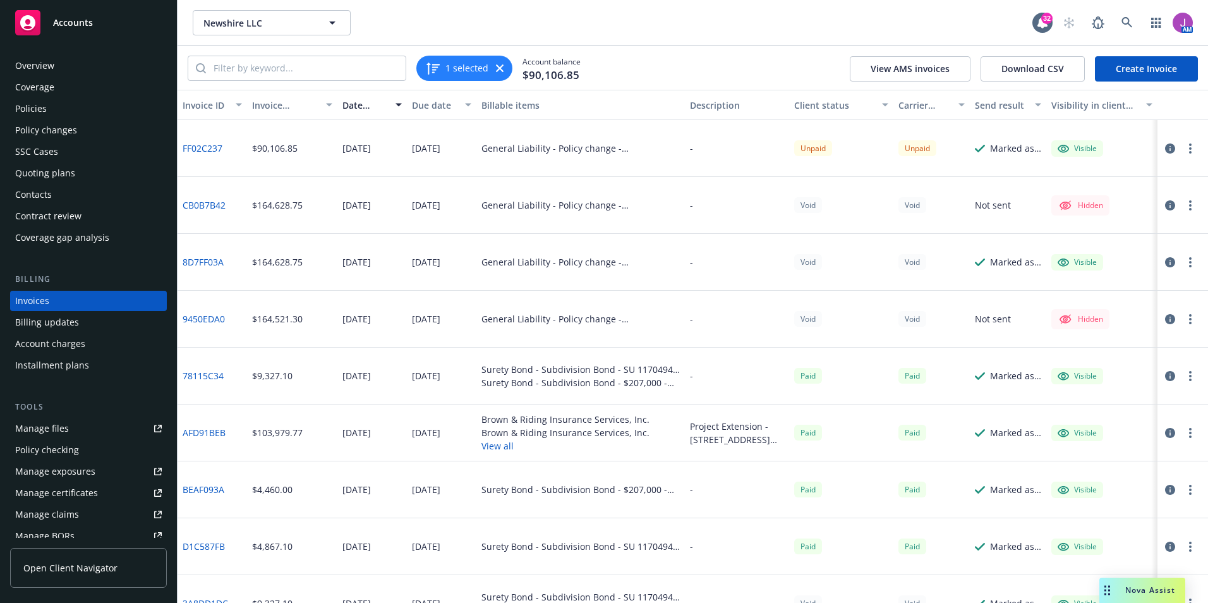
click at [69, 70] on div "Overview" at bounding box center [88, 66] width 147 height 20
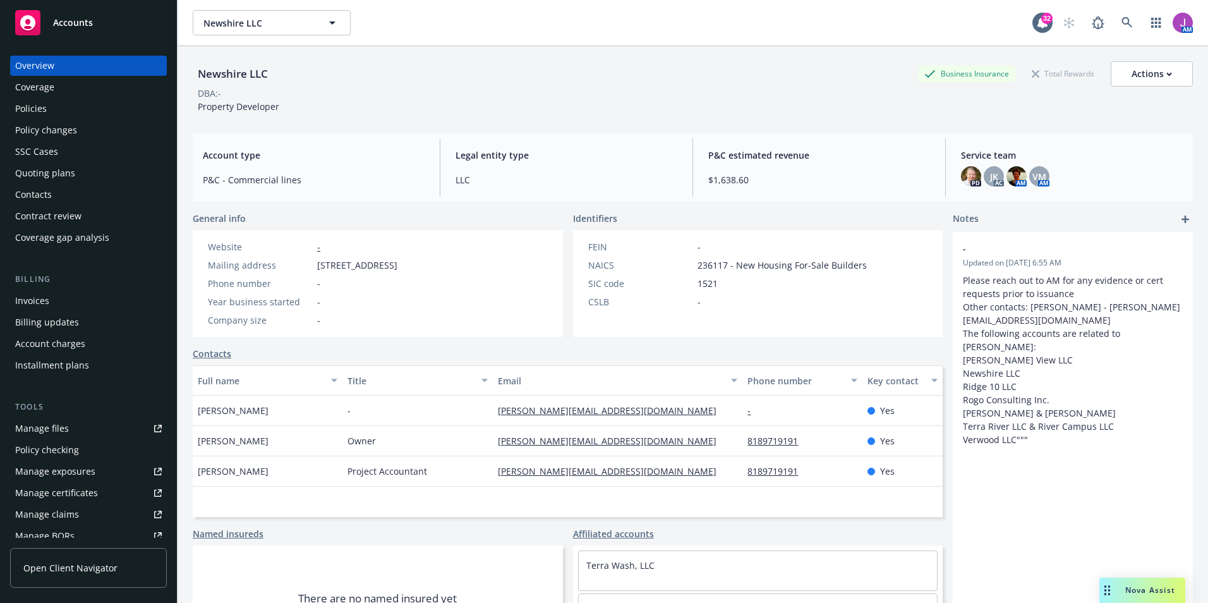
click at [75, 174] on div "Quoting plans" at bounding box center [88, 173] width 147 height 20
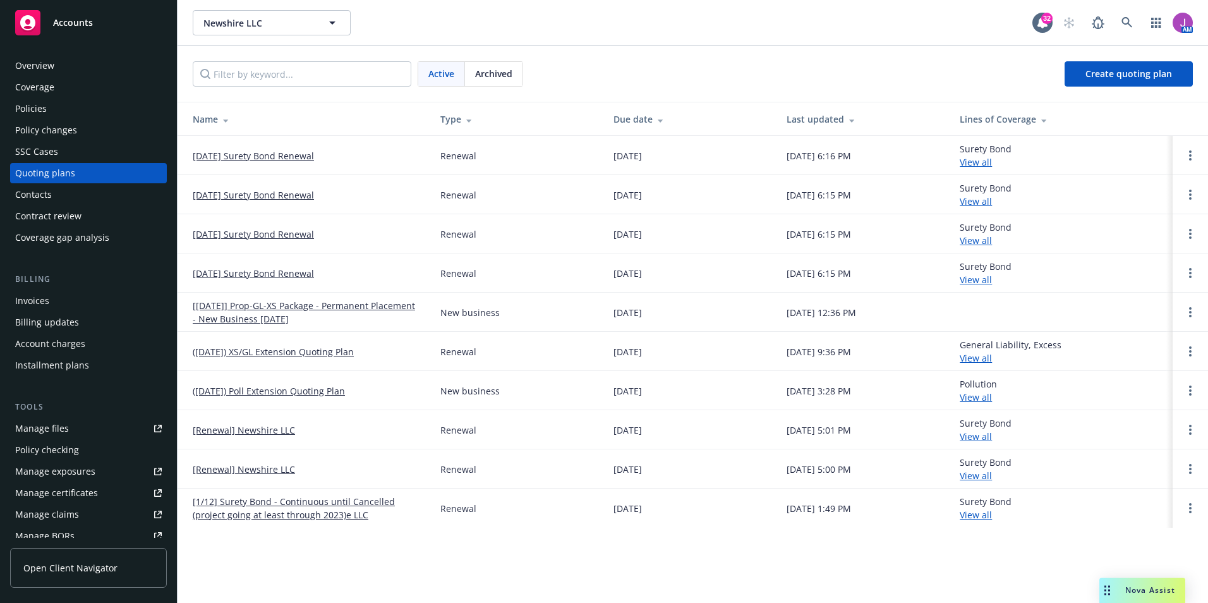
click at [65, 308] on div "Invoices" at bounding box center [88, 301] width 147 height 20
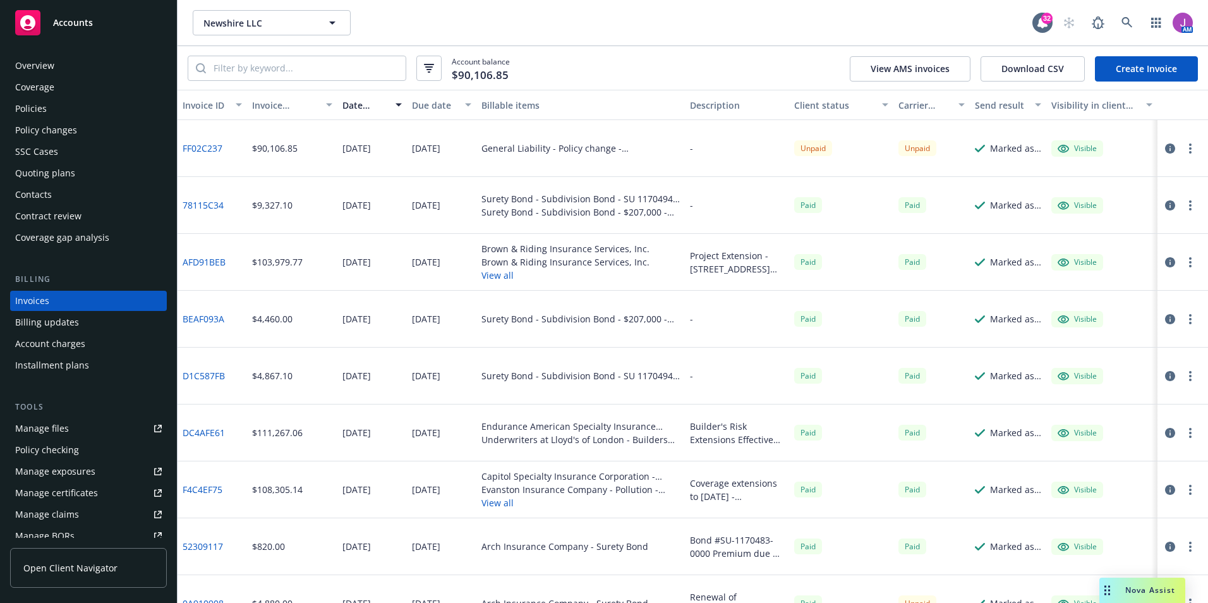
click at [685, 149] on div "-" at bounding box center [737, 148] width 104 height 57
click at [1165, 147] on icon "button" at bounding box center [1170, 148] width 10 height 10
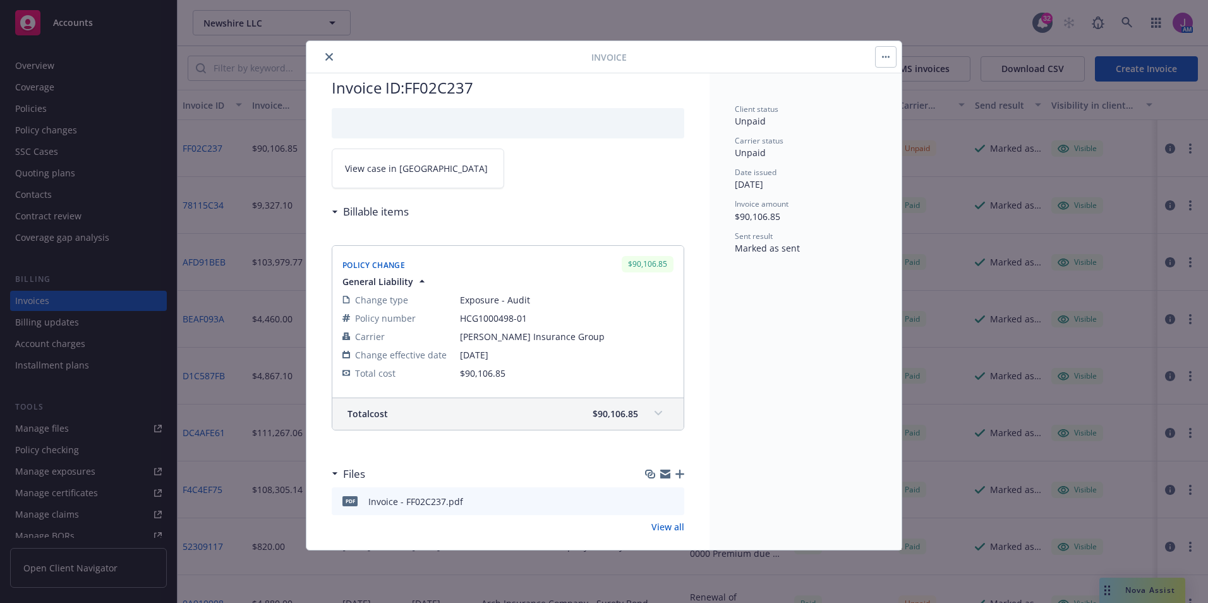
scroll to position [40, 0]
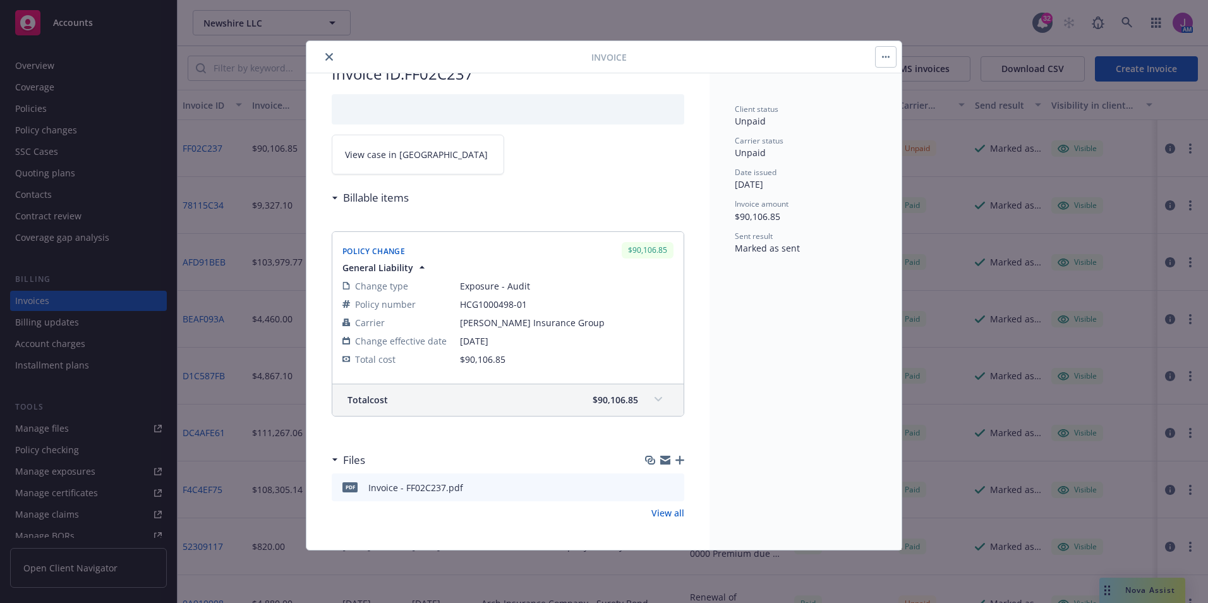
click at [669, 512] on link "View all" at bounding box center [668, 512] width 33 height 13
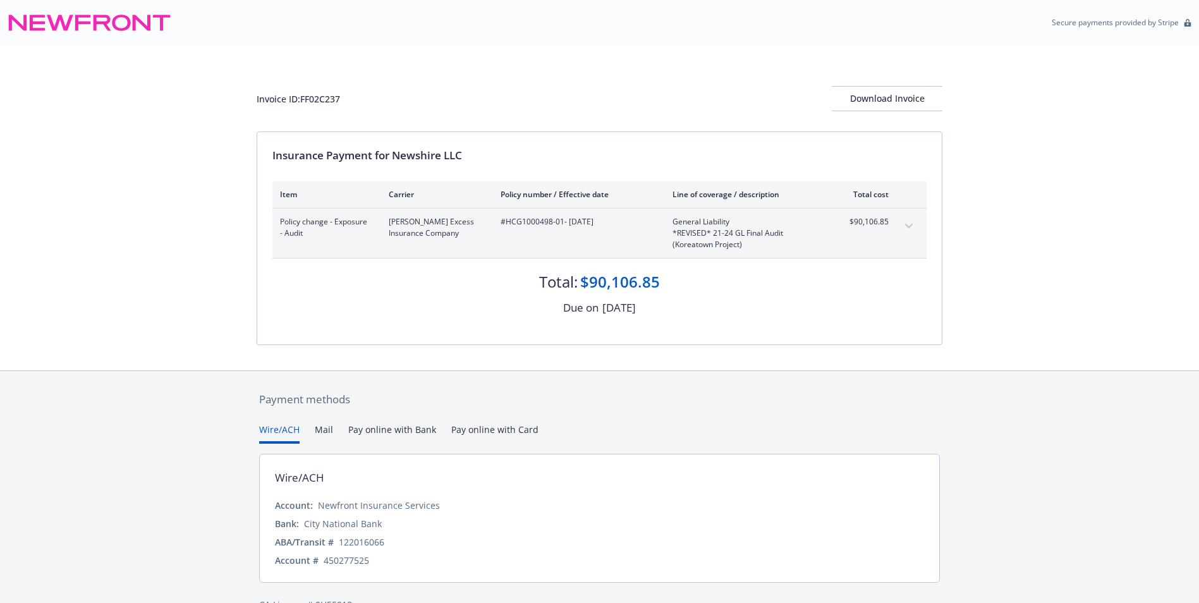
click at [907, 224] on icon "expand content" at bounding box center [909, 226] width 8 height 5
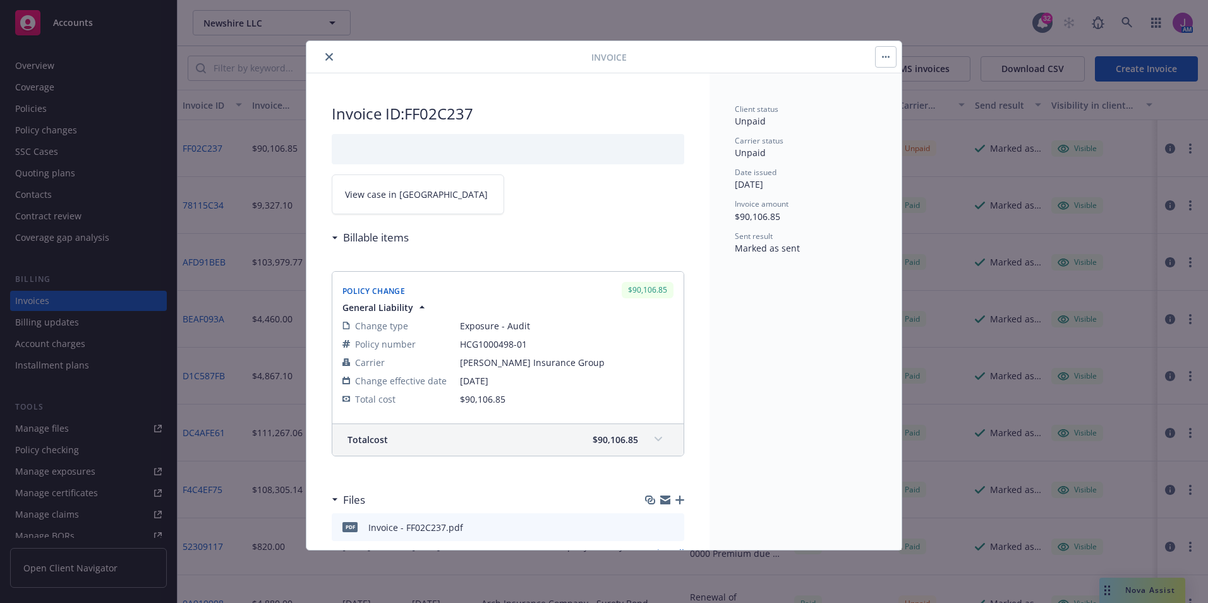
click at [413, 191] on link "View case in [GEOGRAPHIC_DATA]" at bounding box center [418, 194] width 173 height 40
click at [329, 54] on icon "close" at bounding box center [329, 57] width 8 height 8
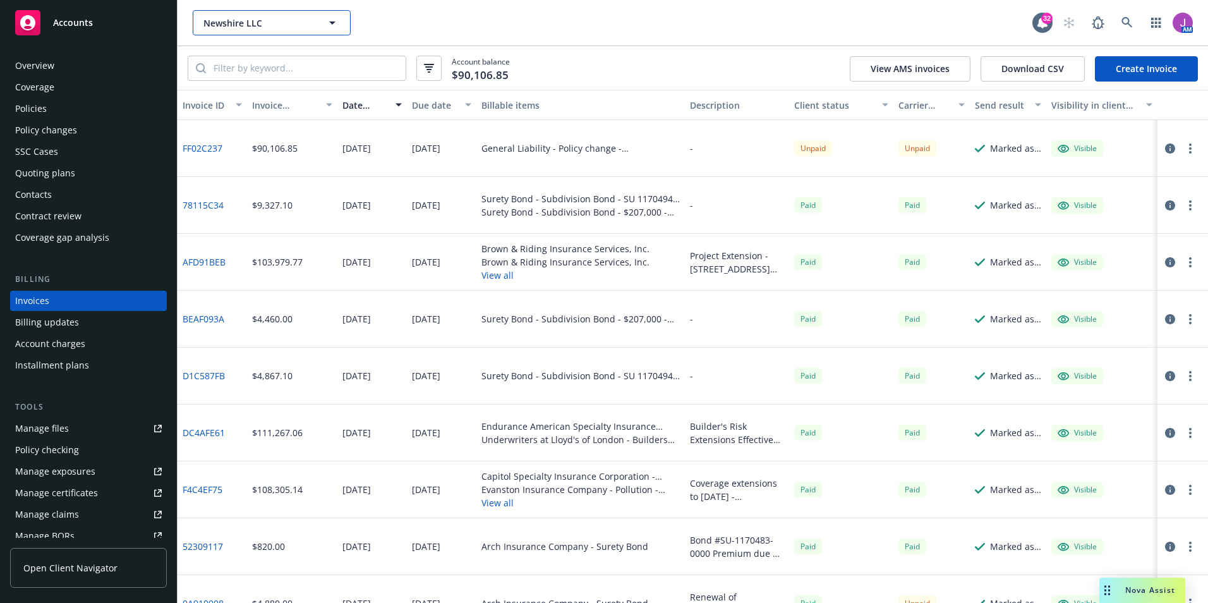
click at [269, 30] on button "Newshire LLC" at bounding box center [272, 22] width 158 height 25
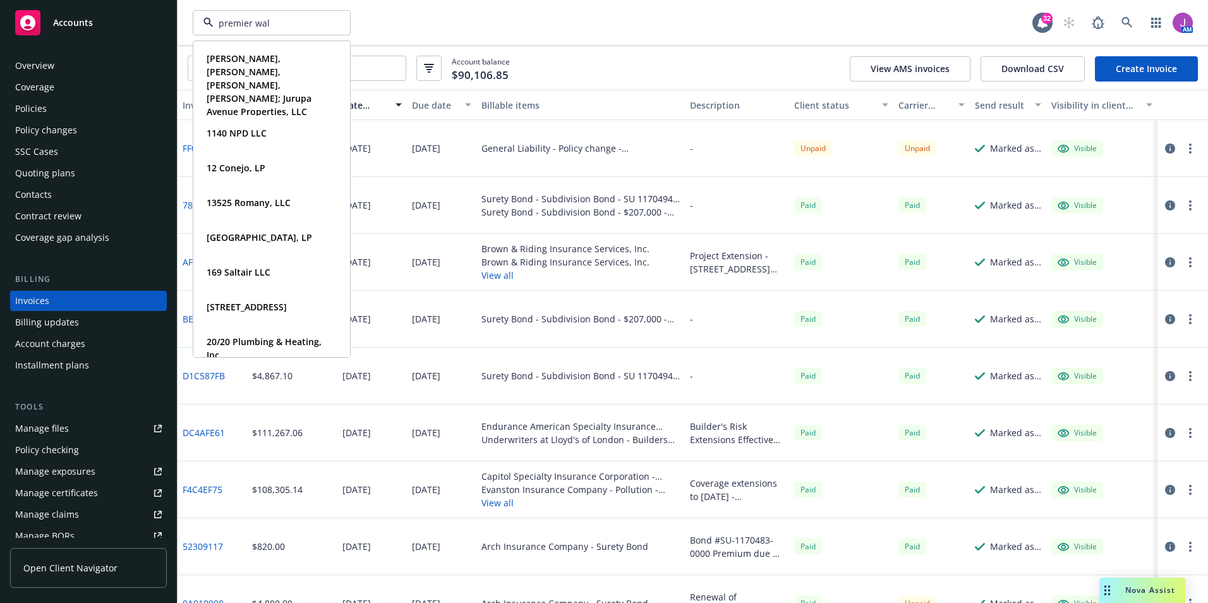
type input "premier wall"
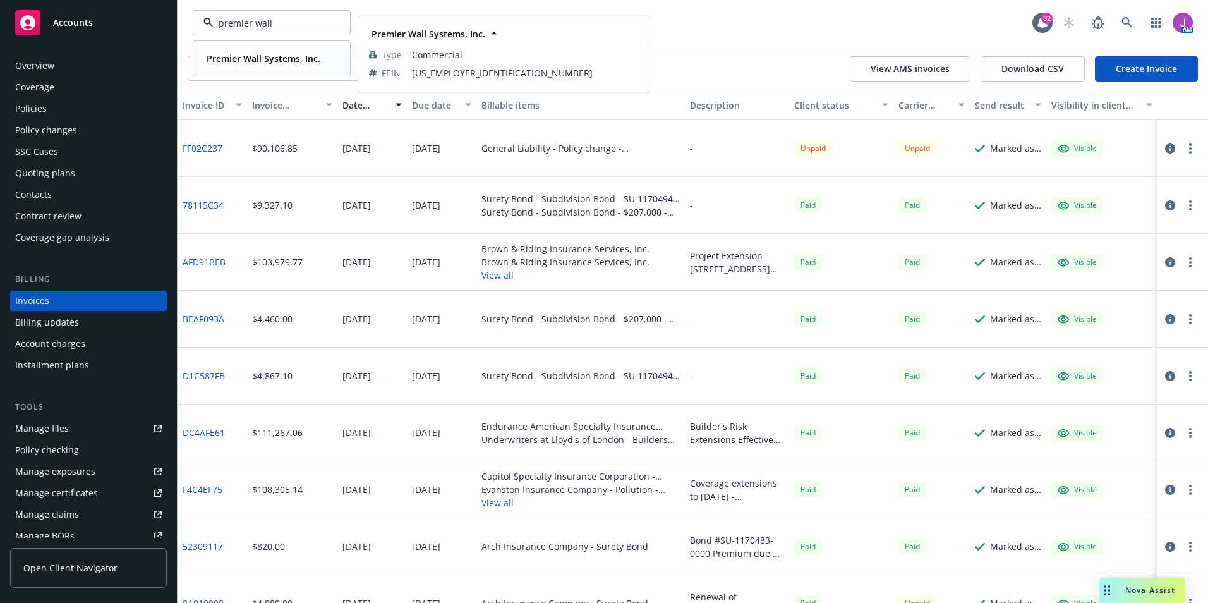
click at [250, 47] on div "Premier Wall Systems, Inc. Type Commercial FEIN [US_EMPLOYER_IDENTIFICATION_NUM…" at bounding box center [271, 58] width 155 height 33
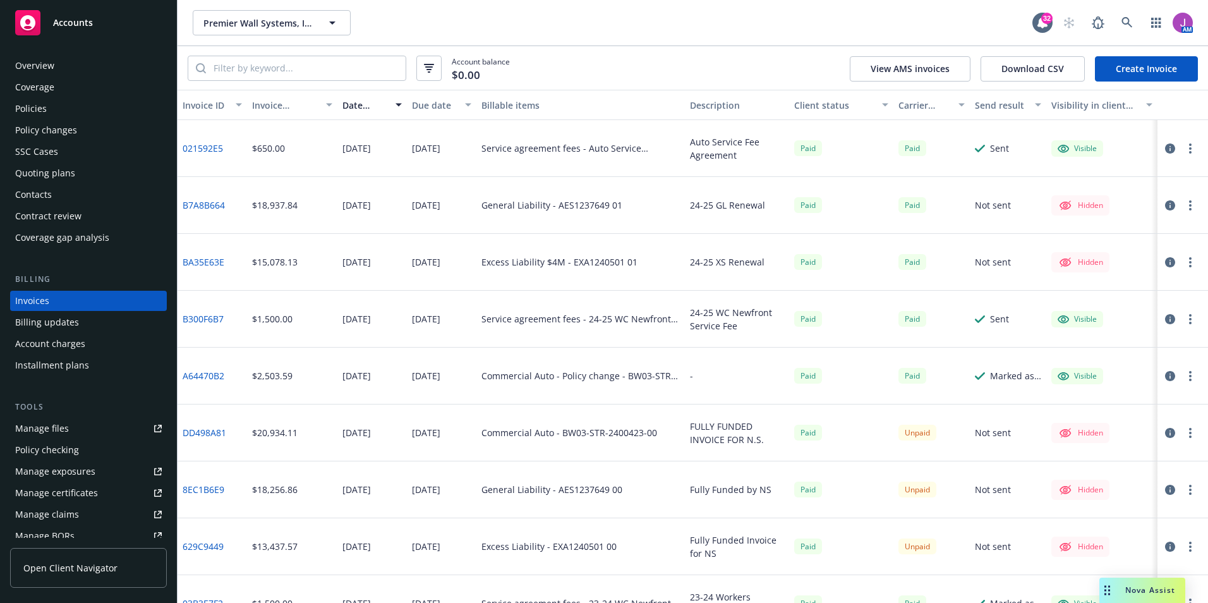
click at [61, 107] on div "Policies" at bounding box center [88, 109] width 147 height 20
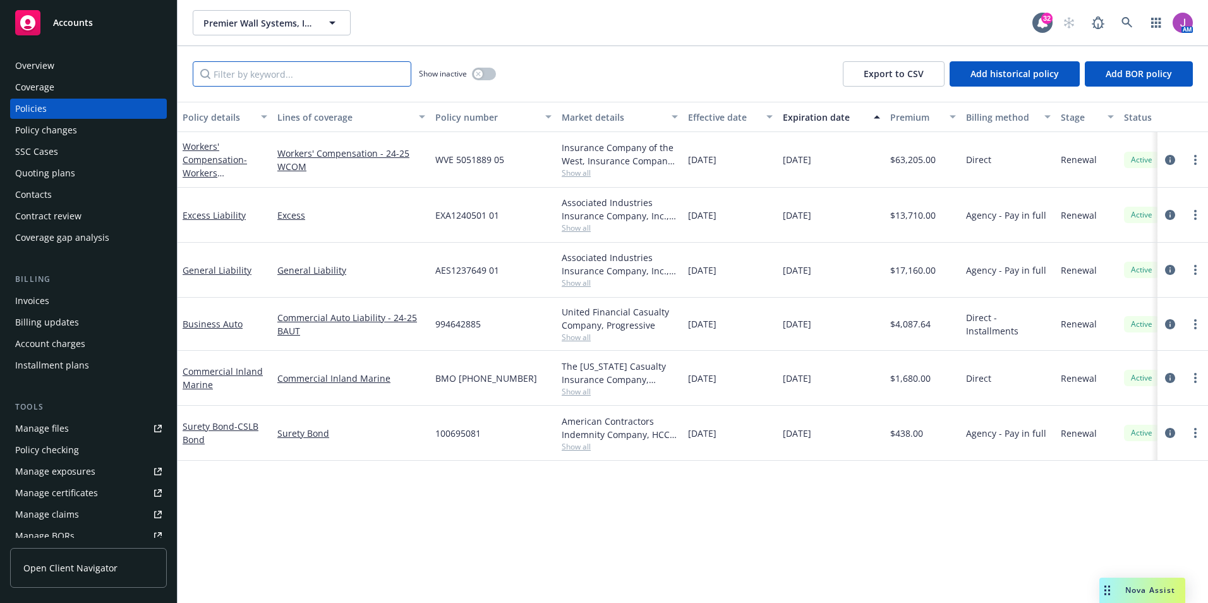
click at [289, 73] on input "Filter by keyword..." at bounding box center [302, 73] width 219 height 25
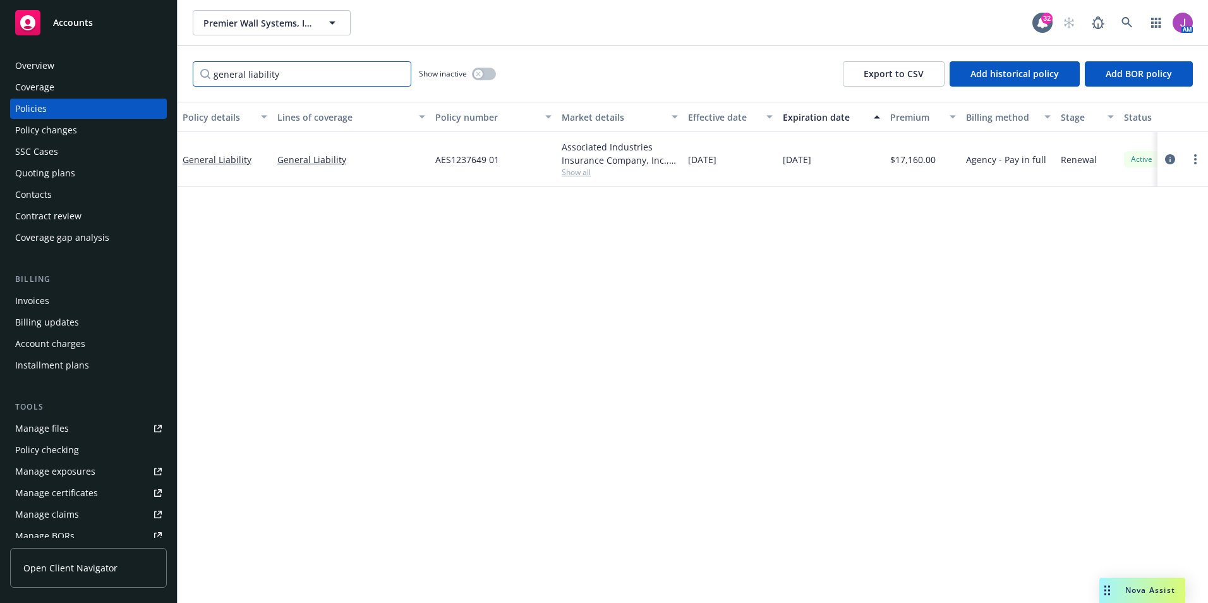
type input "general liability"
click at [479, 65] on div "Show inactive" at bounding box center [457, 73] width 77 height 25
click at [482, 70] on button "button" at bounding box center [484, 74] width 24 height 13
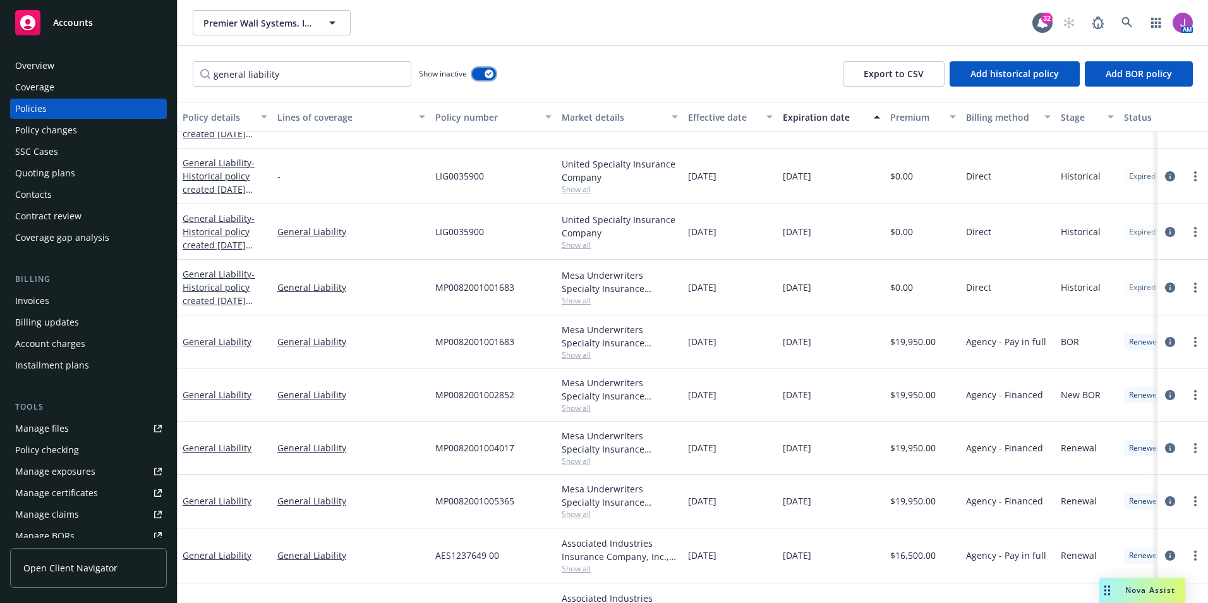
scroll to position [387, 0]
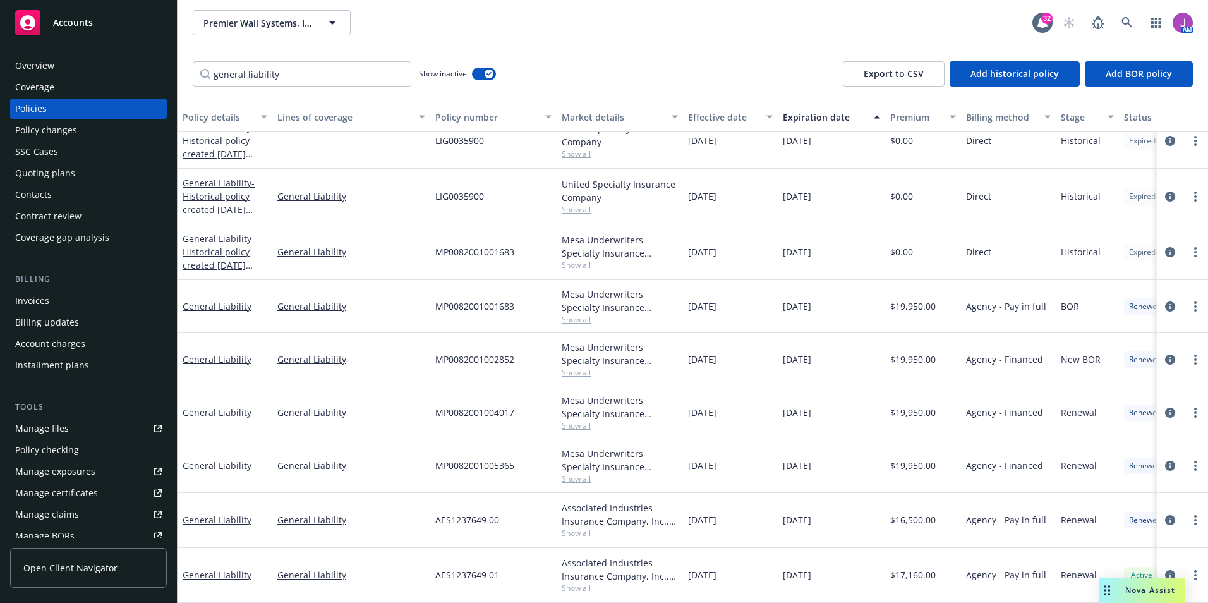
click at [569, 420] on span "Show all" at bounding box center [620, 425] width 116 height 11
click at [522, 386] on div "MP0082001004017" at bounding box center [493, 412] width 126 height 53
drag, startPoint x: 302, startPoint y: 75, endPoint x: 59, endPoint y: 68, distance: 243.4
click at [59, 68] on div "Accounts Overview Coverage Policies Policy changes SSC Cases Quoting plans Cont…" at bounding box center [604, 301] width 1208 height 603
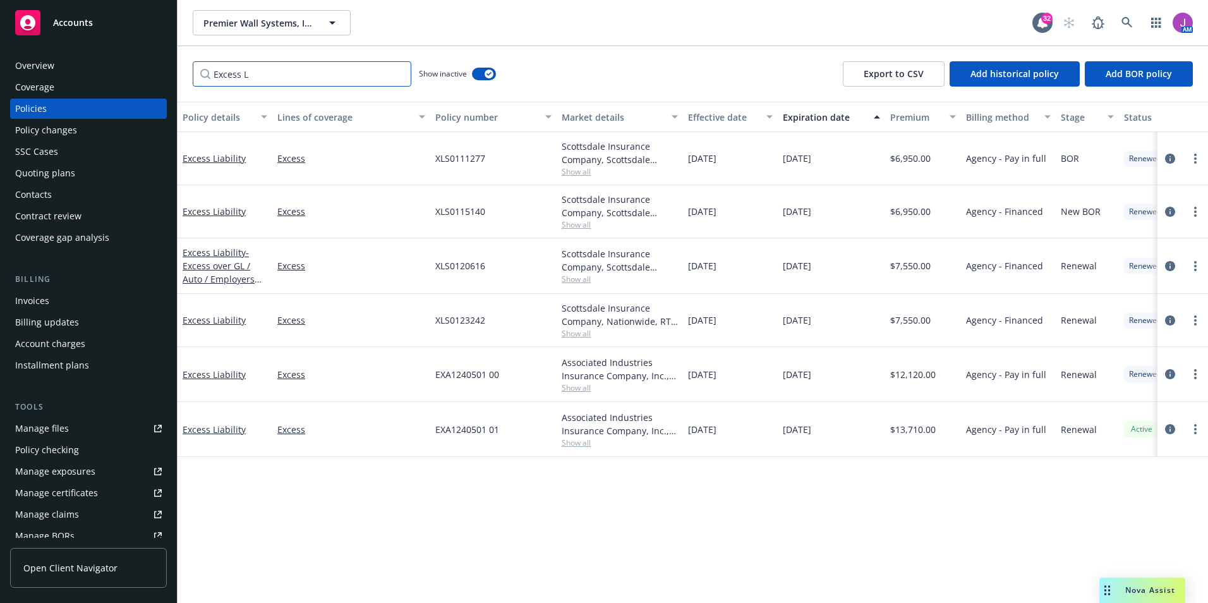
scroll to position [0, 0]
type input "Excess Liability"
click at [41, 173] on div "Quoting plans" at bounding box center [45, 173] width 60 height 20
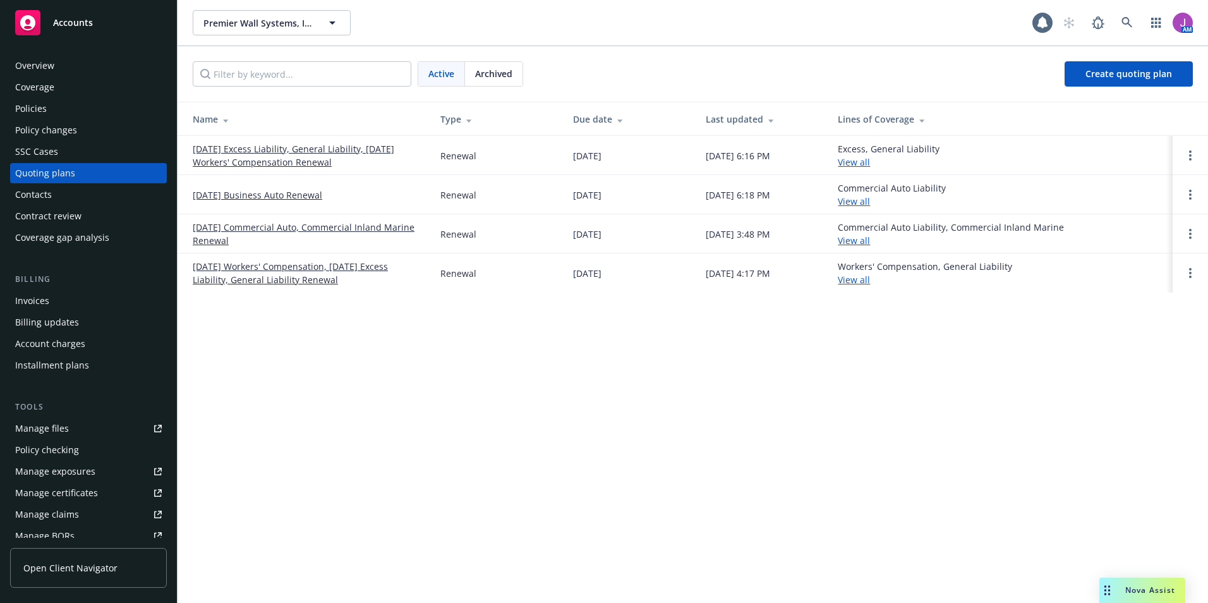
click at [248, 161] on link "[DATE] Excess Liability, General Liability, [DATE] Workers' Compensation Renewal" at bounding box center [306, 155] width 227 height 27
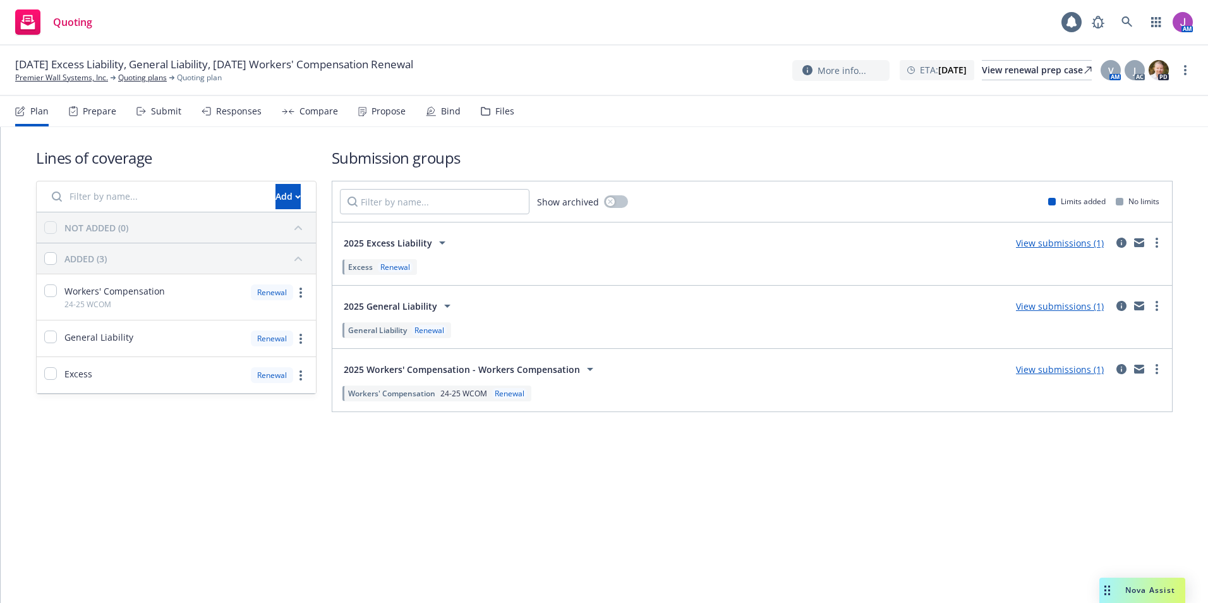
click at [506, 113] on div "Files" at bounding box center [504, 111] width 19 height 10
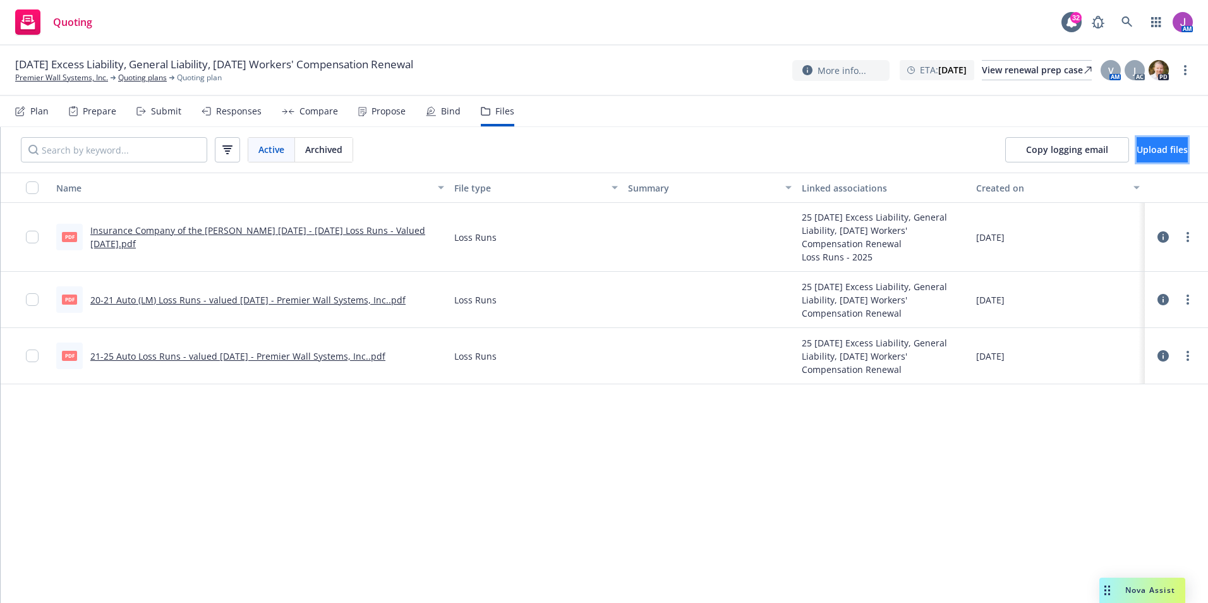
click at [1143, 150] on span "Upload files" at bounding box center [1162, 149] width 51 height 12
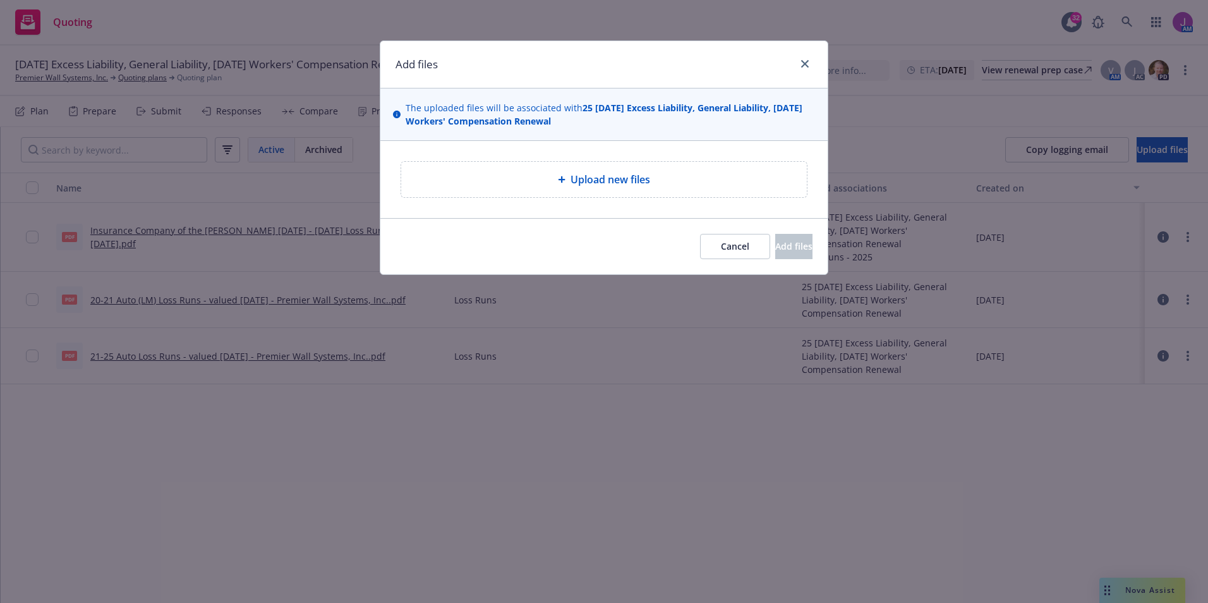
click at [596, 182] on span "Upload new files" at bounding box center [611, 179] width 80 height 15
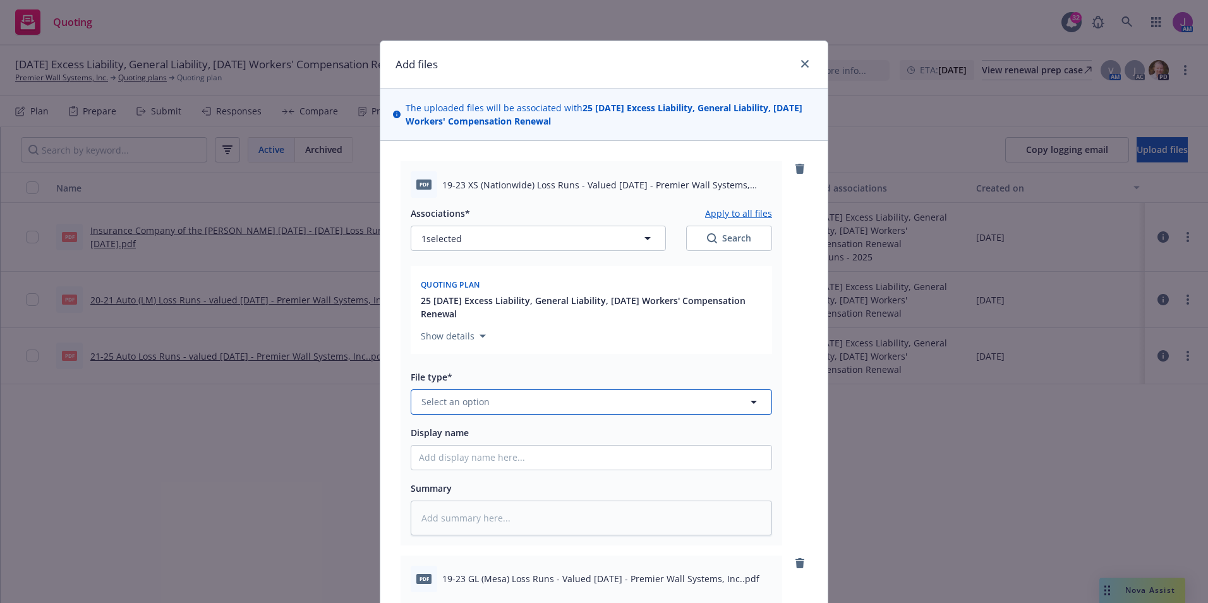
click at [498, 407] on button "Select an option" at bounding box center [591, 401] width 361 height 25
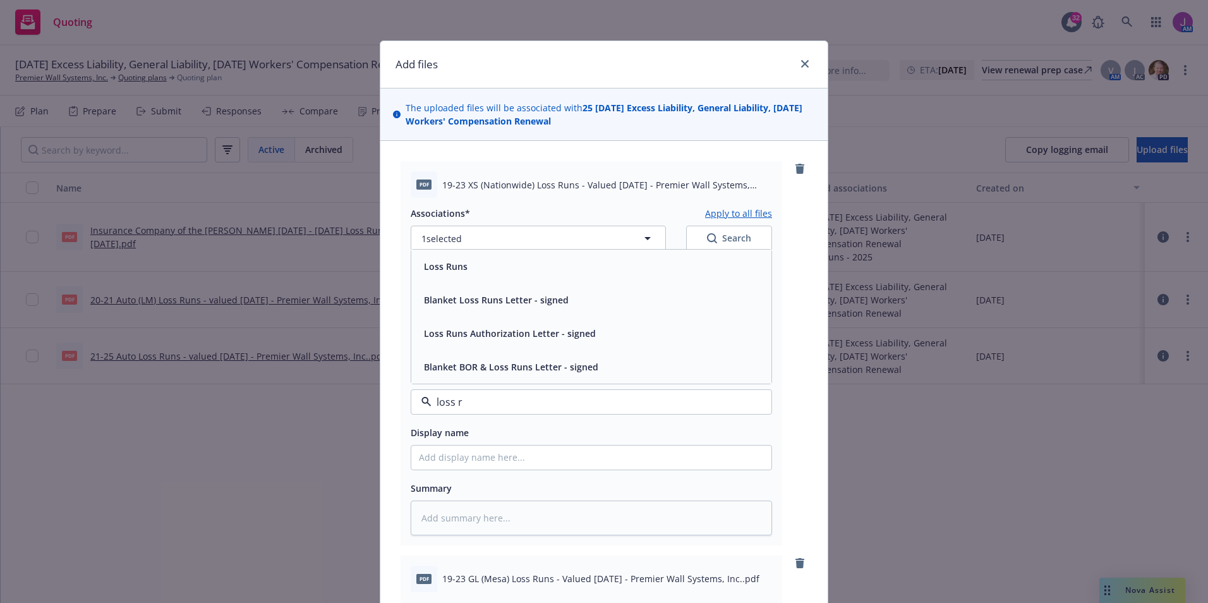
type input "loss ru"
click at [485, 270] on div "Loss Runs" at bounding box center [591, 266] width 345 height 18
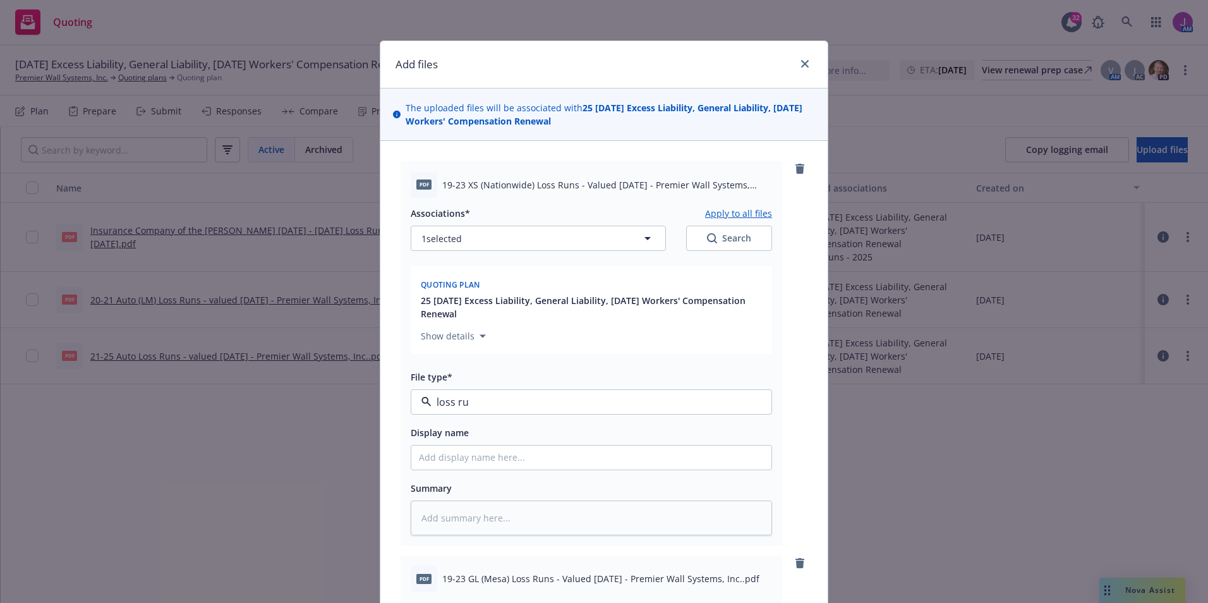
type textarea "x"
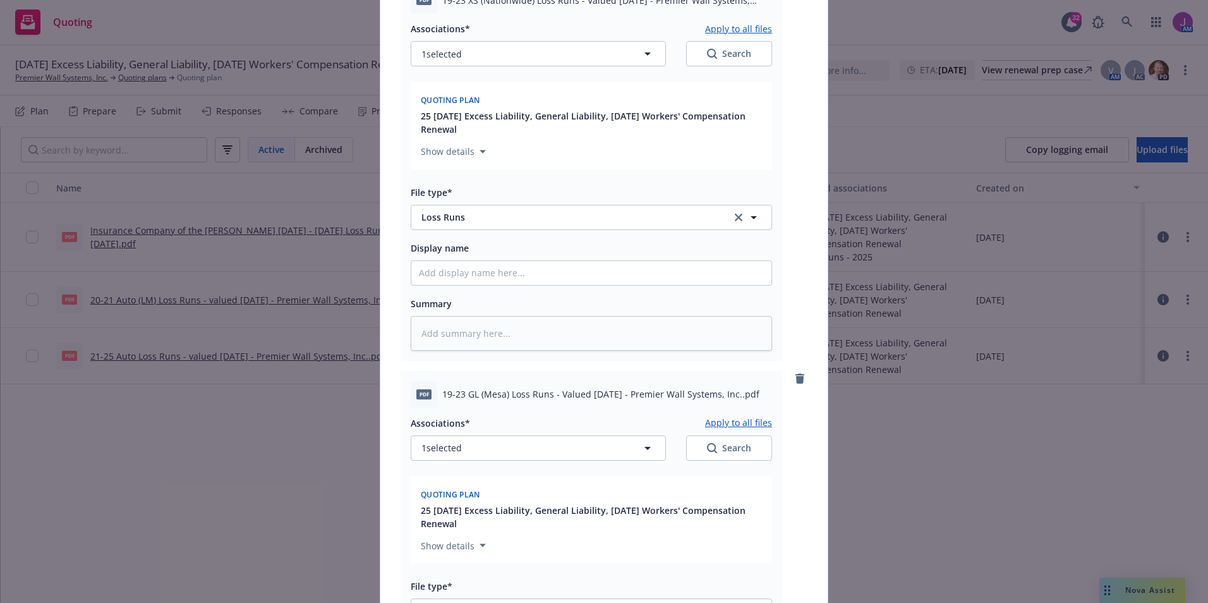
scroll to position [316, 0]
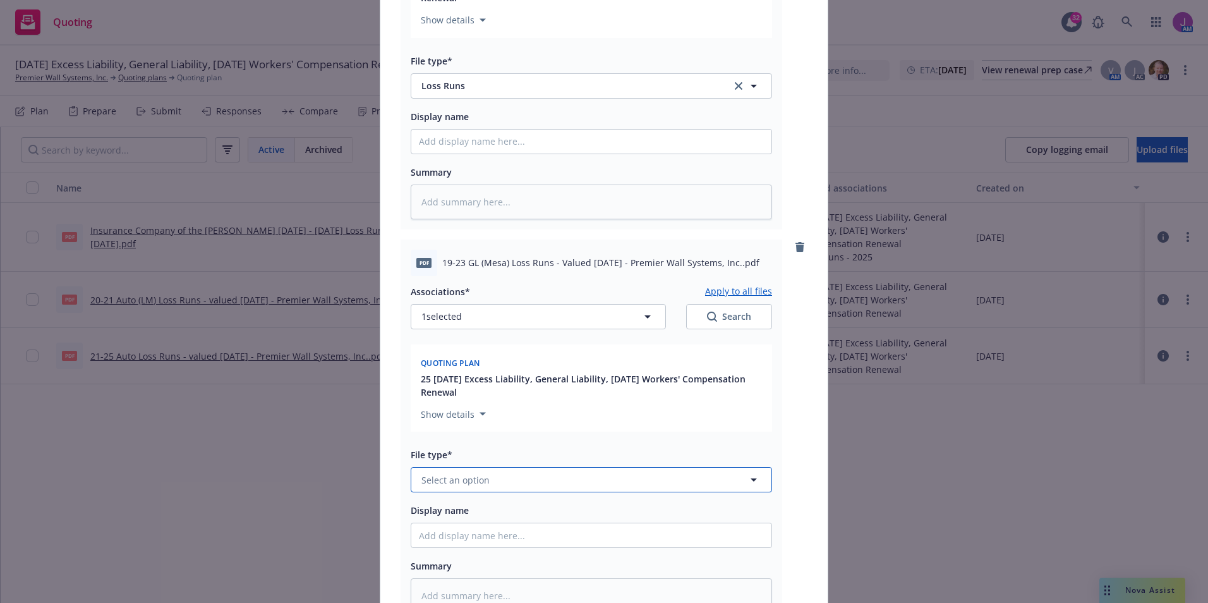
click at [473, 480] on span "Select an option" at bounding box center [455, 479] width 68 height 13
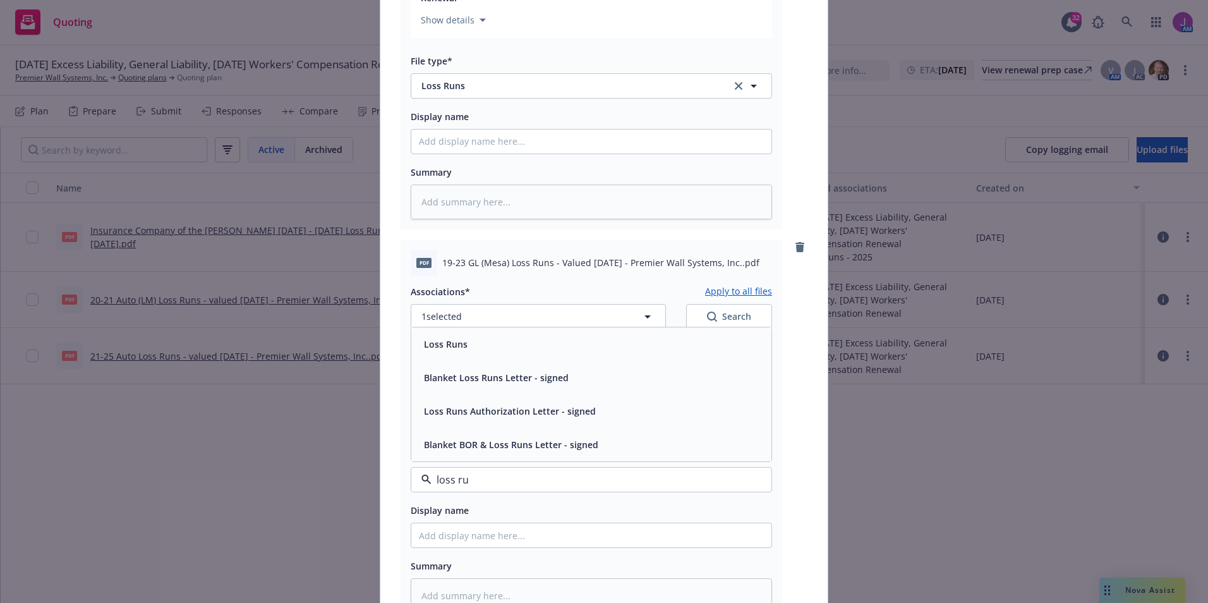
type input "loss run"
click at [447, 344] on span "Loss Runs" at bounding box center [446, 343] width 44 height 13
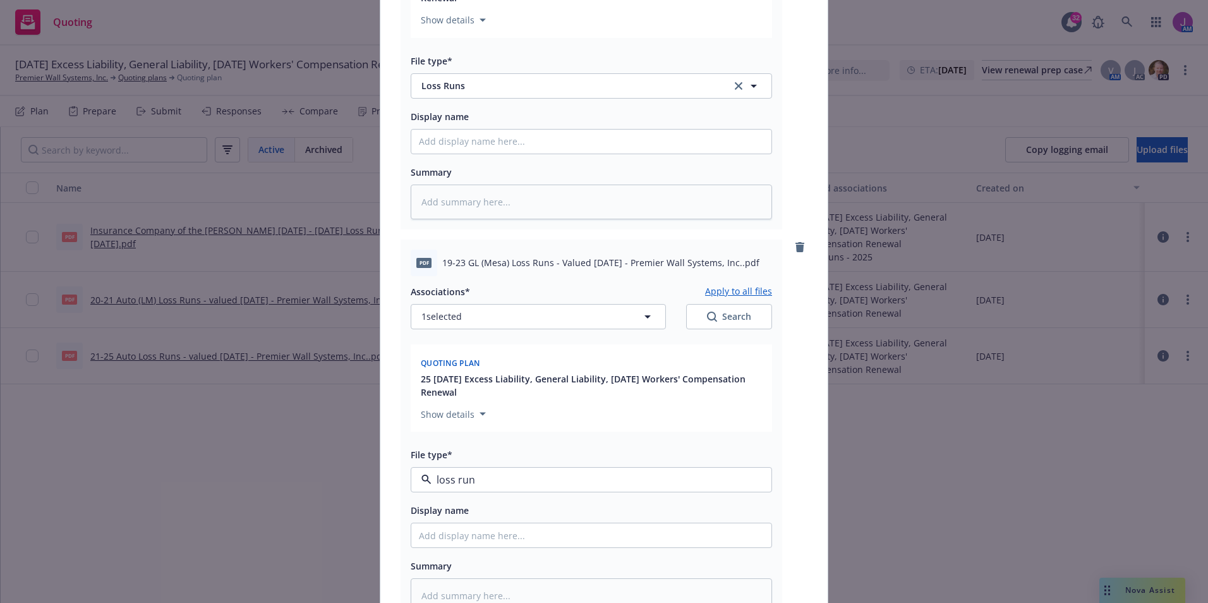
type textarea "x"
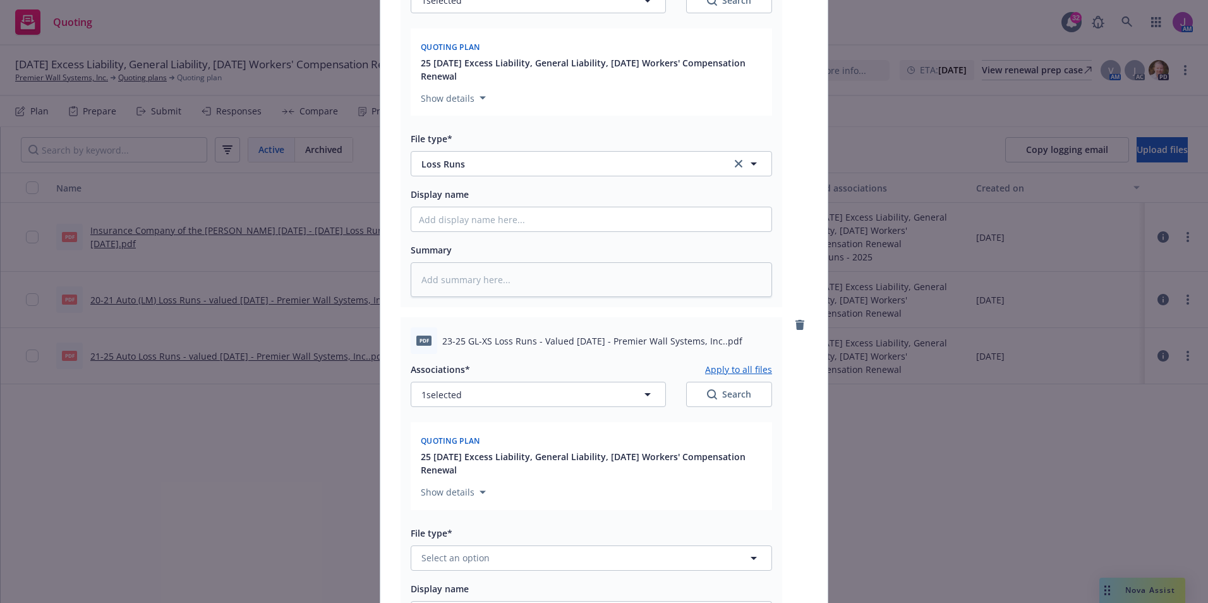
scroll to position [758, 0]
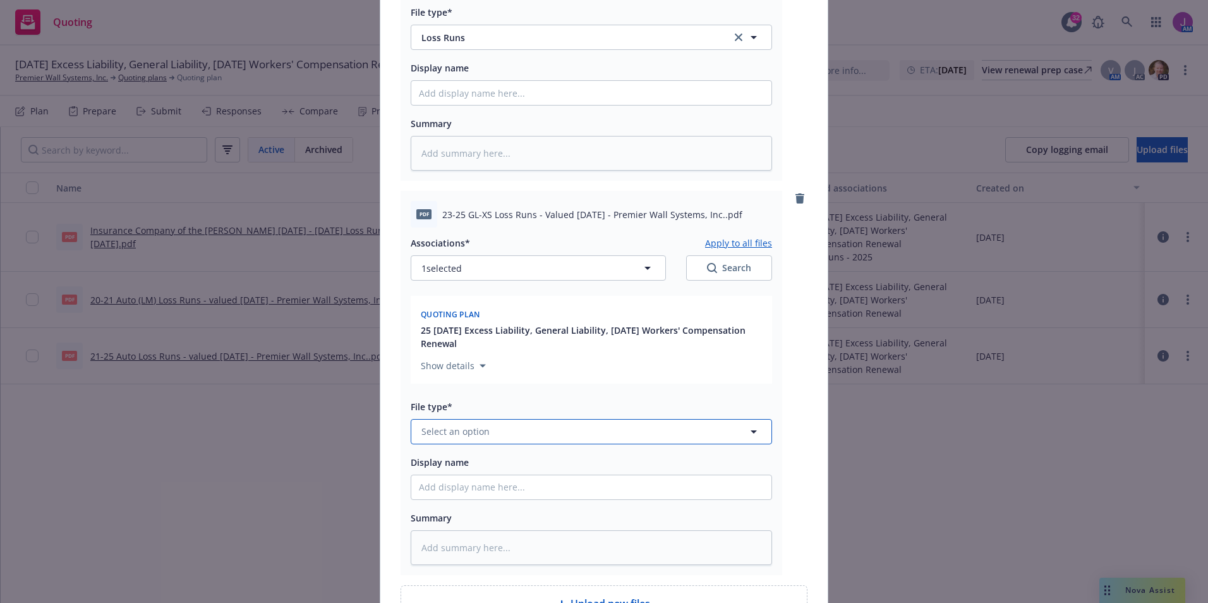
click at [470, 437] on span "Select an option" at bounding box center [455, 431] width 68 height 13
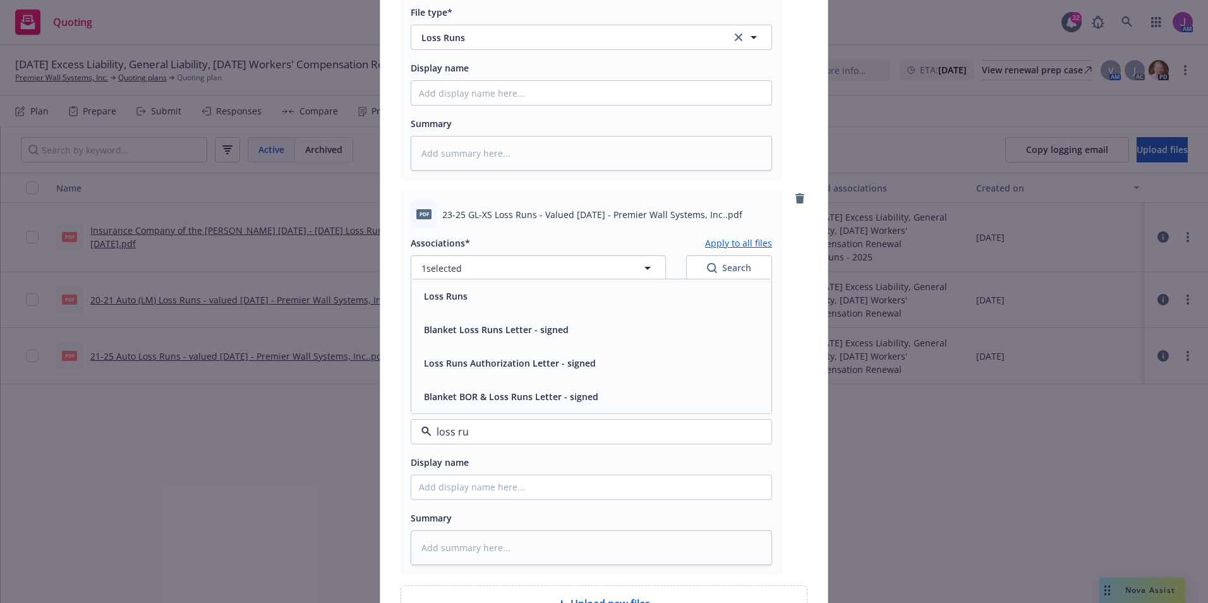
type input "loss run"
click at [463, 301] on div "Loss Runs" at bounding box center [444, 296] width 51 height 18
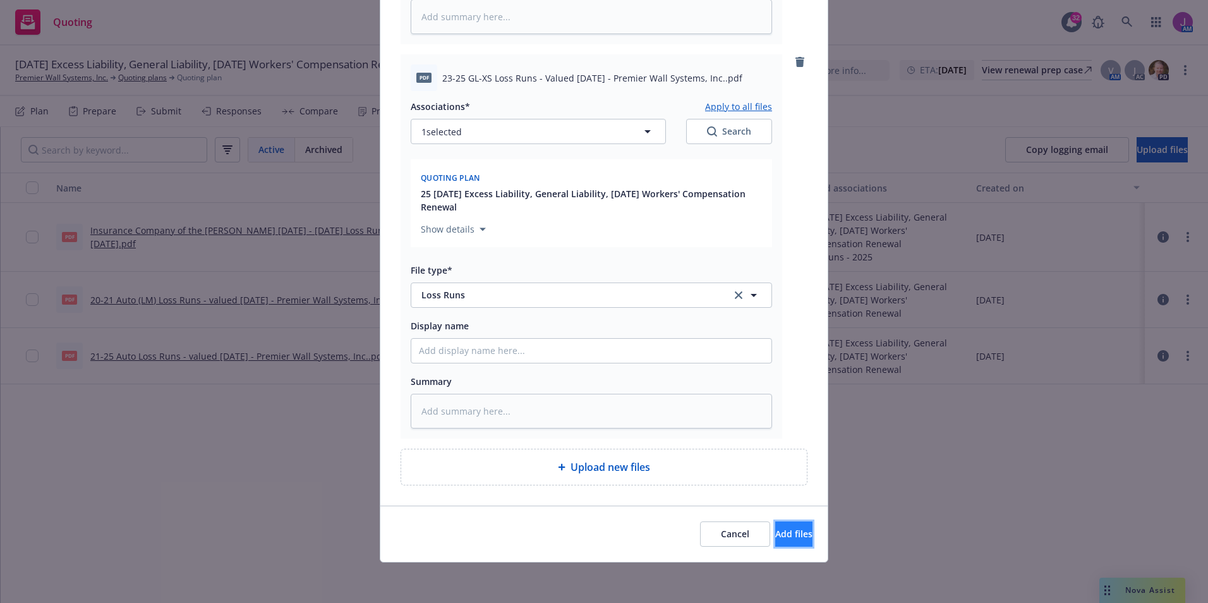
click at [775, 545] on button "Add files" at bounding box center [793, 533] width 37 height 25
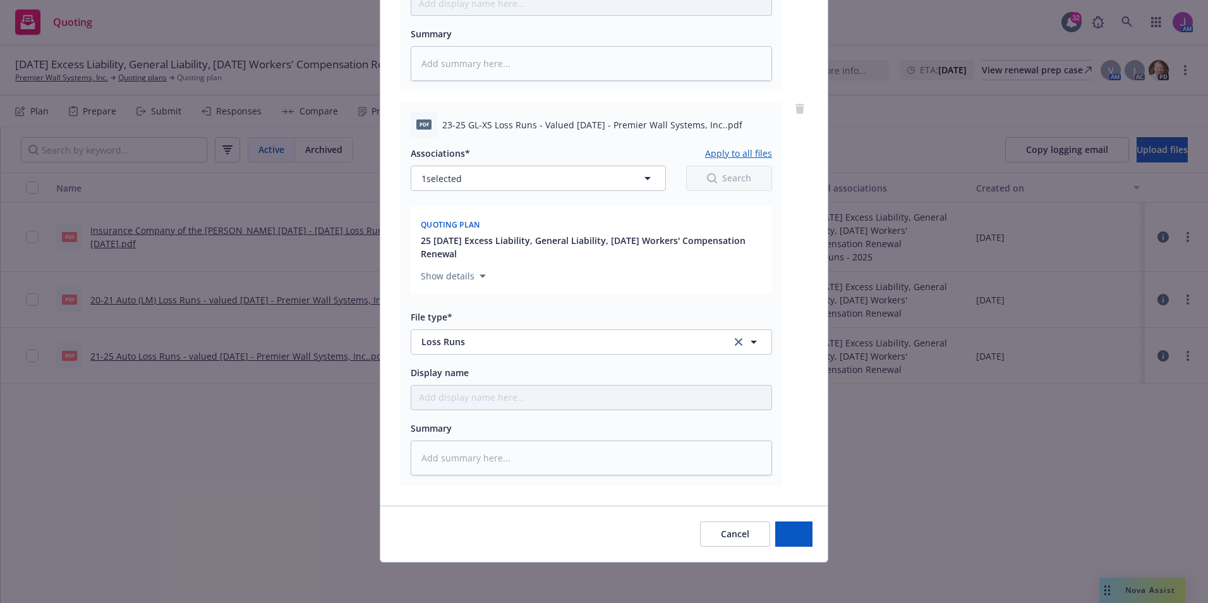
type textarea "x"
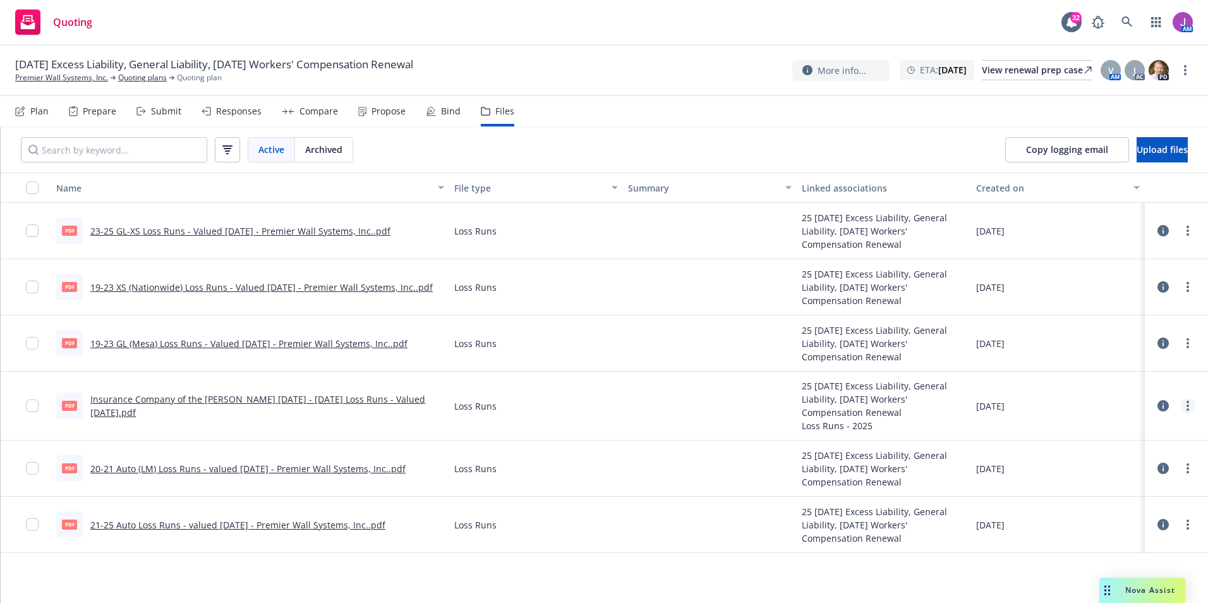
click at [1185, 406] on link "more" at bounding box center [1187, 405] width 15 height 15
click at [1100, 462] on link "Download" at bounding box center [1132, 456] width 126 height 25
click at [1187, 473] on icon "more" at bounding box center [1188, 468] width 3 height 10
click at [1104, 523] on link "Download" at bounding box center [1132, 519] width 126 height 25
click at [1187, 531] on link "more" at bounding box center [1187, 524] width 15 height 15
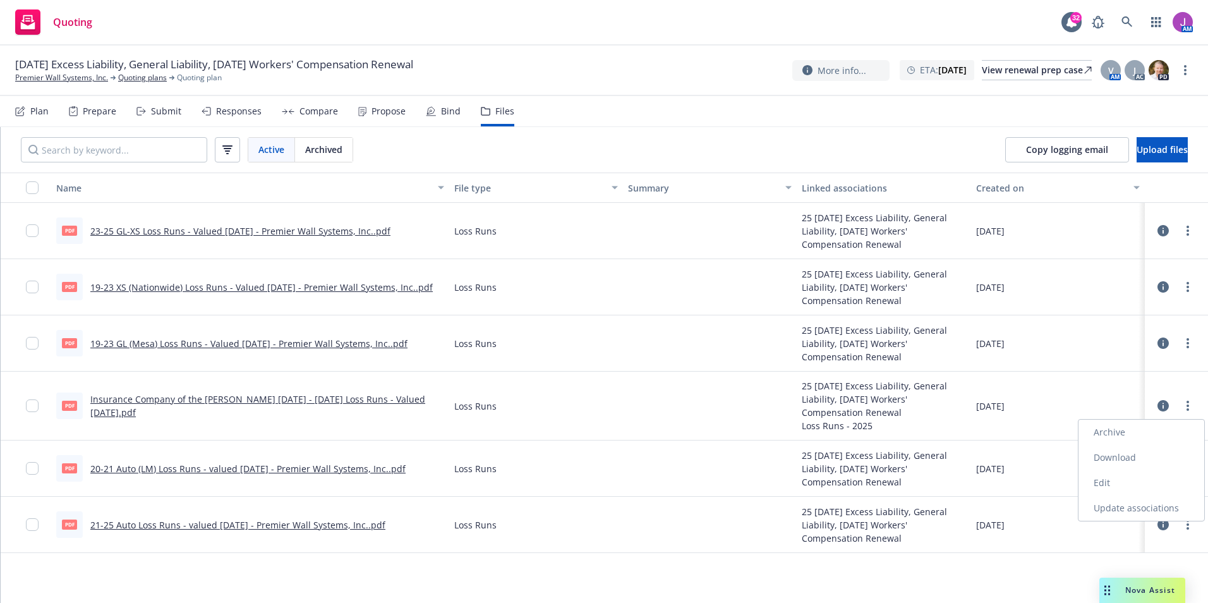
click at [1110, 449] on link "Download" at bounding box center [1142, 457] width 126 height 25
